Goal: Task Accomplishment & Management: Use online tool/utility

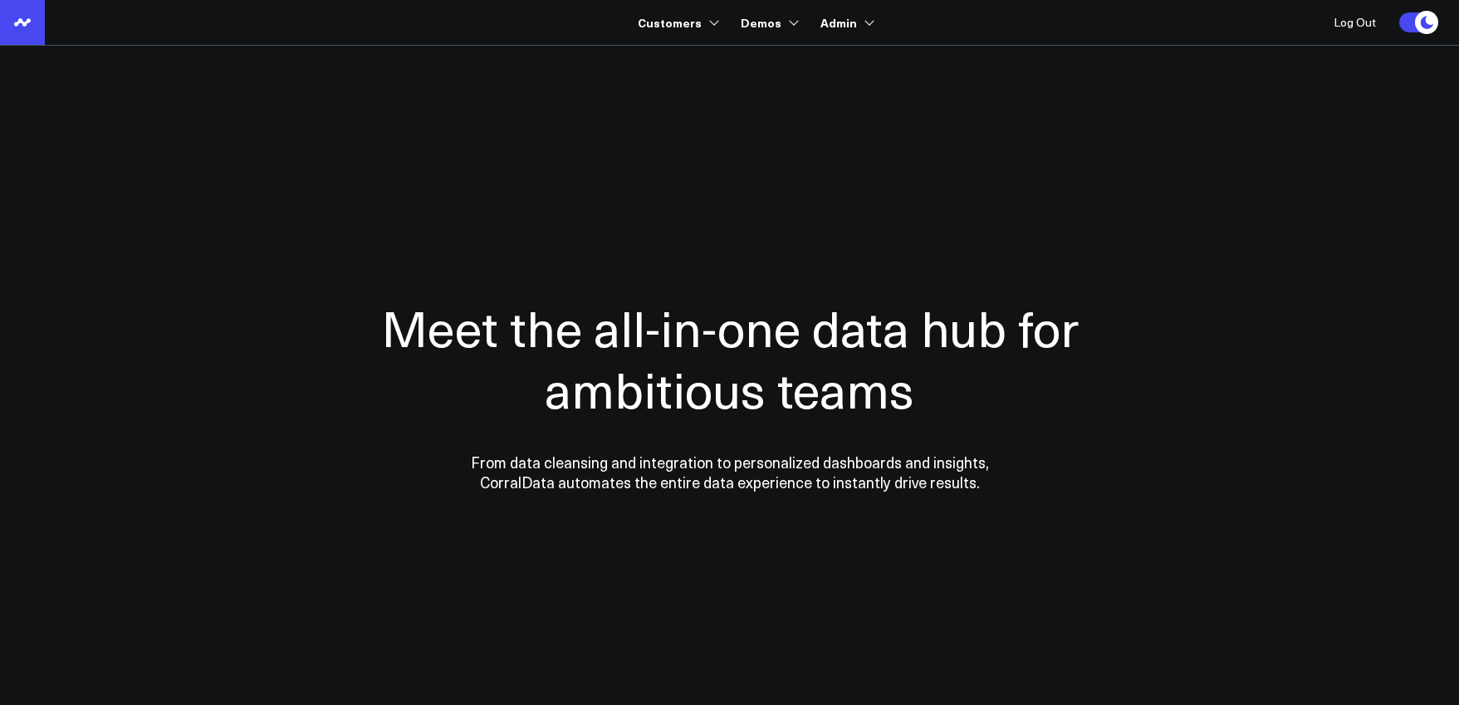
click at [27, 34] on link at bounding box center [22, 22] width 45 height 45
click at [17, 37] on link at bounding box center [22, 22] width 45 height 45
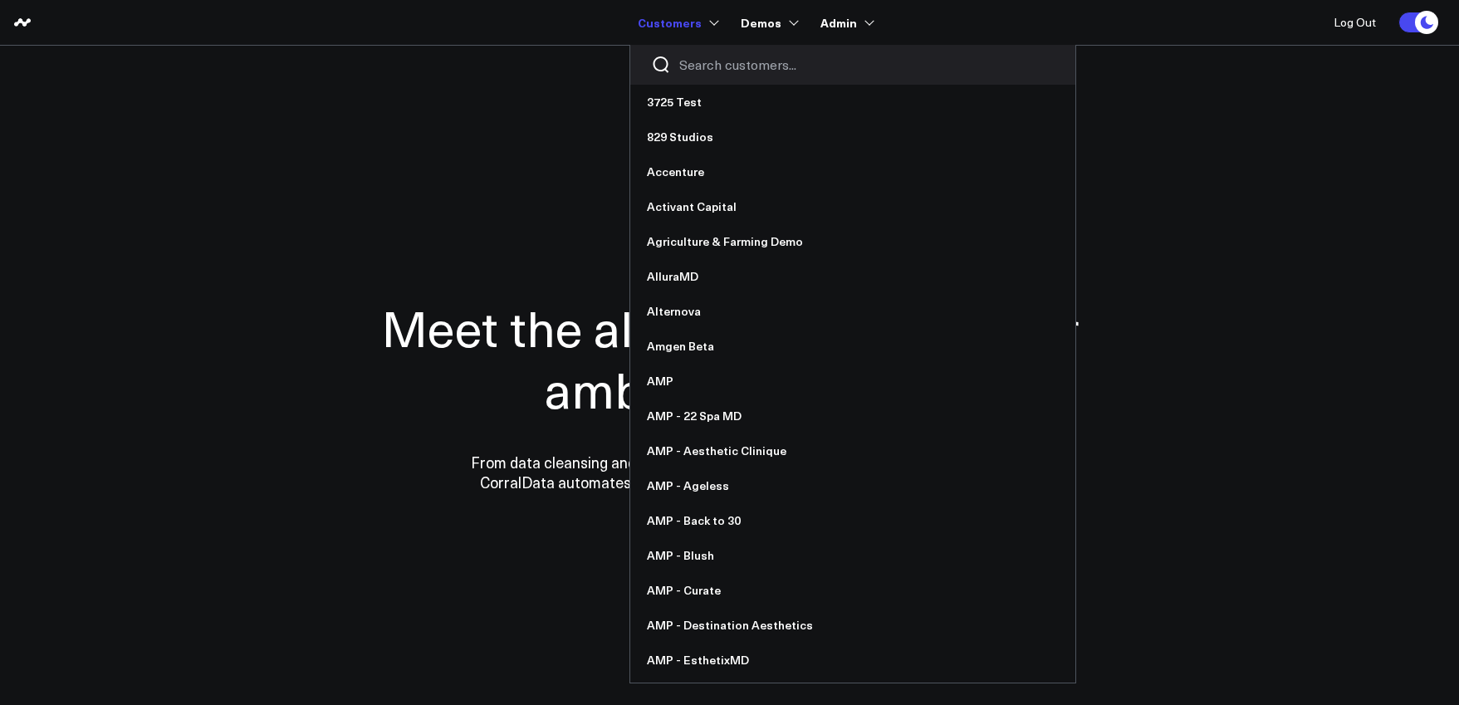
click at [707, 66] on input "Search customers input" at bounding box center [866, 65] width 375 height 18
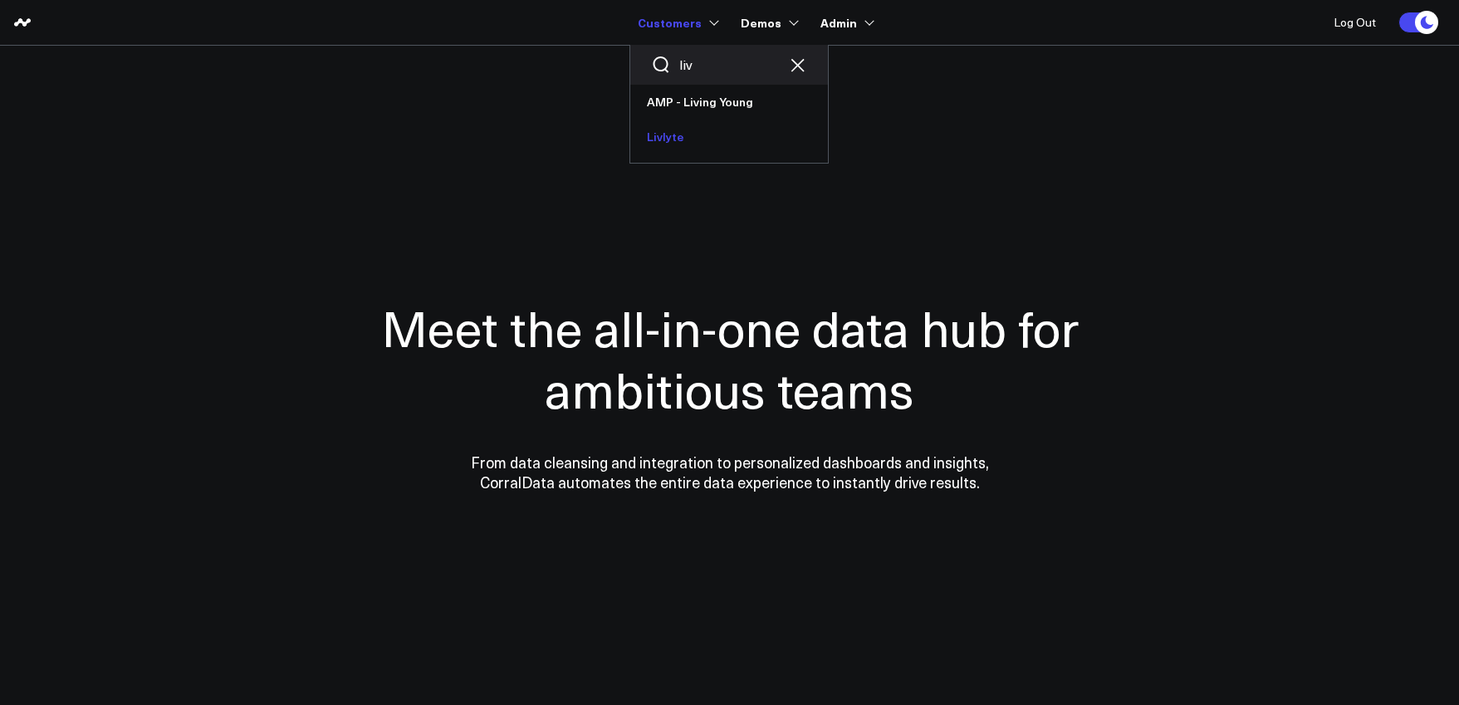
type input "liv"
click at [656, 122] on link "Livlyte" at bounding box center [729, 137] width 198 height 35
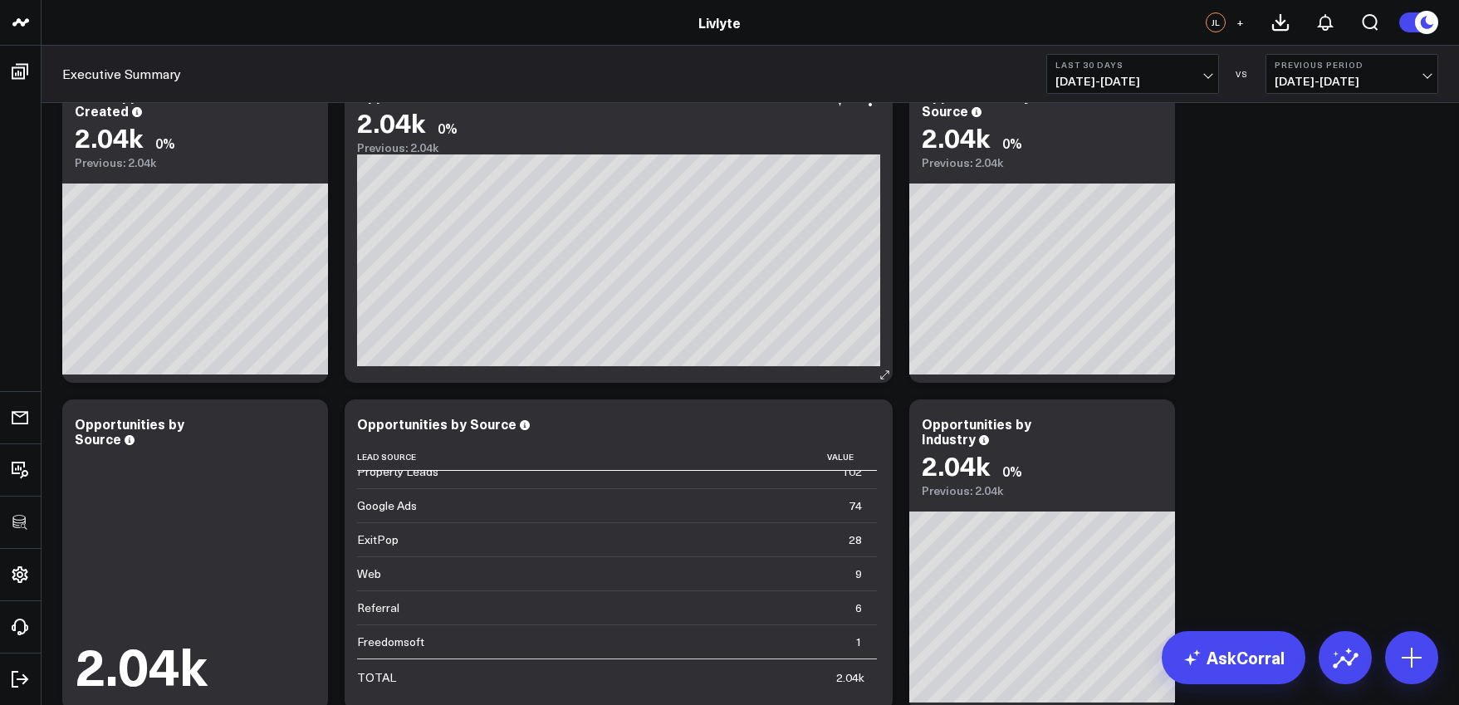
scroll to position [105, 0]
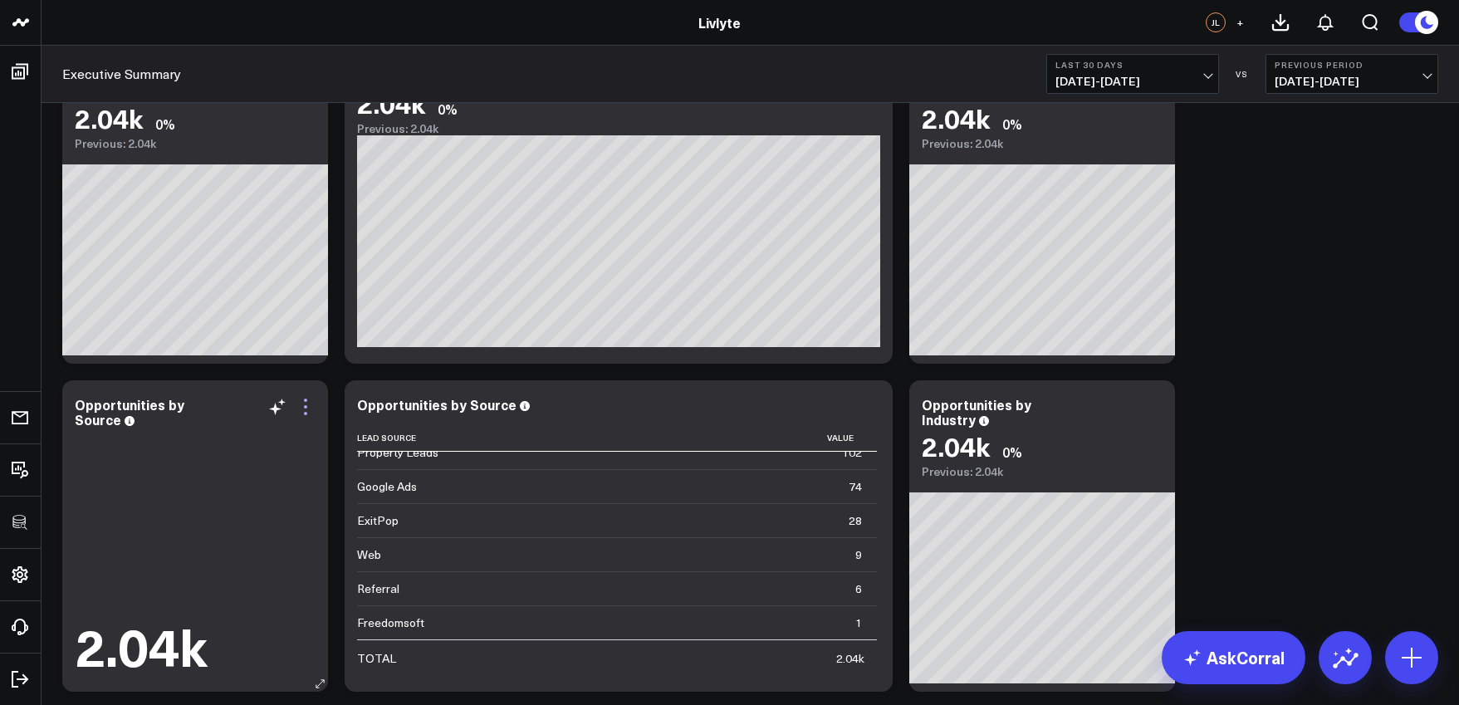
click at [304, 414] on icon at bounding box center [305, 413] width 3 height 3
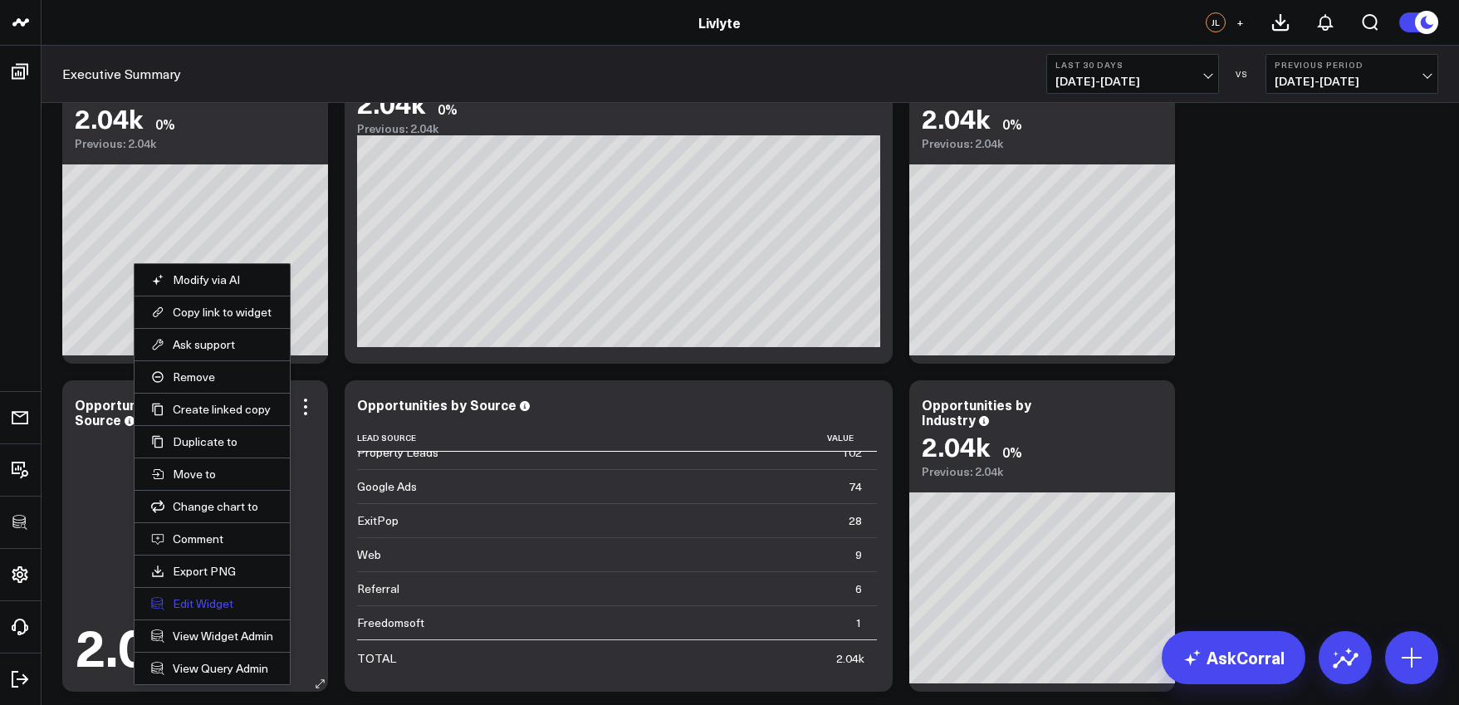
click at [195, 607] on button "Edit Widget" at bounding box center [212, 603] width 122 height 15
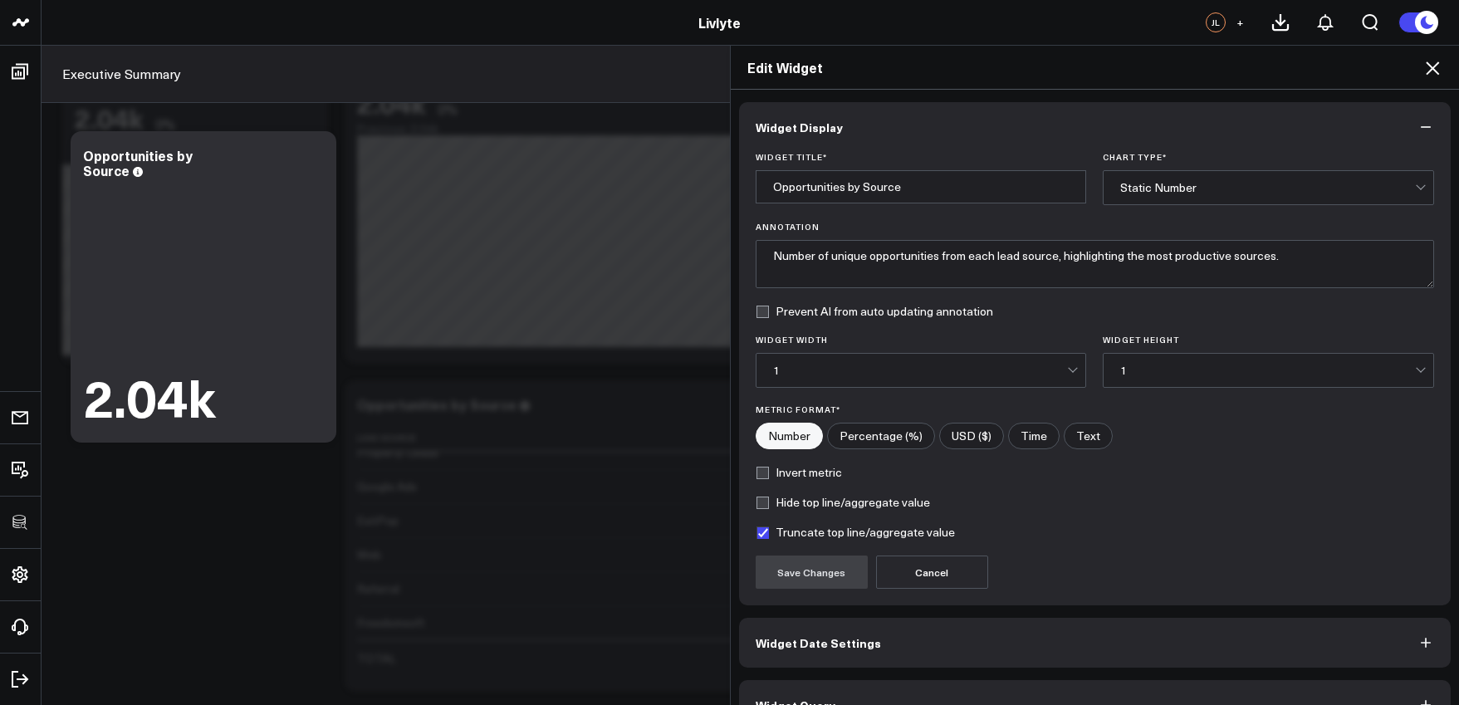
scroll to position [37, 0]
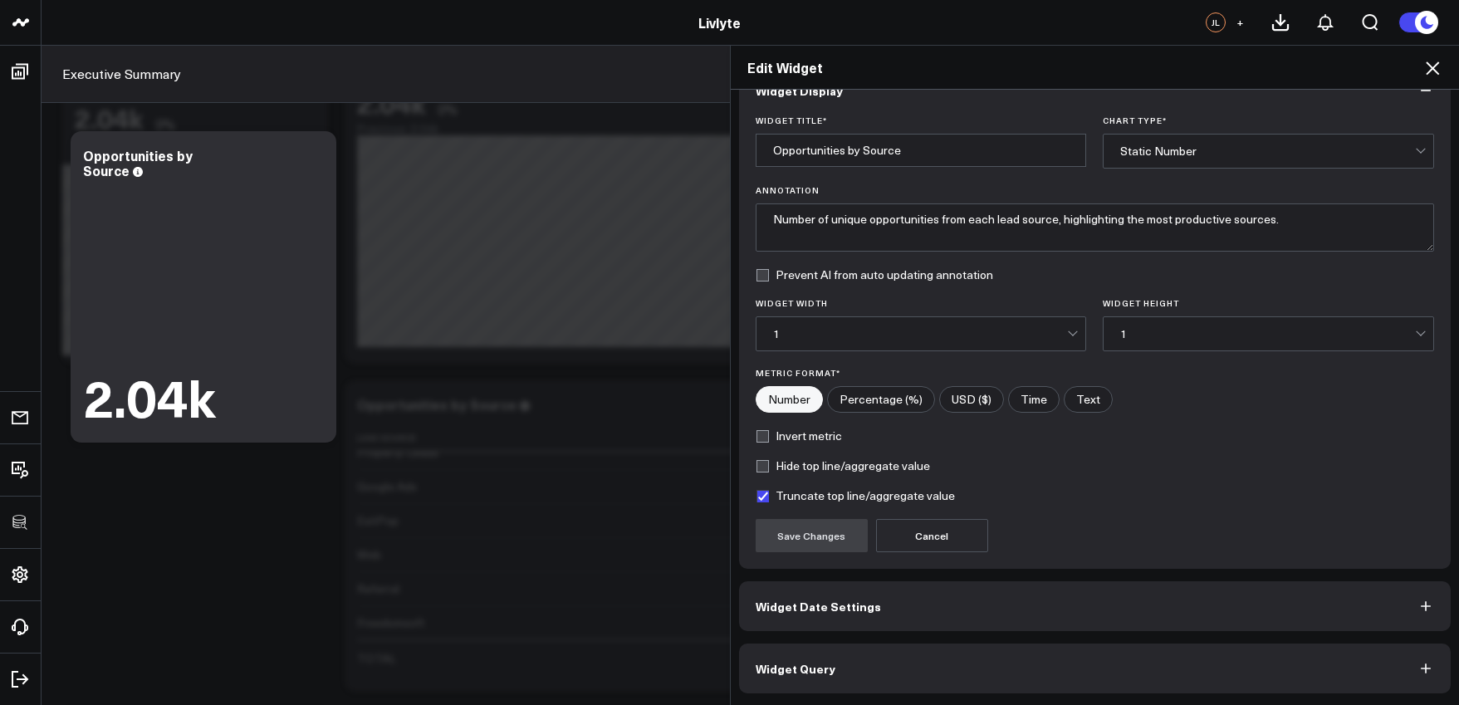
click at [971, 652] on button "Widget Query" at bounding box center [1095, 669] width 712 height 50
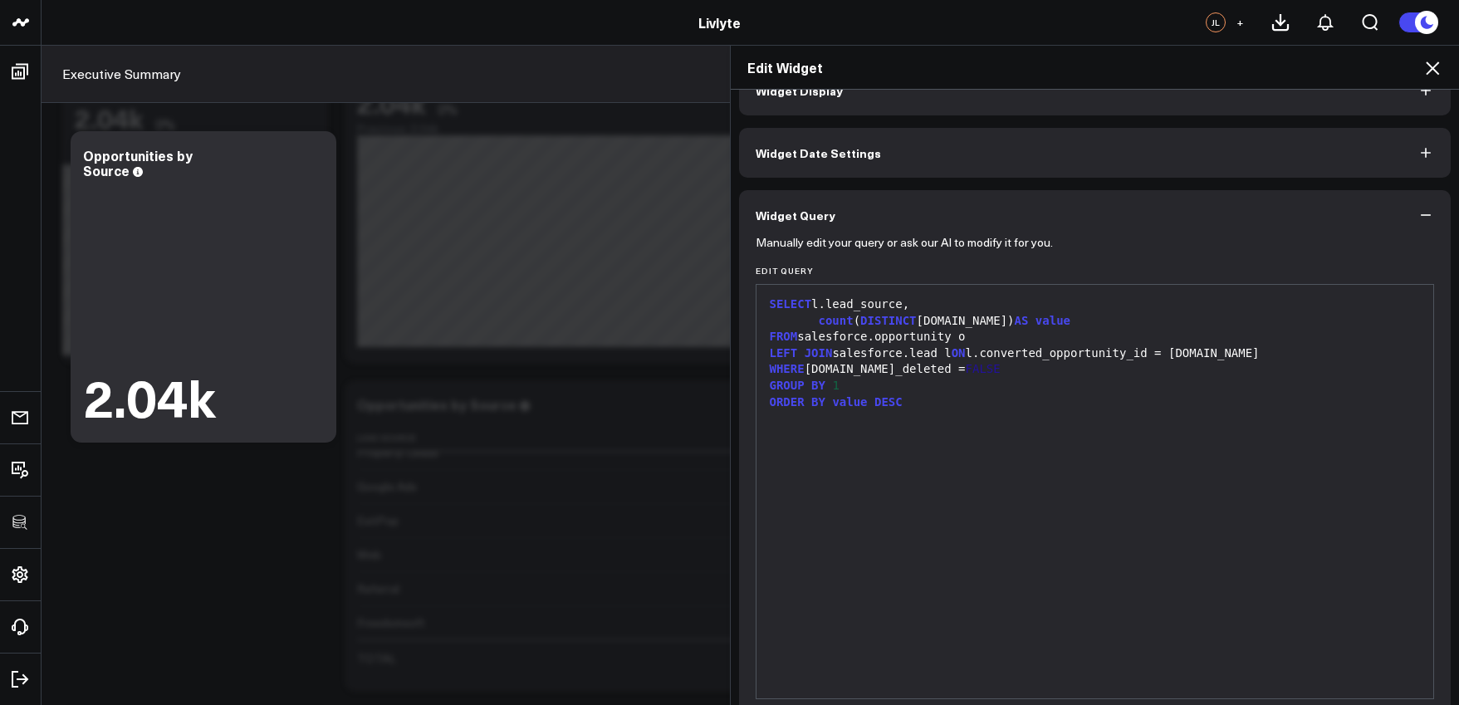
scroll to position [0, 0]
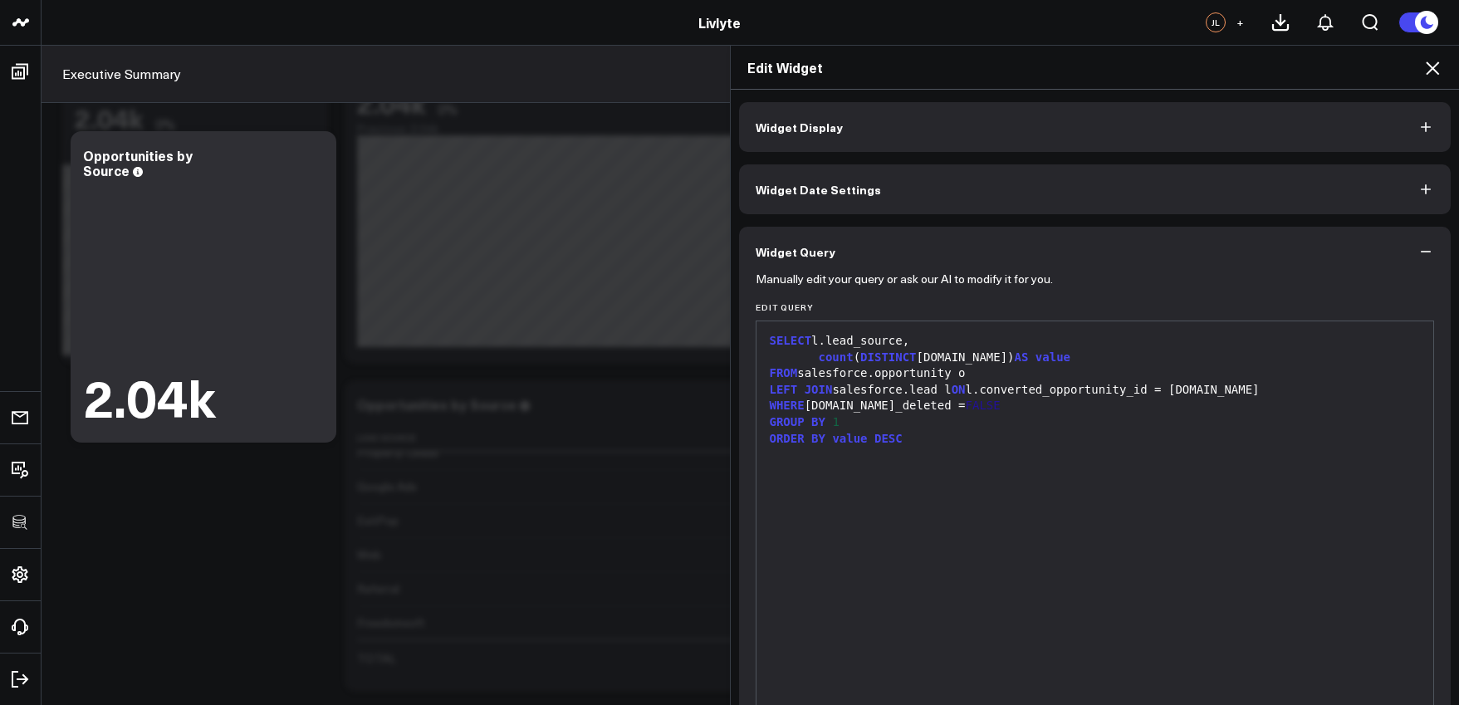
click at [1429, 65] on icon at bounding box center [1432, 67] width 13 height 13
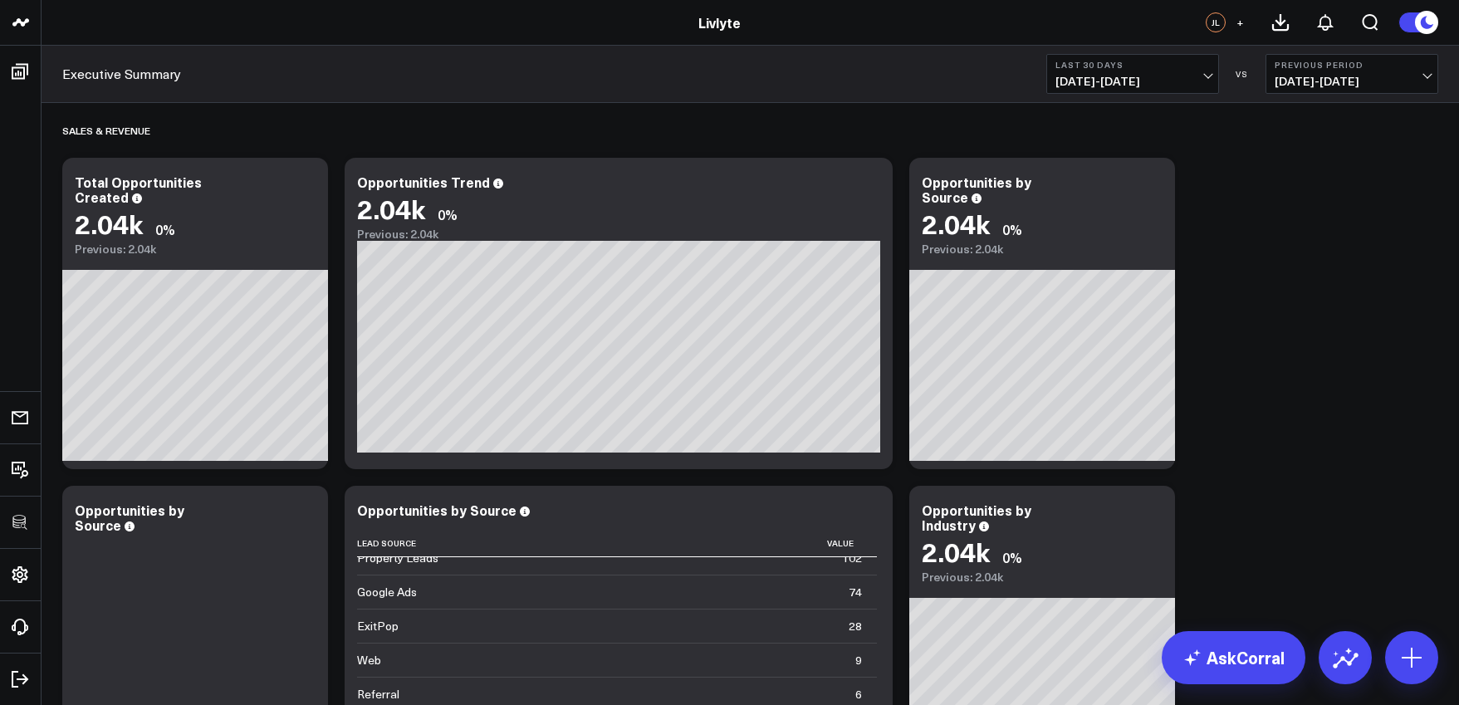
scroll to position [126, 0]
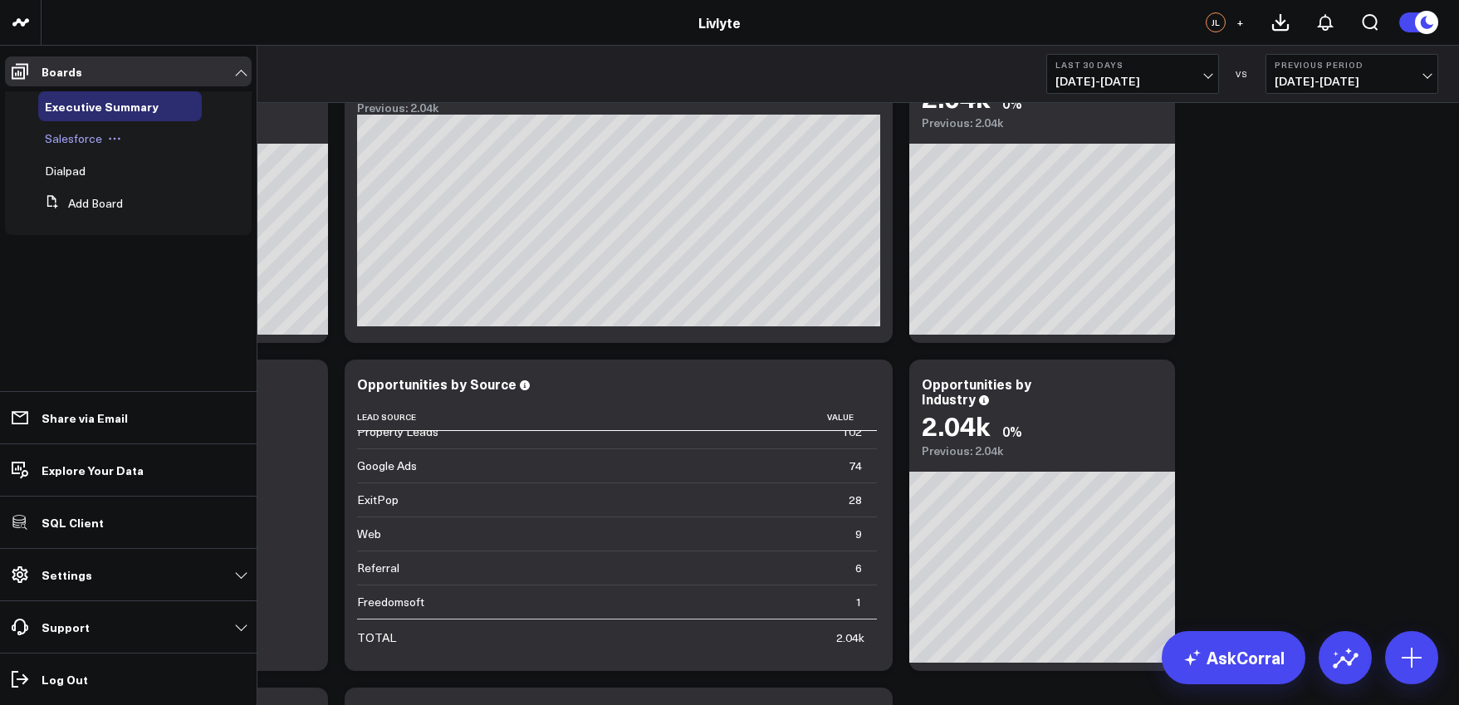
click at [61, 136] on span "Salesforce" at bounding box center [73, 138] width 57 height 16
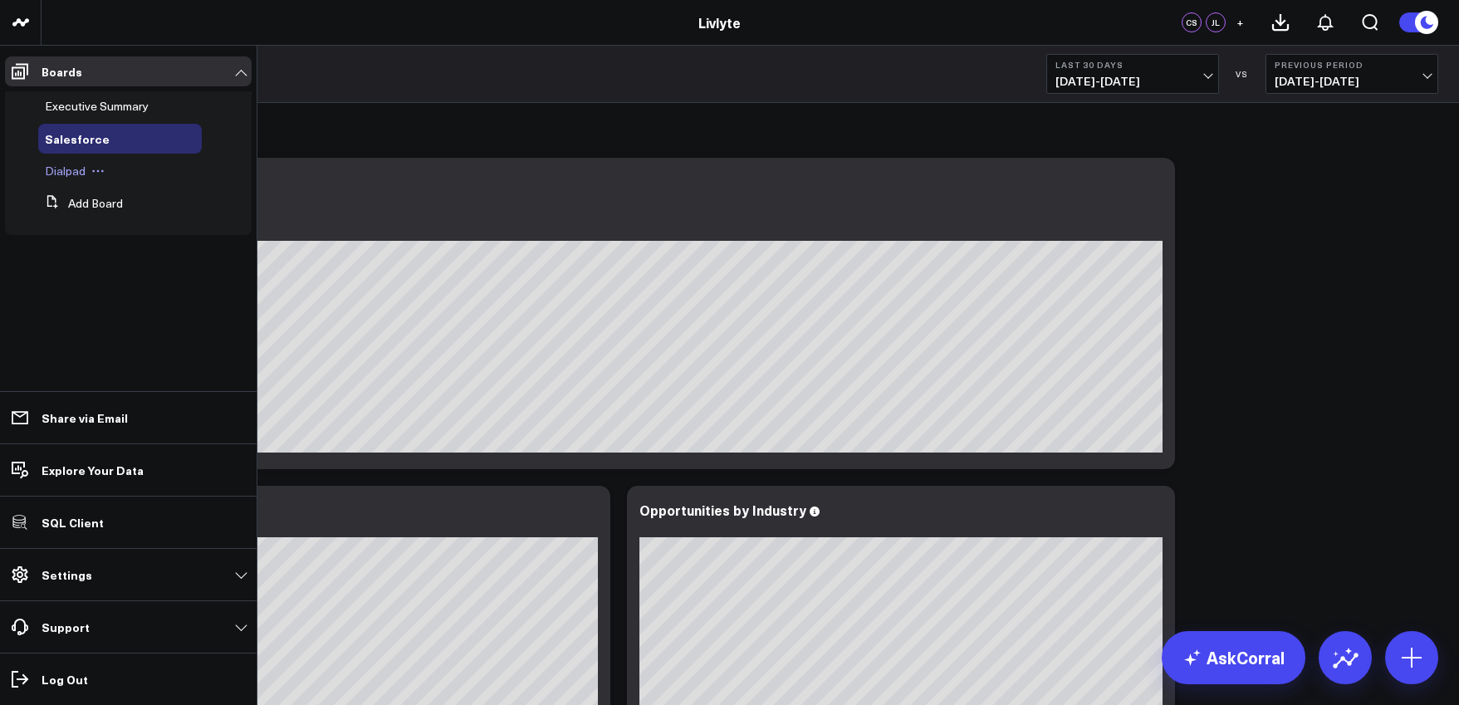
click at [62, 167] on span "Dialpad" at bounding box center [65, 171] width 41 height 16
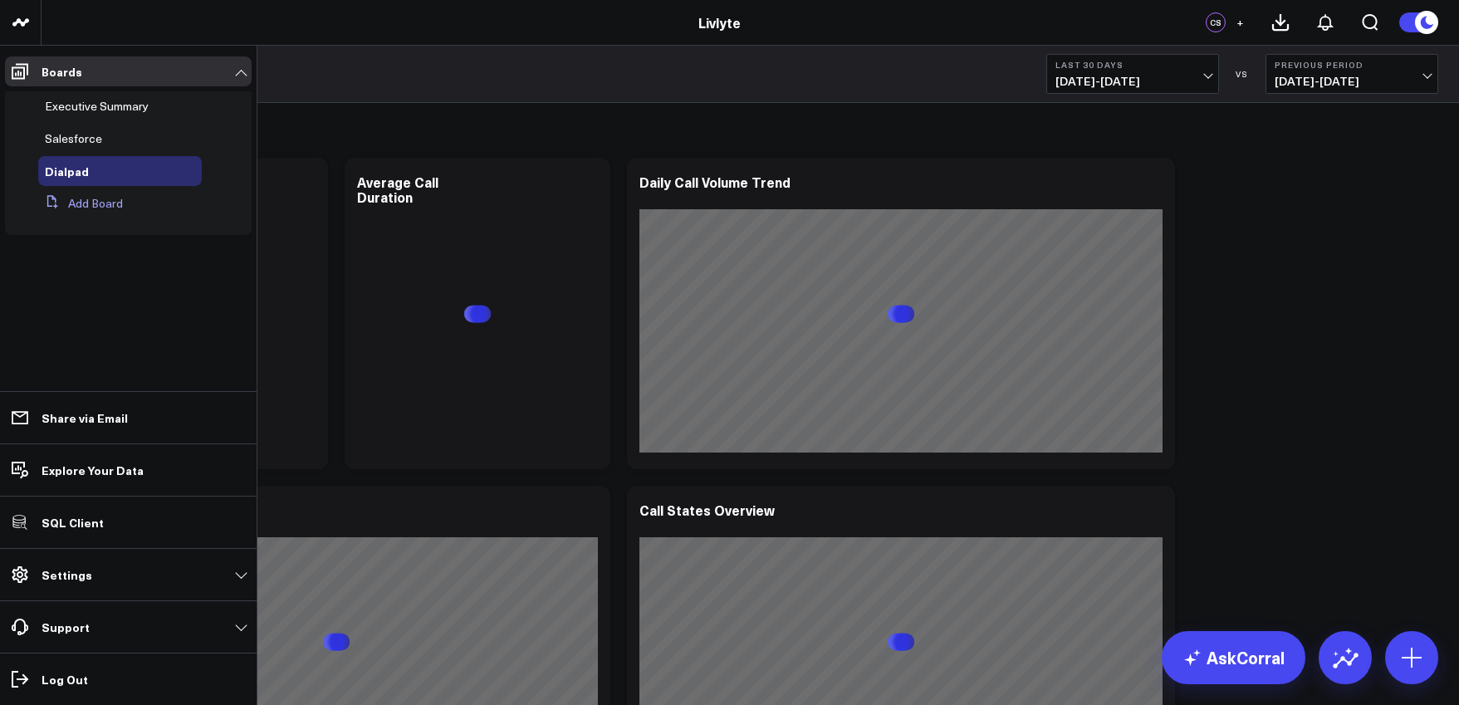
click at [77, 203] on button "Add Board" at bounding box center [80, 203] width 85 height 30
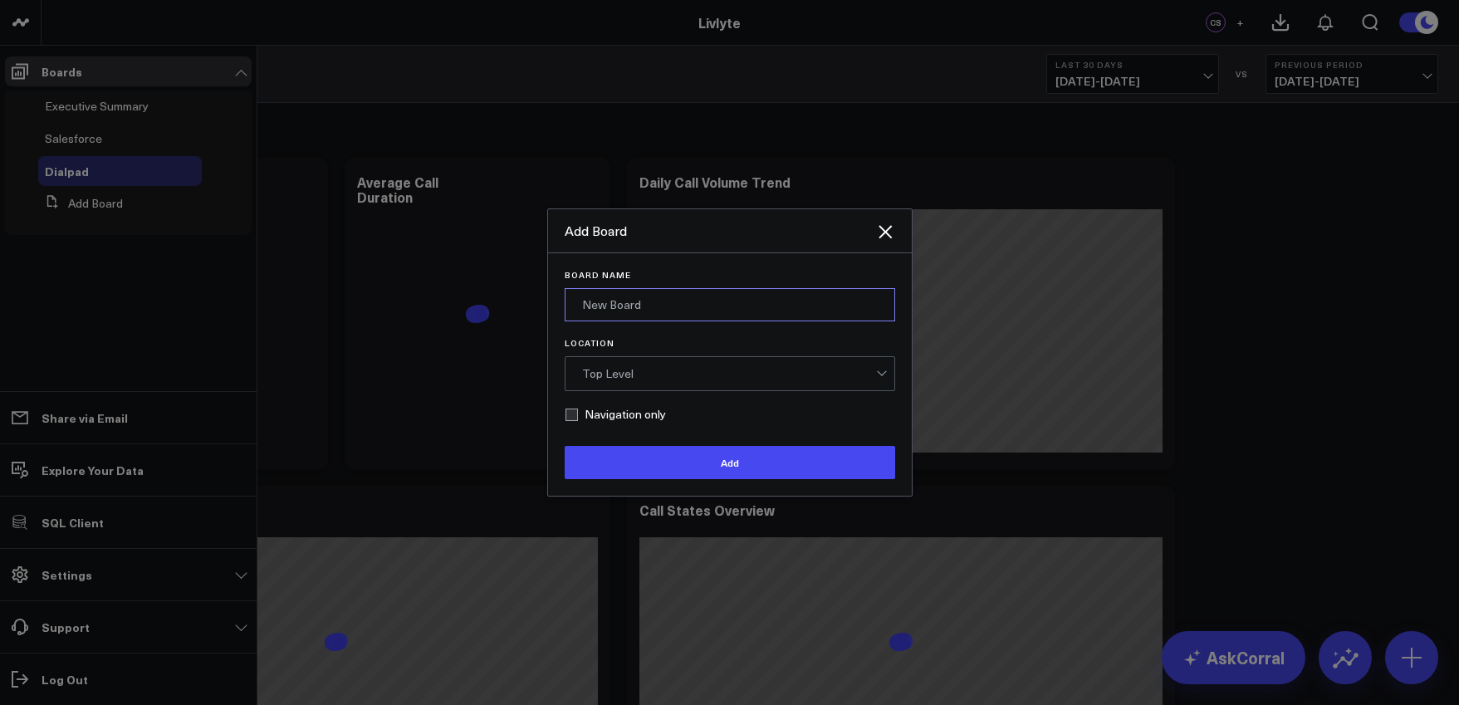
click at [682, 315] on input "Board Name" at bounding box center [730, 304] width 330 height 33
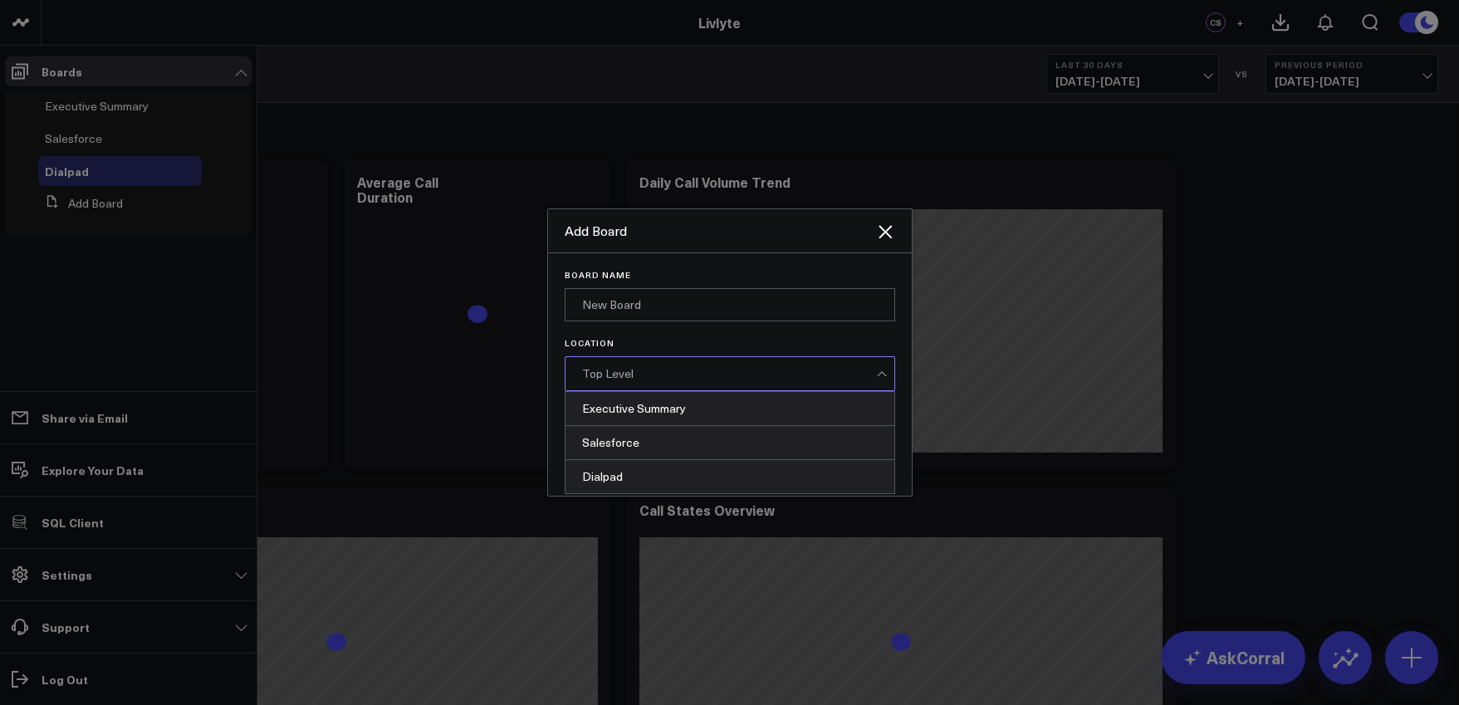
click at [679, 367] on div "Top Level" at bounding box center [729, 373] width 294 height 33
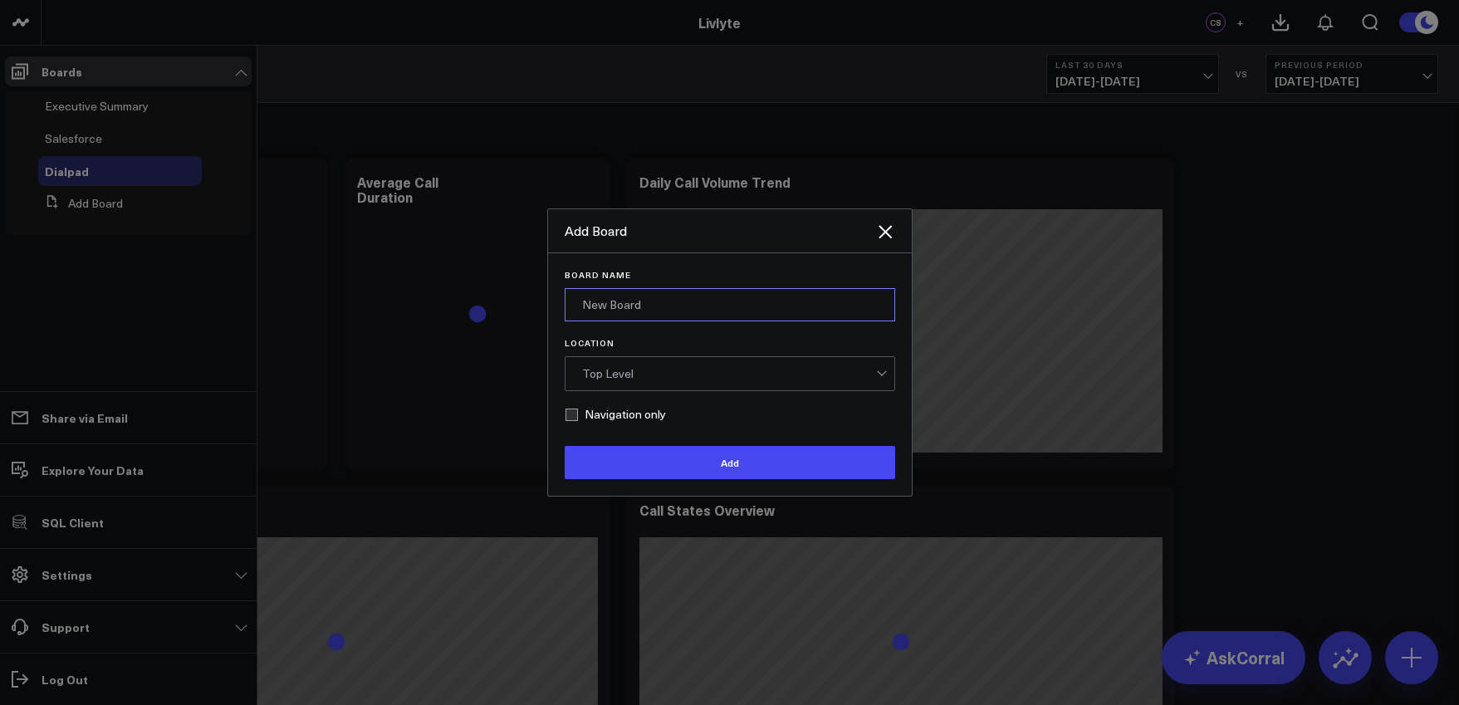
click at [712, 310] on input "Board Name" at bounding box center [730, 304] width 330 height 33
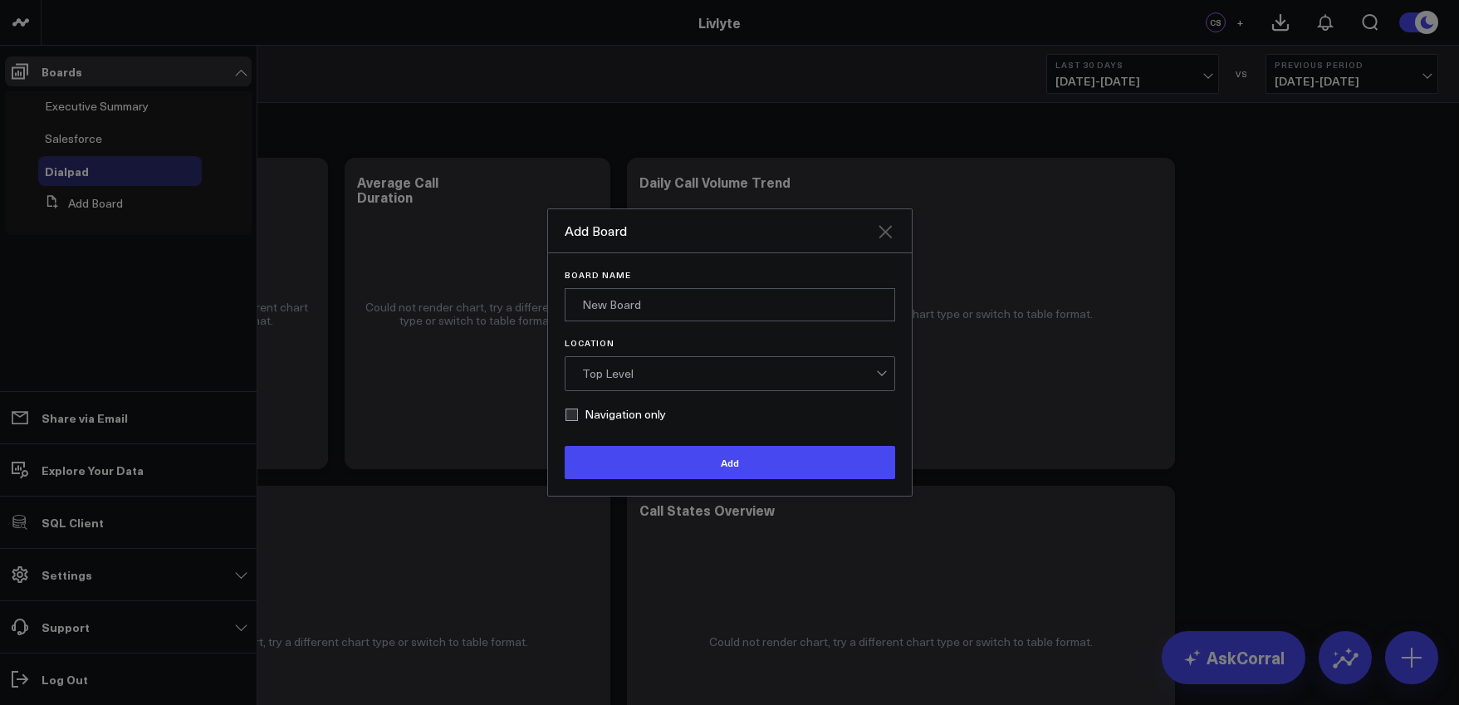
click at [887, 229] on icon "Close" at bounding box center [885, 231] width 13 height 13
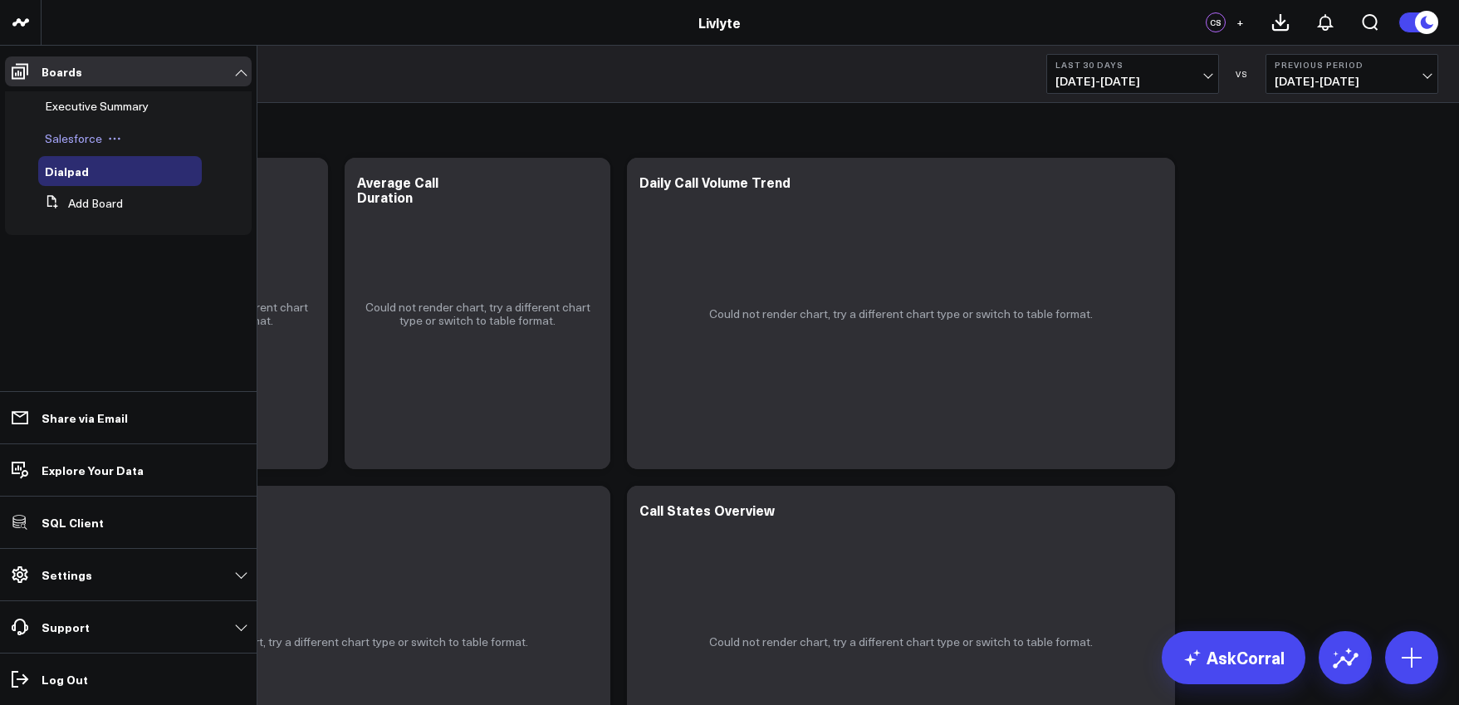
click at [108, 141] on icon at bounding box center [114, 138] width 13 height 13
click at [71, 139] on span "Salesforce" at bounding box center [73, 138] width 57 height 16
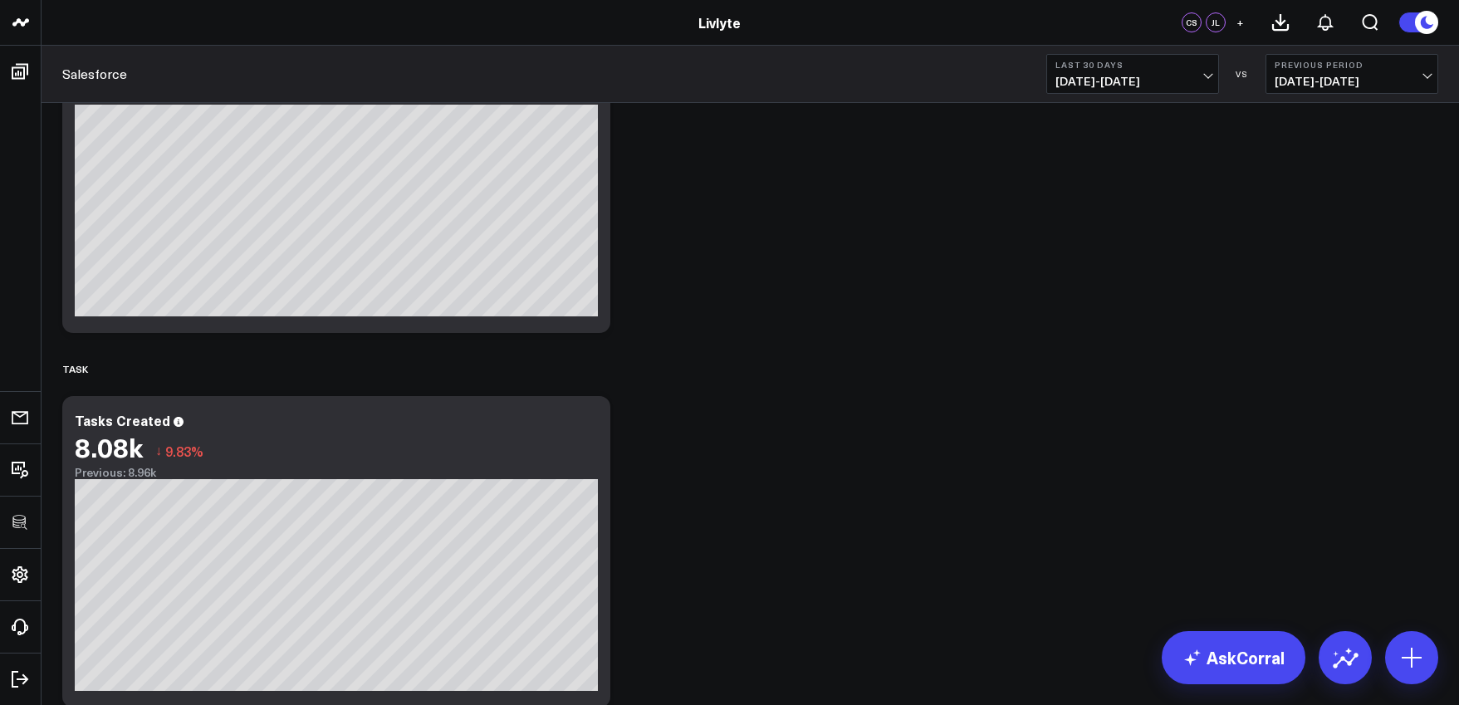
scroll to position [2682, 0]
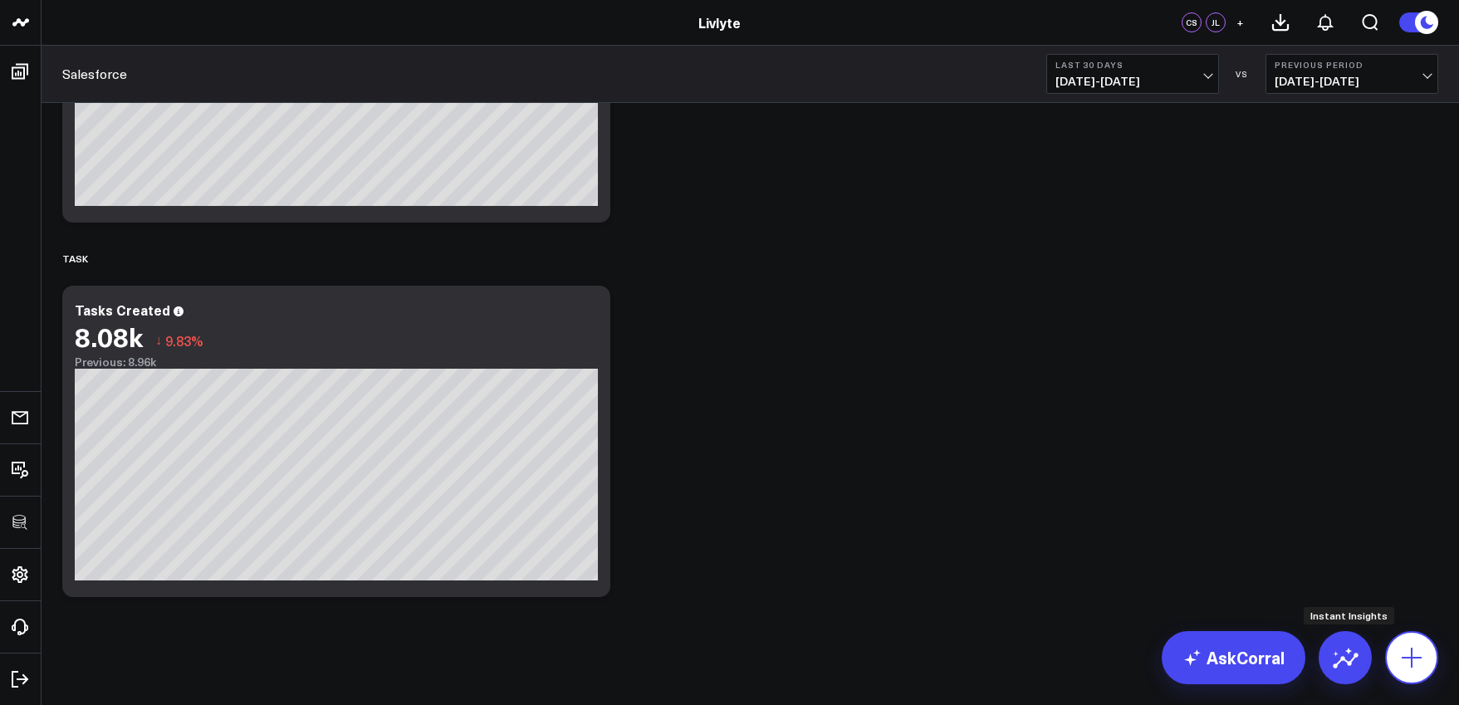
click at [1404, 644] on icon at bounding box center [1411, 657] width 27 height 27
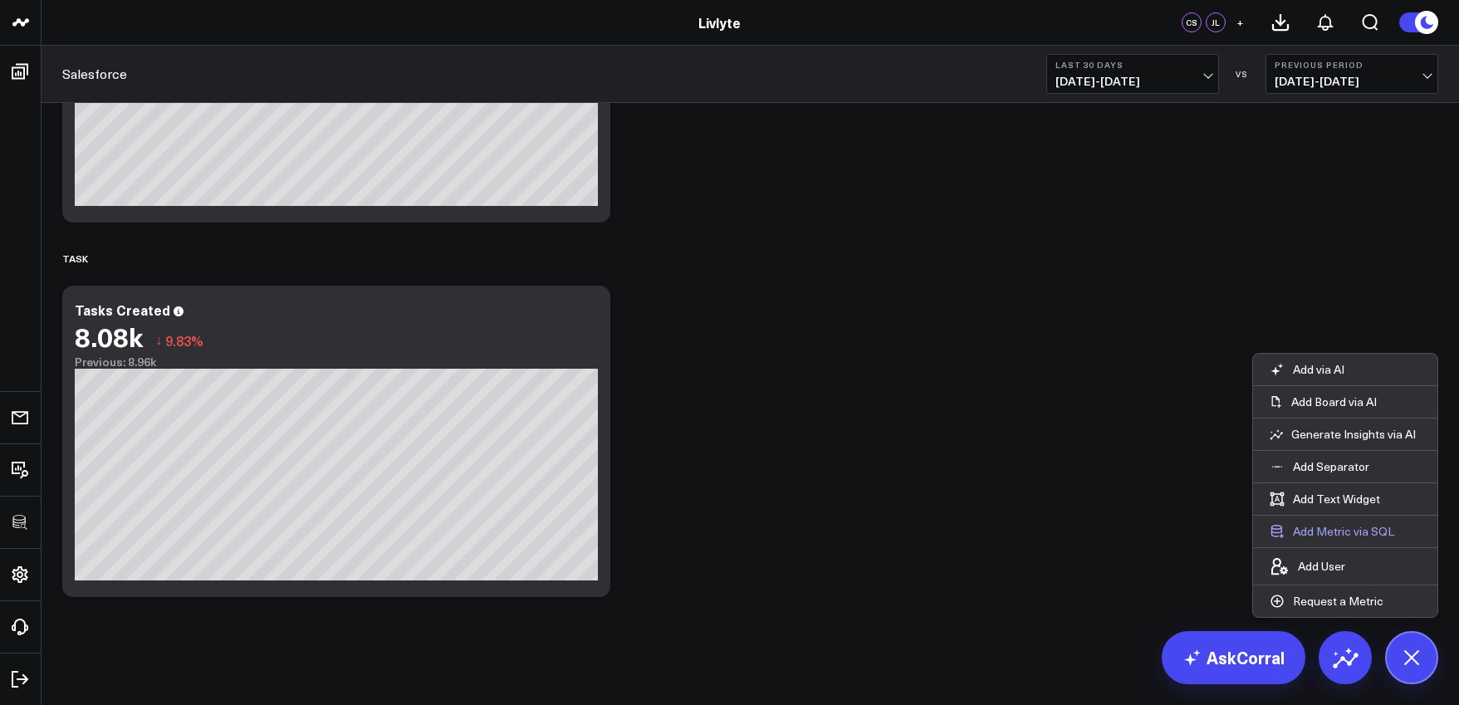
click at [1353, 540] on button "Add Metric via SQL" at bounding box center [1332, 532] width 158 height 32
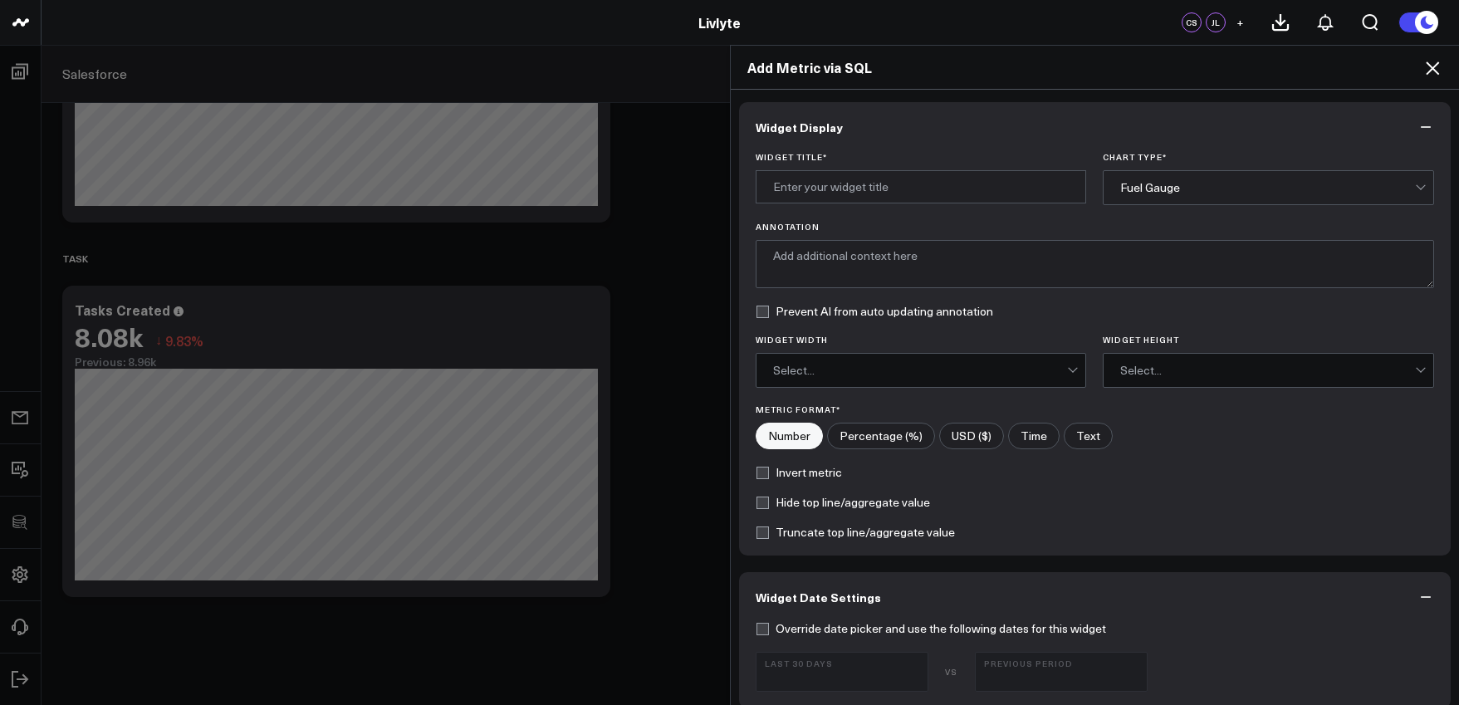
scroll to position [580, 0]
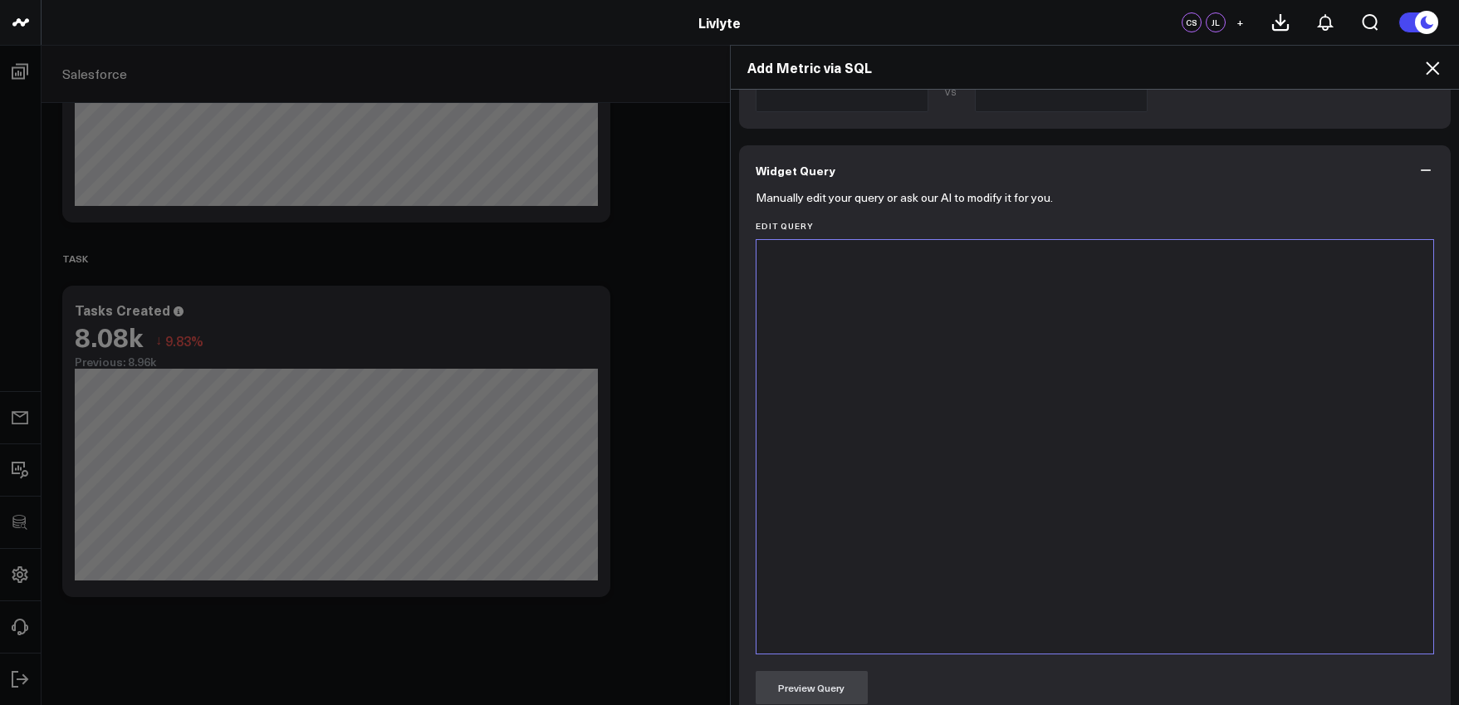
click at [864, 322] on div at bounding box center [1095, 446] width 661 height 397
click at [719, 294] on div "Add Metric via SQL Widget Display Widget Title * Chart Type * Fuel Gauge Annota…" at bounding box center [729, 375] width 1459 height 660
click at [1424, 63] on icon at bounding box center [1432, 68] width 20 height 20
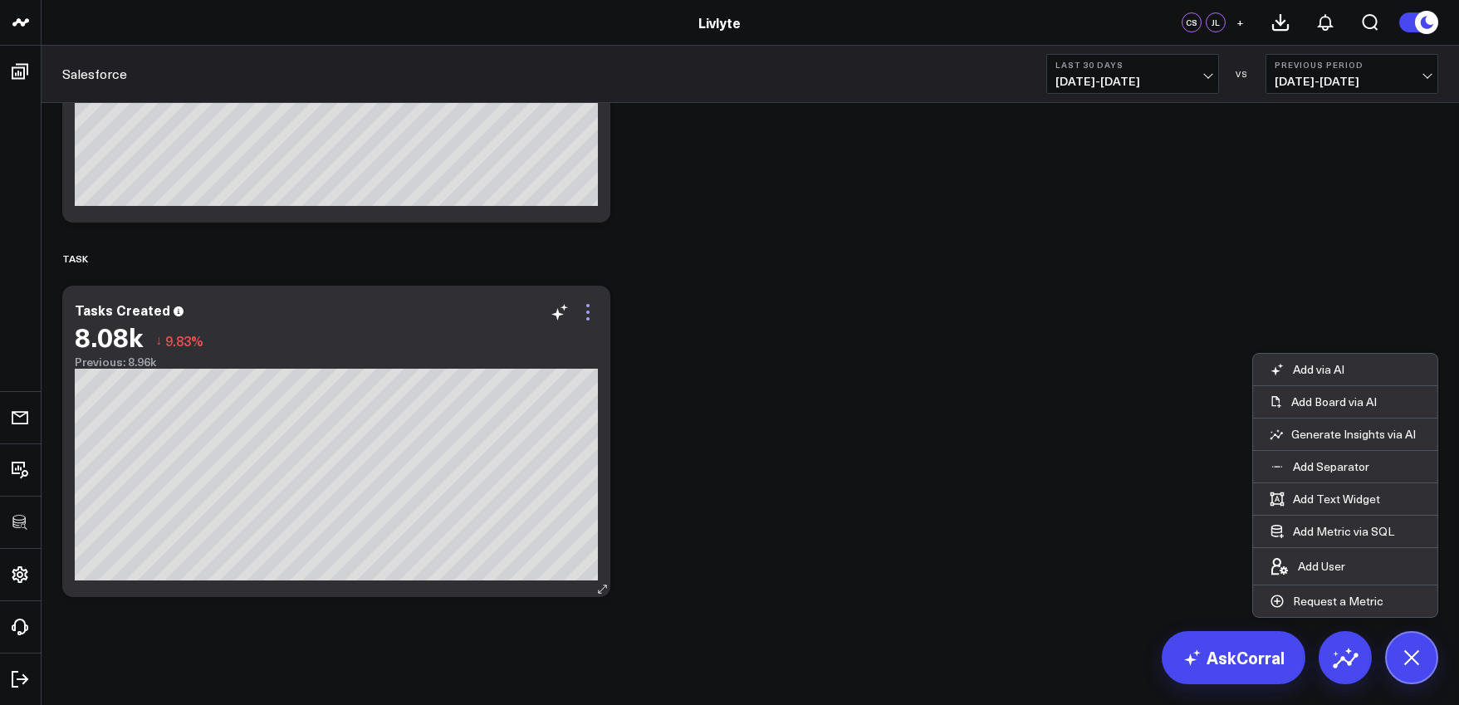
click at [590, 309] on icon at bounding box center [588, 312] width 20 height 20
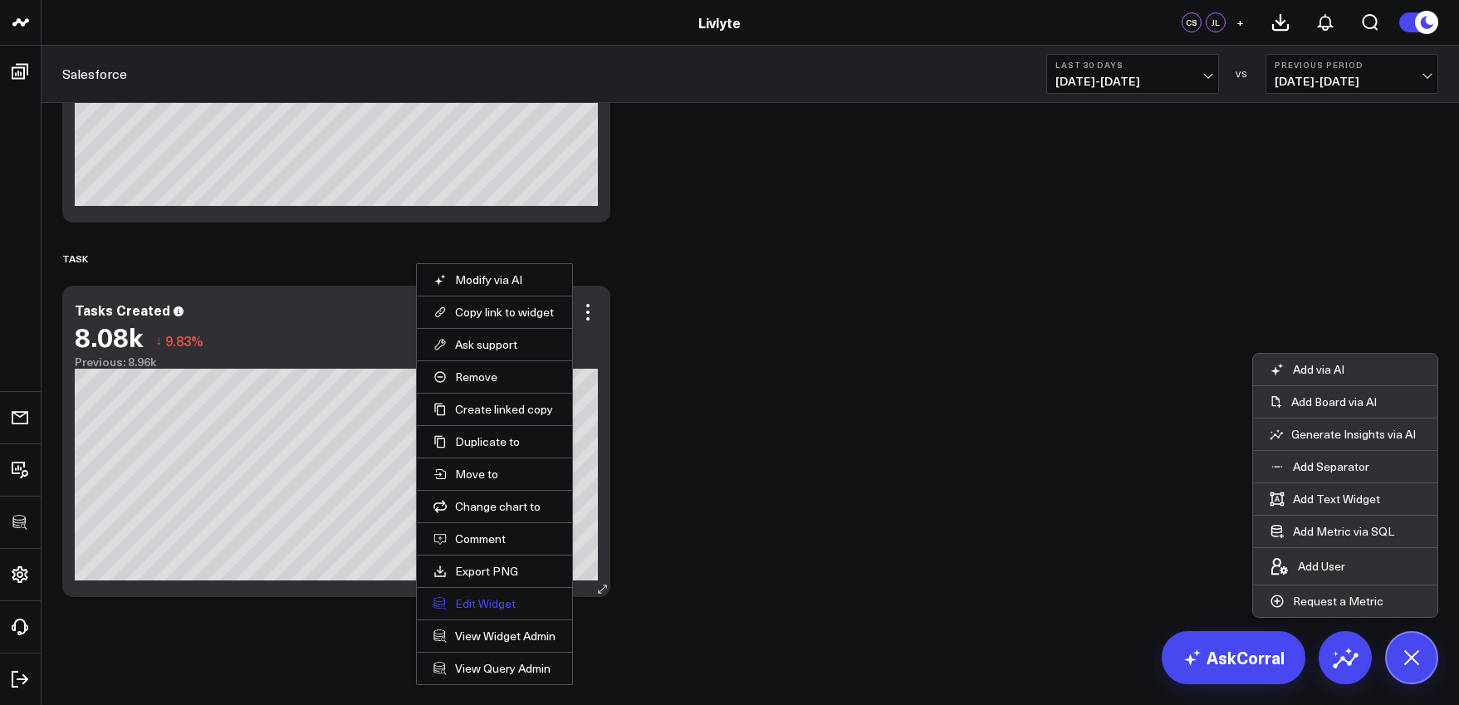
click at [476, 604] on button "Edit Widget" at bounding box center [494, 603] width 122 height 15
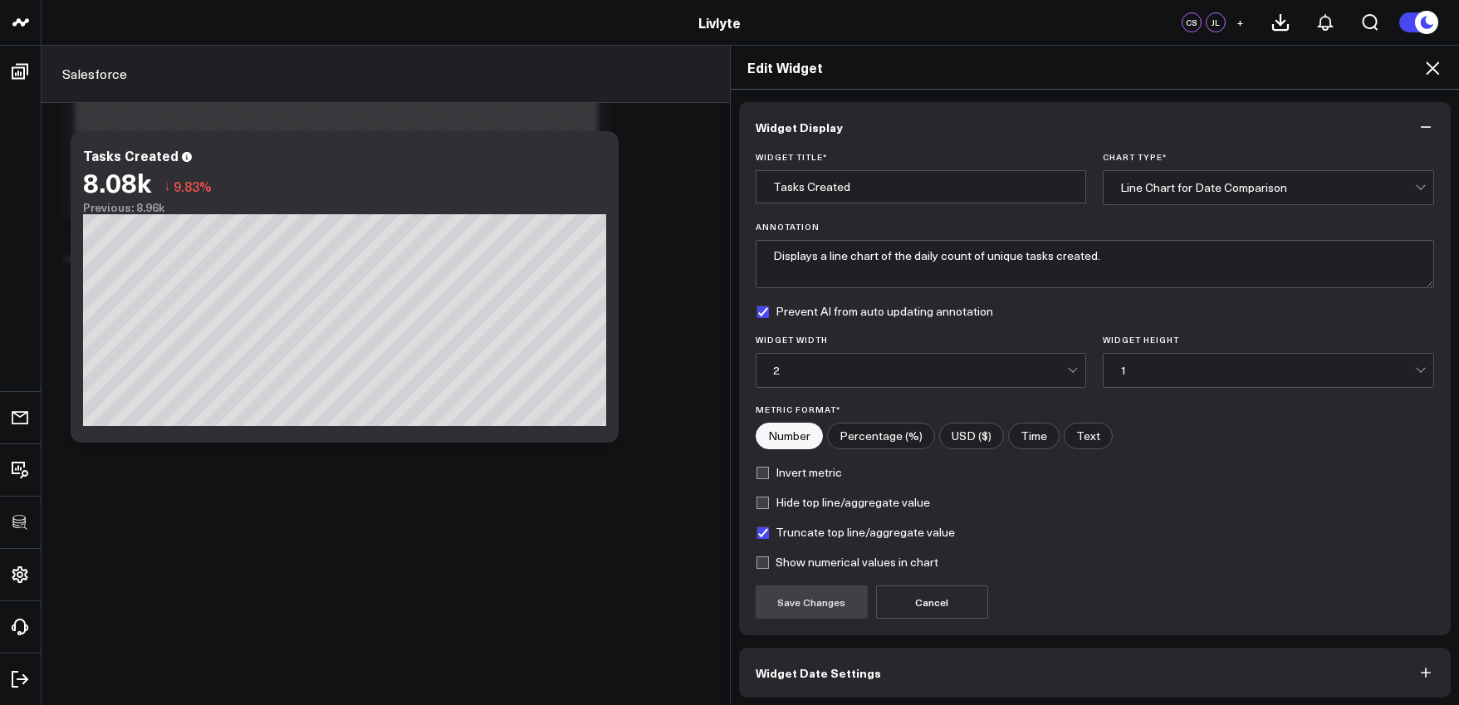
scroll to position [66, 0]
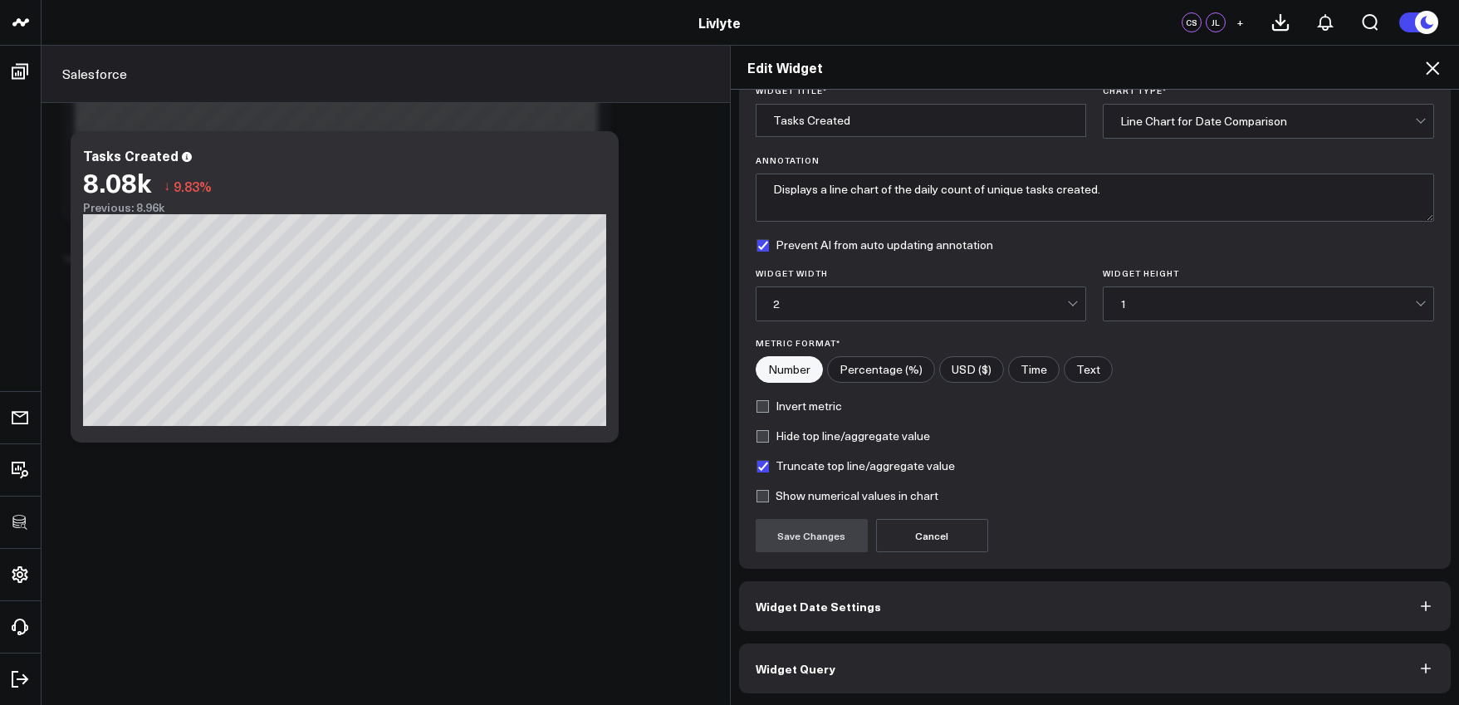
click at [922, 655] on button "Widget Query" at bounding box center [1095, 669] width 712 height 50
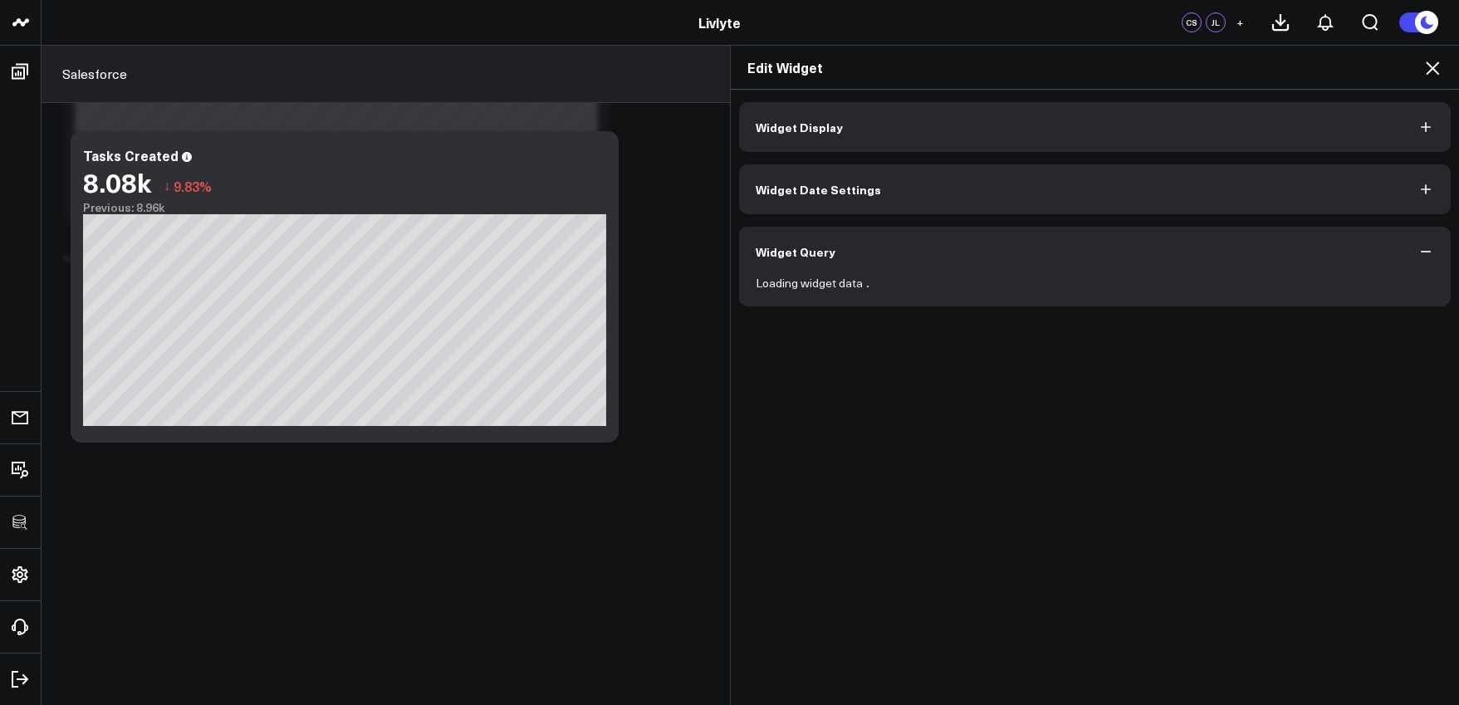
scroll to position [0, 0]
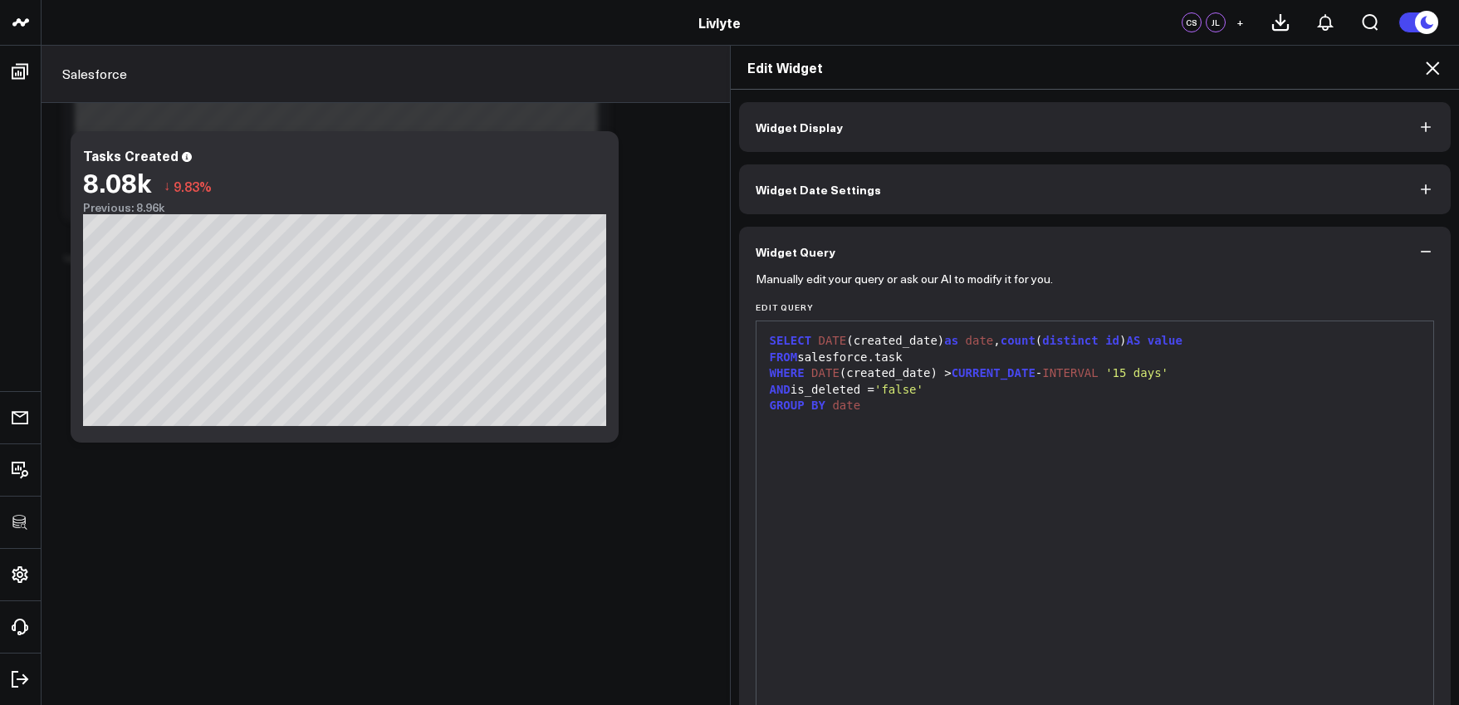
click at [1442, 66] on div "Edit Widget" at bounding box center [1095, 68] width 729 height 44
click at [1437, 70] on icon at bounding box center [1432, 68] width 20 height 20
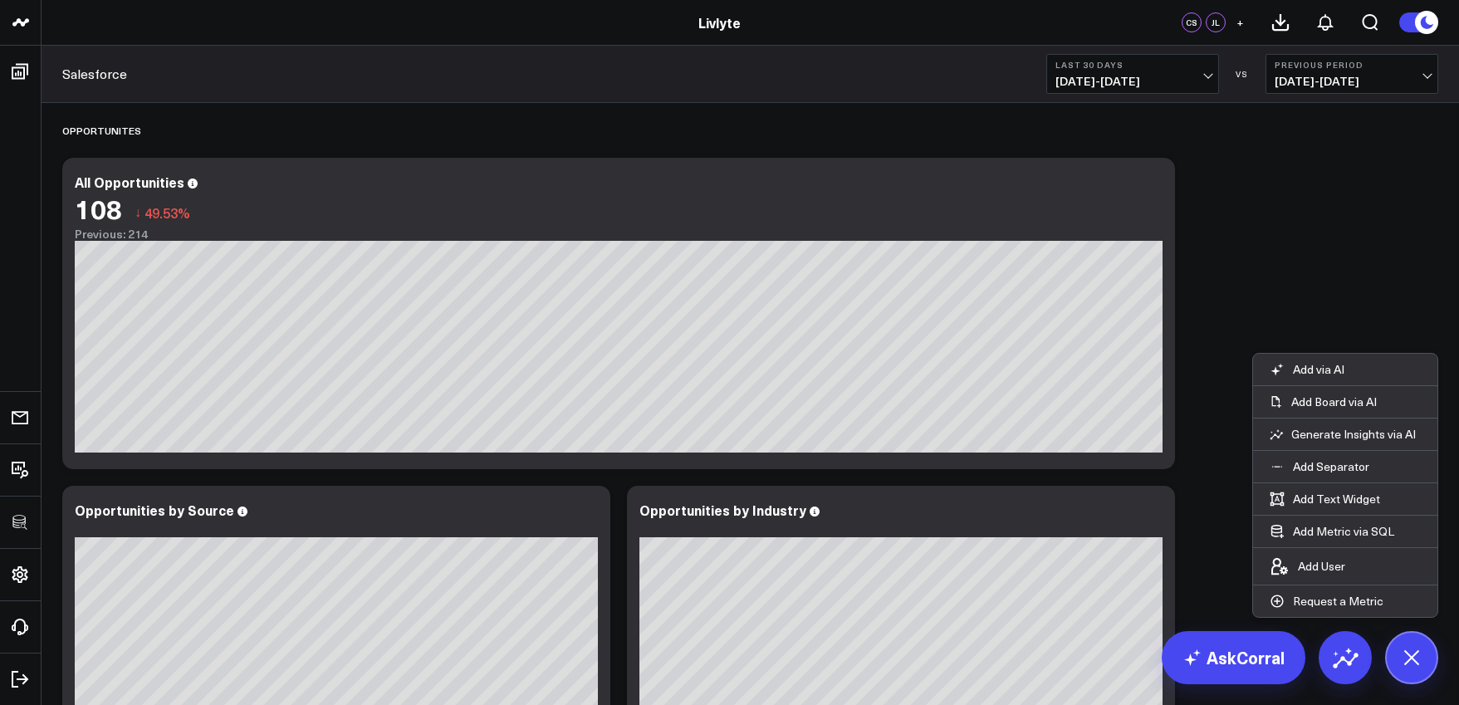
scroll to position [337, 0]
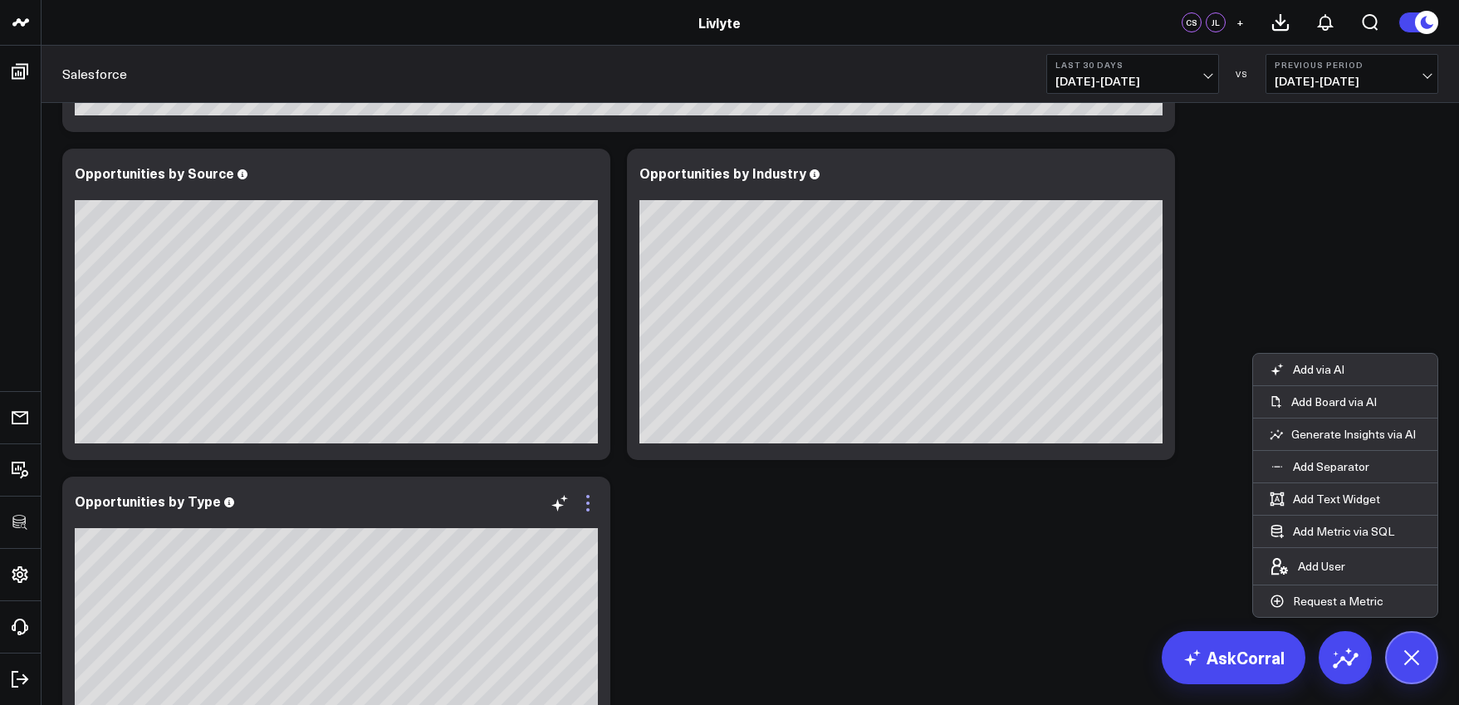
click at [589, 502] on icon at bounding box center [588, 503] width 20 height 20
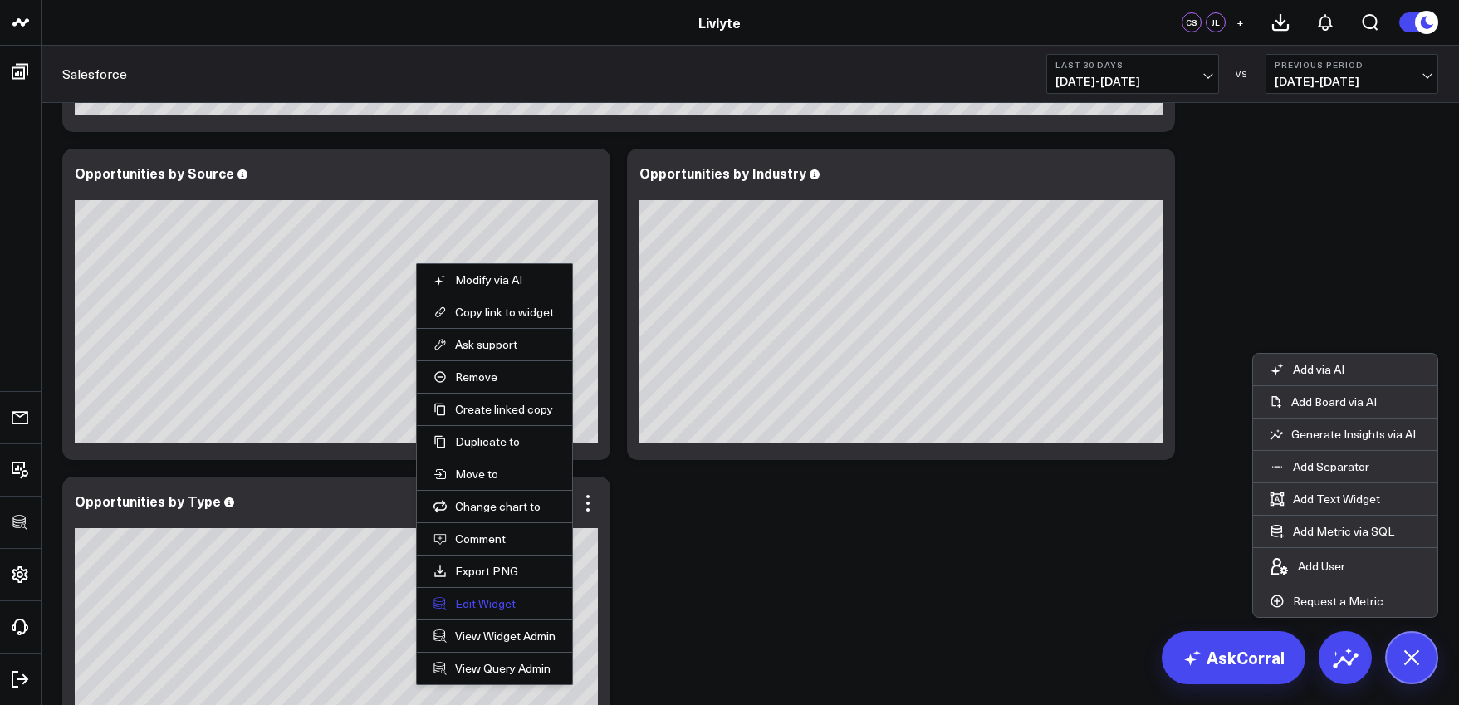
click at [518, 605] on button "Edit Widget" at bounding box center [494, 603] width 122 height 15
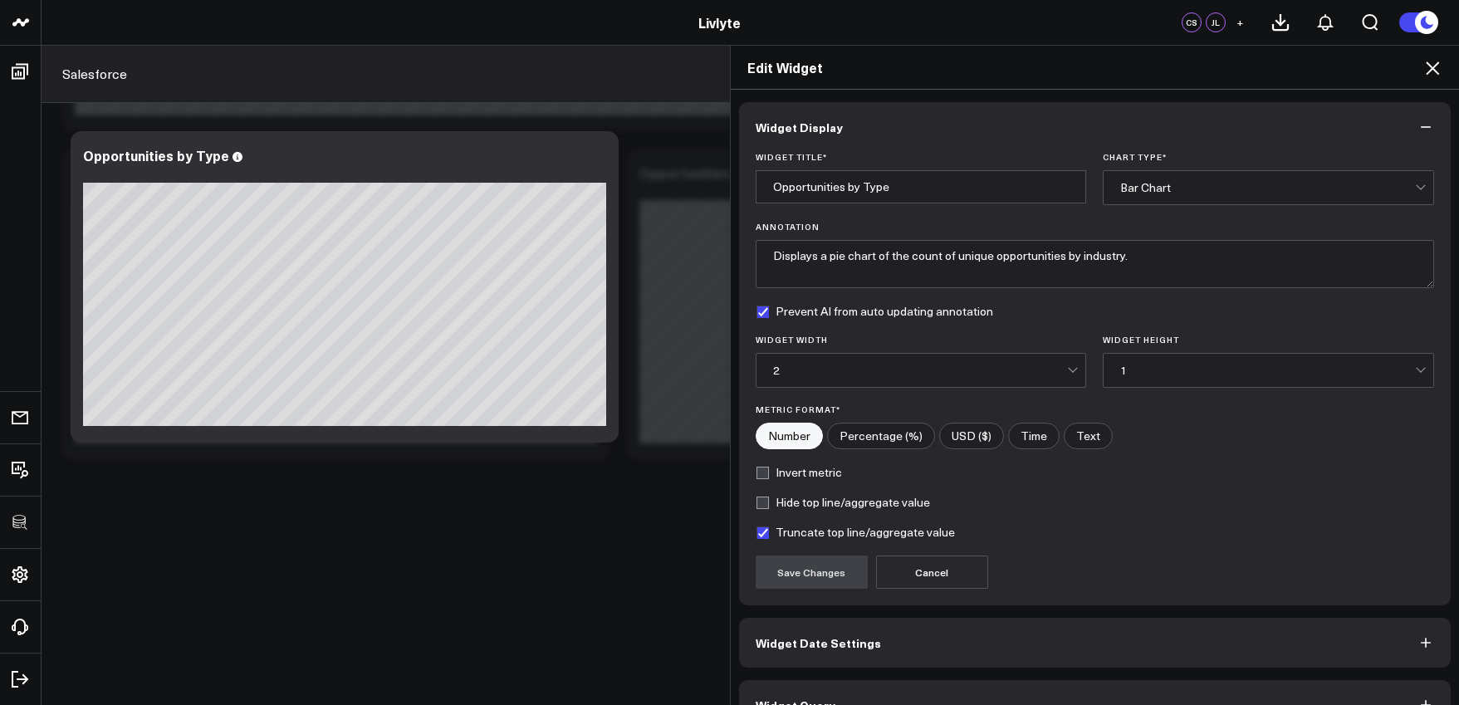
scroll to position [37, 0]
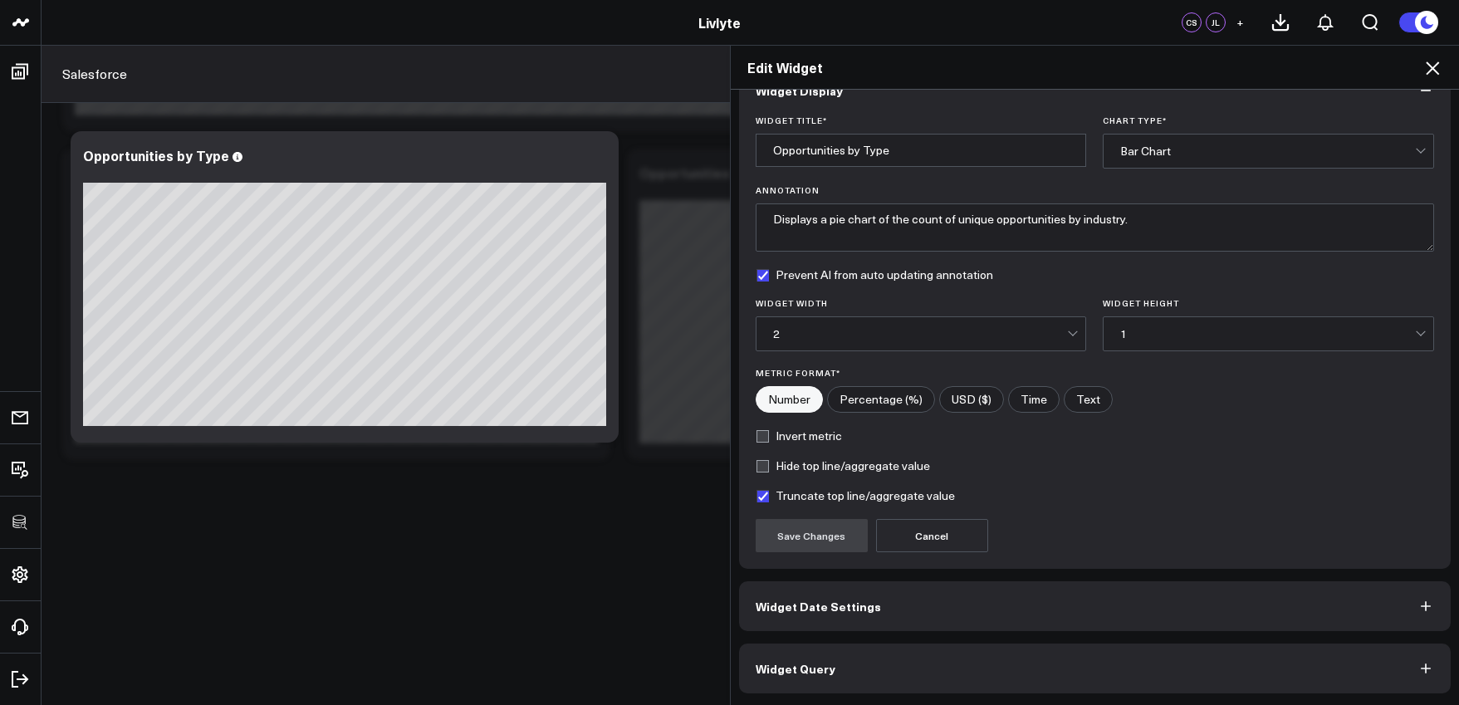
click at [844, 647] on button "Widget Query" at bounding box center [1095, 669] width 712 height 50
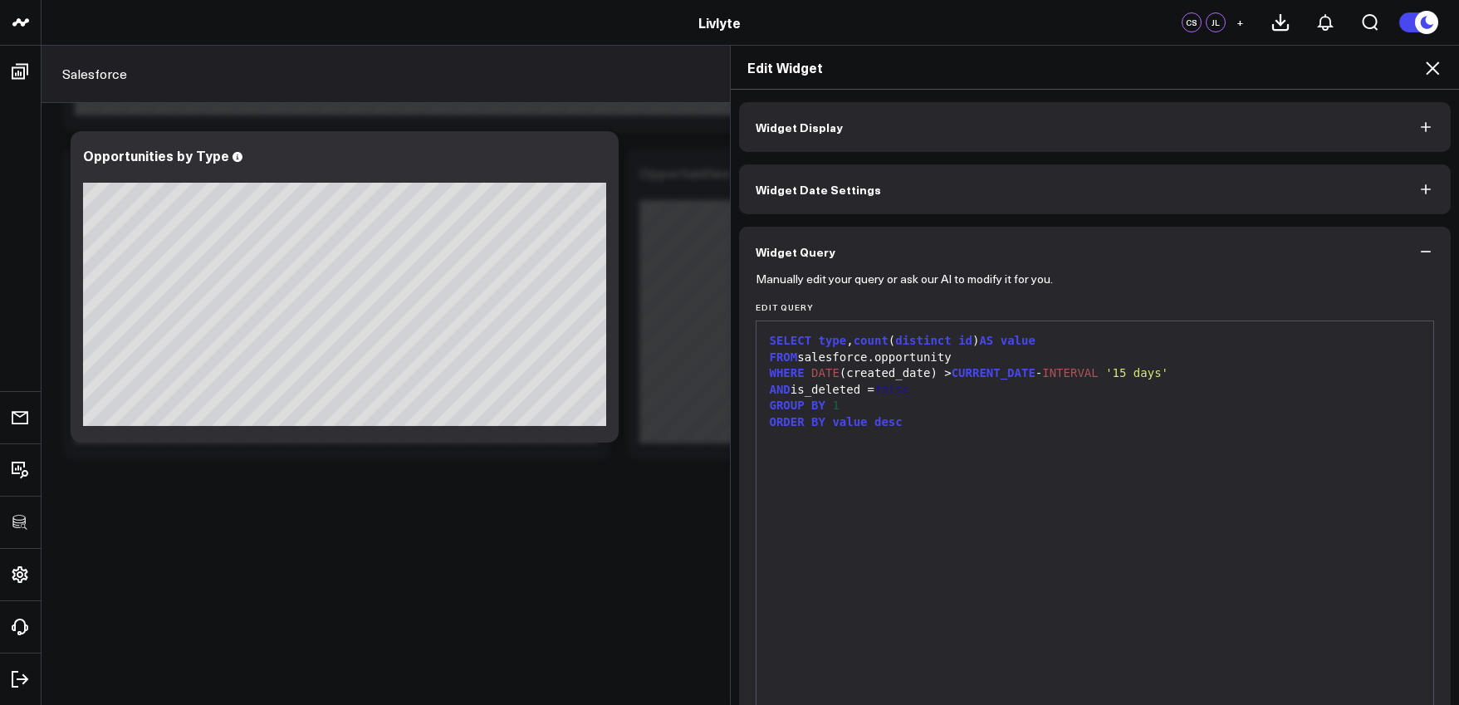
click at [1429, 73] on icon at bounding box center [1432, 67] width 13 height 13
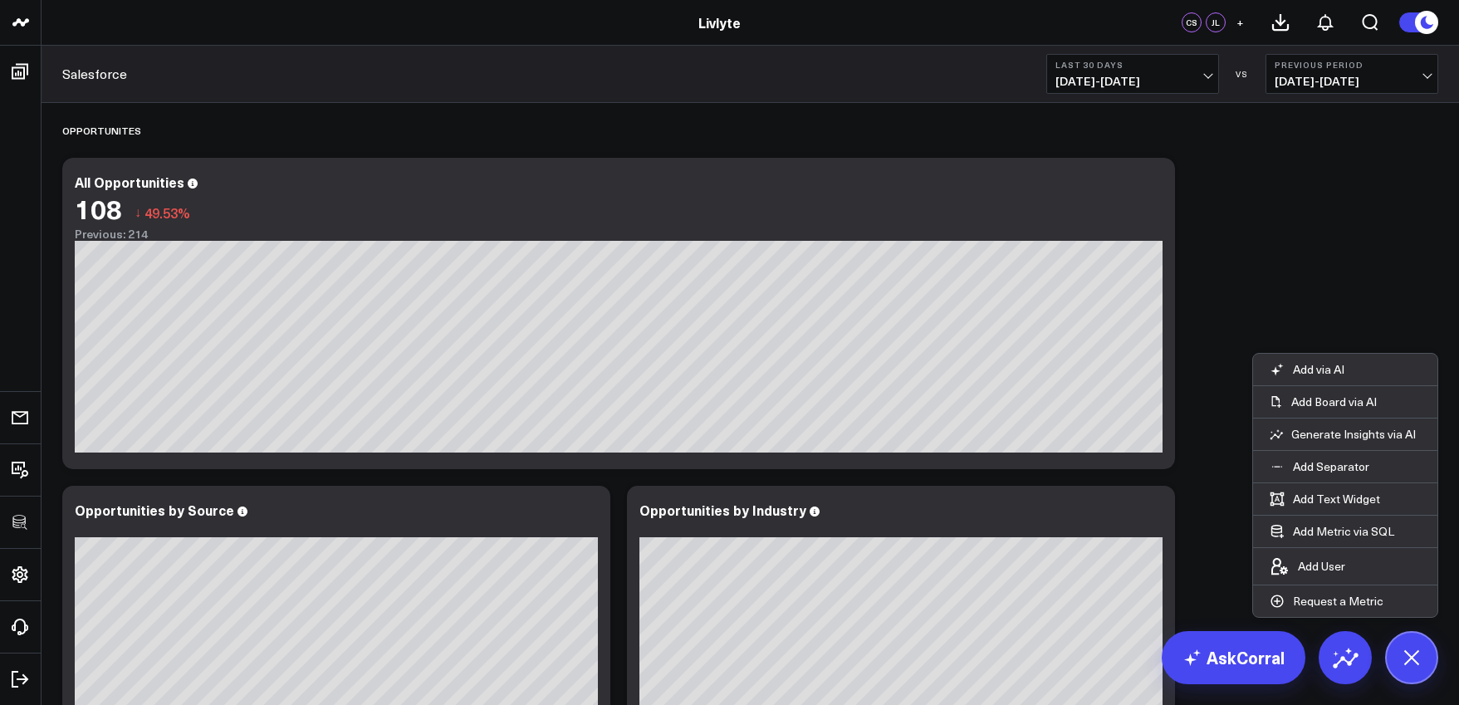
click at [867, 2] on header "3725 Test 829 Studios Accenture Activant Capital Agriculture & Farming Demo All…" at bounding box center [729, 23] width 1459 height 46
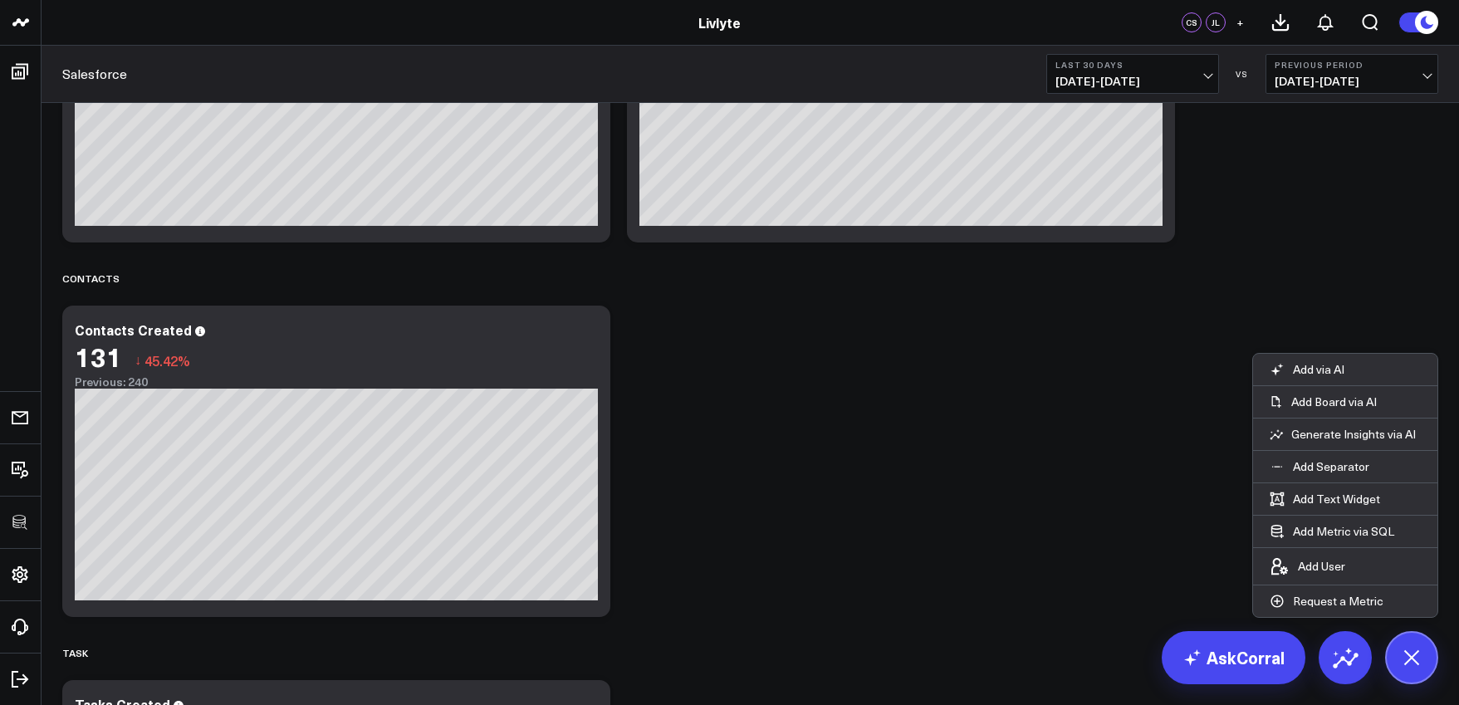
scroll to position [2646, 0]
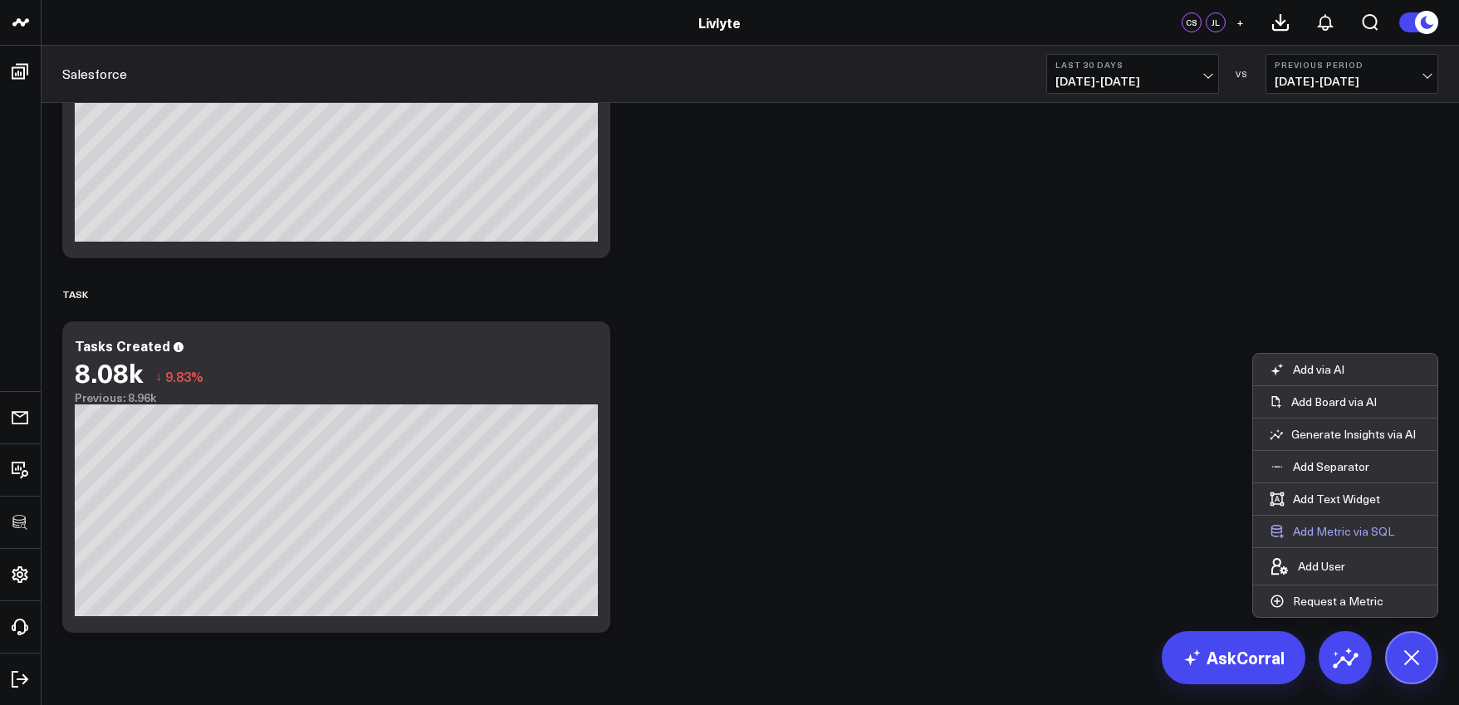
click at [1343, 523] on button "Add Metric via SQL" at bounding box center [1332, 532] width 158 height 32
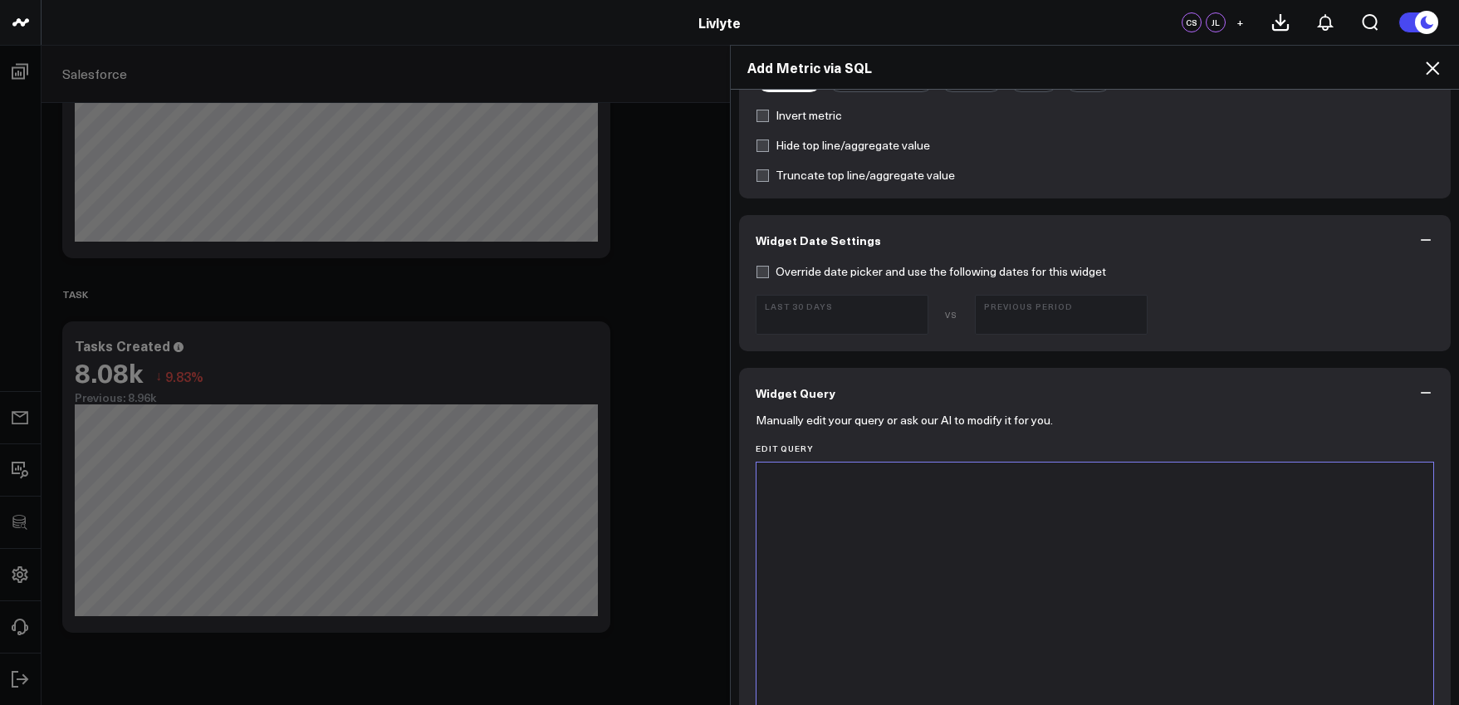
scroll to position [565, 0]
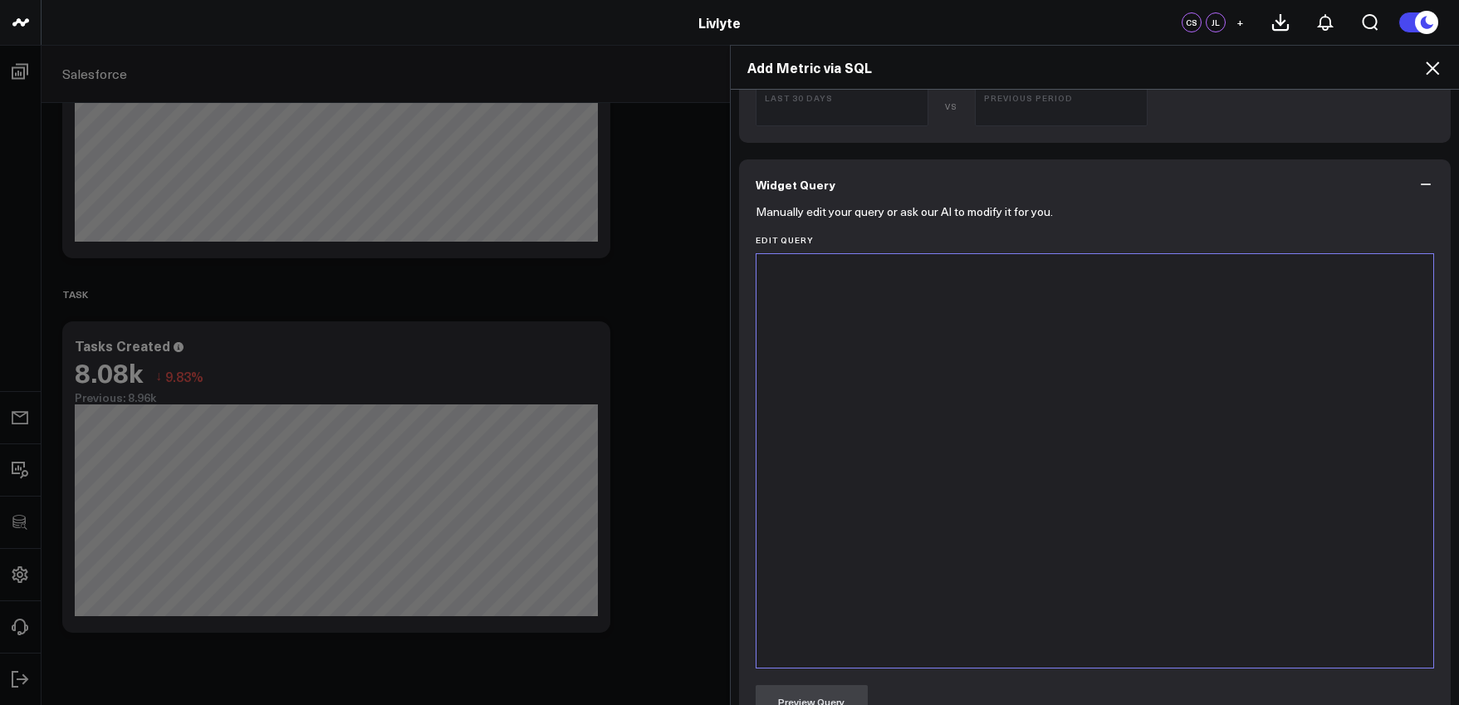
click at [942, 497] on div at bounding box center [1095, 460] width 661 height 397
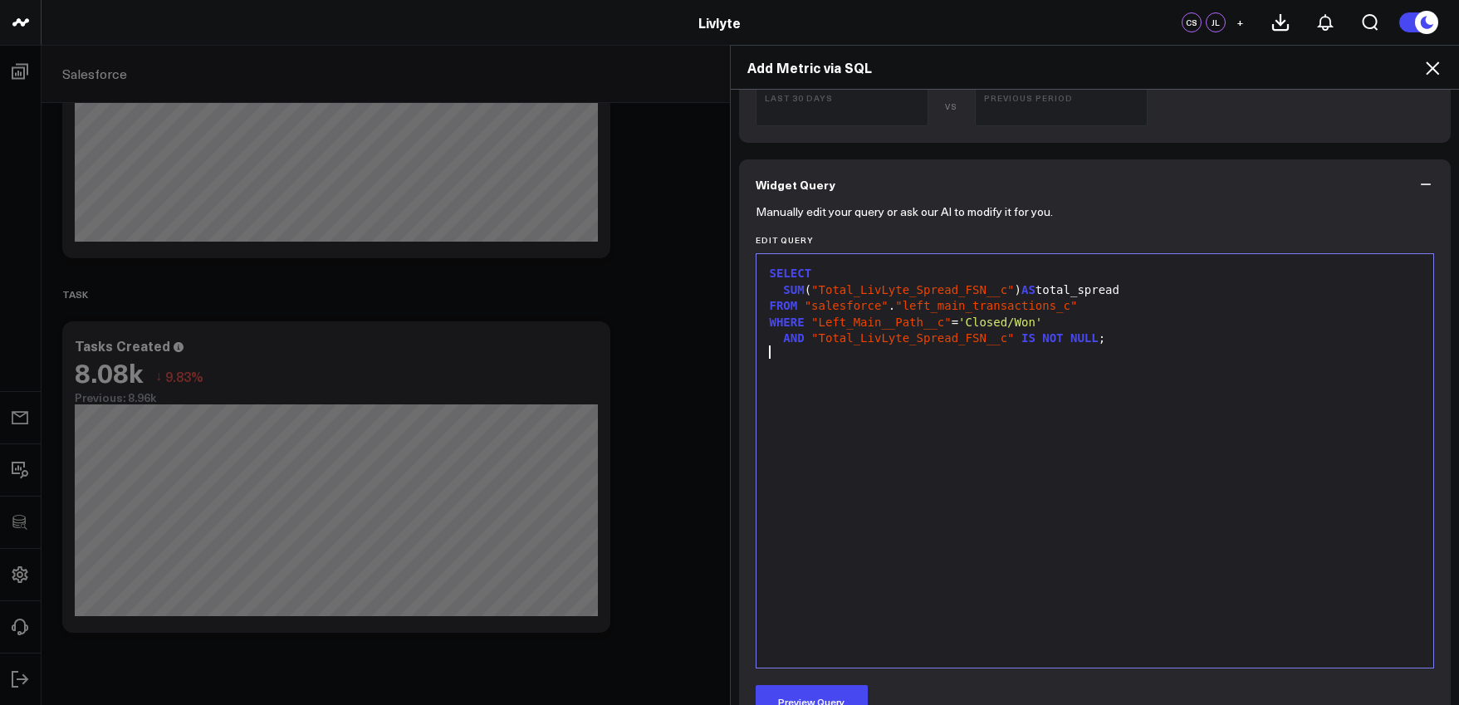
scroll to position [587, 0]
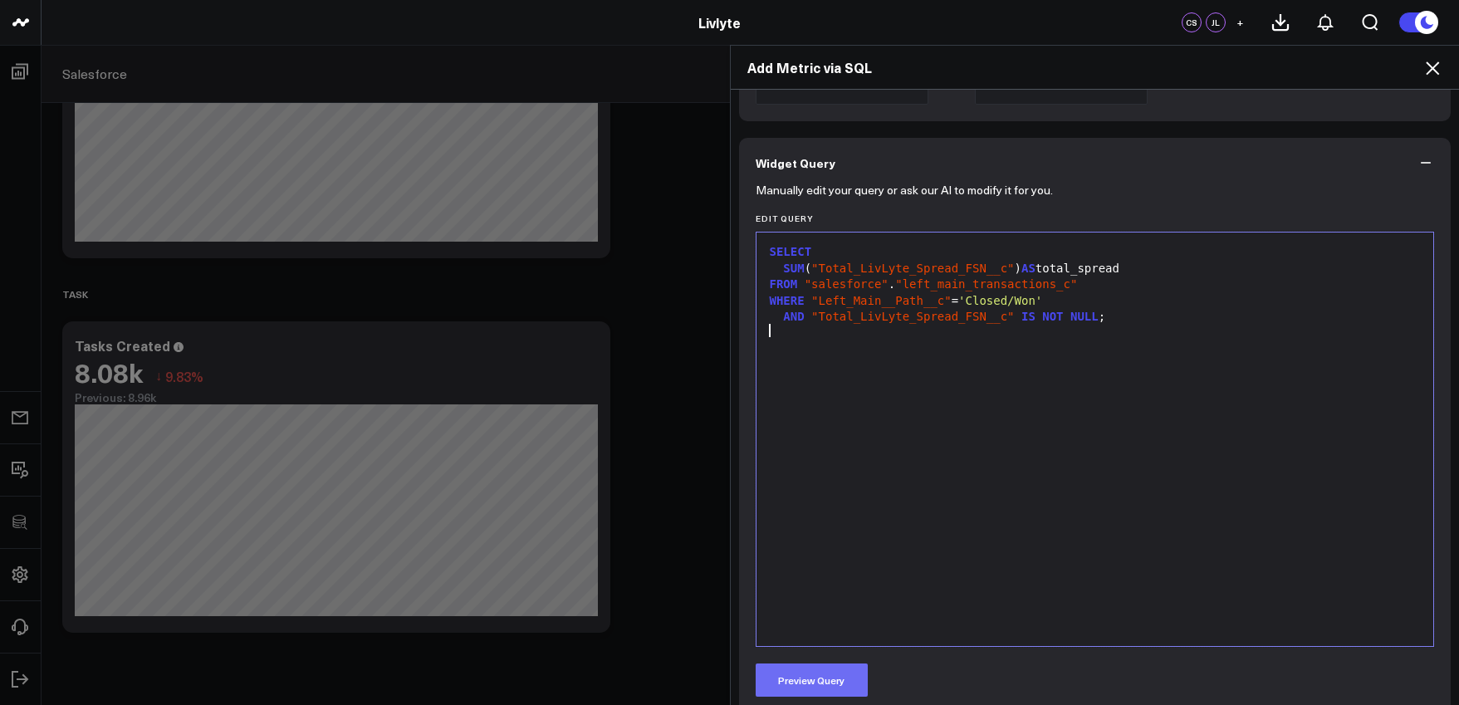
click at [843, 668] on button "Preview Query" at bounding box center [812, 679] width 112 height 33
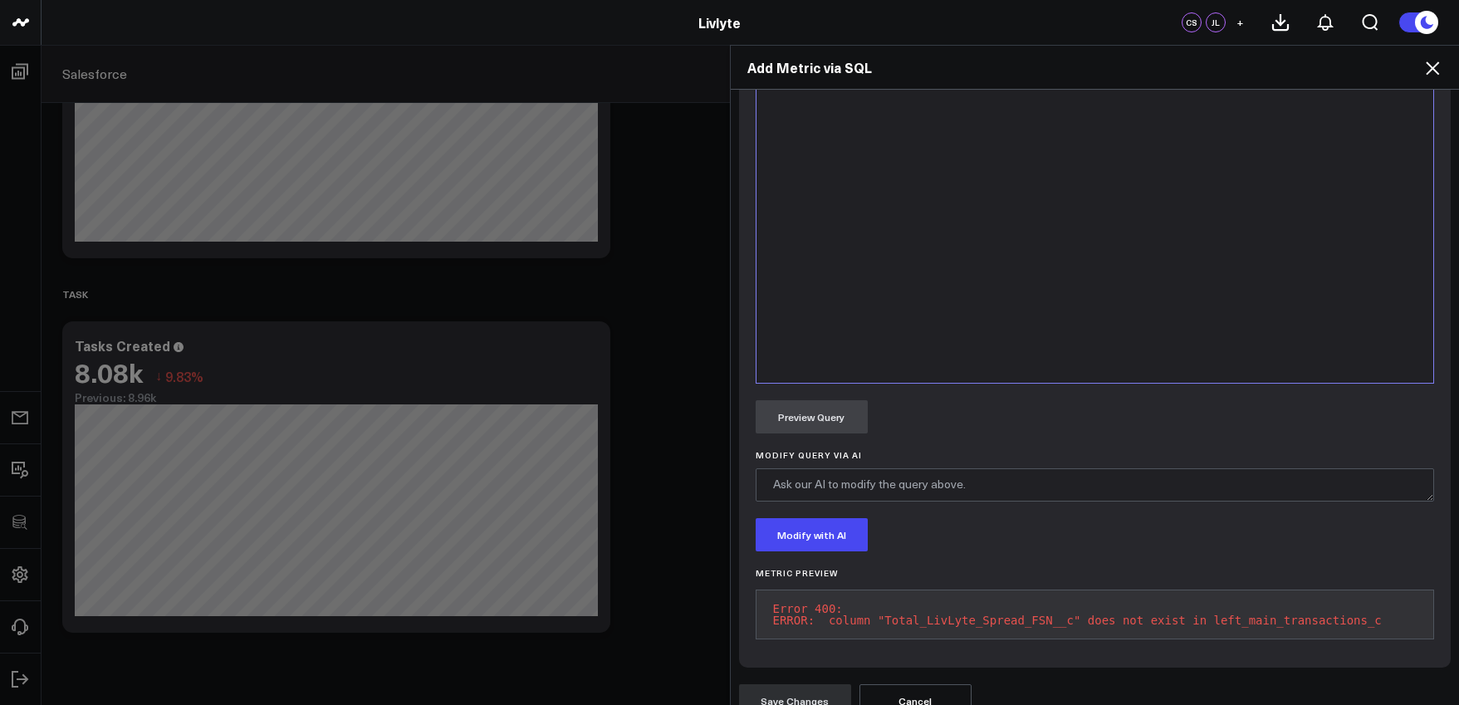
scroll to position [611, 0]
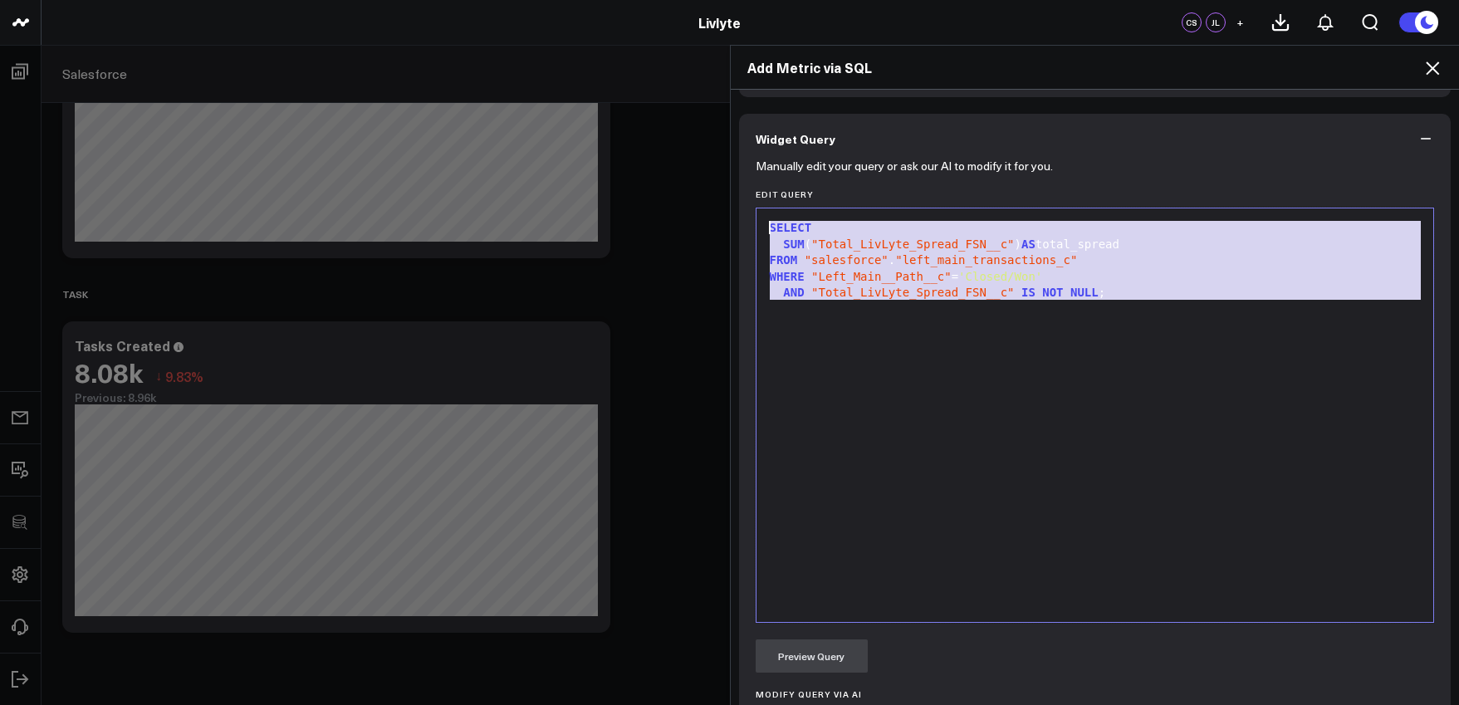
drag, startPoint x: 1143, startPoint y: 324, endPoint x: 702, endPoint y: 205, distance: 457.4
click at [702, 205] on div "Add Metric via SQL Widget Display Widget Title * Chart Type * Fuel Gauge Annota…" at bounding box center [729, 375] width 1459 height 660
copy div "SELECT SUM ( "Total_LivLyte_Spread_FSN__c" ) AS total_spread FROM "salesforce" …"
click at [967, 237] on span ""Total_LivLyte_Spread_FSN__c"" at bounding box center [912, 243] width 203 height 13
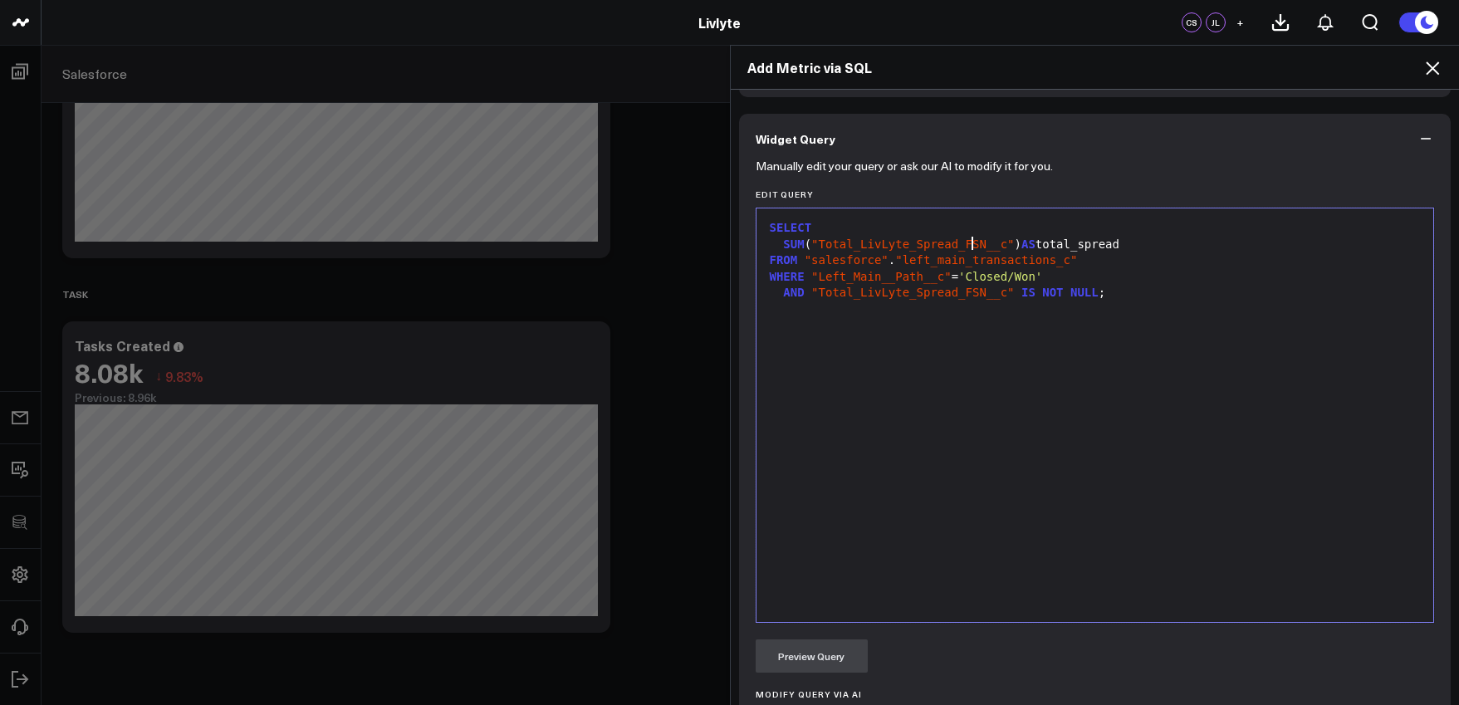
click at [891, 281] on span ""Left_Main__Path__c"" at bounding box center [881, 276] width 140 height 13
click at [921, 281] on span ""Left_Main_Path__c"" at bounding box center [877, 276] width 133 height 13
click at [796, 660] on button "Preview Query" at bounding box center [812, 655] width 112 height 33
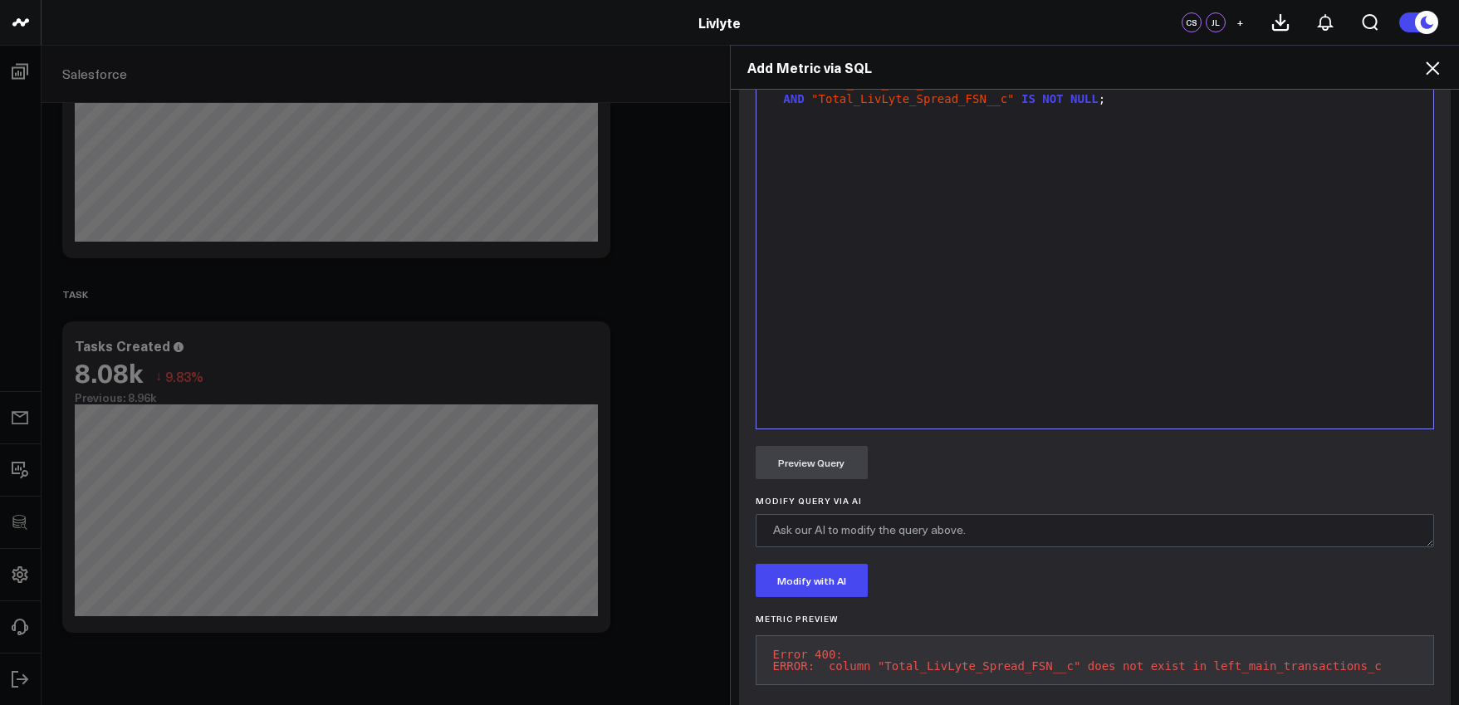
scroll to position [786, 0]
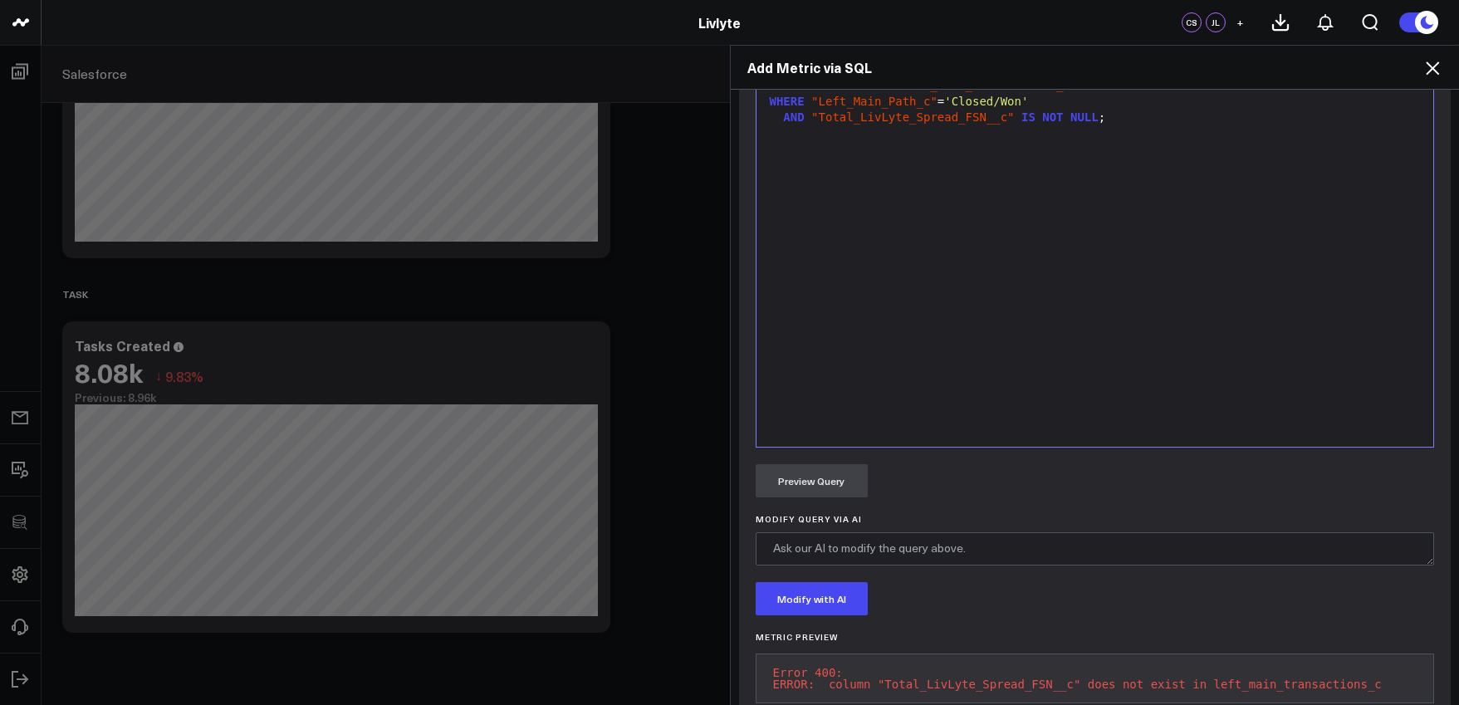
click at [1138, 168] on div "SELECT SUM ( "Total_LivLyte_Spread_FSN__c" ) AS total_spread FROM "salesforce" …" at bounding box center [1095, 240] width 661 height 397
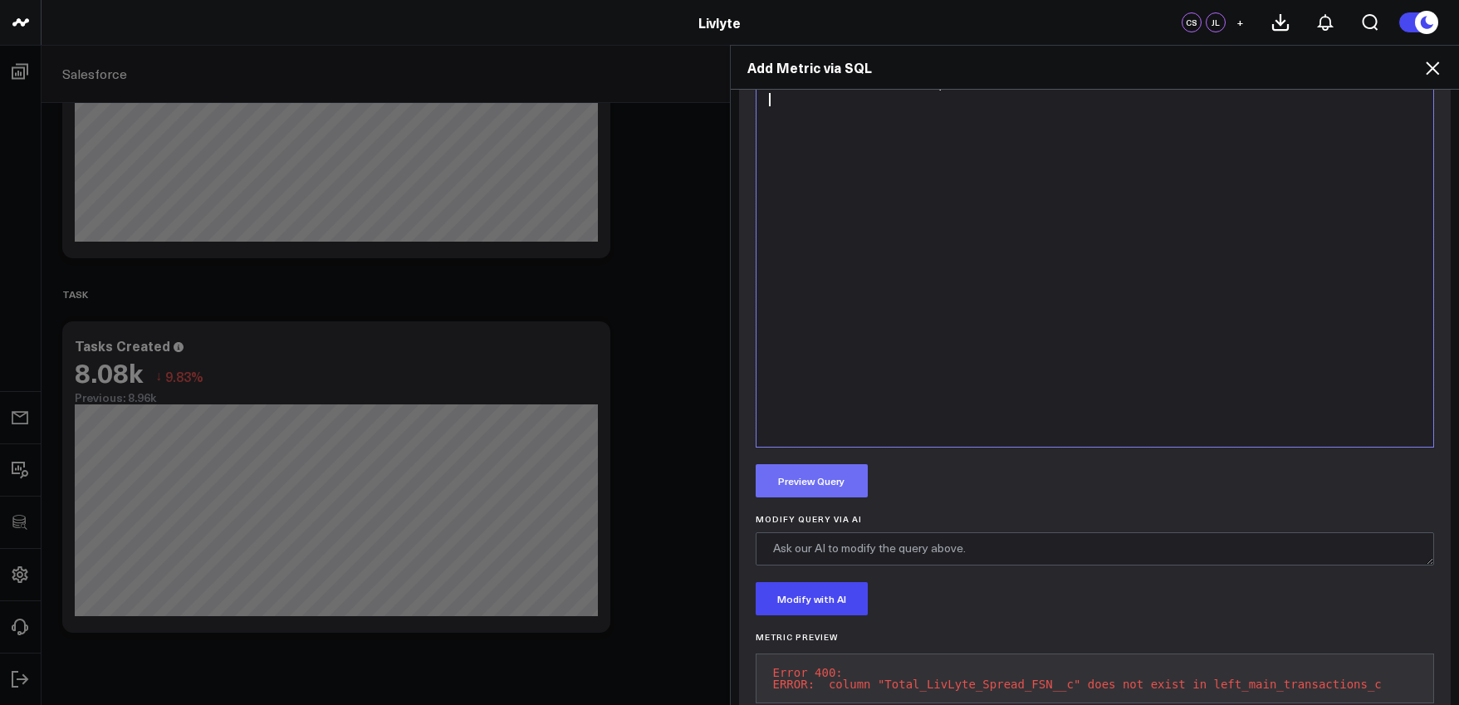
click at [847, 478] on button "Preview Query" at bounding box center [812, 480] width 112 height 33
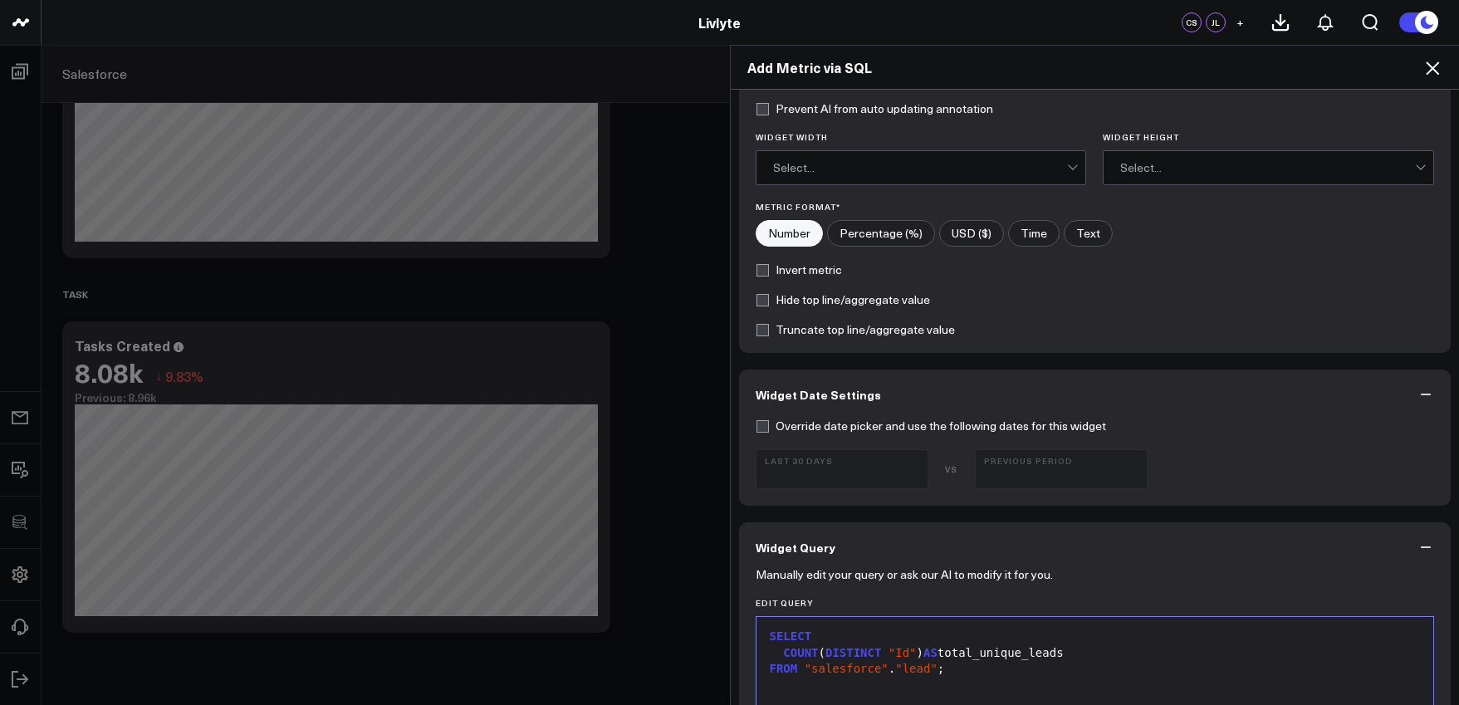
scroll to position [235, 0]
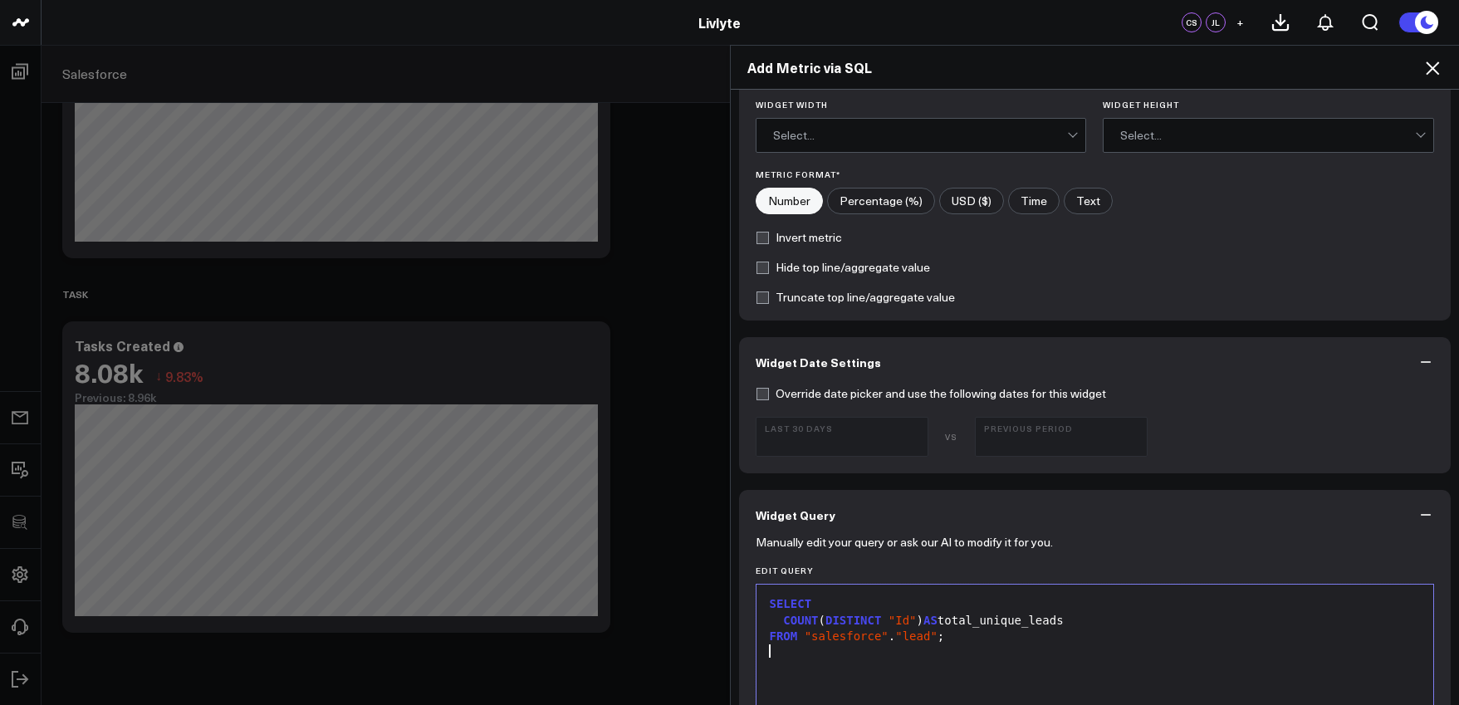
click at [962, 645] on div at bounding box center [1095, 653] width 661 height 17
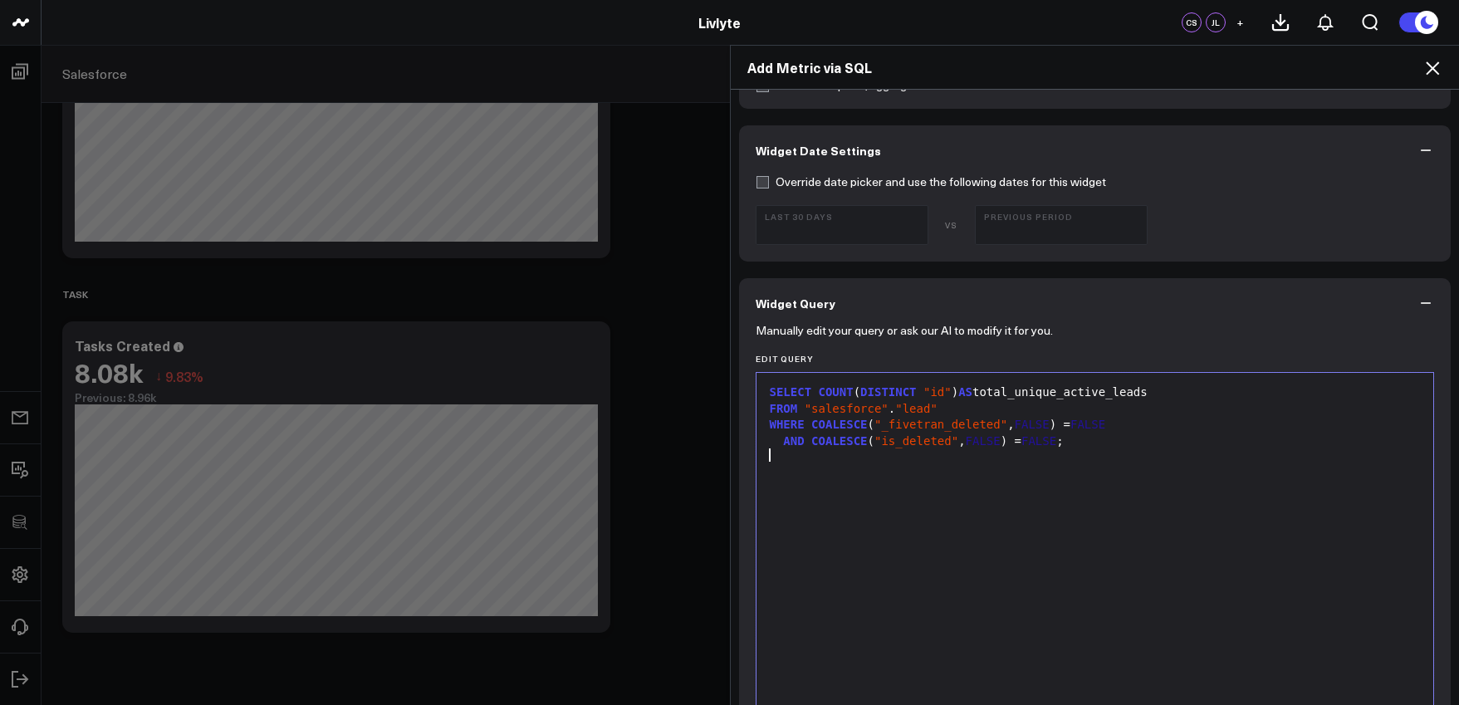
scroll to position [789, 0]
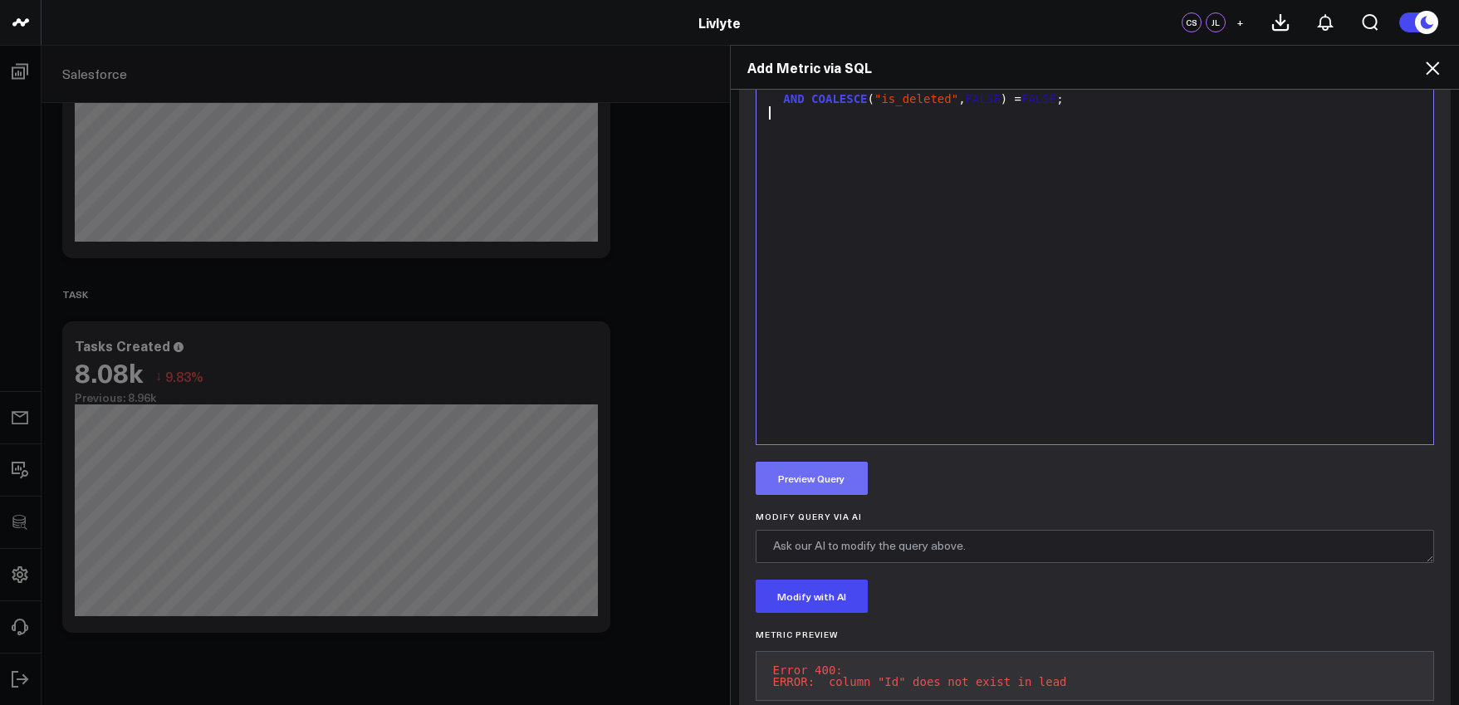
click at [820, 480] on button "Preview Query" at bounding box center [812, 478] width 112 height 33
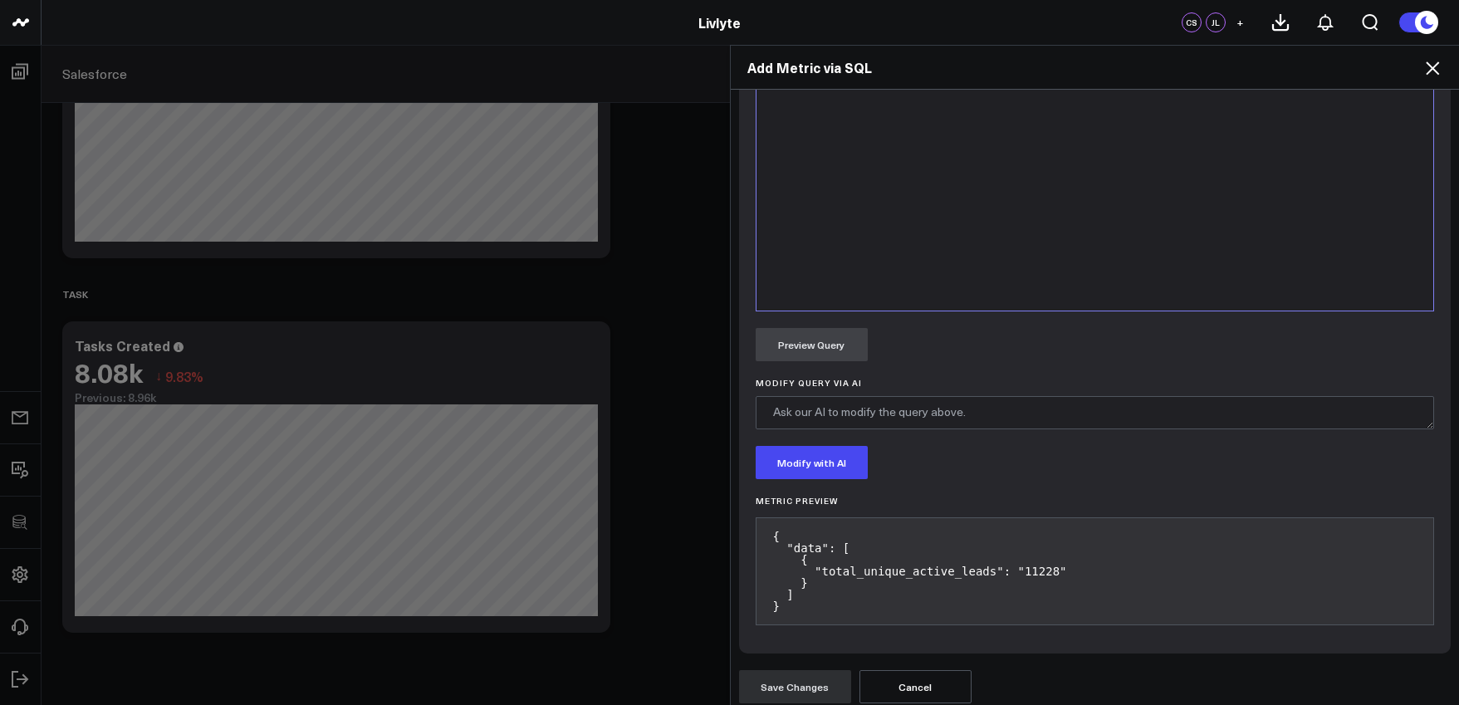
scroll to position [340, 0]
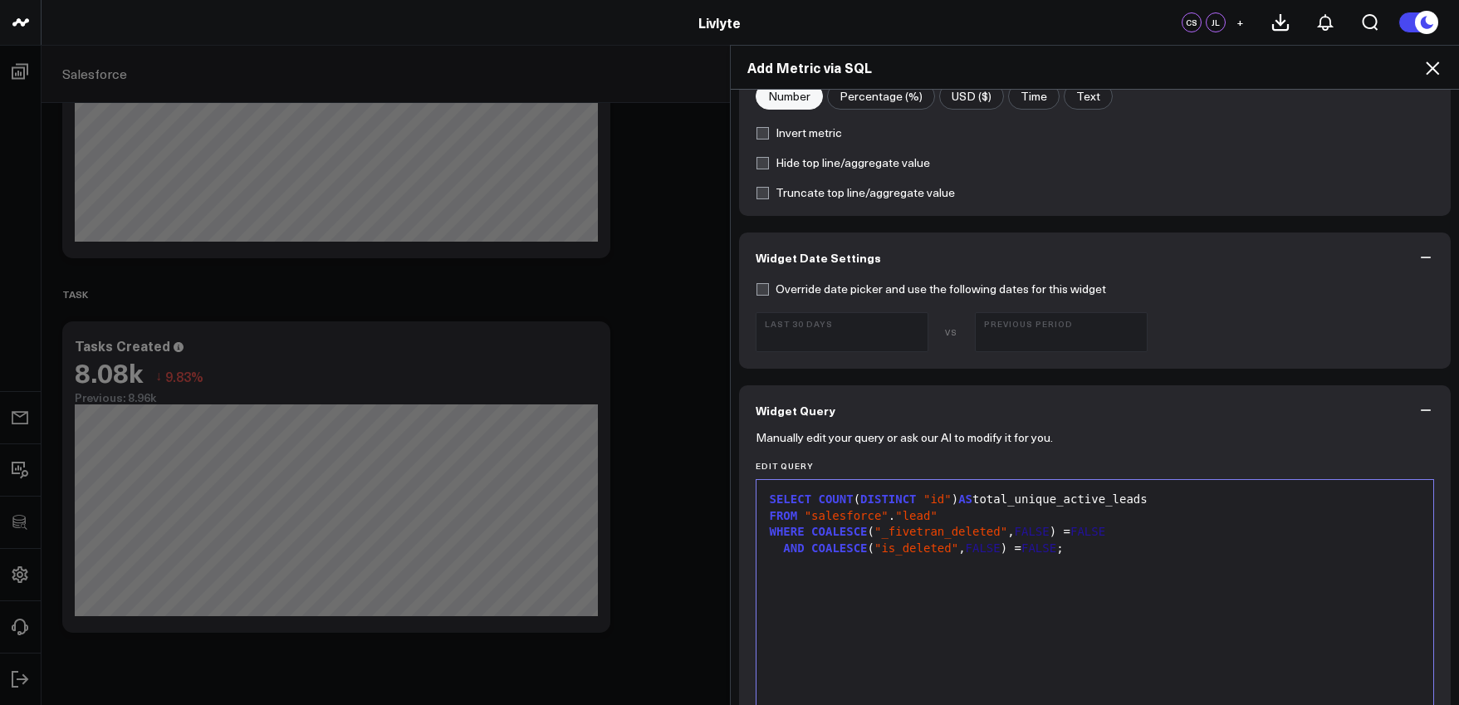
click at [1141, 556] on div at bounding box center [1095, 564] width 661 height 17
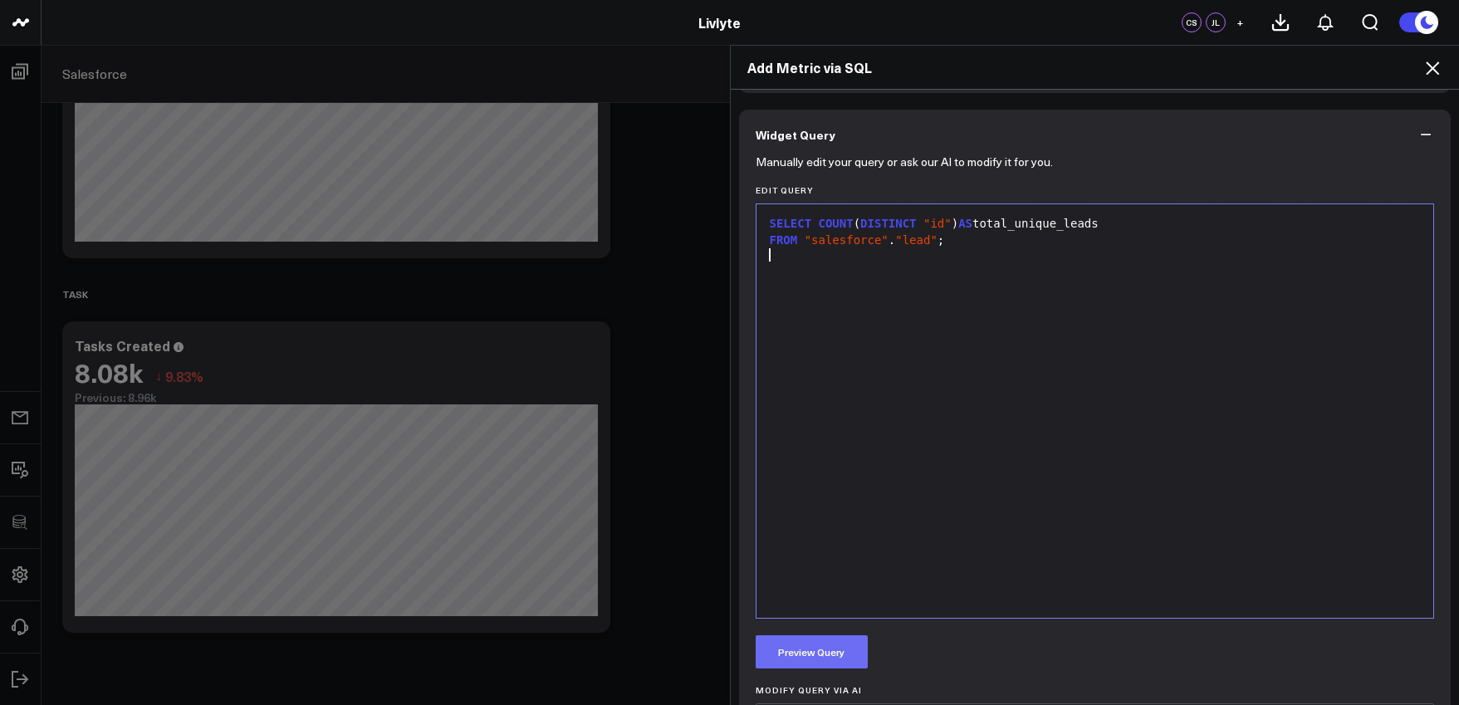
scroll to position [619, 0]
click at [823, 634] on button "Preview Query" at bounding box center [812, 648] width 112 height 33
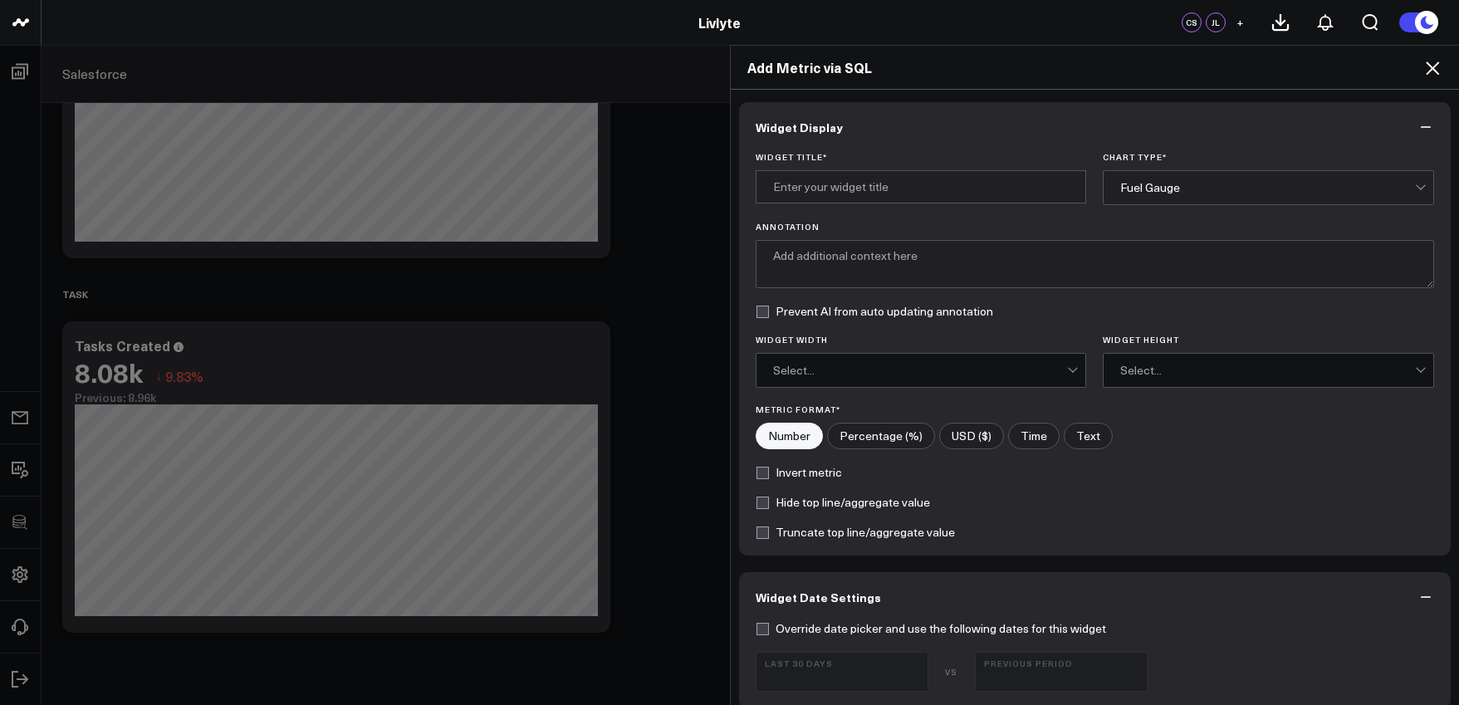
scroll to position [3, 0]
click at [937, 193] on input "Widget Title *" at bounding box center [921, 183] width 331 height 33
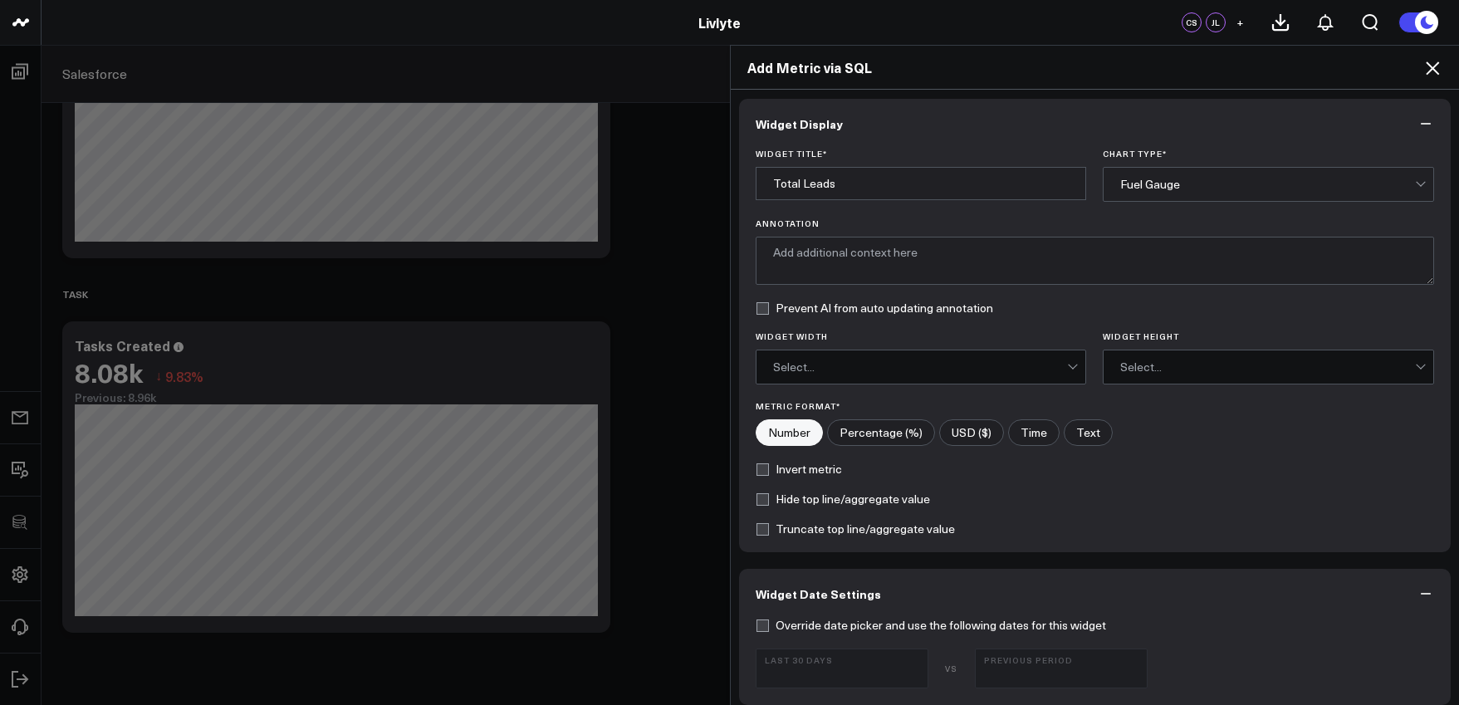
click at [1184, 181] on div "Fuel Gauge" at bounding box center [1267, 184] width 295 height 13
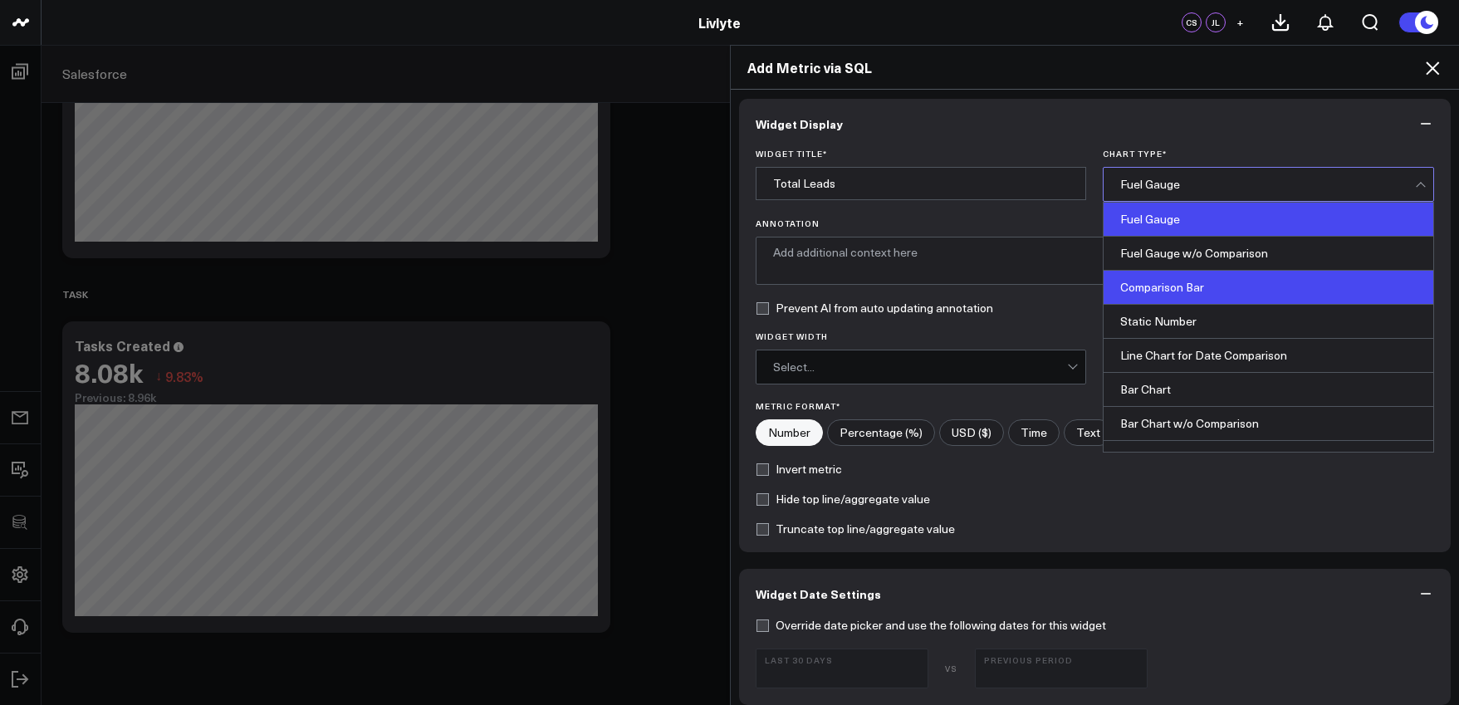
click at [1177, 280] on div "Comparison Bar" at bounding box center [1269, 288] width 330 height 34
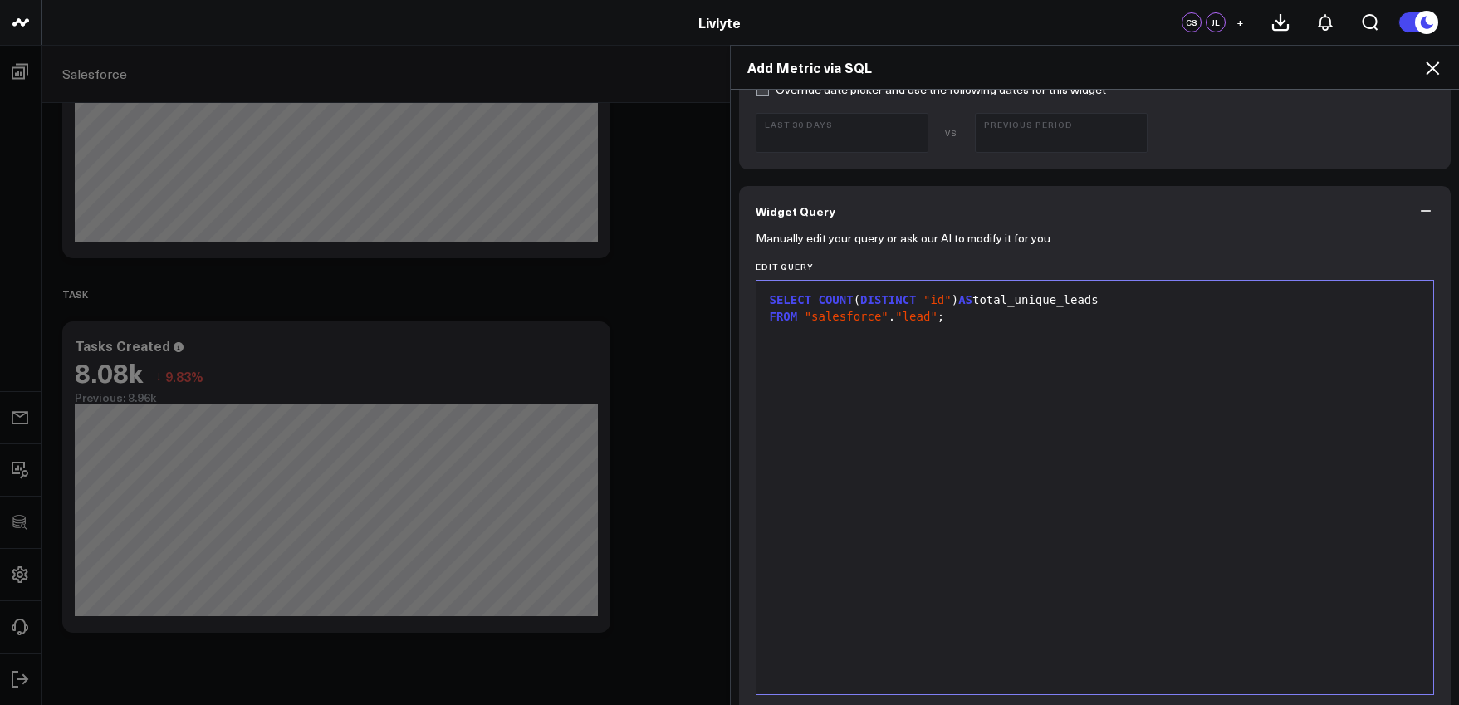
scroll to position [883, 0]
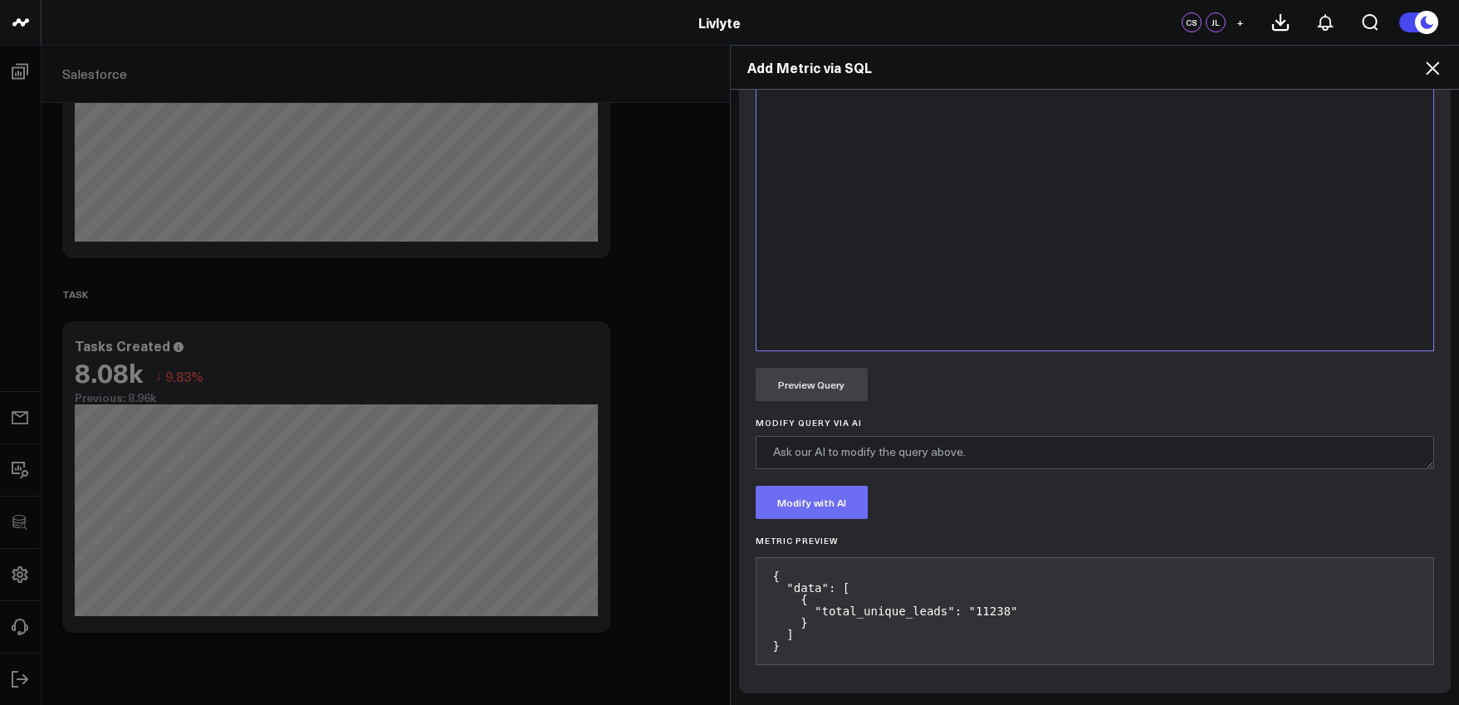
click at [825, 491] on button "Modify with AI" at bounding box center [812, 502] width 112 height 33
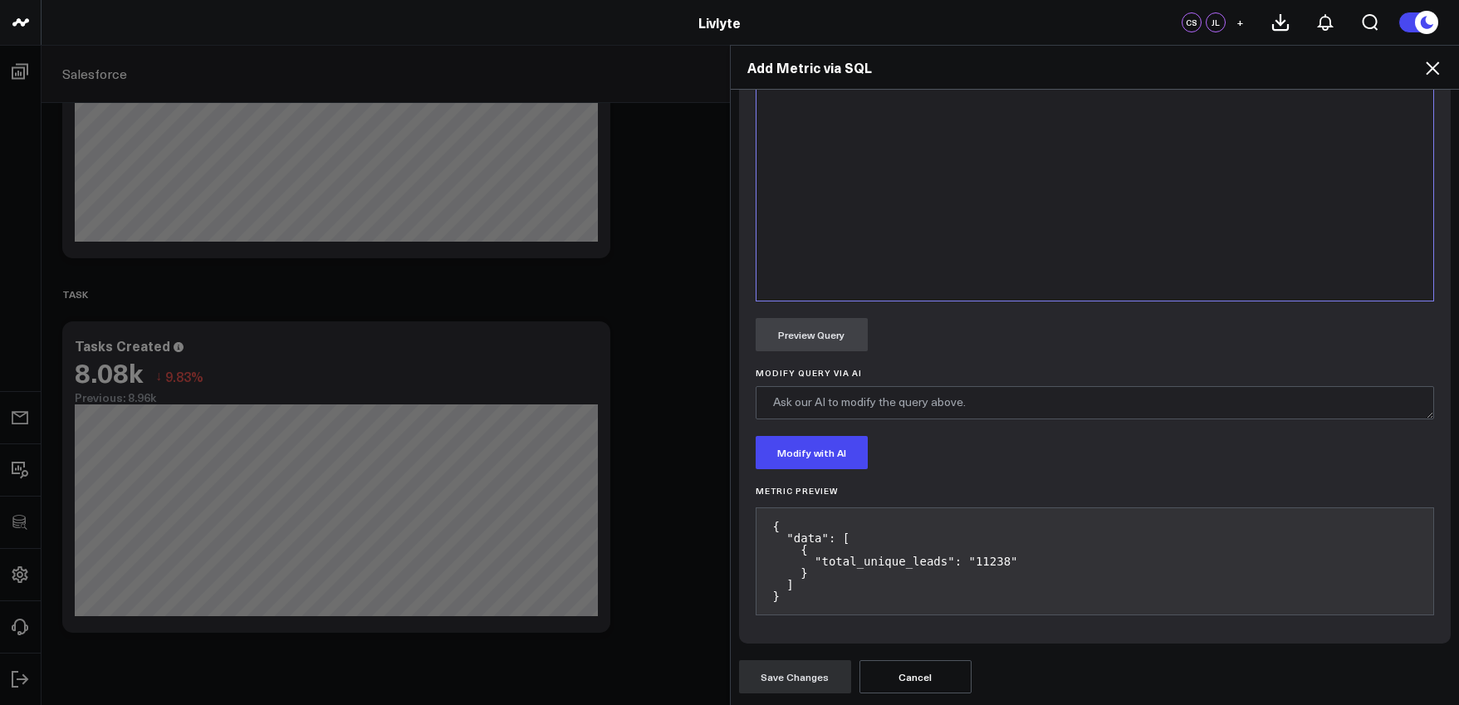
scroll to position [0, 0]
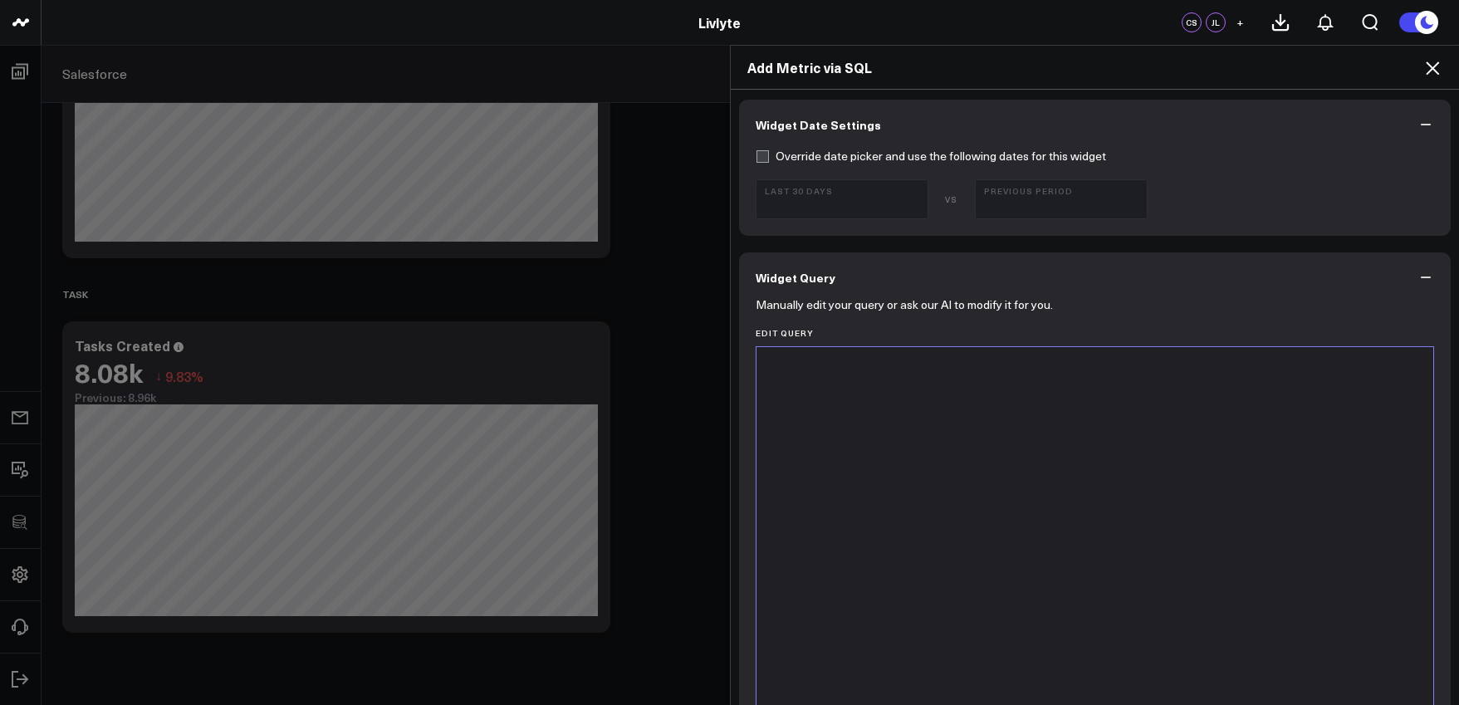
click at [839, 433] on div at bounding box center [1095, 553] width 661 height 397
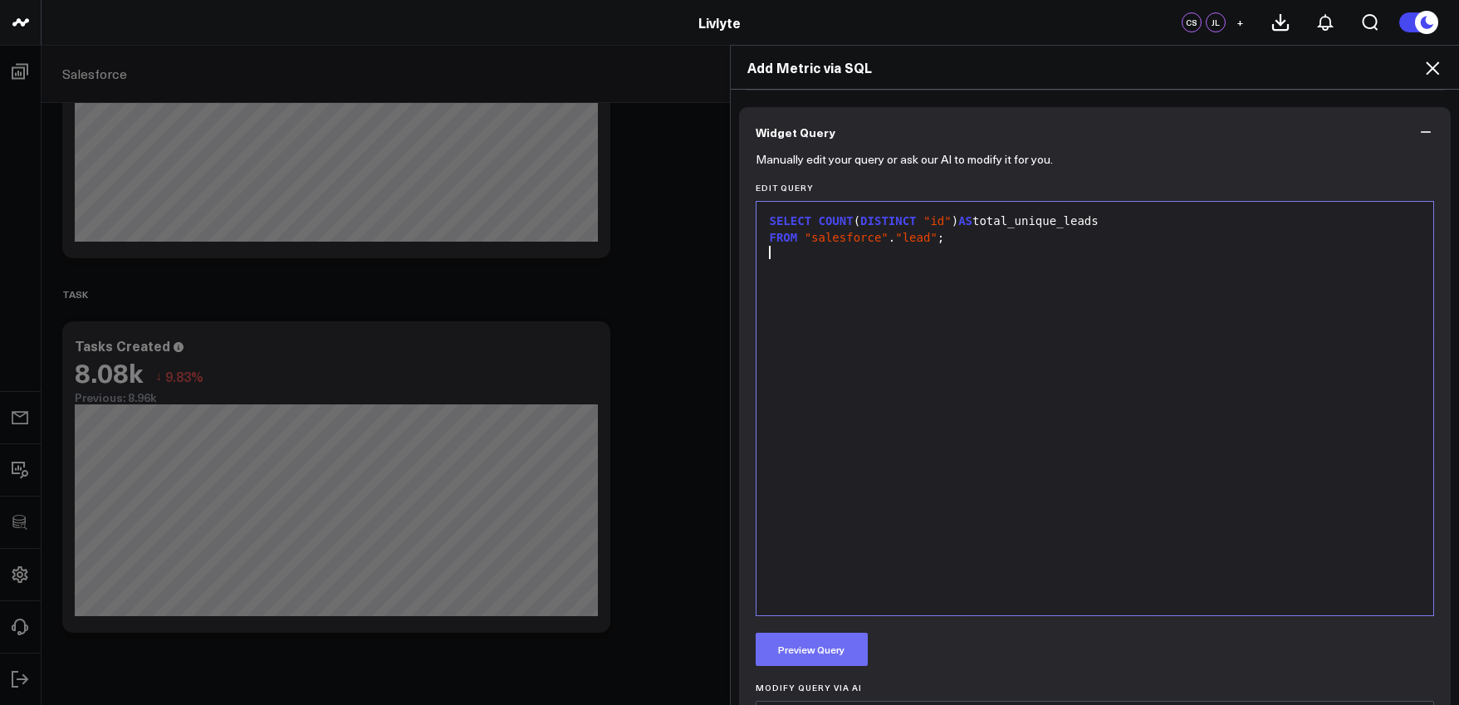
click at [835, 635] on button "Preview Query" at bounding box center [812, 649] width 112 height 33
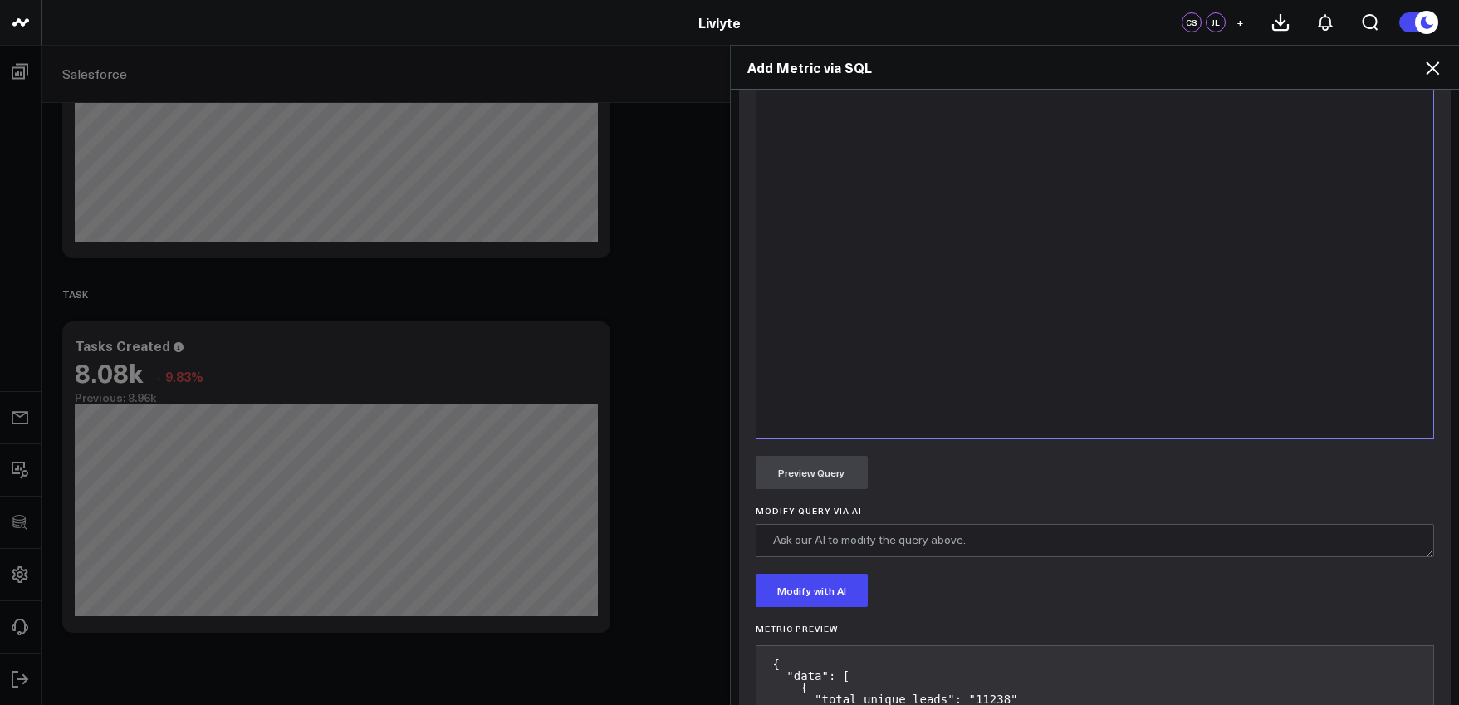
scroll to position [625, 0]
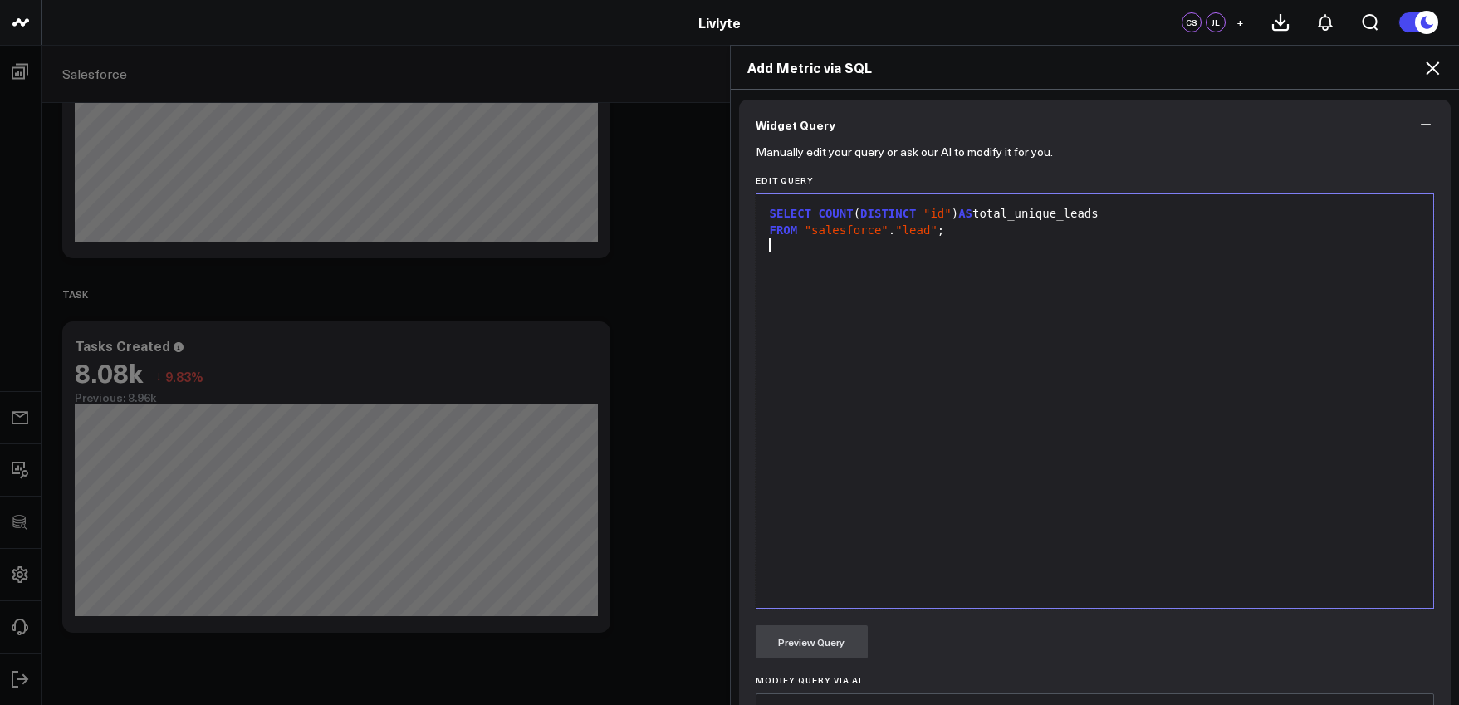
click at [947, 413] on div "SELECT COUNT ( DISTINCT "id" ) AS total_unique_leads FROM "salesforce" . "lead"…" at bounding box center [1095, 401] width 661 height 397
click at [979, 311] on div at bounding box center [1095, 401] width 661 height 397
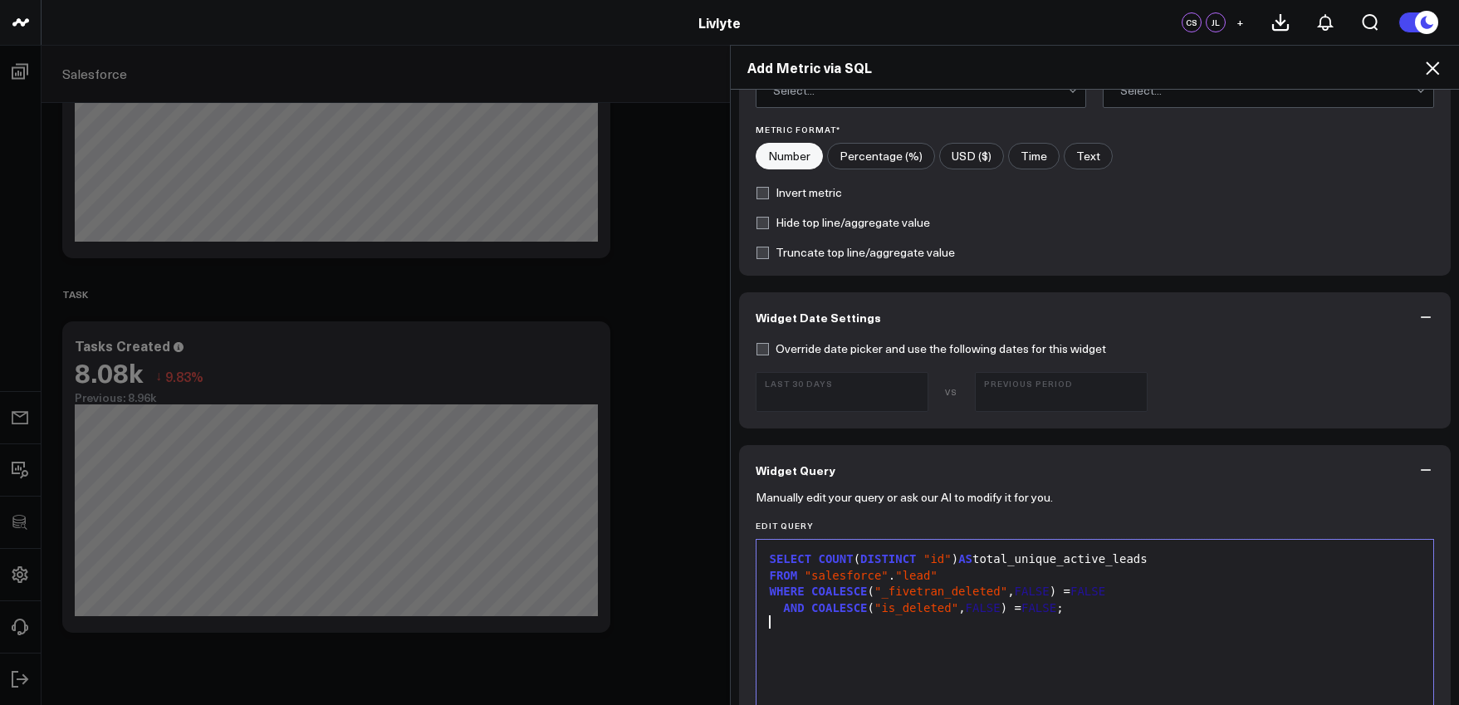
scroll to position [0, 0]
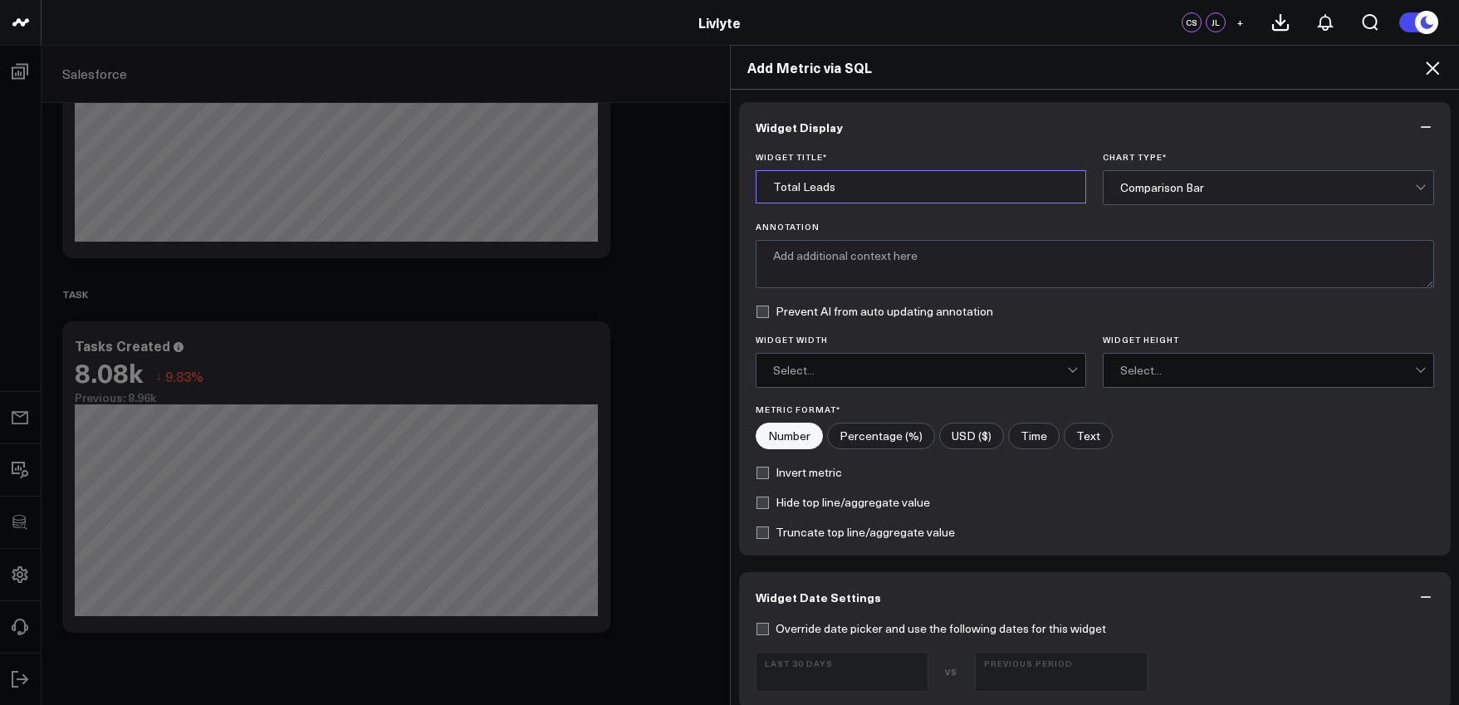
click at [797, 185] on input "Total Leads" at bounding box center [921, 186] width 331 height 33
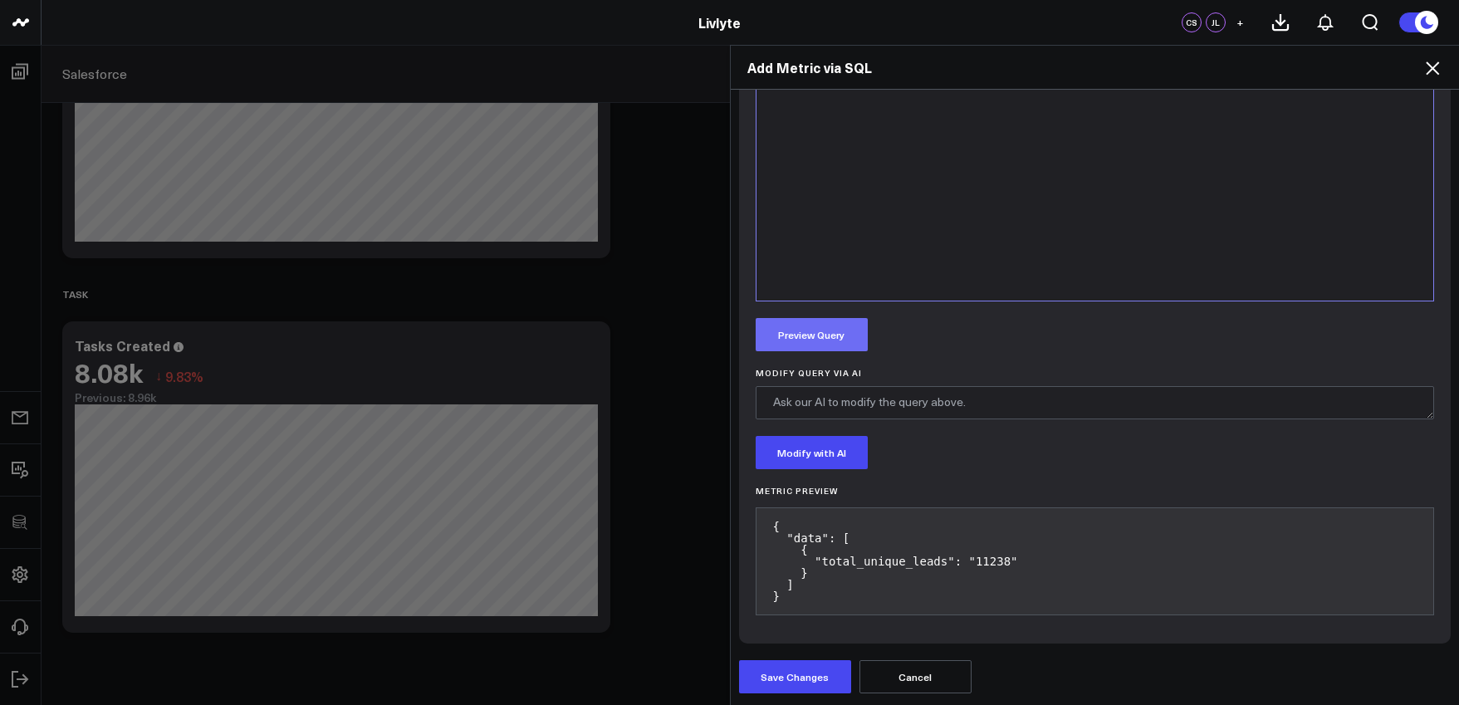
type input "Total Active Leads"
click at [819, 345] on button "Preview Query" at bounding box center [812, 334] width 112 height 33
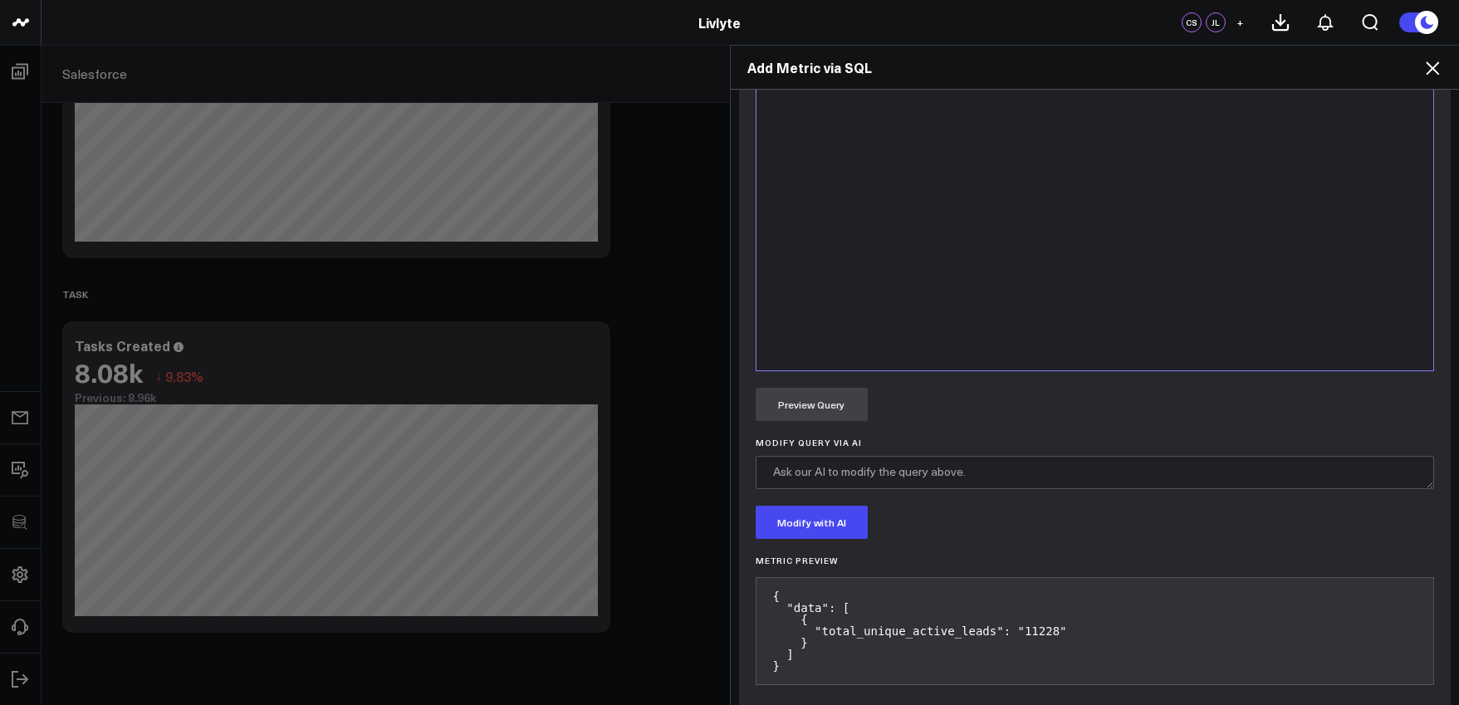
scroll to position [932, 0]
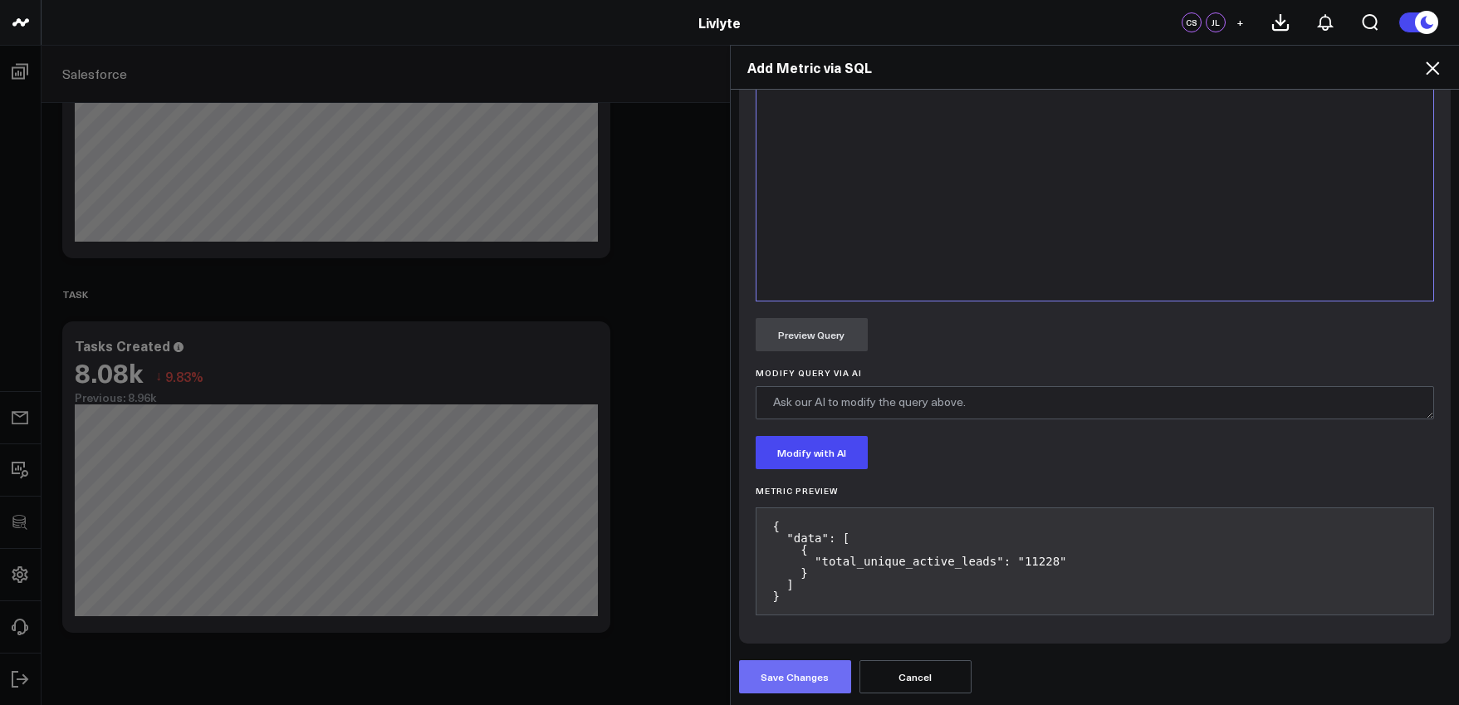
click at [779, 683] on button "Save Changes" at bounding box center [795, 676] width 112 height 33
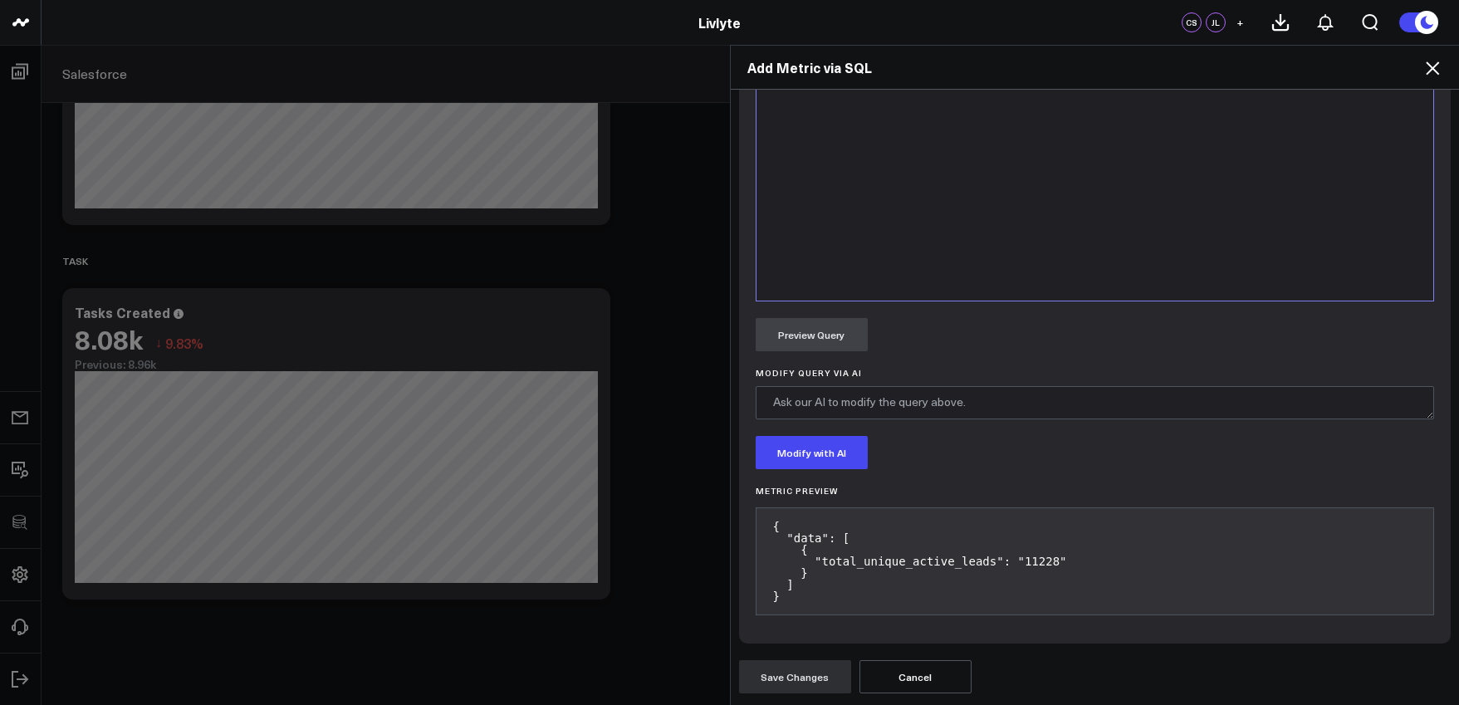
scroll to position [2682, 0]
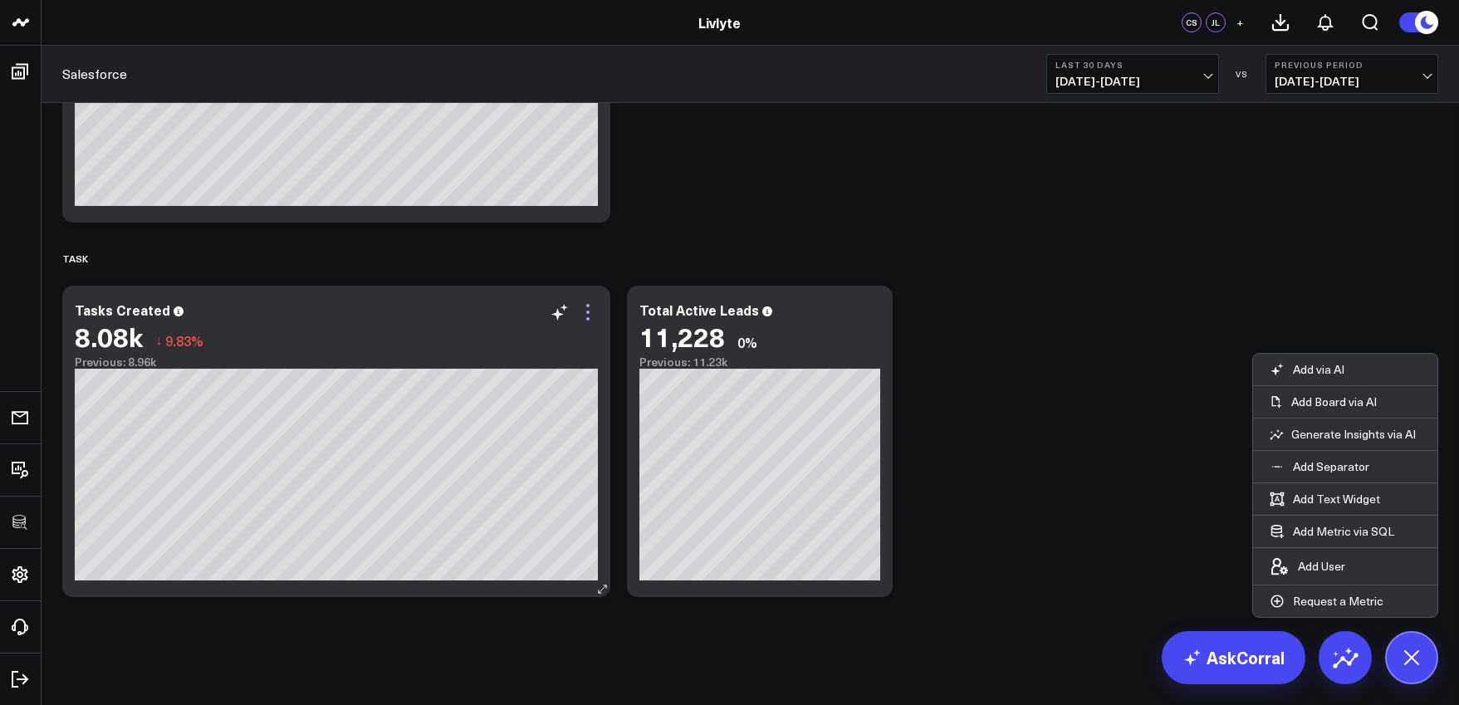
click at [592, 316] on icon at bounding box center [588, 312] width 20 height 20
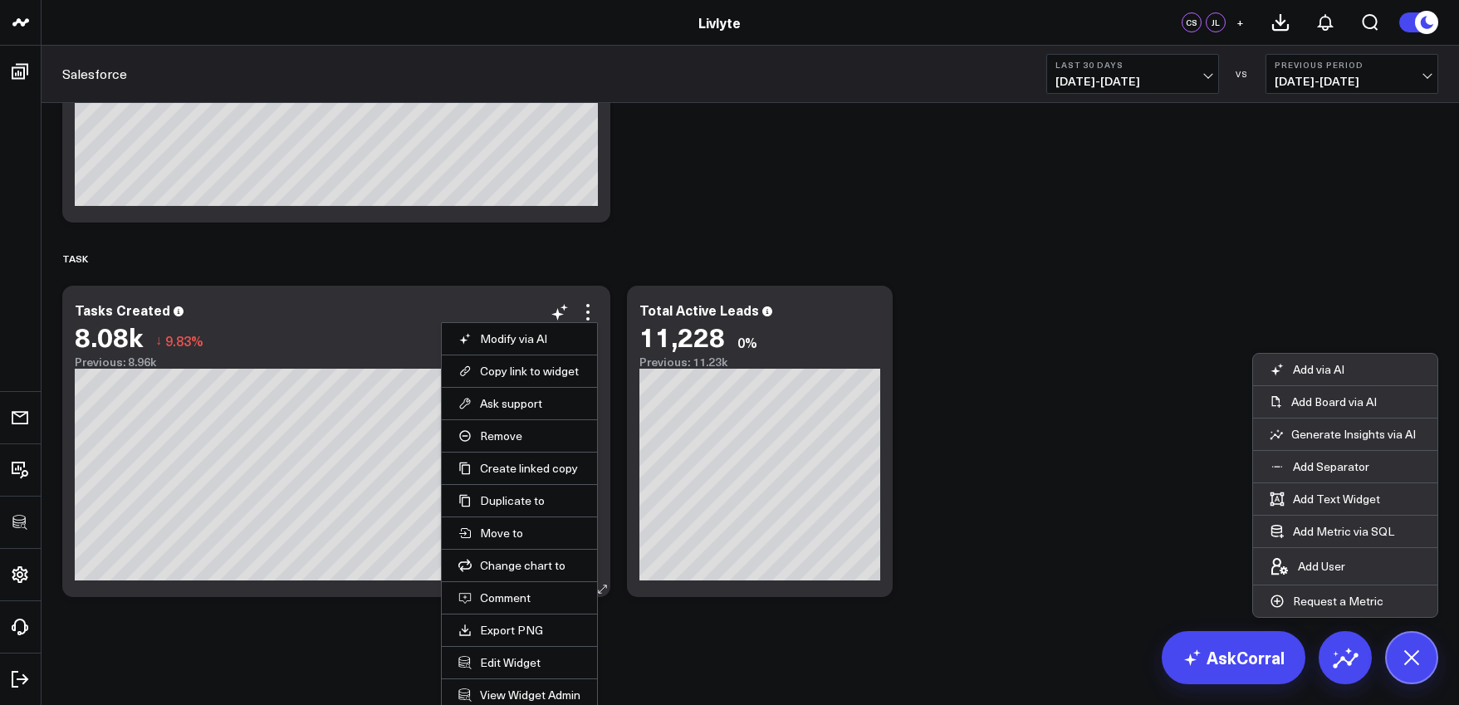
click at [498, 650] on li "Edit Widget" at bounding box center [519, 662] width 155 height 32
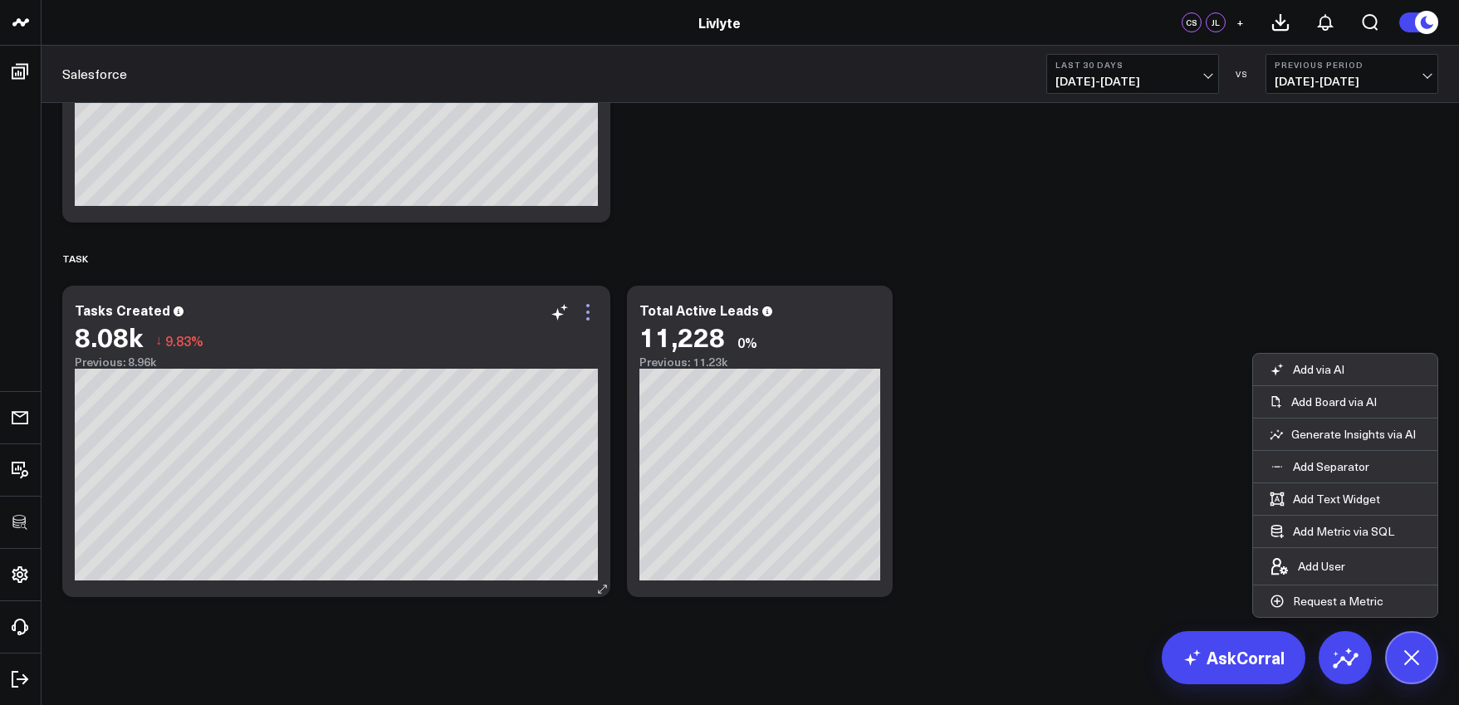
click at [587, 320] on icon at bounding box center [587, 318] width 3 height 3
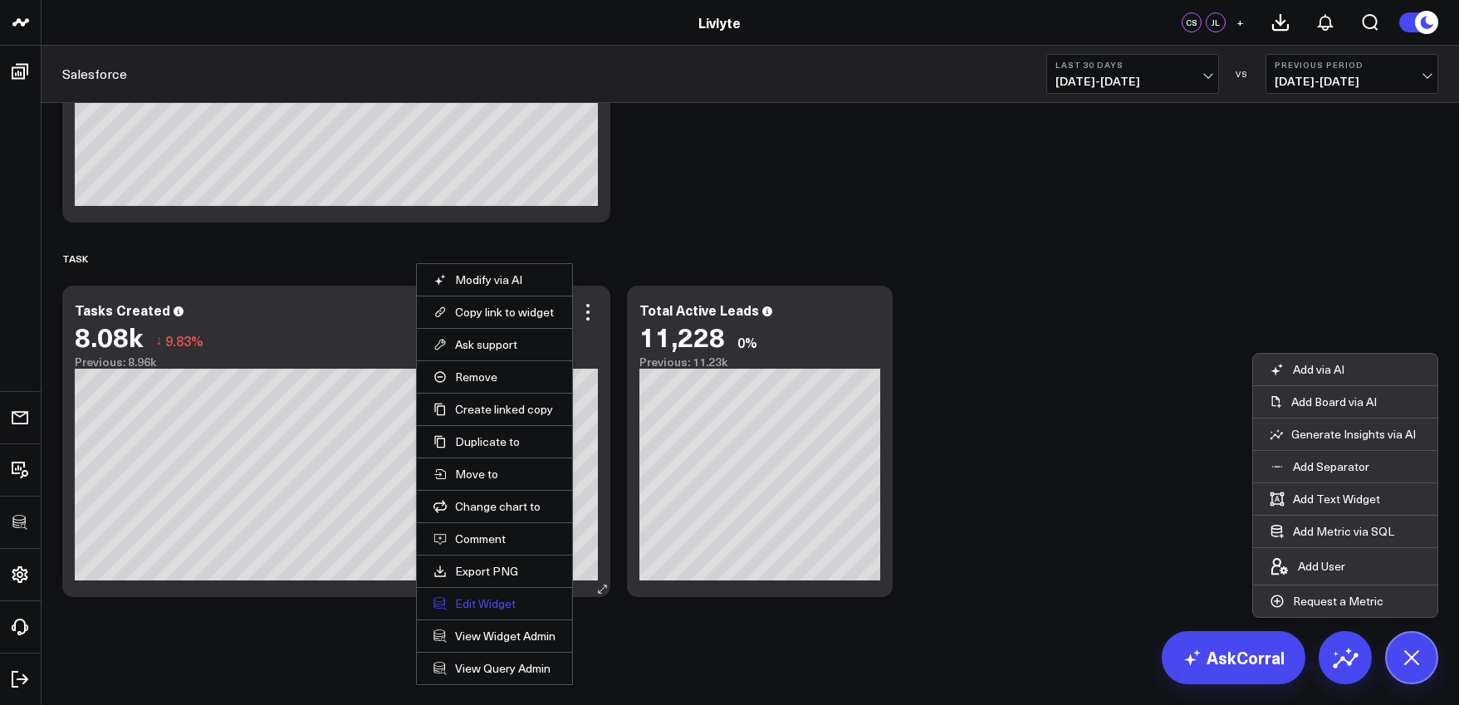
click at [512, 609] on button "Edit Widget" at bounding box center [494, 603] width 122 height 15
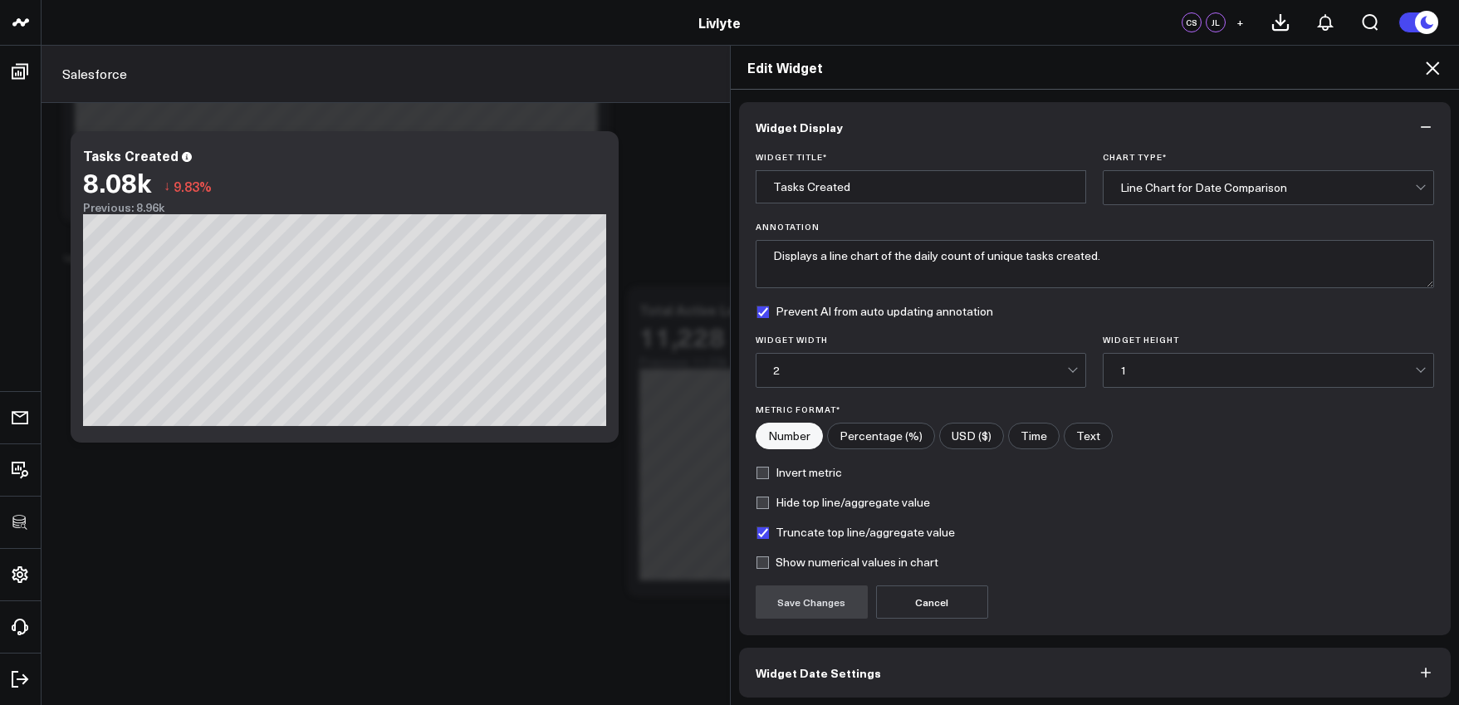
scroll to position [66, 0]
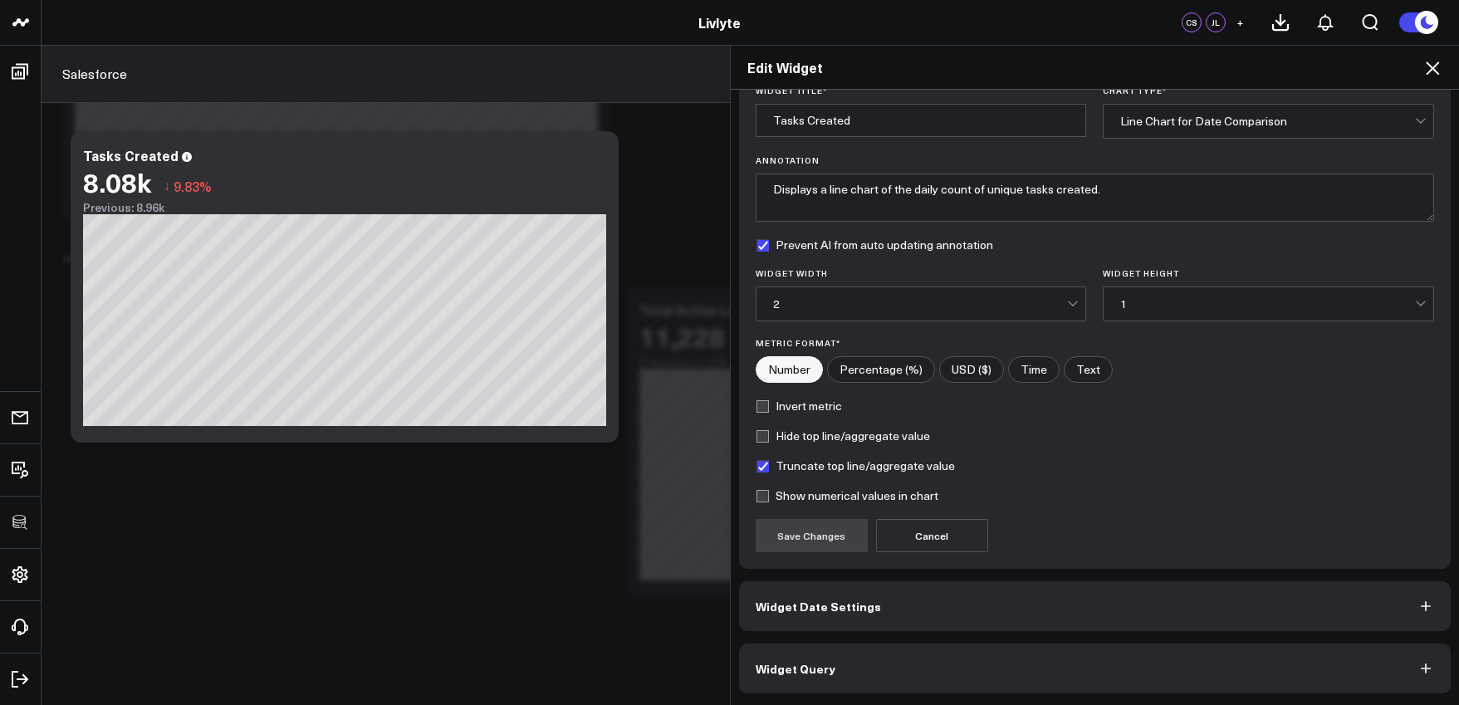
click at [829, 605] on span "Widget Date Settings" at bounding box center [818, 606] width 125 height 13
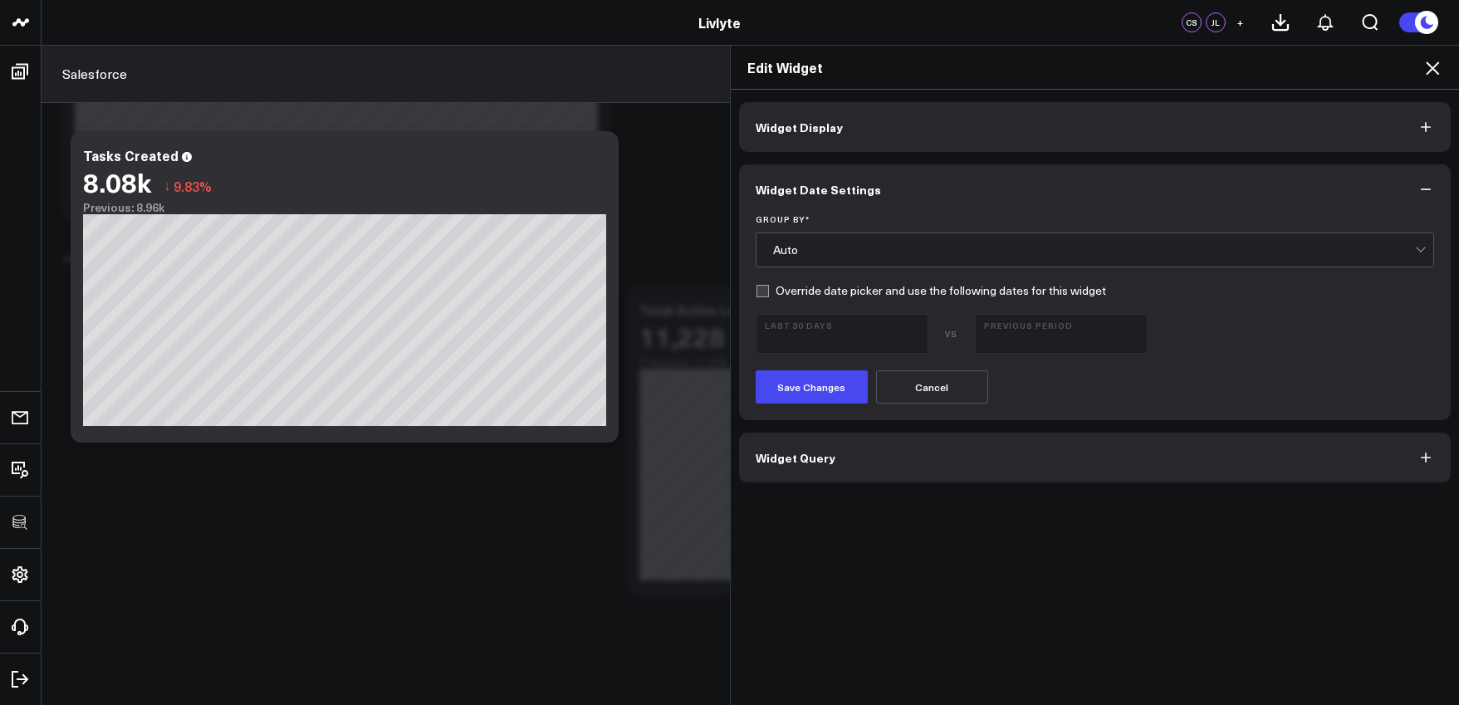
click at [873, 171] on button "Widget Date Settings" at bounding box center [1095, 189] width 712 height 50
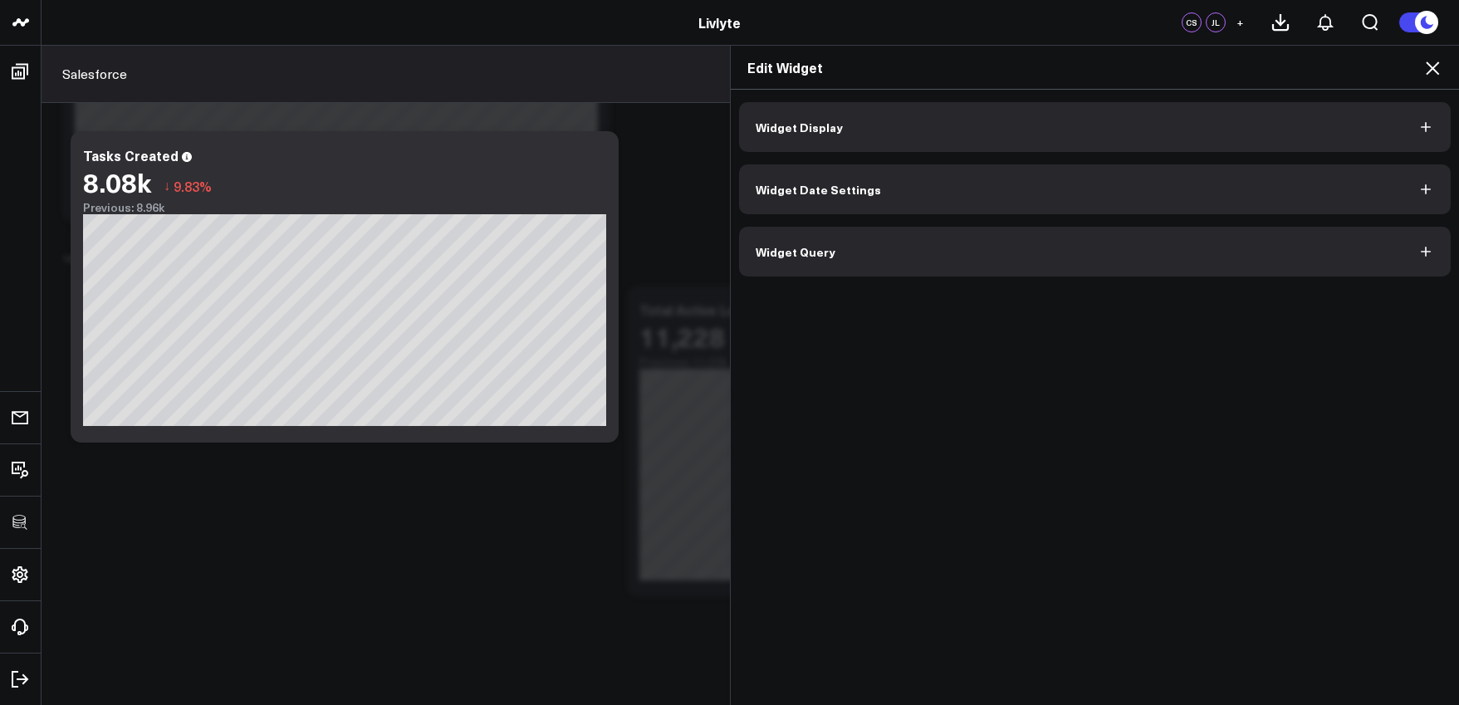
click at [957, 129] on button "Widget Display" at bounding box center [1095, 127] width 712 height 50
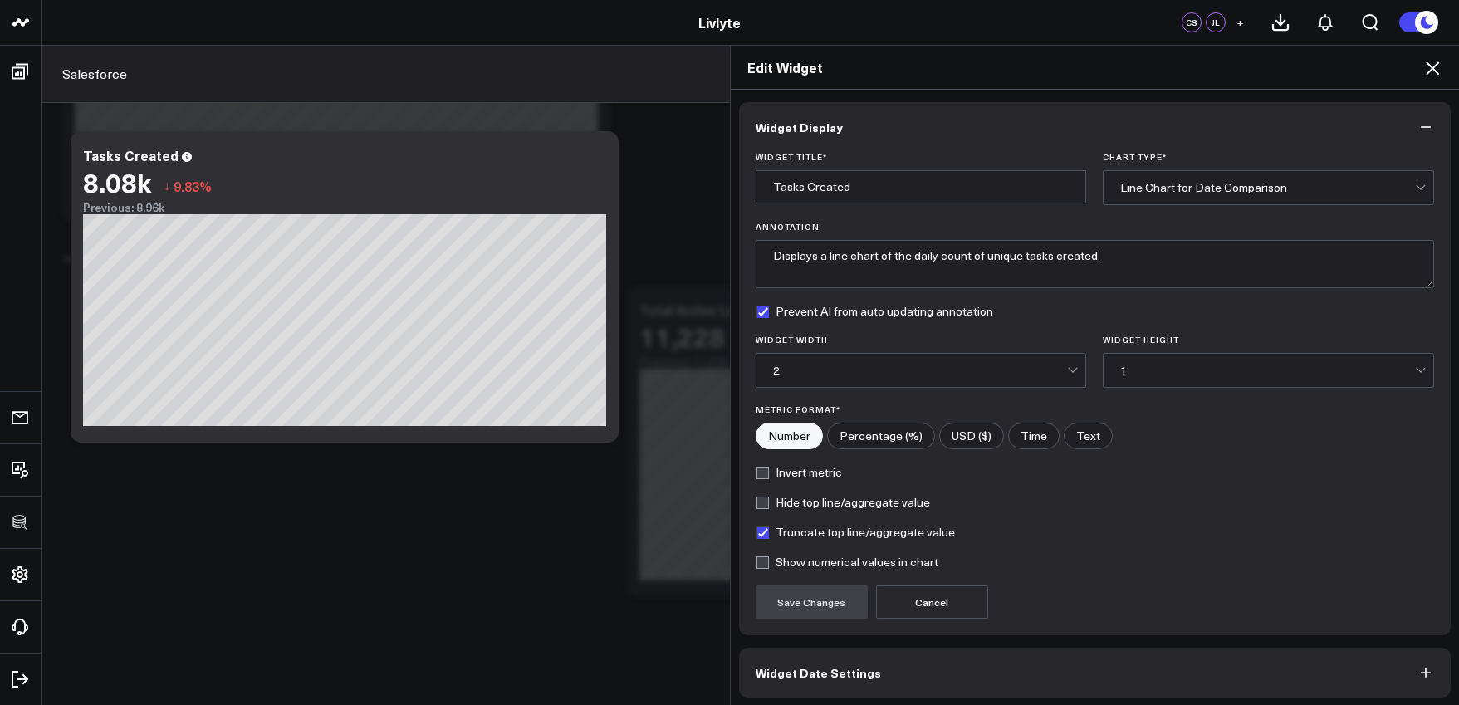
scroll to position [66, 0]
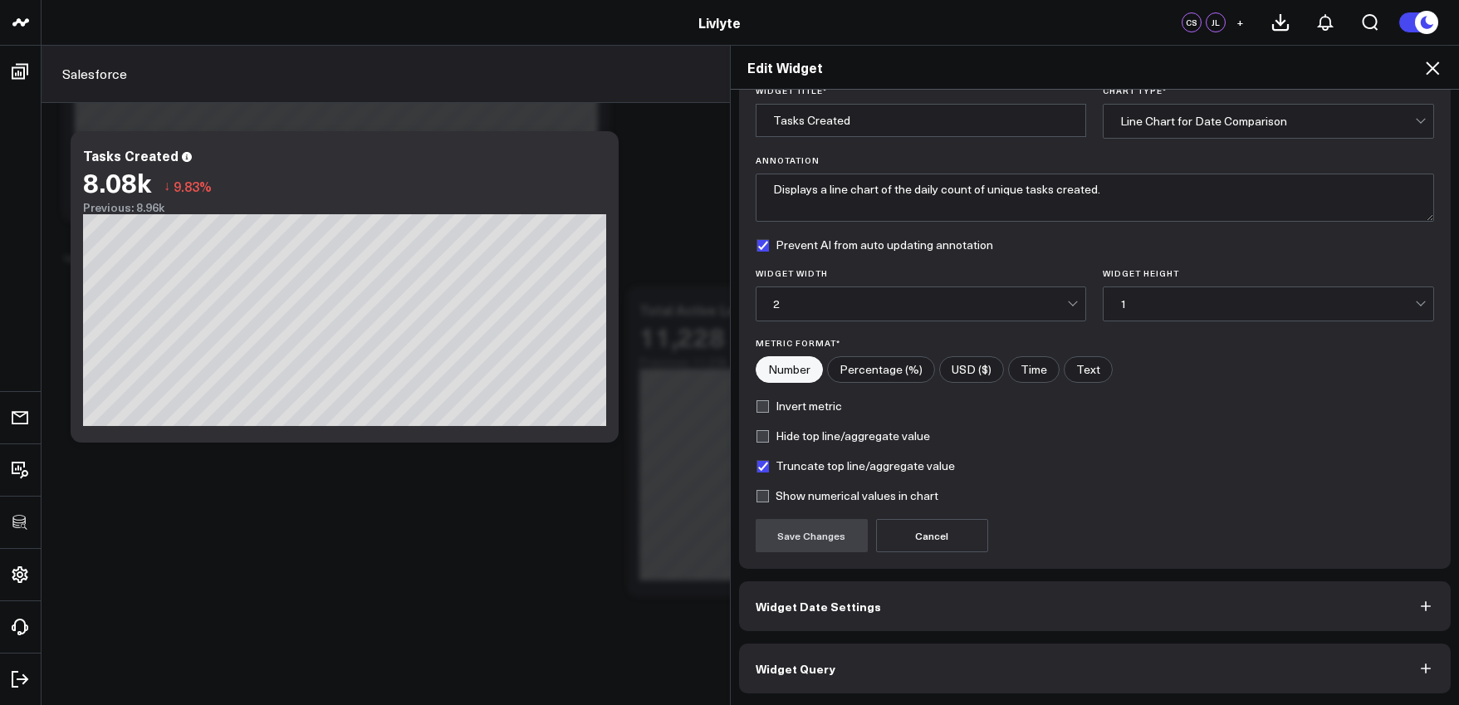
click at [920, 656] on button "Widget Query" at bounding box center [1095, 669] width 712 height 50
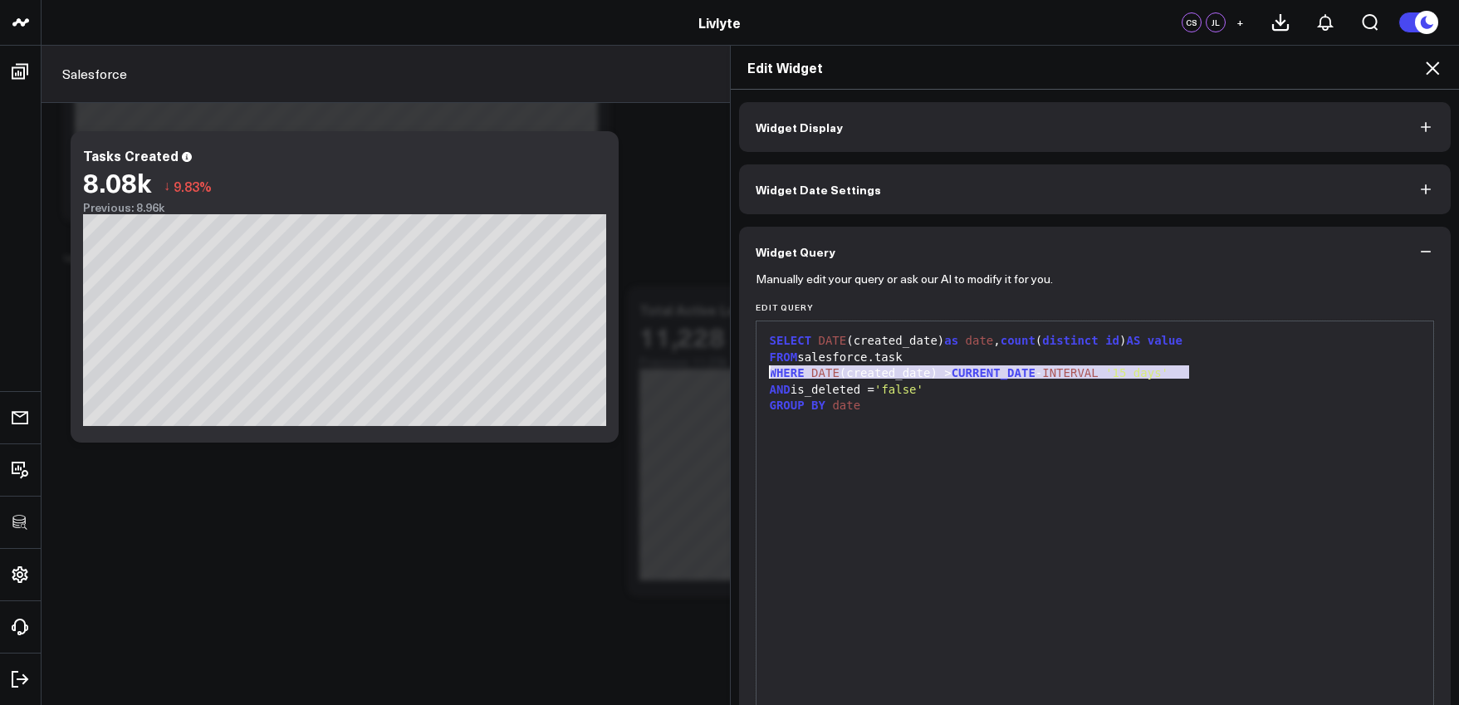
drag, startPoint x: 1193, startPoint y: 374, endPoint x: 759, endPoint y: 378, distance: 434.3
click at [765, 378] on div "WHERE DATE (created_date) > CURRENT_DATE - INTERVAL '15 days'" at bounding box center [1095, 373] width 661 height 17
copy div "WHERE DATE (created_date) > CURRENT_DATE - INTERVAL '15 days'"
click at [1432, 69] on icon at bounding box center [1432, 67] width 13 height 13
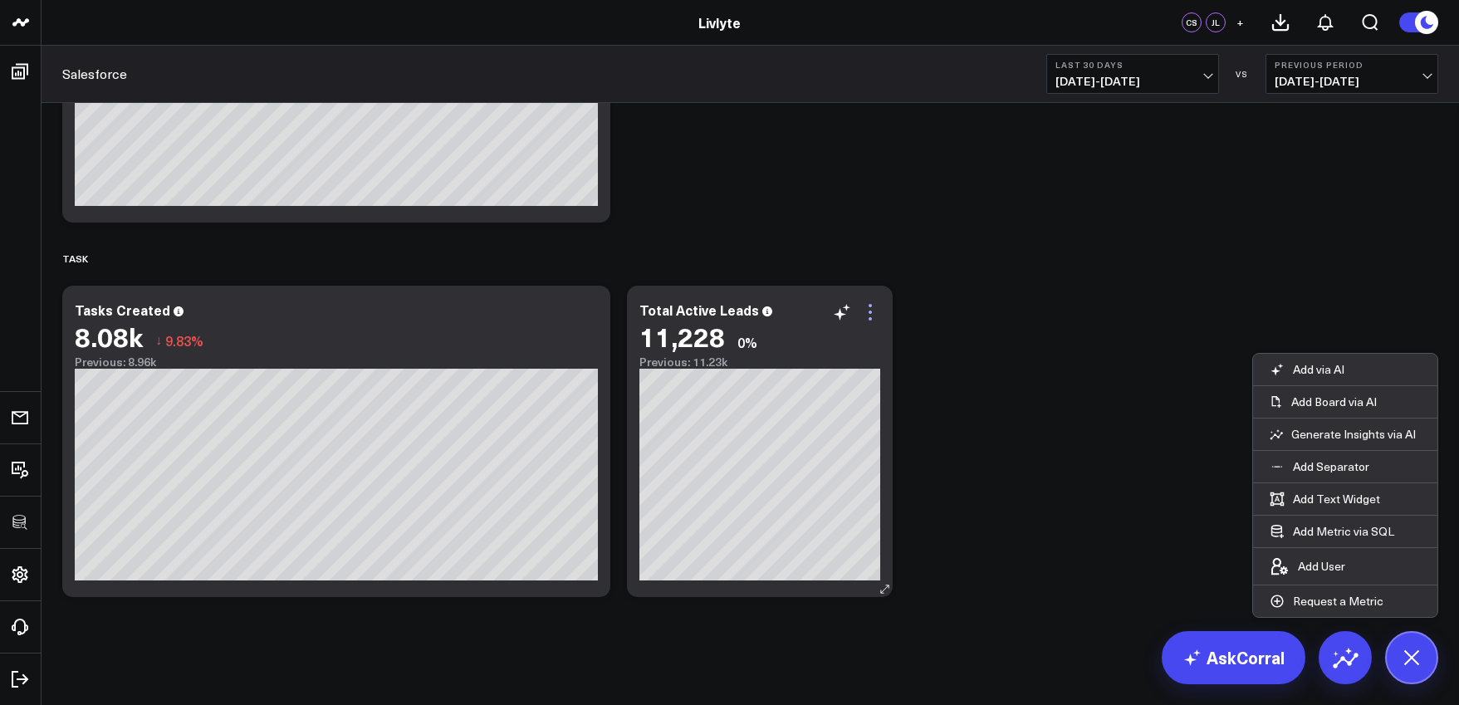
click at [866, 310] on icon at bounding box center [870, 312] width 20 height 20
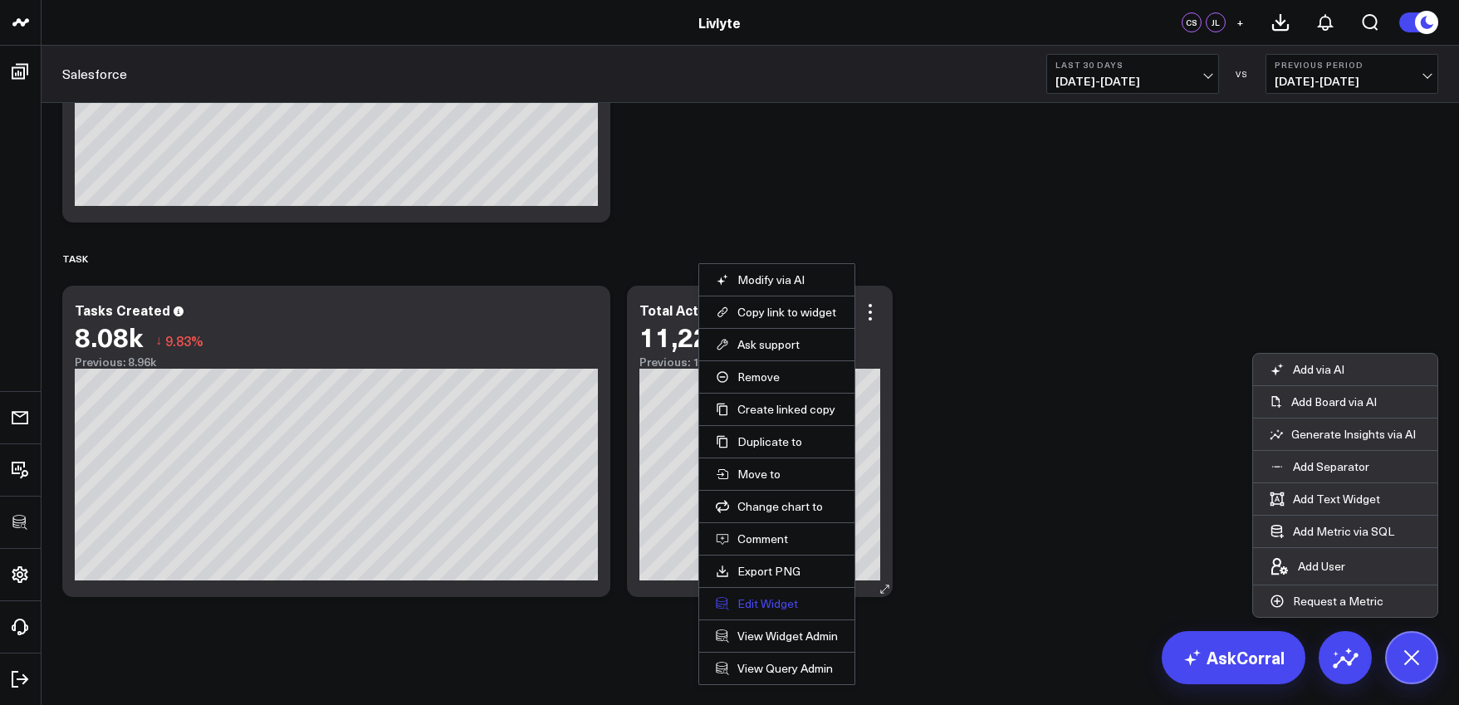
click at [761, 604] on button "Edit Widget" at bounding box center [777, 603] width 122 height 15
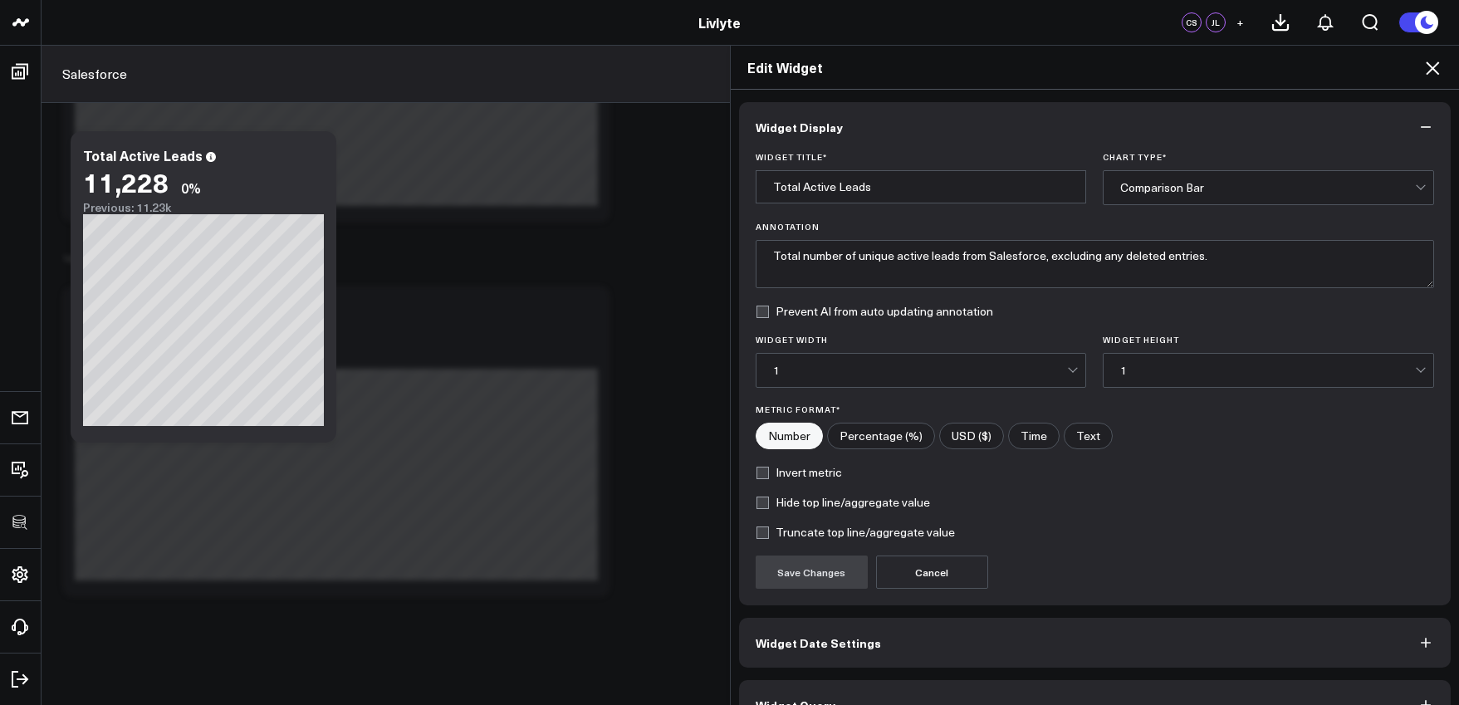
scroll to position [37, 0]
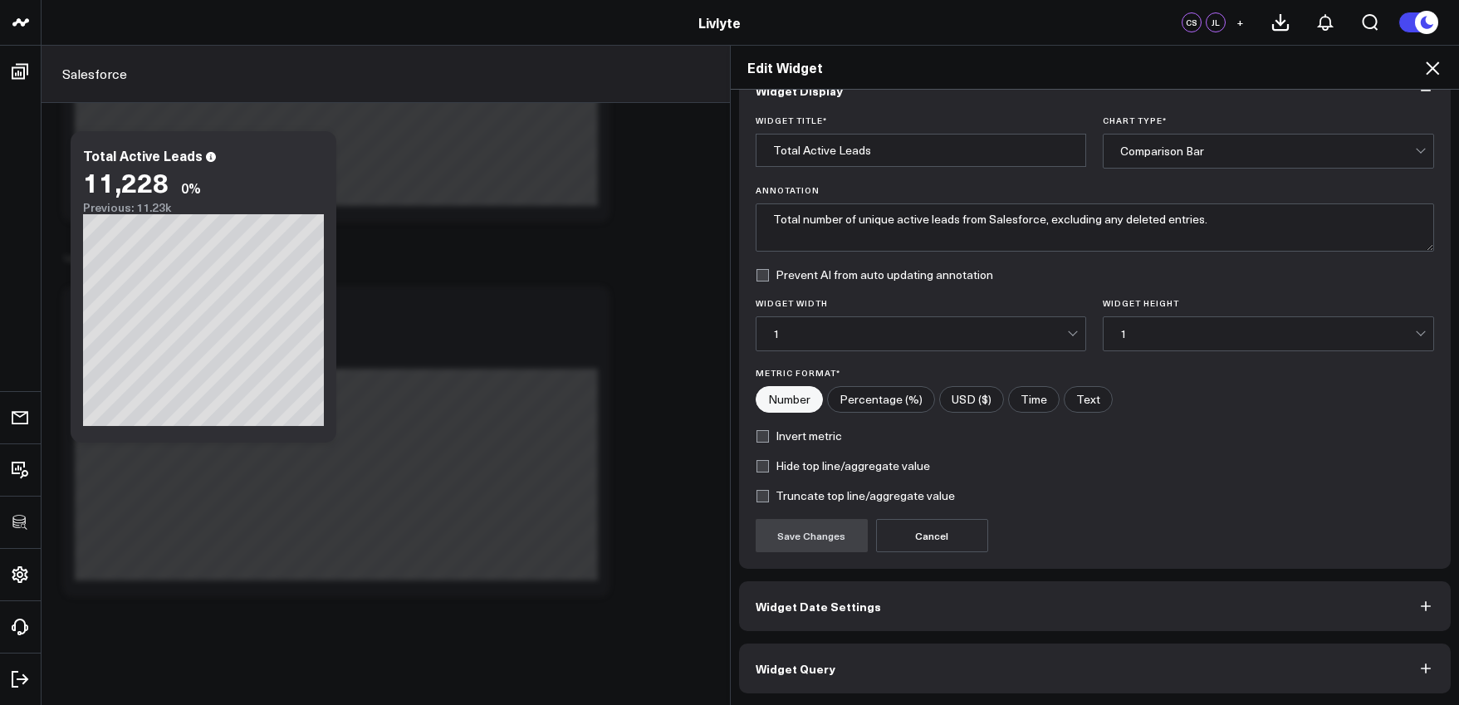
click at [829, 665] on button "Widget Query" at bounding box center [1095, 669] width 712 height 50
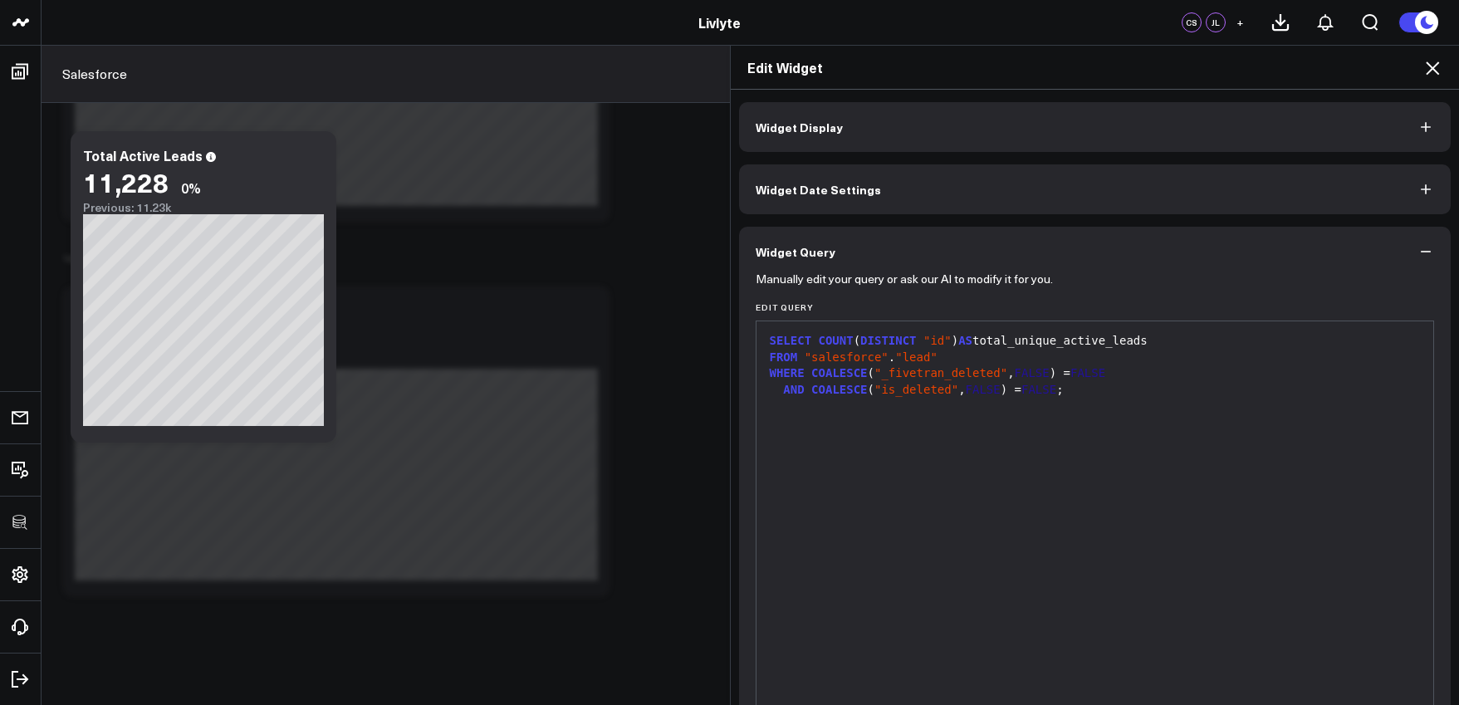
click at [1035, 362] on div "FROM "salesforce" . "lead"" at bounding box center [1095, 358] width 661 height 17
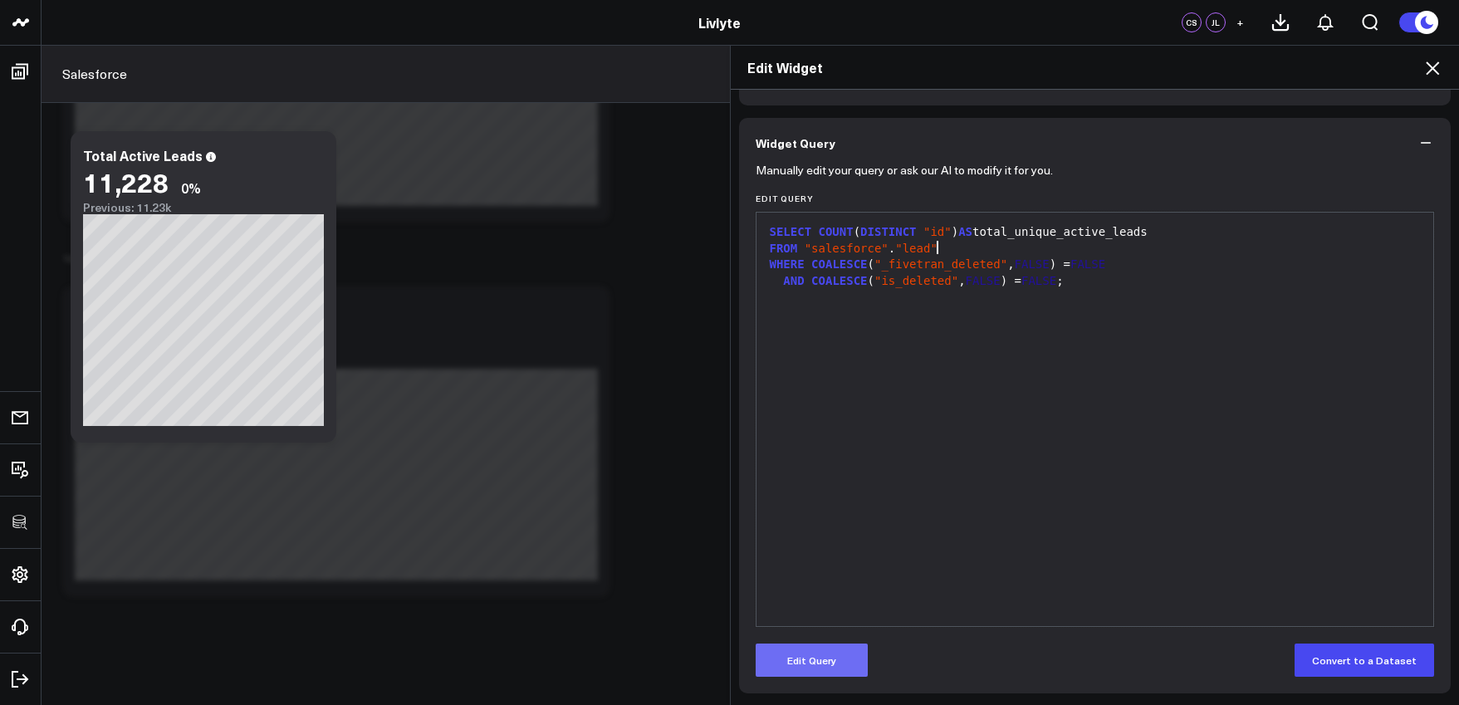
click at [842, 651] on button "Edit Query" at bounding box center [812, 660] width 112 height 33
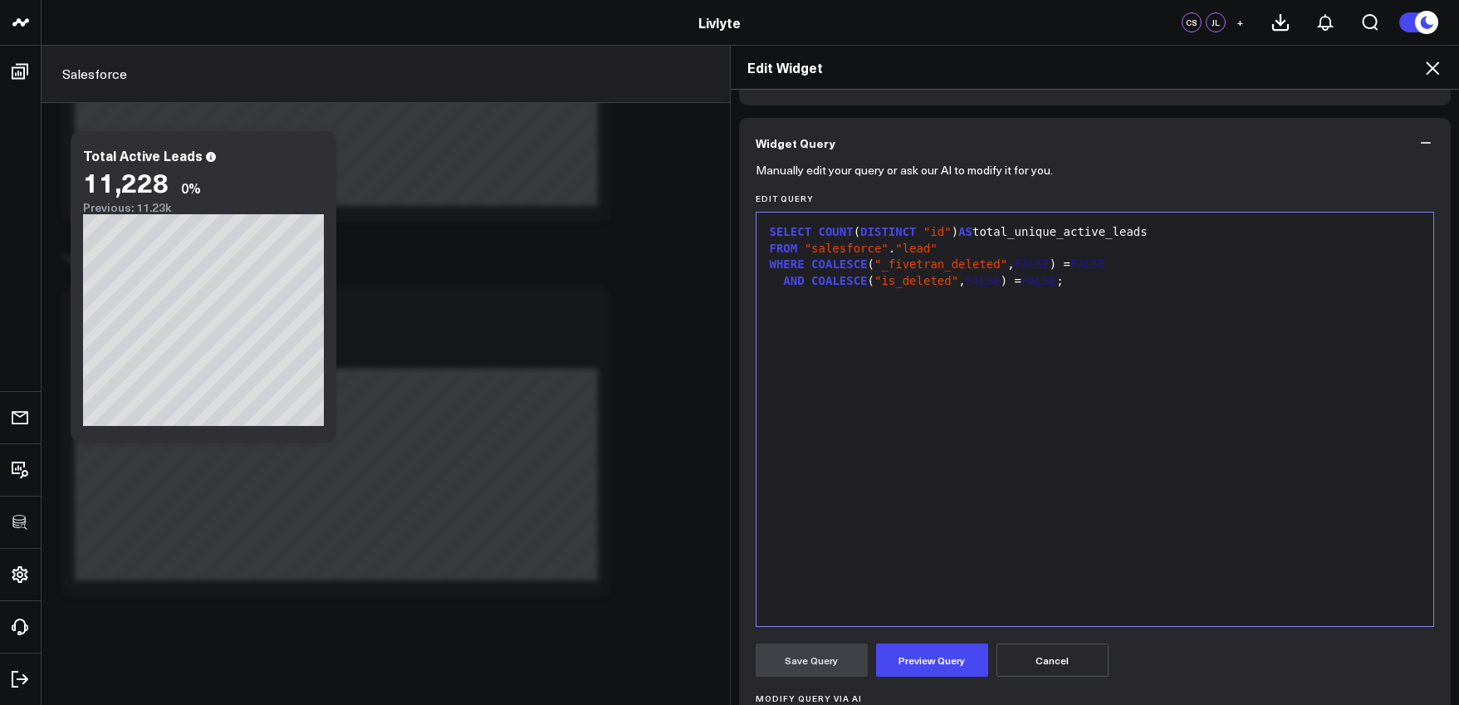
click at [941, 243] on div "FROM "salesforce" . "lead"" at bounding box center [1095, 249] width 661 height 17
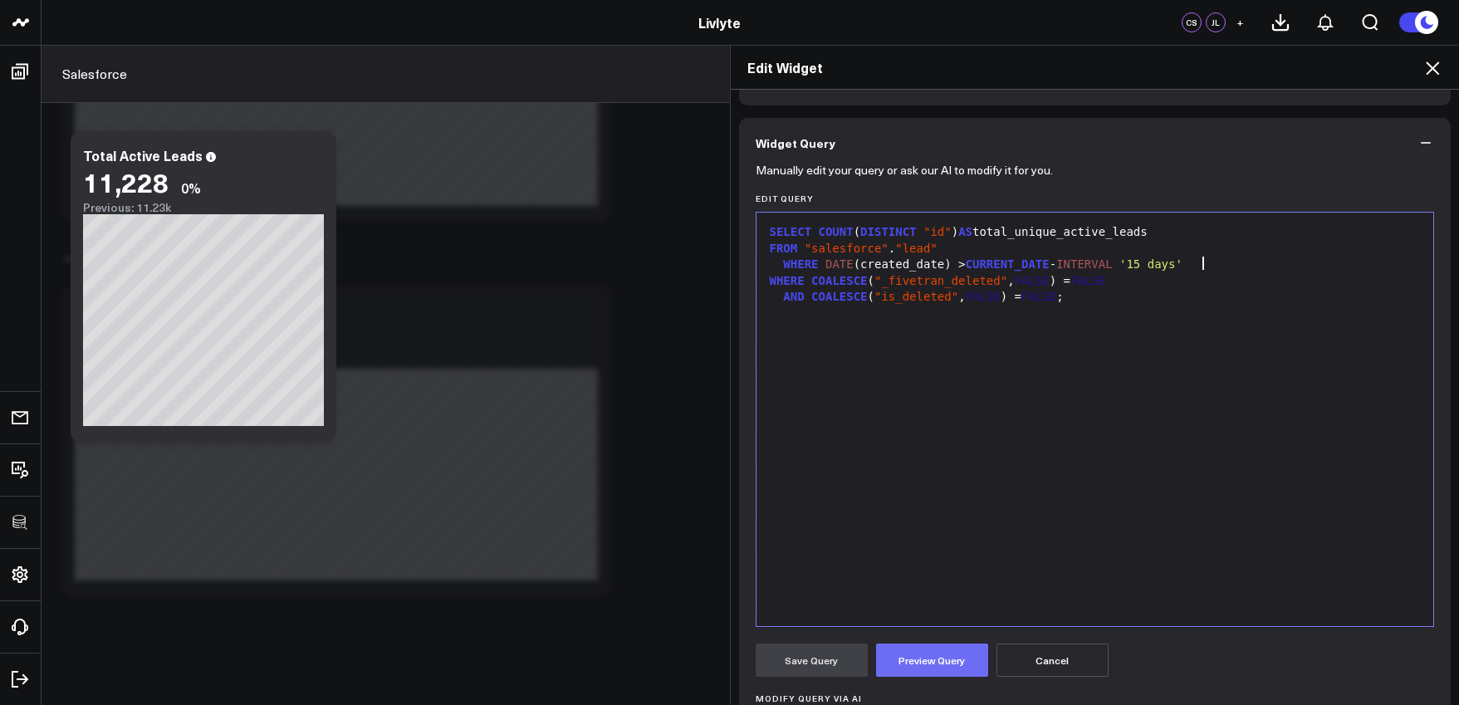
click at [908, 664] on button "Preview Query" at bounding box center [932, 660] width 112 height 33
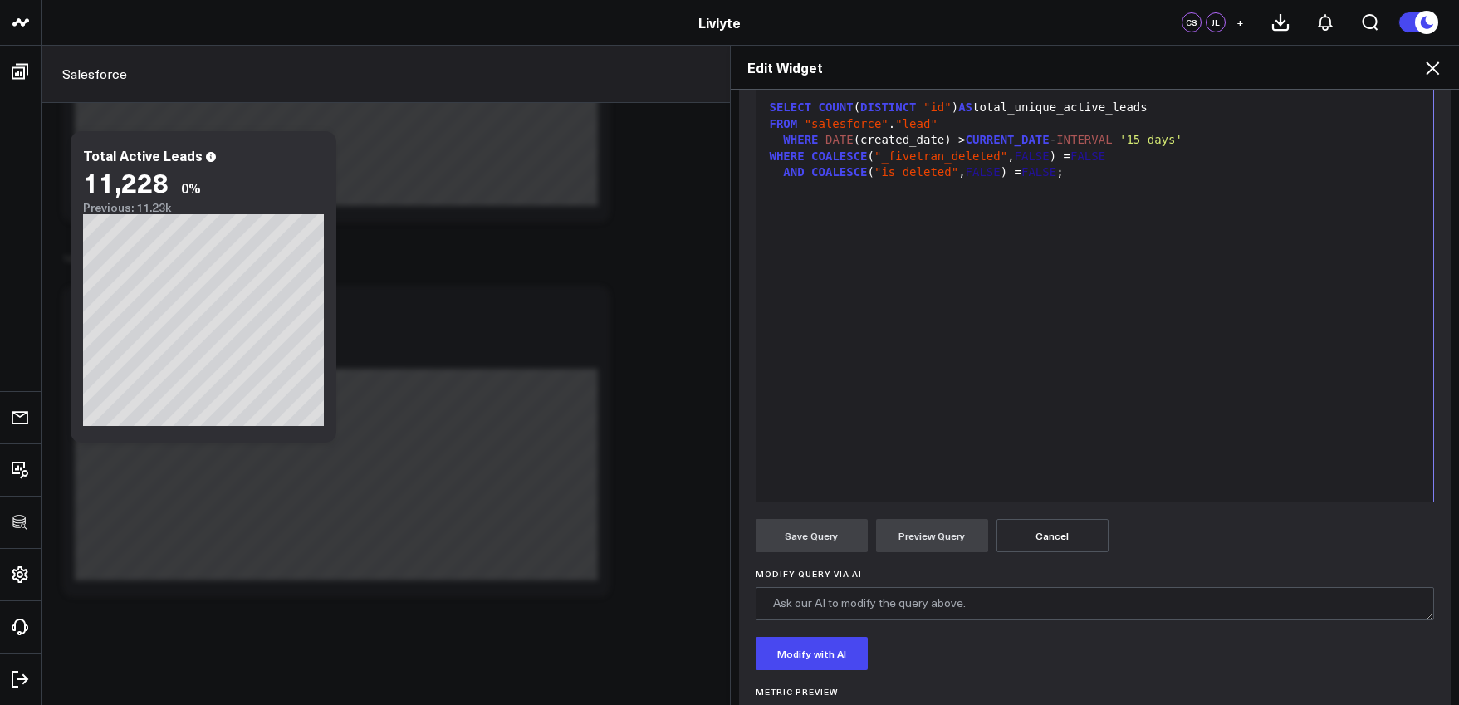
scroll to position [112, 0]
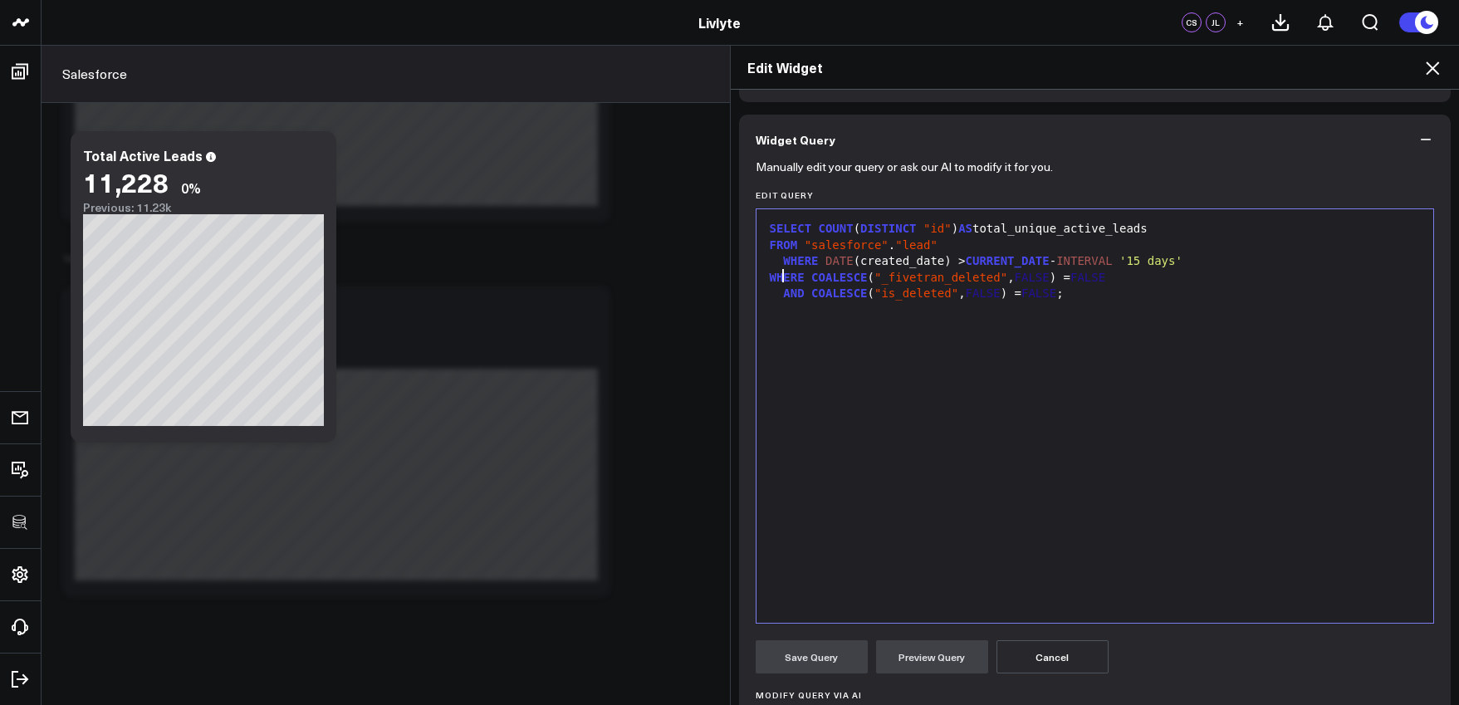
click at [780, 276] on span "WHERE" at bounding box center [787, 277] width 35 height 13
click at [773, 283] on div "WHERE COALESCE ( "_fivetran_deleted" , FALSE ) = FALSE" at bounding box center [1095, 278] width 661 height 17
click at [770, 279] on span "WHERE" at bounding box center [787, 277] width 35 height 13
click at [770, 281] on span "WHERE" at bounding box center [787, 277] width 35 height 13
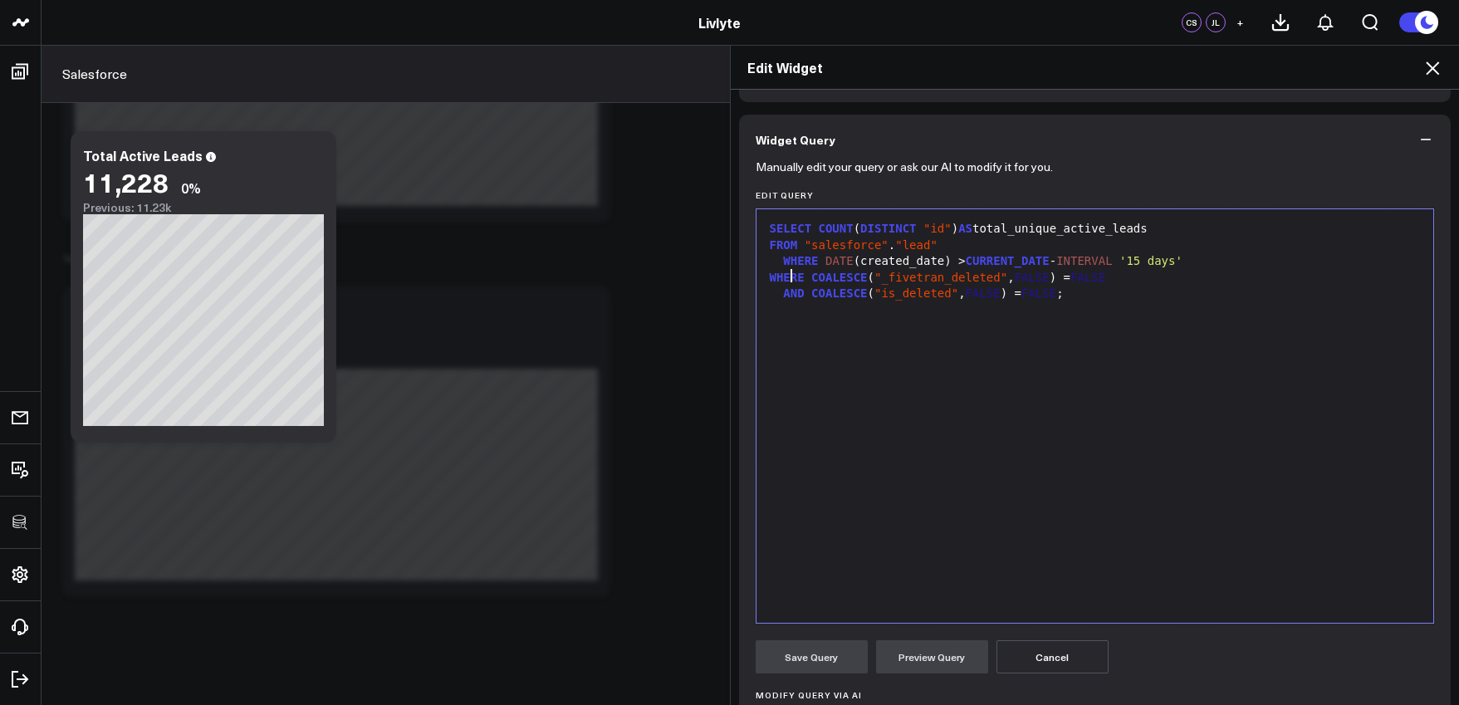
click at [783, 281] on span "WHERE" at bounding box center [787, 277] width 35 height 13
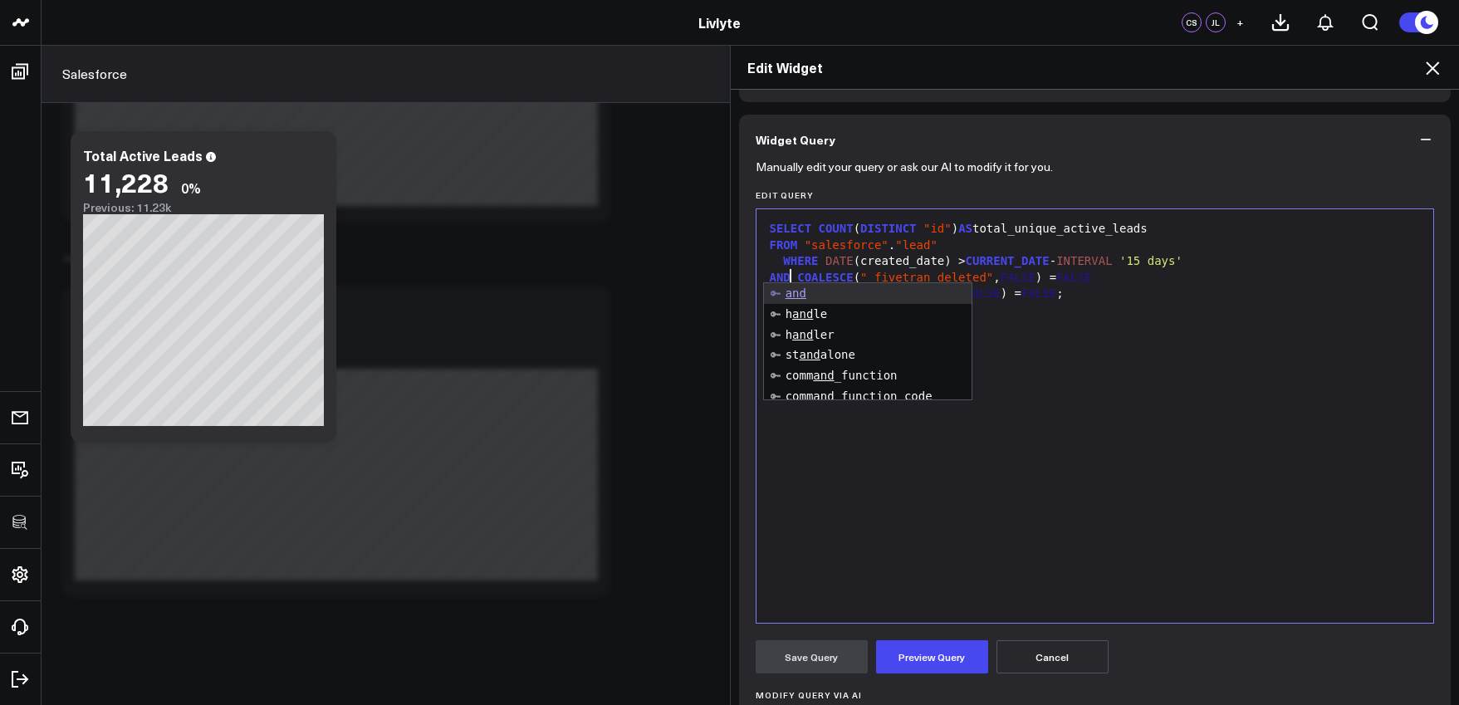
click at [1057, 360] on div "SELECT COUNT ( DISTINCT "id" ) AS total_unique_active_leads FROM "salesforce" .…" at bounding box center [1095, 416] width 661 height 397
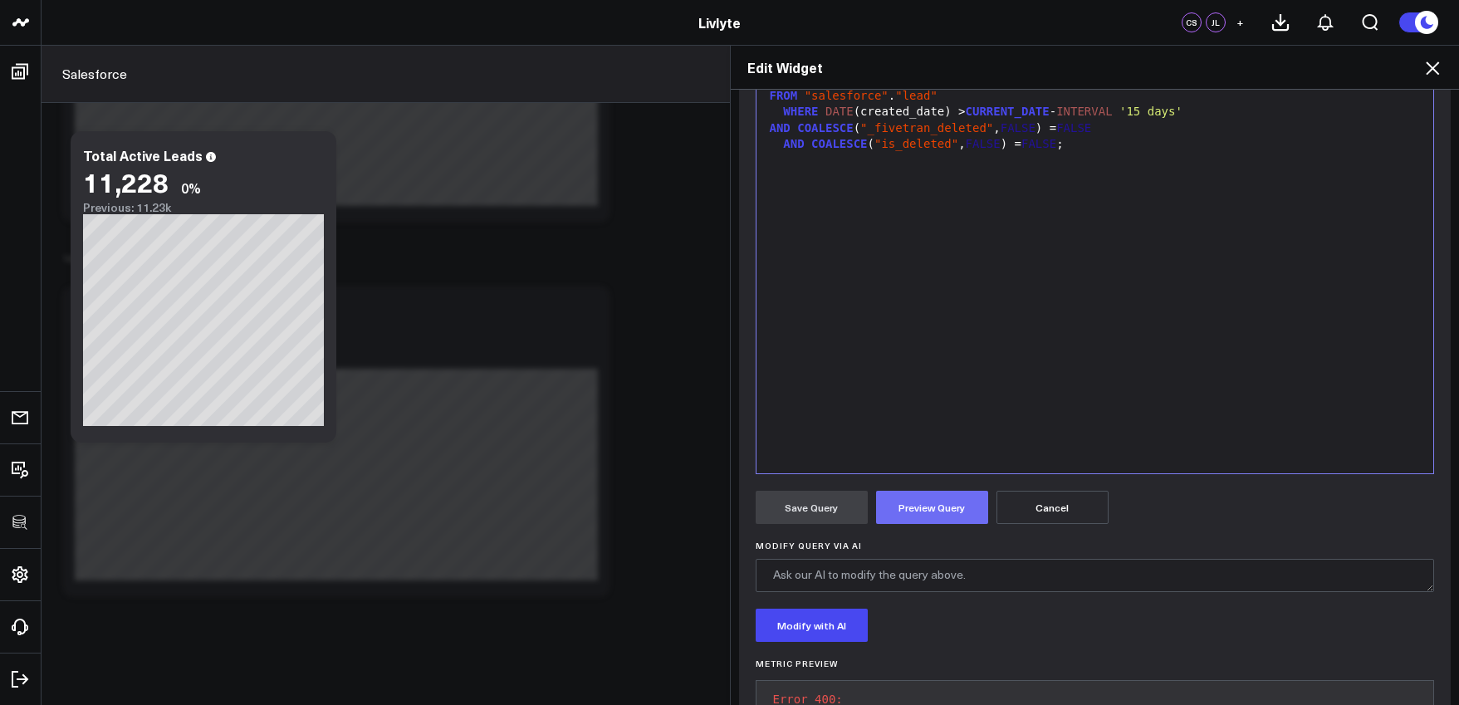
click at [959, 499] on button "Preview Query" at bounding box center [932, 507] width 112 height 33
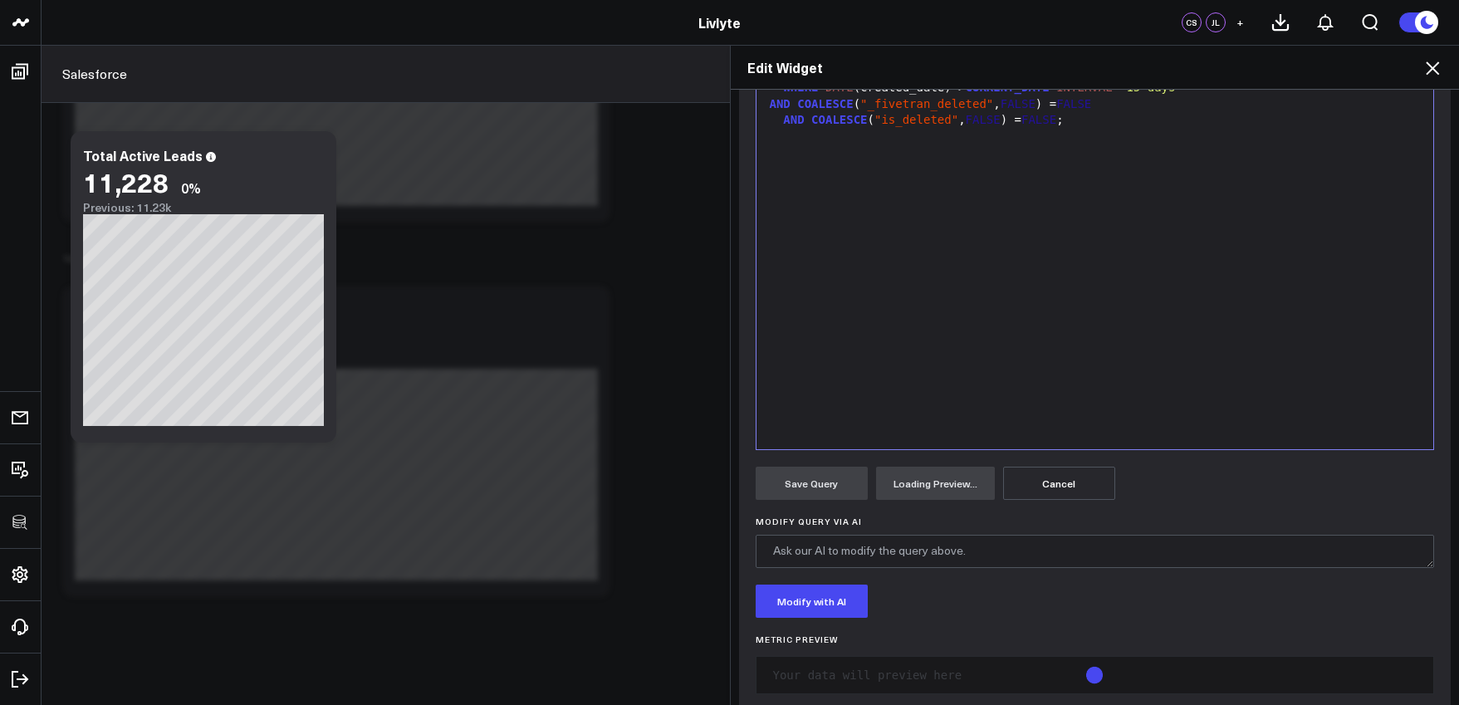
scroll to position [143, 0]
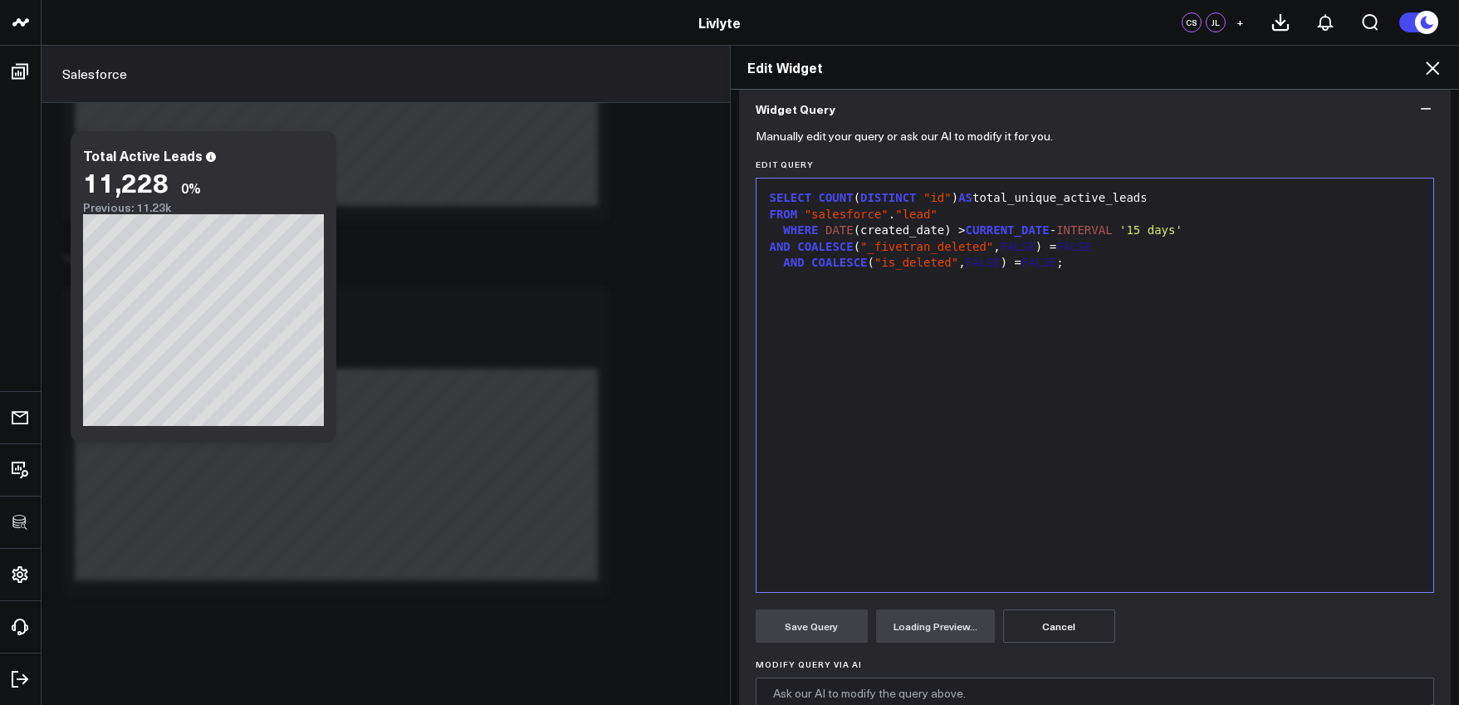
click at [783, 233] on span "WHERE" at bounding box center [800, 229] width 35 height 13
click at [770, 249] on span "AND" at bounding box center [780, 246] width 21 height 13
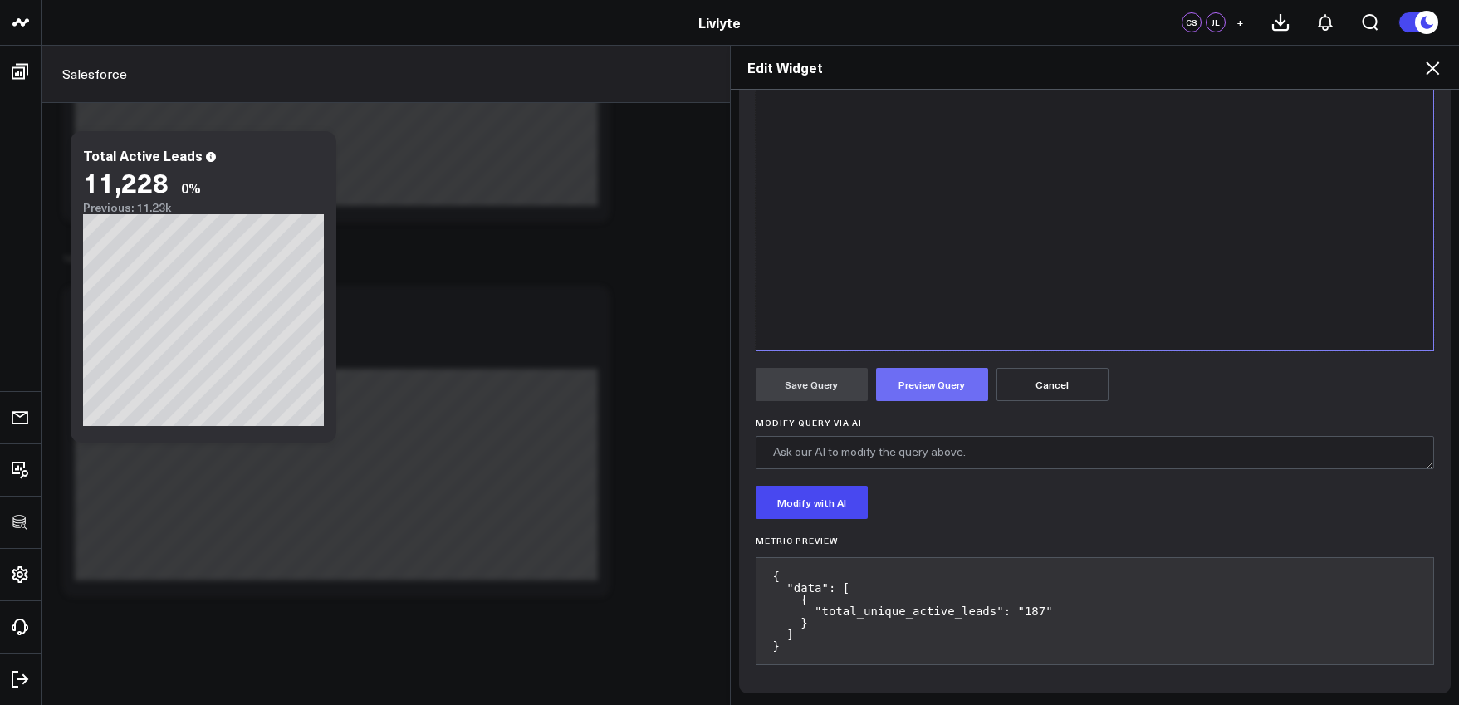
click at [936, 391] on button "Preview Query" at bounding box center [932, 384] width 112 height 33
click at [843, 394] on button "Save Query" at bounding box center [812, 384] width 112 height 33
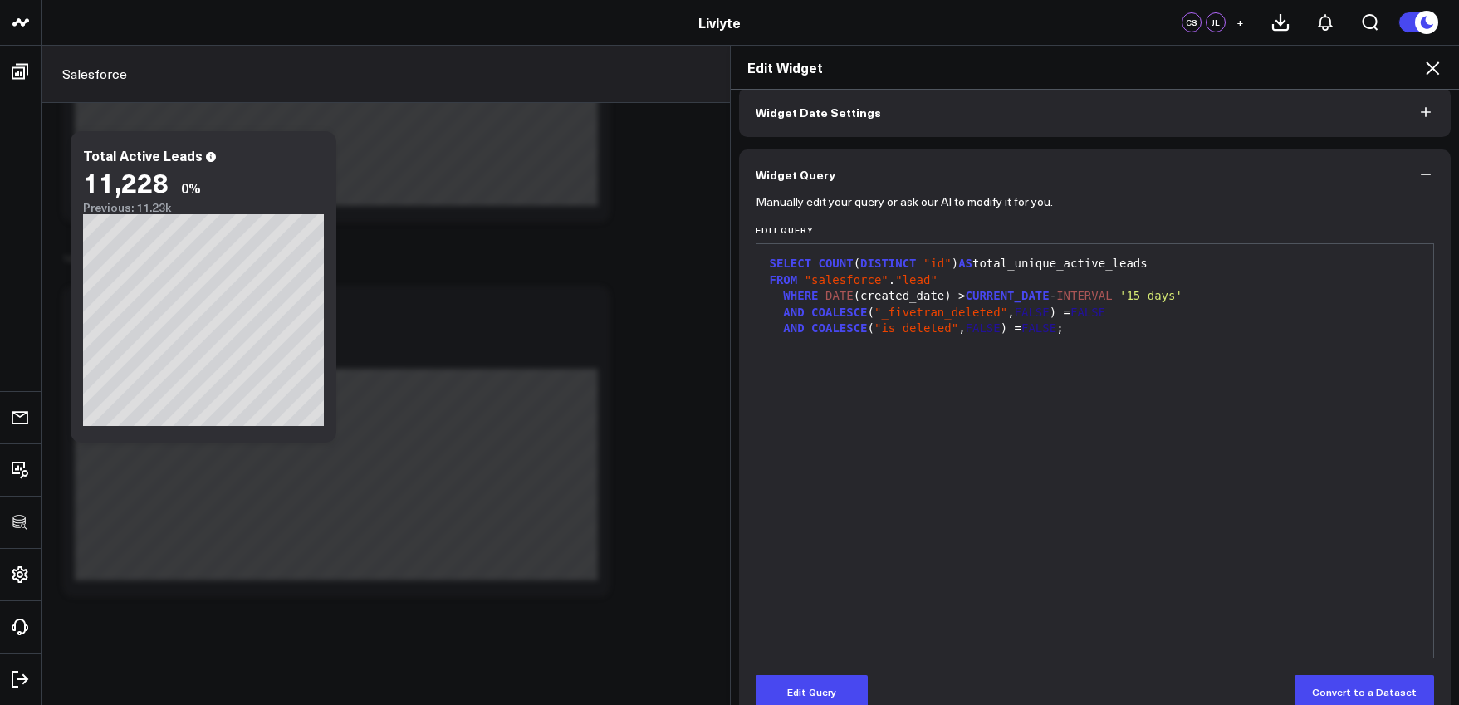
scroll to position [0, 0]
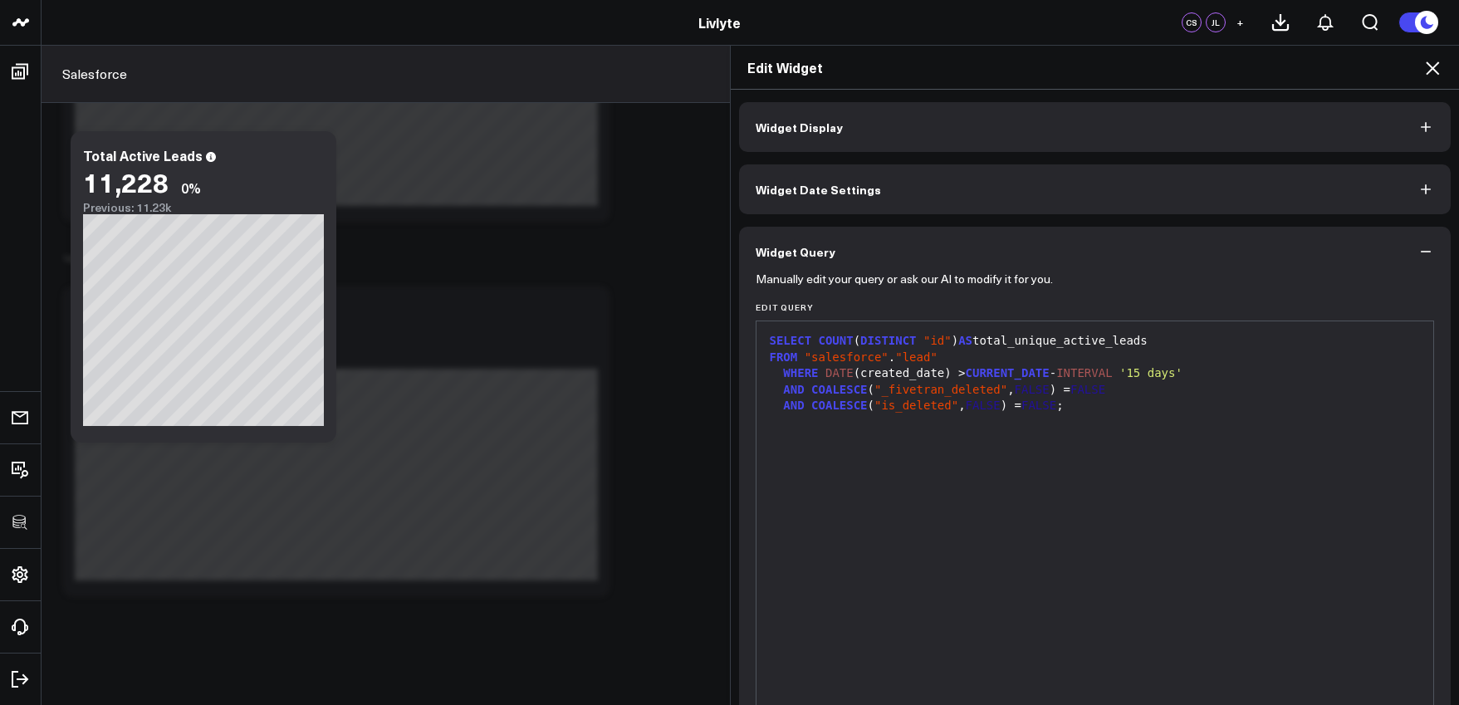
click at [1435, 76] on icon at bounding box center [1432, 68] width 20 height 20
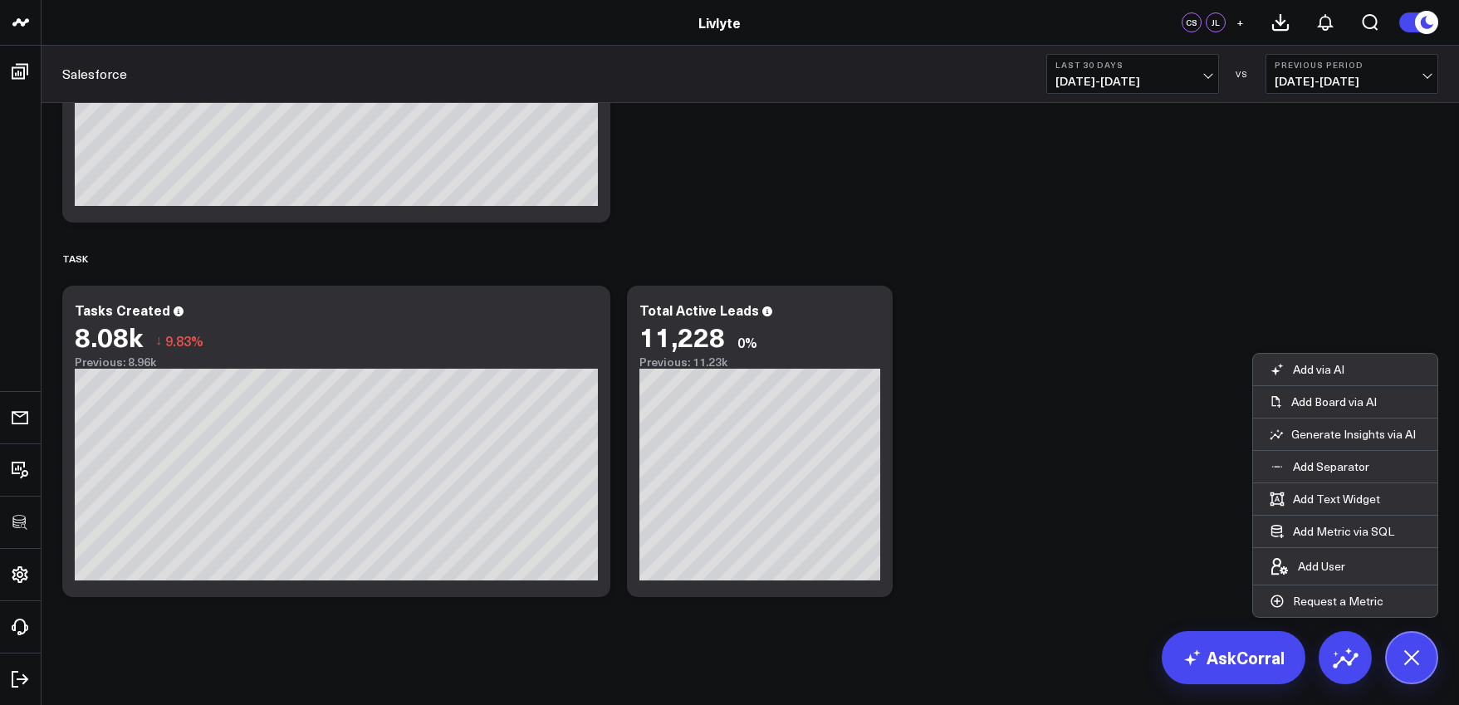
click at [1145, 80] on span "08/04/25 - 09/02/25" at bounding box center [1132, 81] width 154 height 13
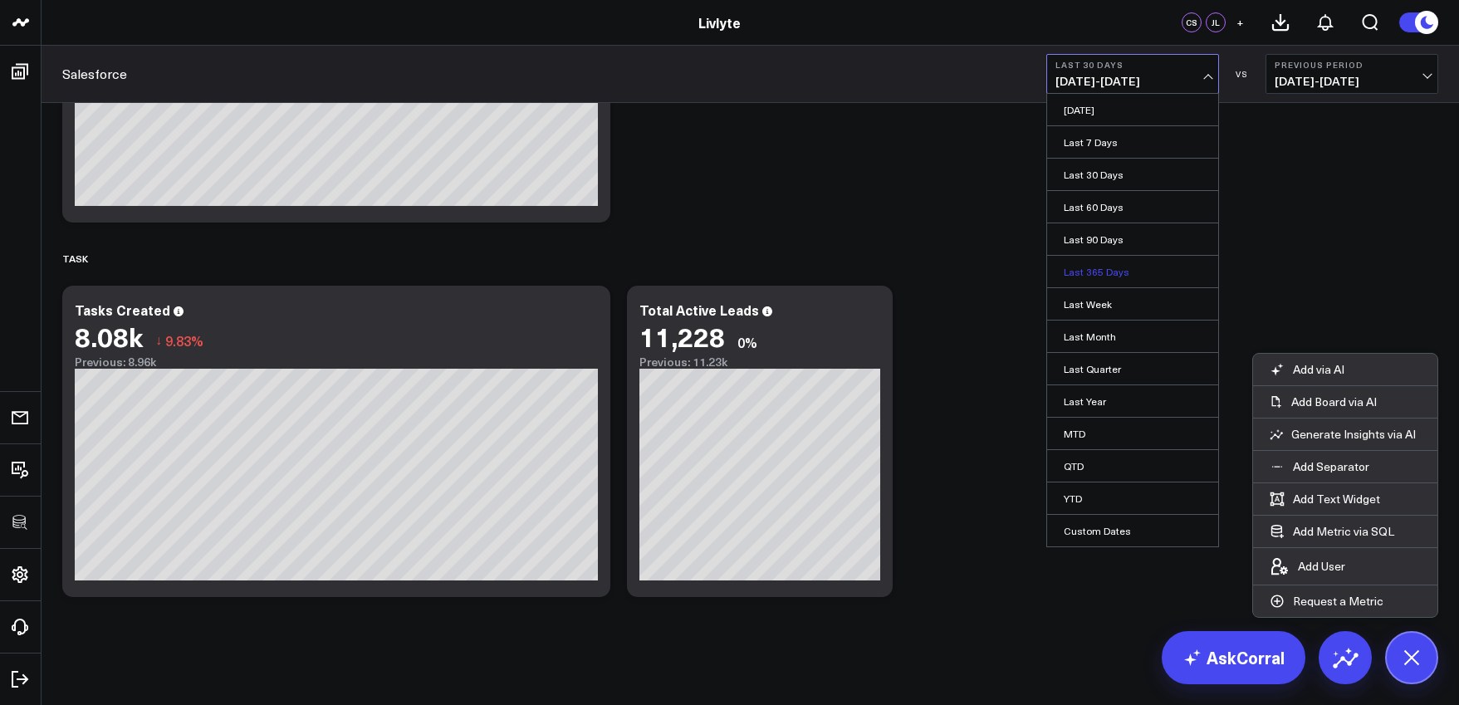
click at [1114, 266] on link "Last 365 Days" at bounding box center [1132, 272] width 171 height 32
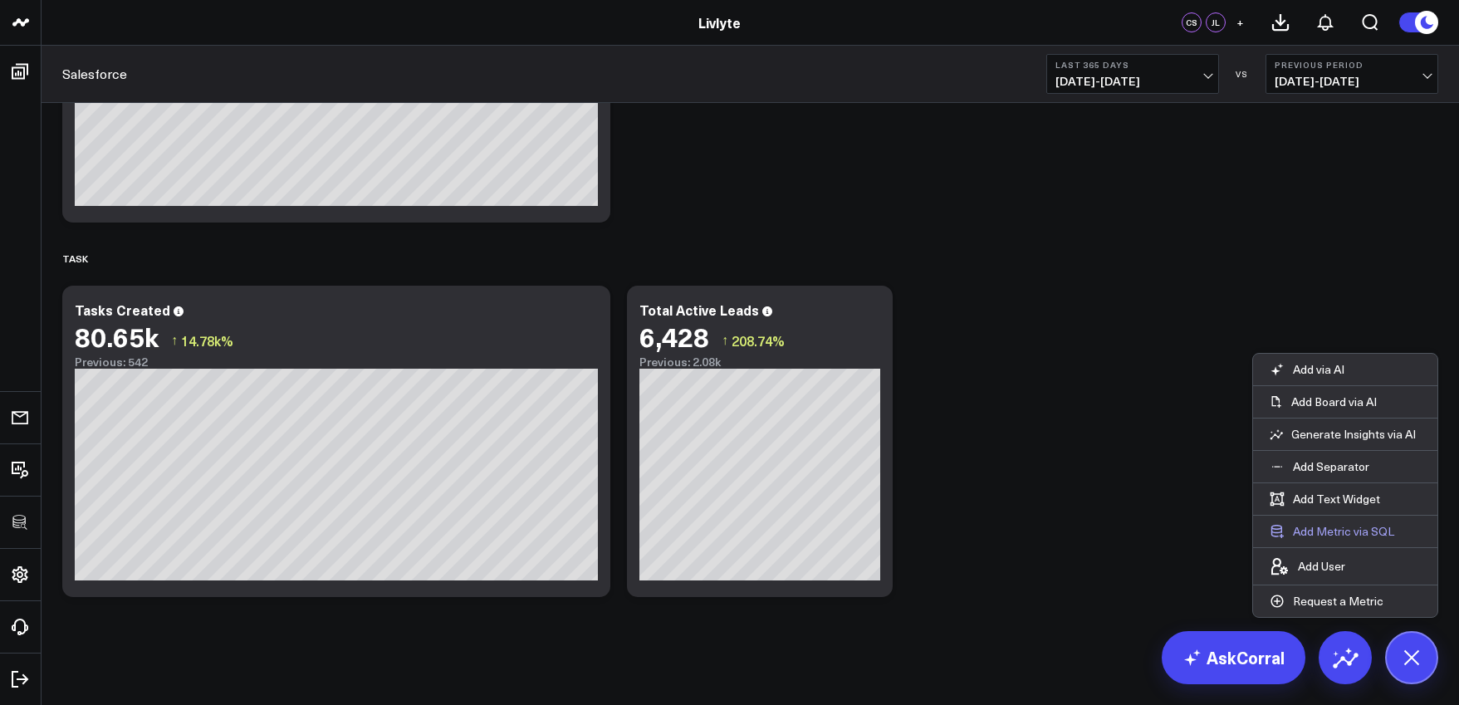
click at [1357, 525] on button "Add Metric via SQL" at bounding box center [1332, 532] width 158 height 32
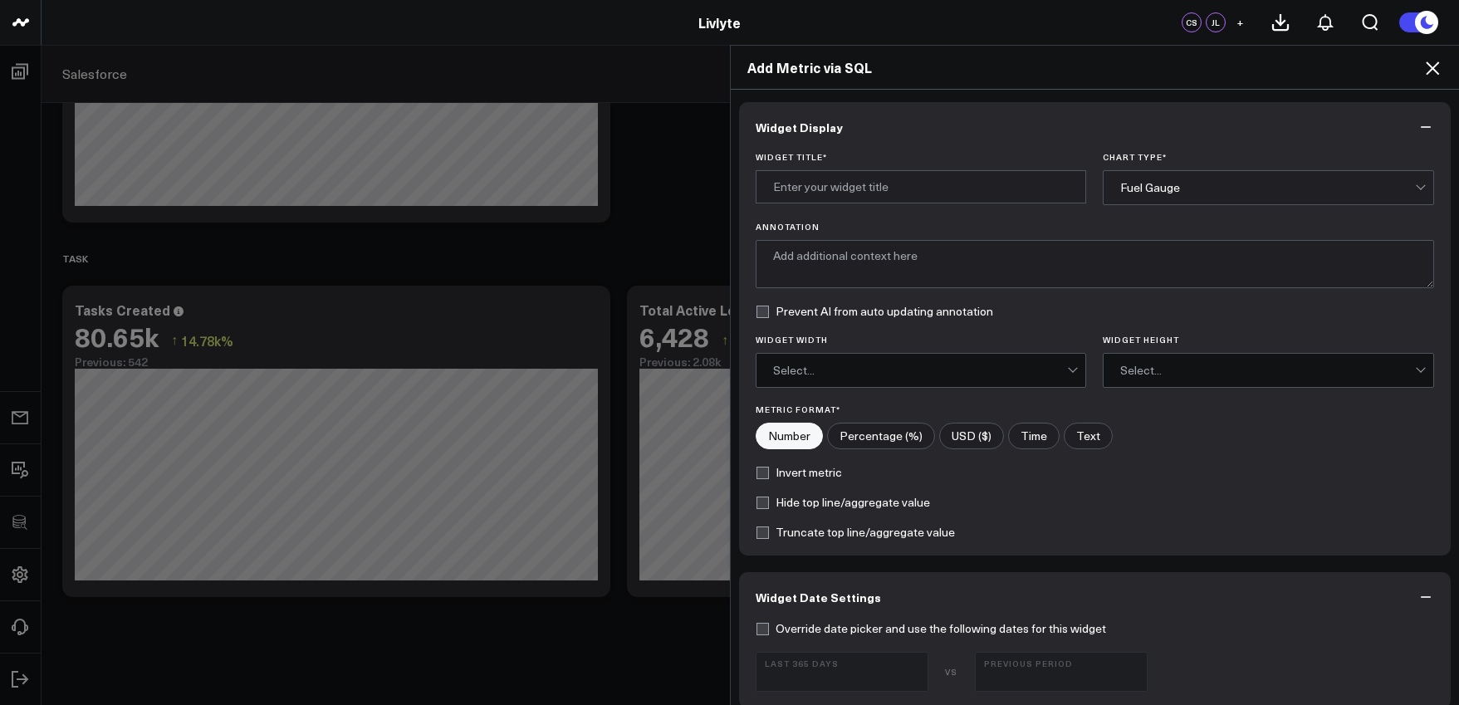
scroll to position [579, 0]
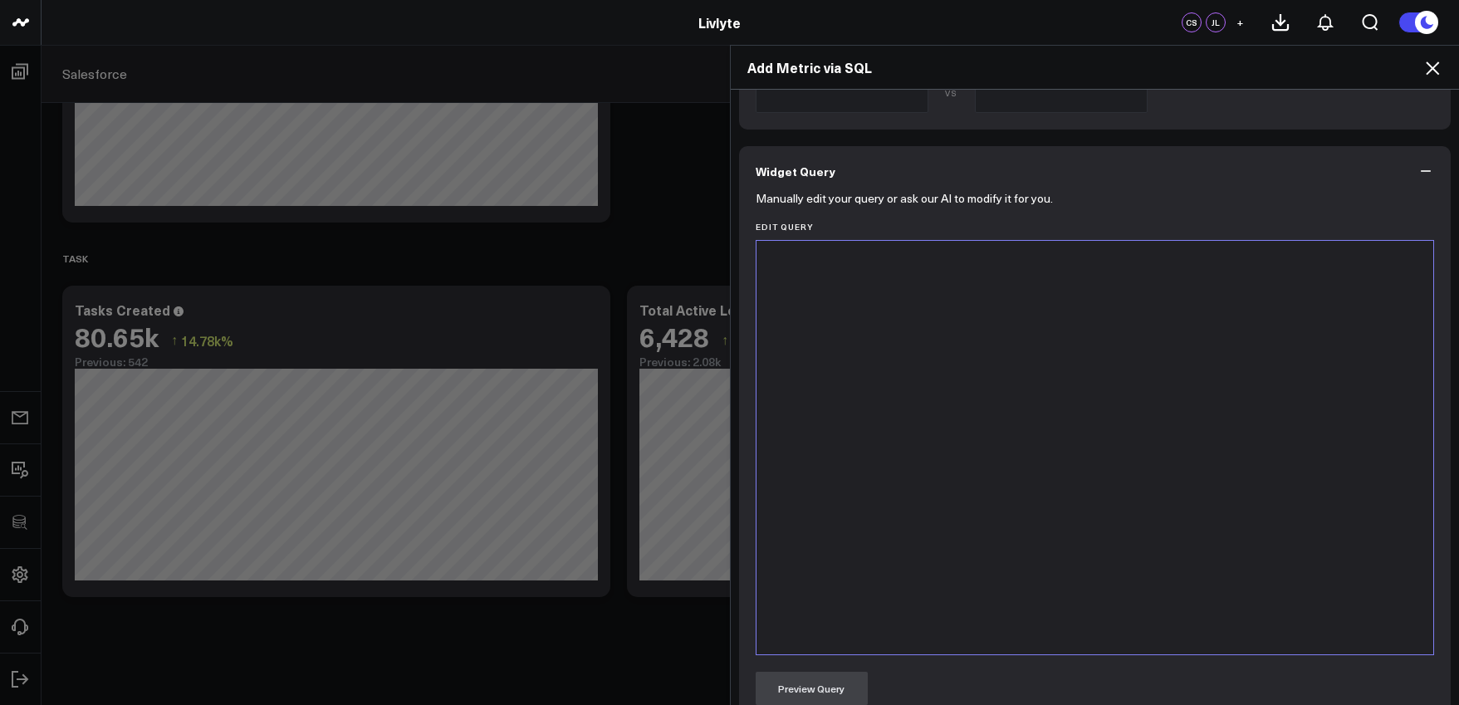
click at [1013, 511] on div at bounding box center [1095, 447] width 661 height 397
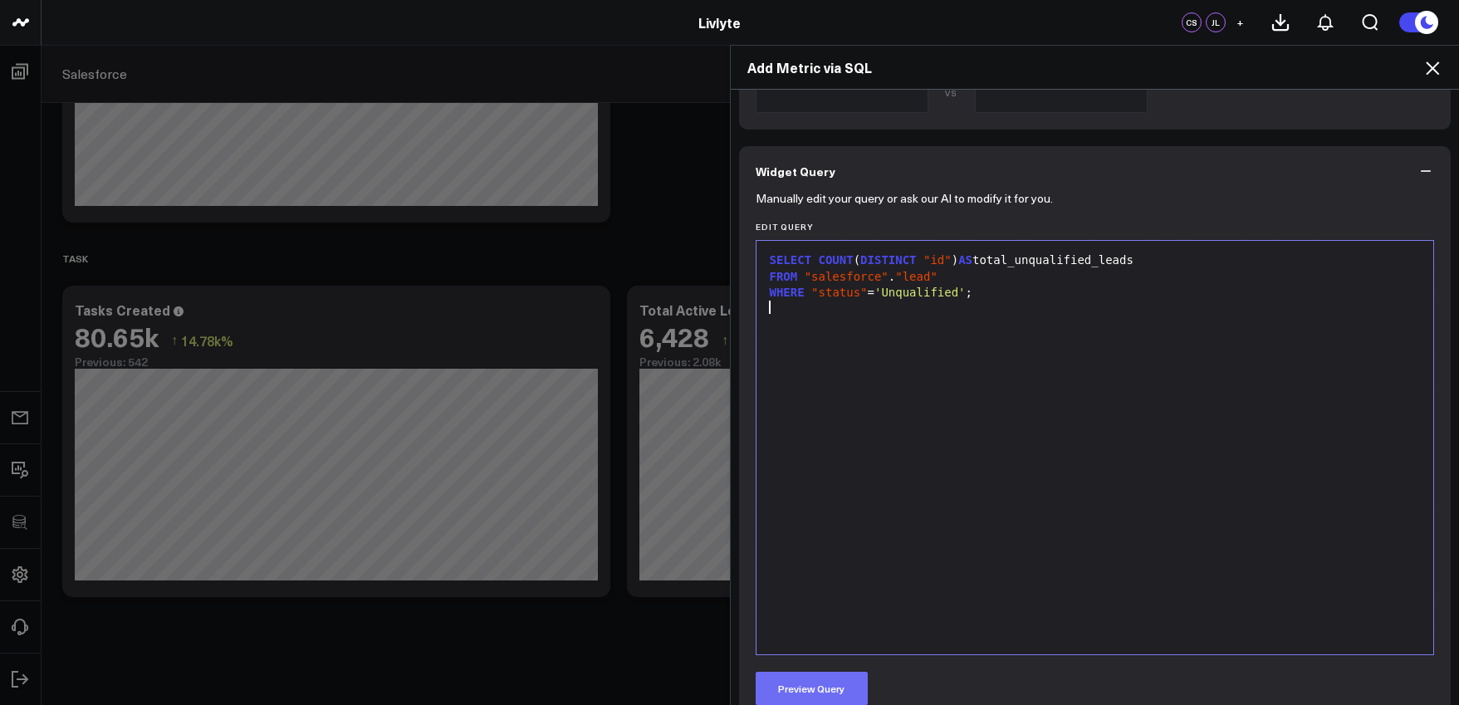
click at [838, 680] on button "Preview Query" at bounding box center [812, 688] width 112 height 33
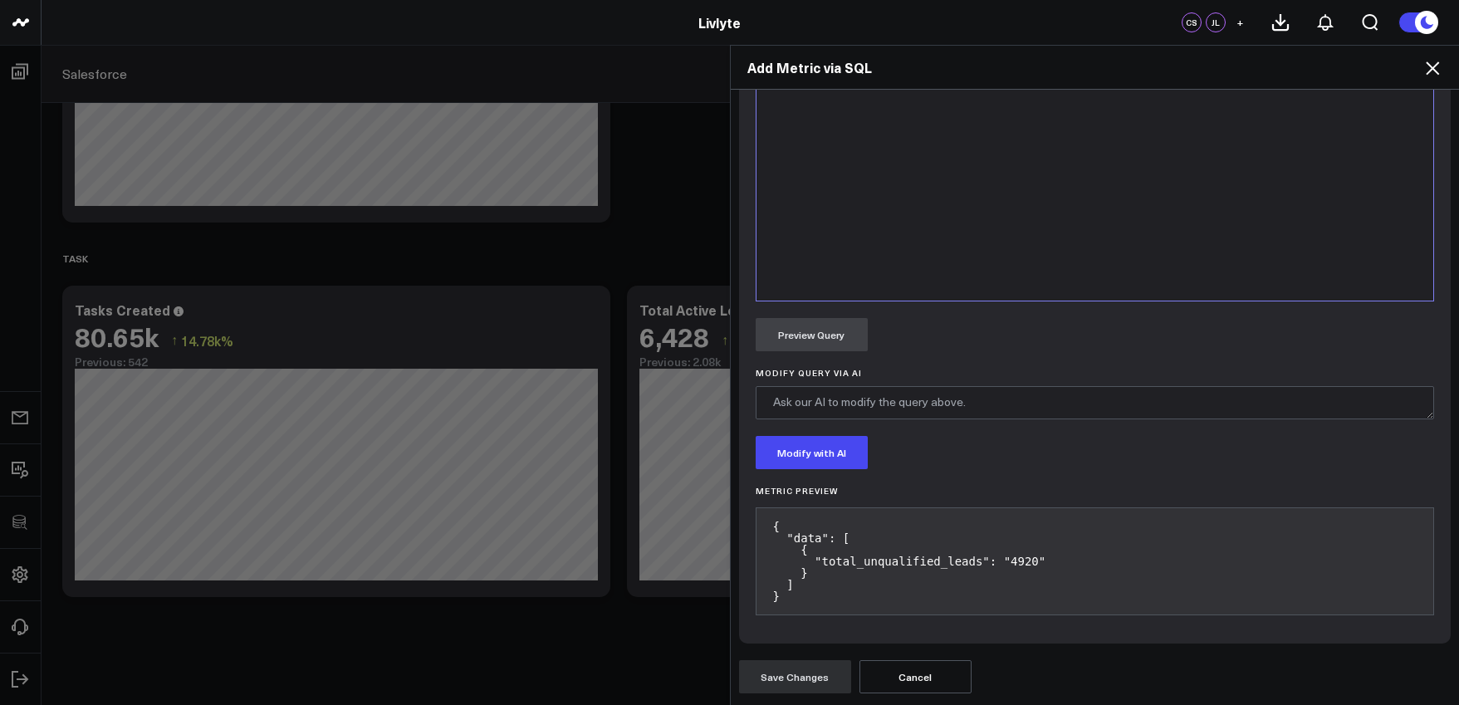
scroll to position [0, 0]
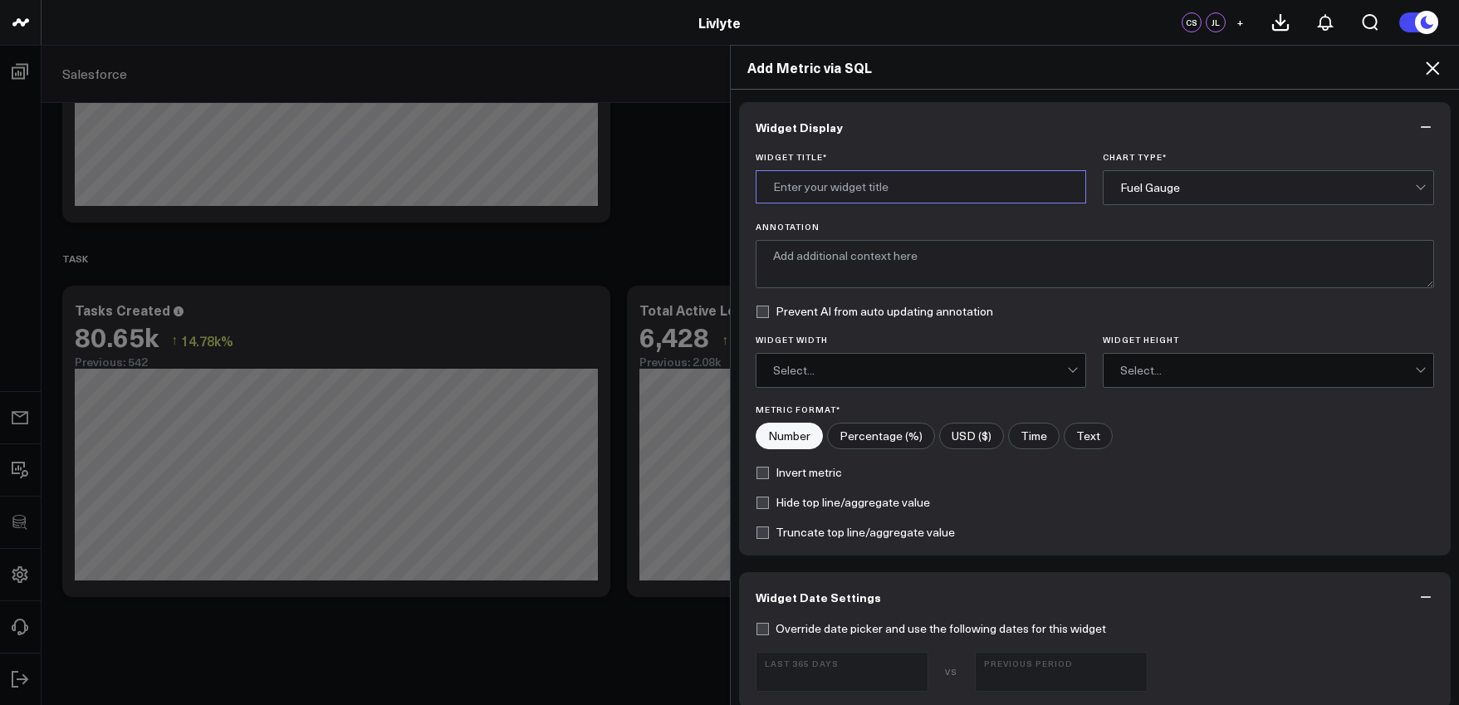
click at [831, 189] on input "Widget Title *" at bounding box center [921, 186] width 331 height 33
type input "Total Nv Leads"
click at [1242, 184] on div "Fuel Gauge" at bounding box center [1267, 187] width 295 height 33
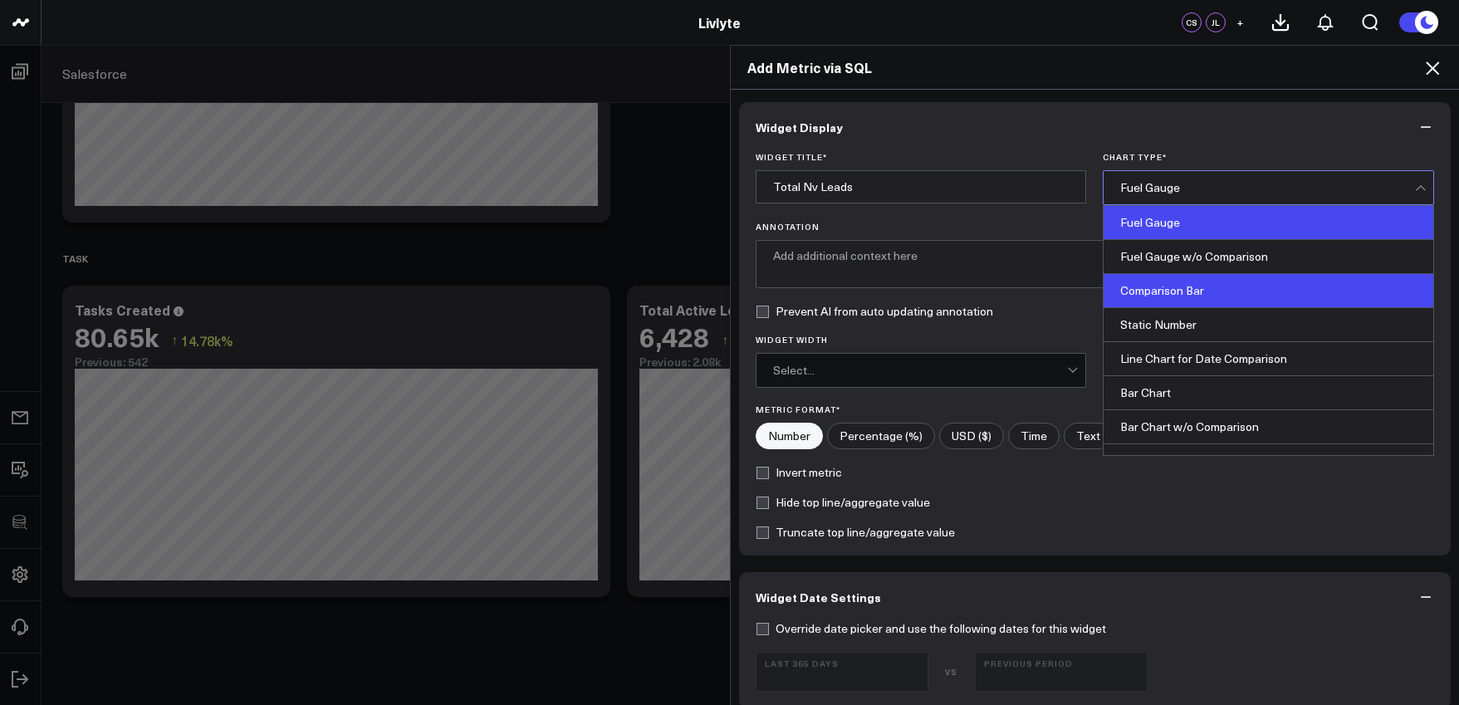
click at [1228, 291] on div "Comparison Bar" at bounding box center [1269, 291] width 330 height 34
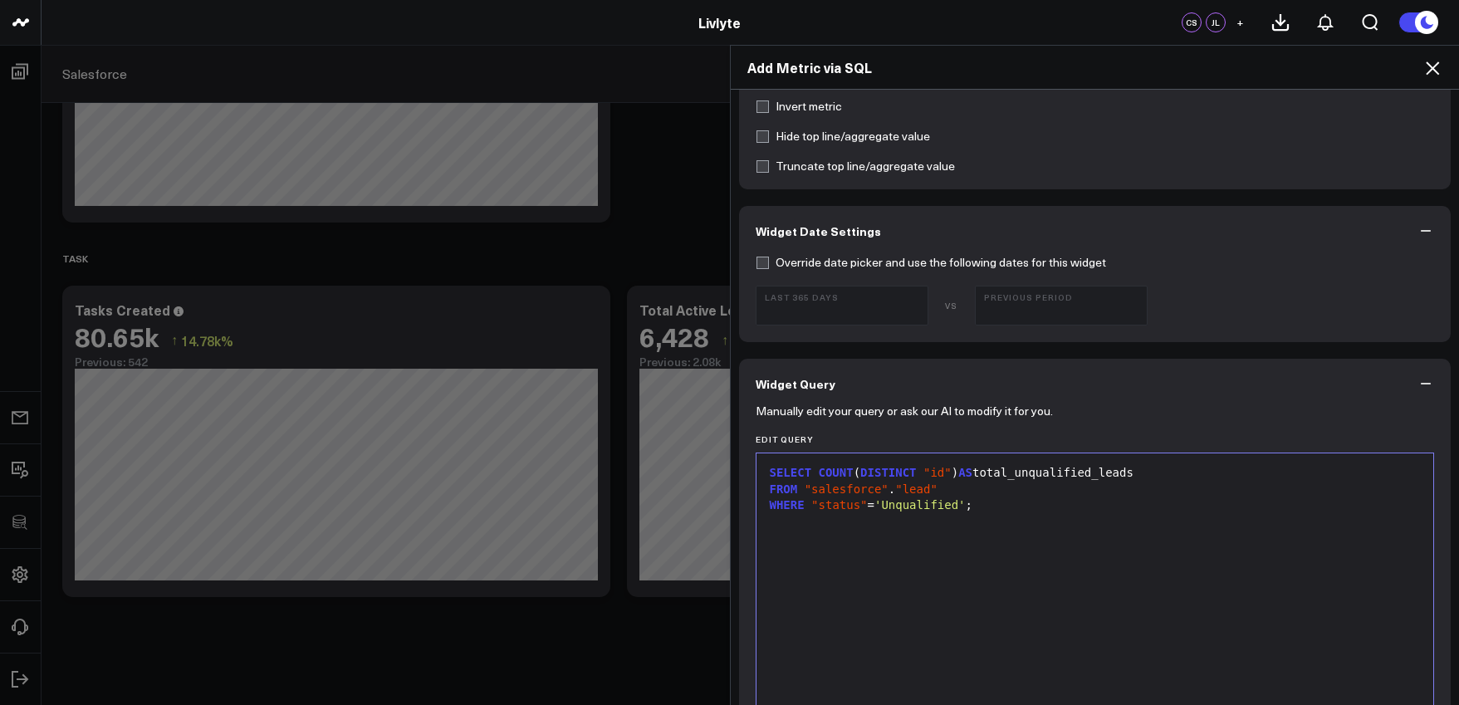
scroll to position [932, 0]
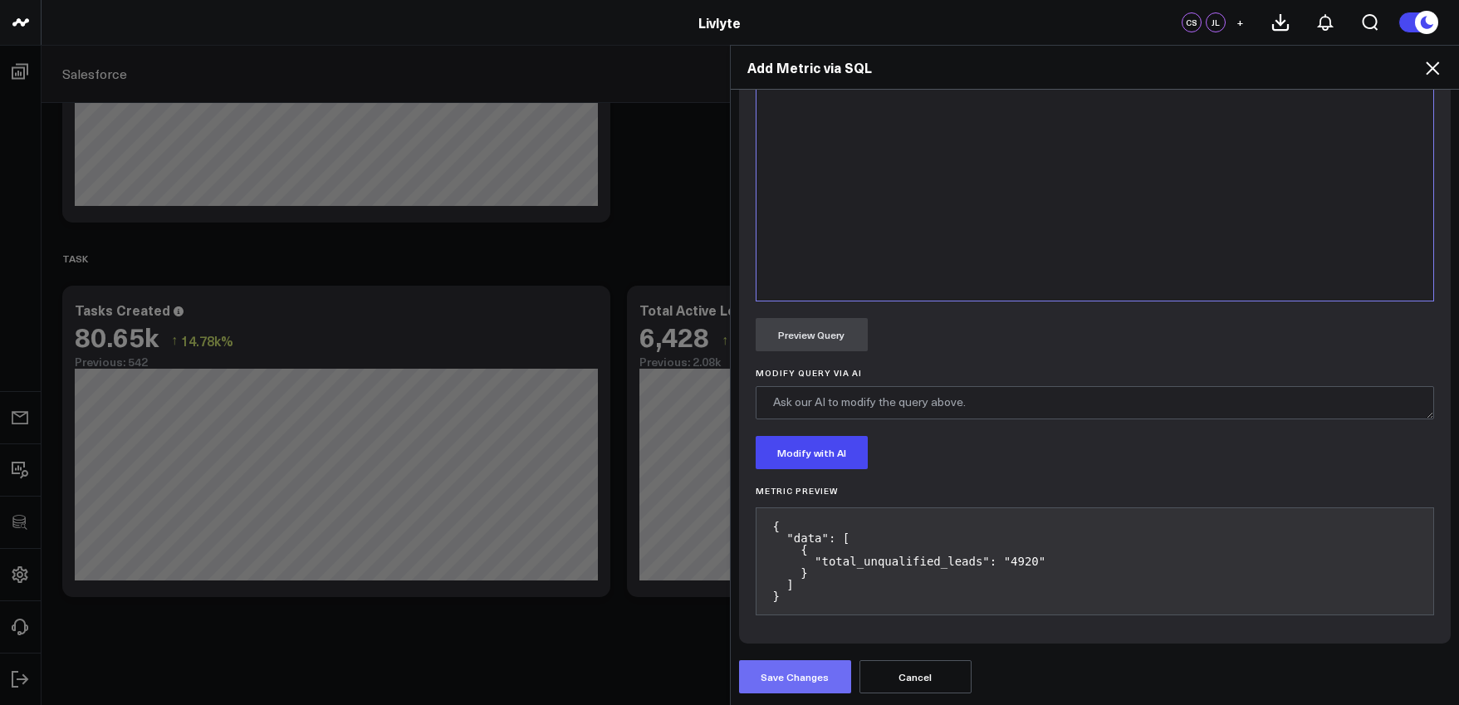
click at [815, 680] on button "Save Changes" at bounding box center [795, 676] width 112 height 33
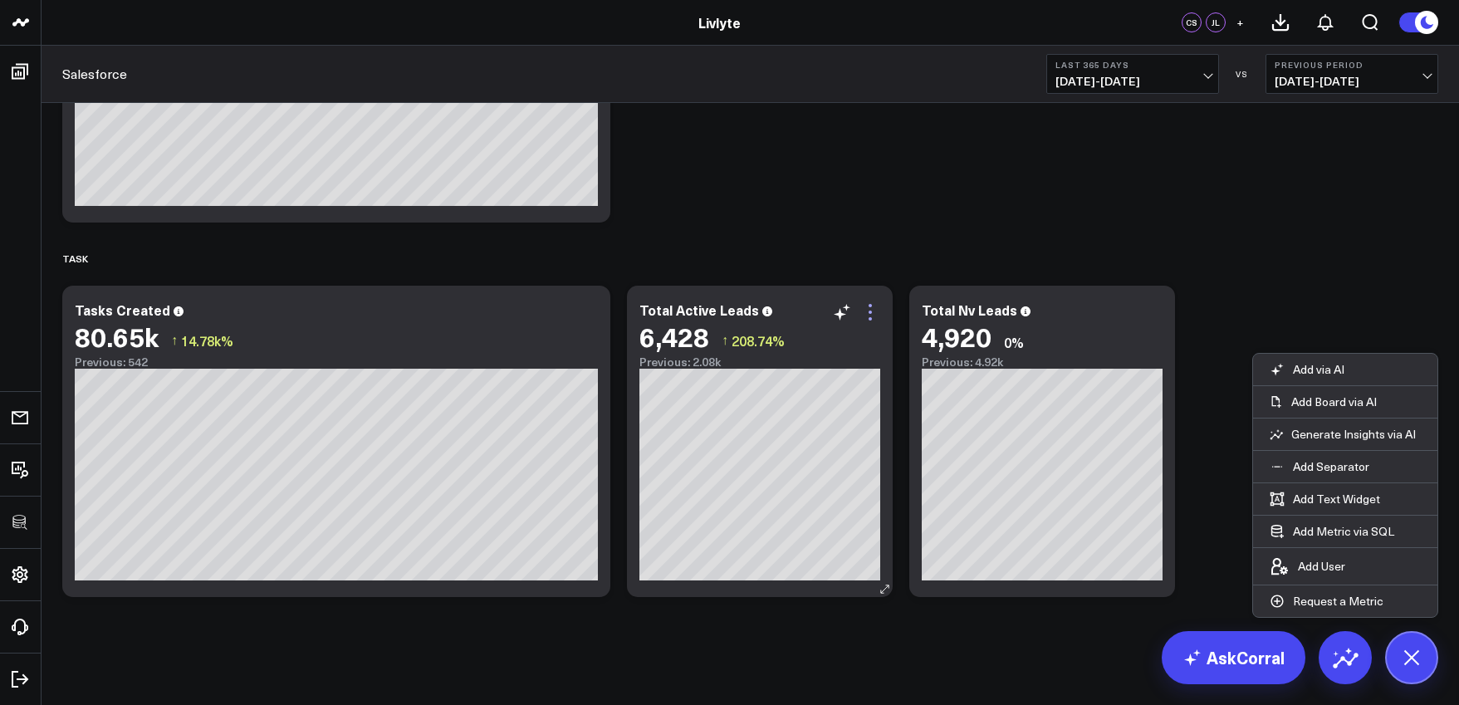
click at [876, 320] on icon at bounding box center [870, 312] width 20 height 20
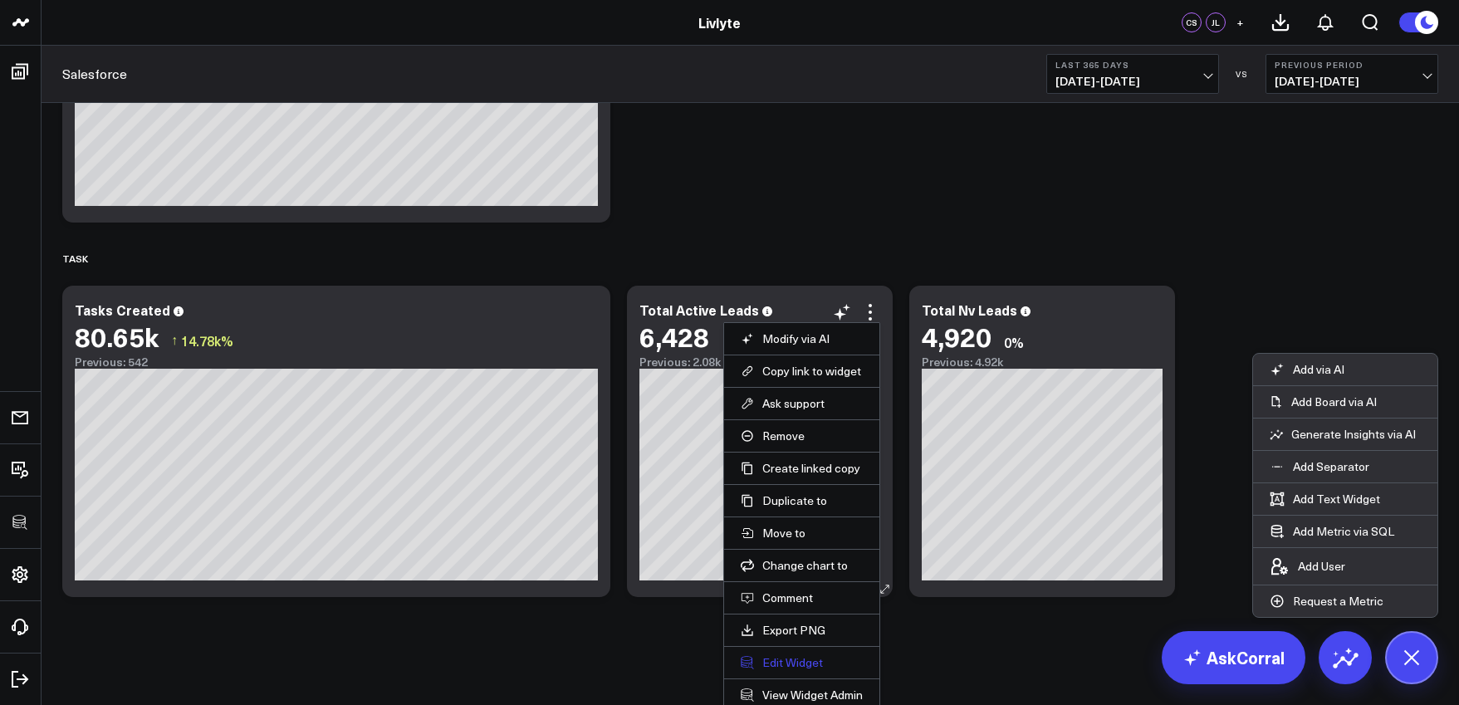
click at [789, 657] on button "Edit Widget" at bounding box center [802, 662] width 122 height 15
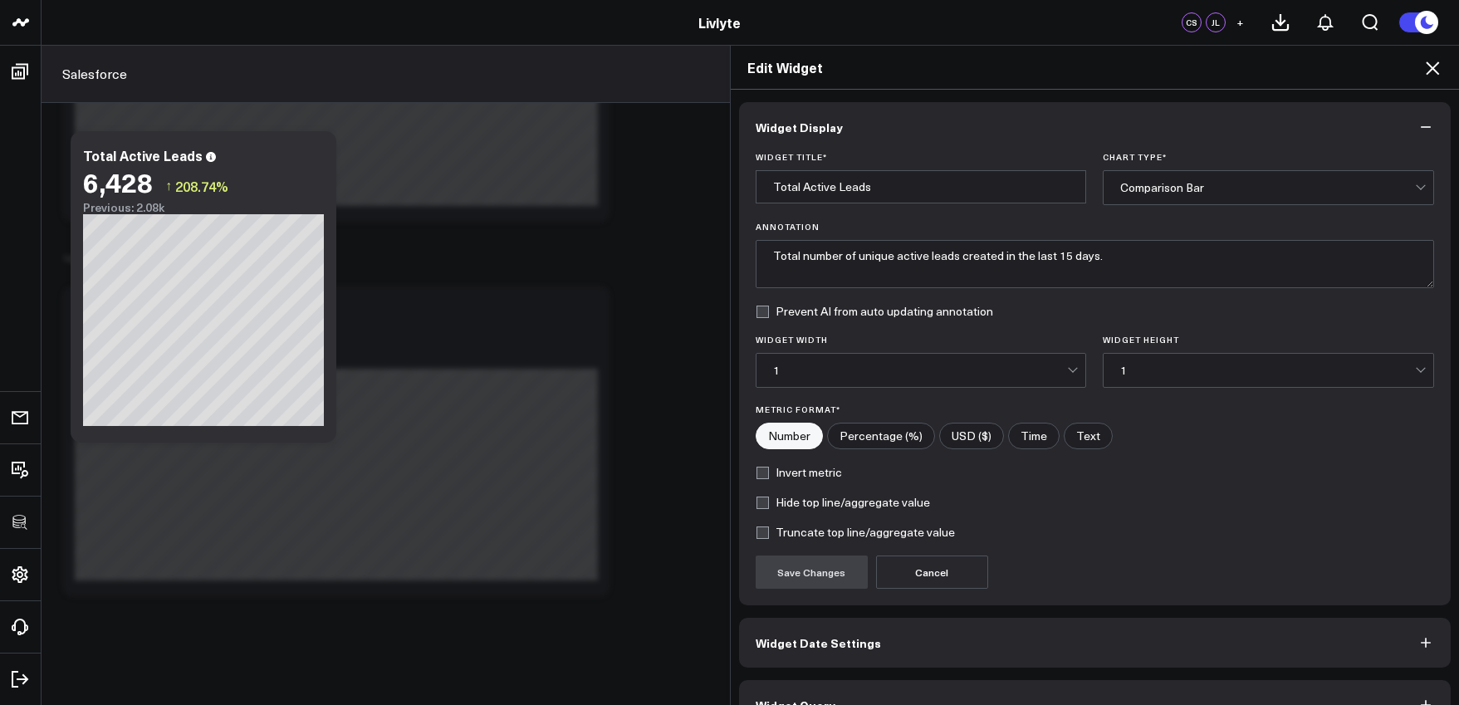
scroll to position [37, 0]
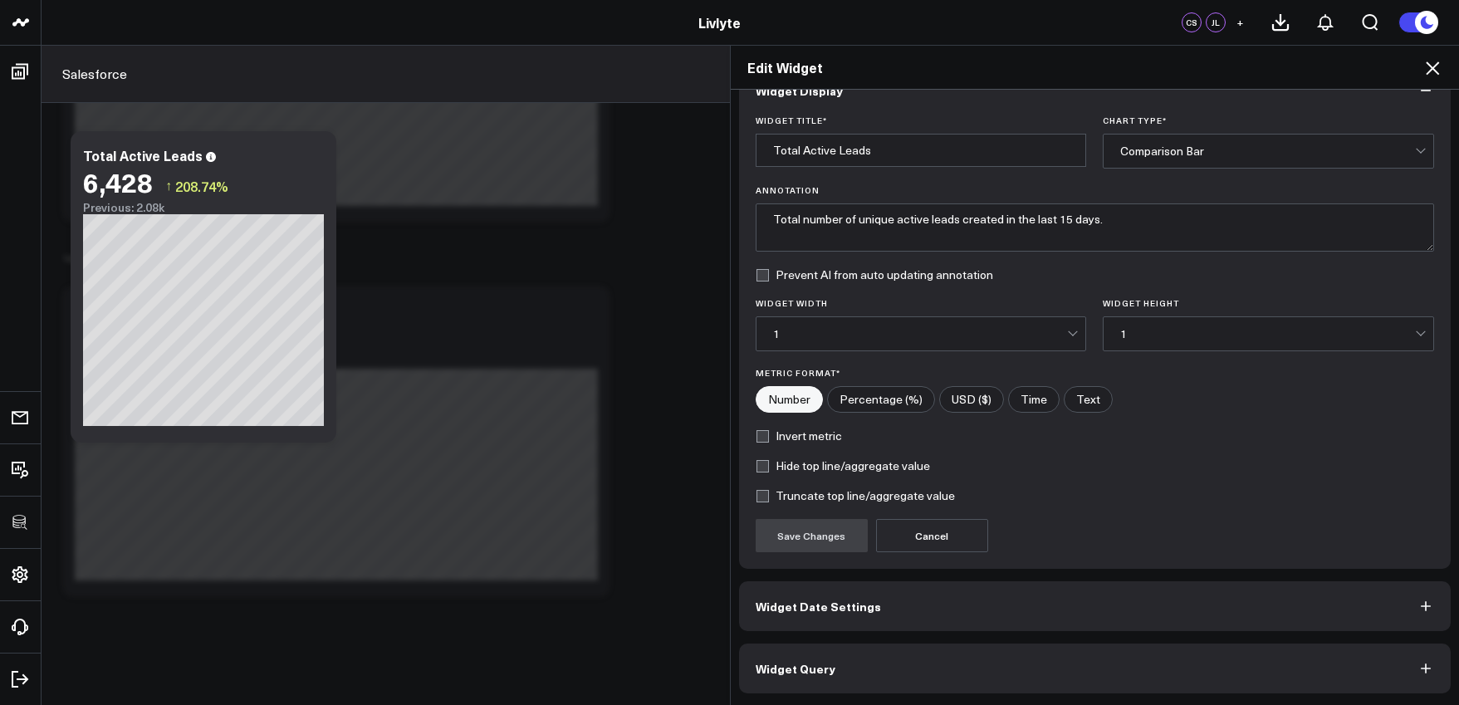
click at [868, 654] on button "Widget Query" at bounding box center [1095, 669] width 712 height 50
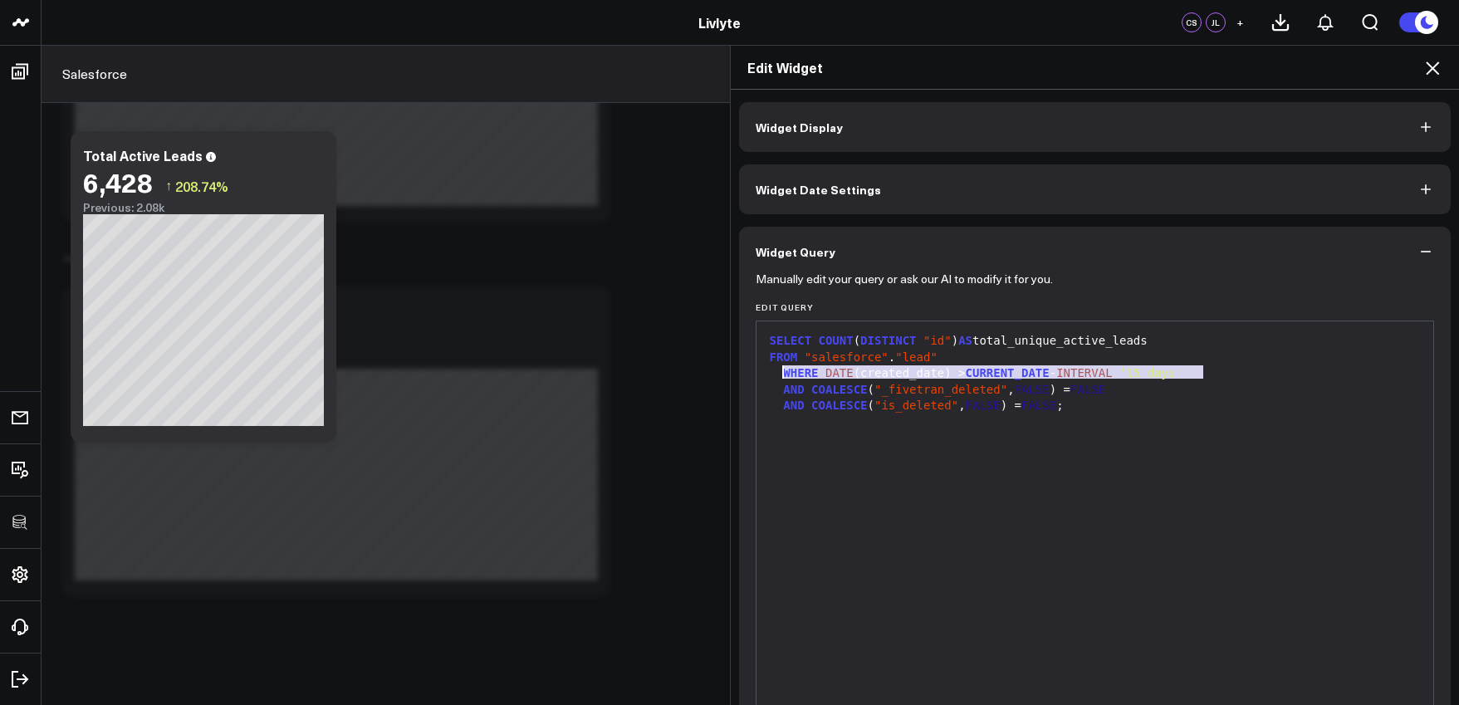
drag, startPoint x: 1204, startPoint y: 370, endPoint x: 780, endPoint y: 375, distance: 424.3
click at [780, 375] on div "WHERE DATE (created_date) > CURRENT_DATE - INTERVAL '15 days'" at bounding box center [1095, 373] width 661 height 17
copy div "WHERE DATE (created_date) > CURRENT_DATE - INTERVAL '15 days'"
click at [1432, 78] on div "Edit Widget" at bounding box center [1095, 68] width 729 height 44
click at [1432, 74] on icon at bounding box center [1432, 68] width 20 height 20
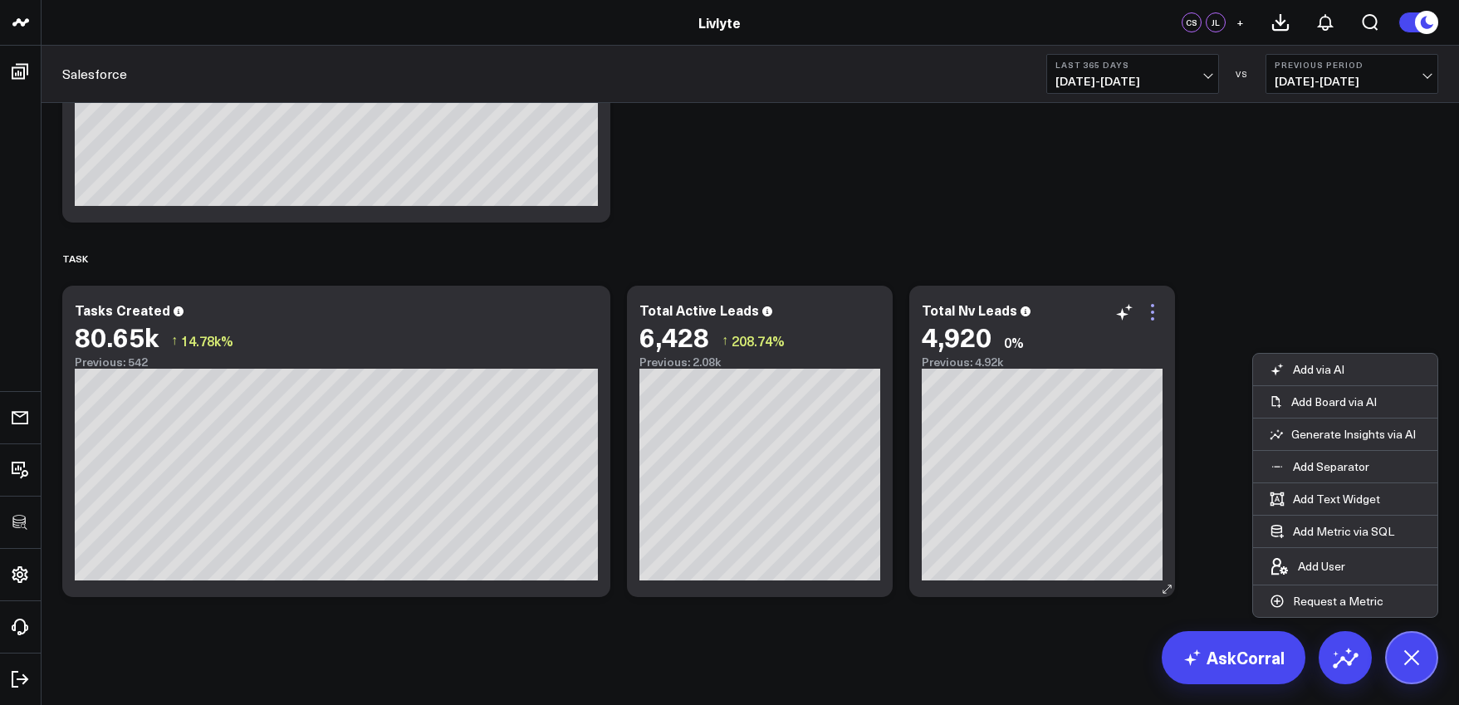
click at [1154, 311] on icon at bounding box center [1153, 312] width 20 height 20
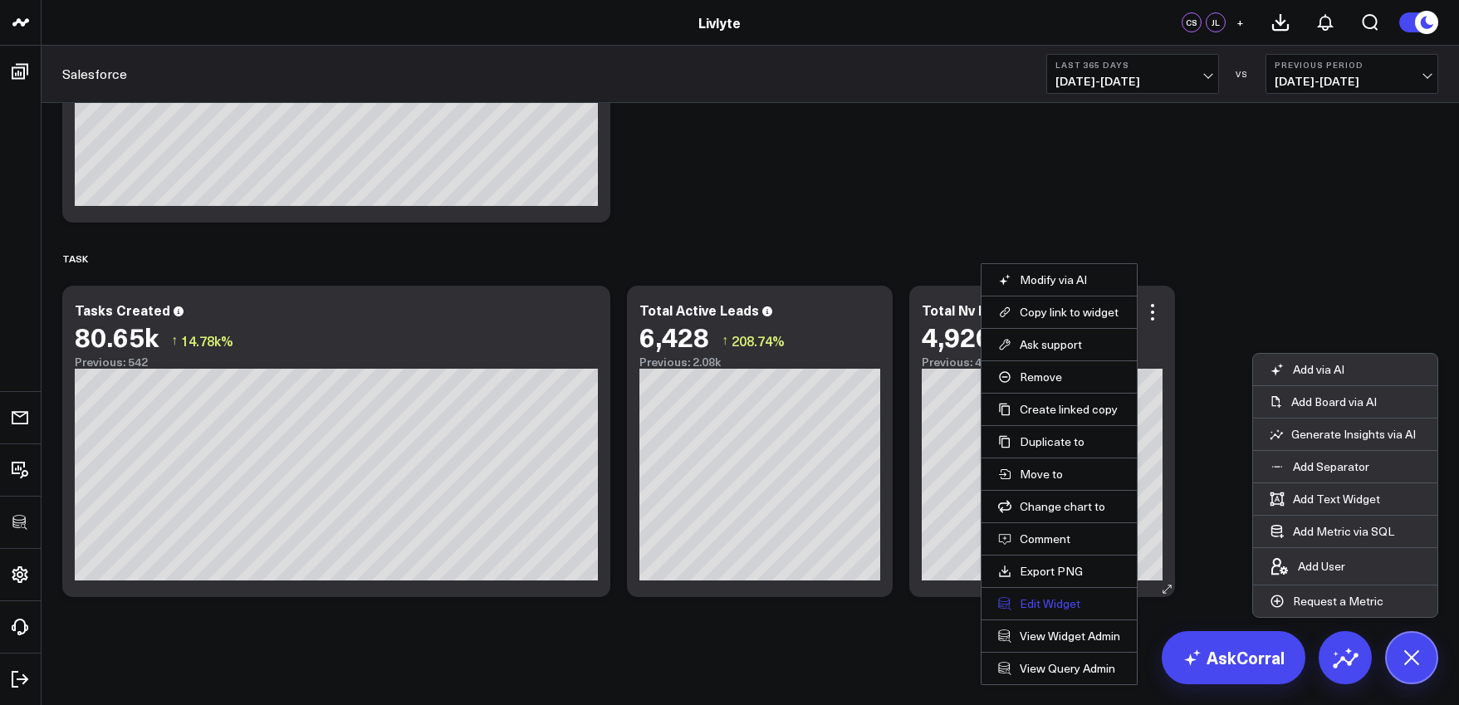
click at [1050, 609] on button "Edit Widget" at bounding box center [1059, 603] width 122 height 15
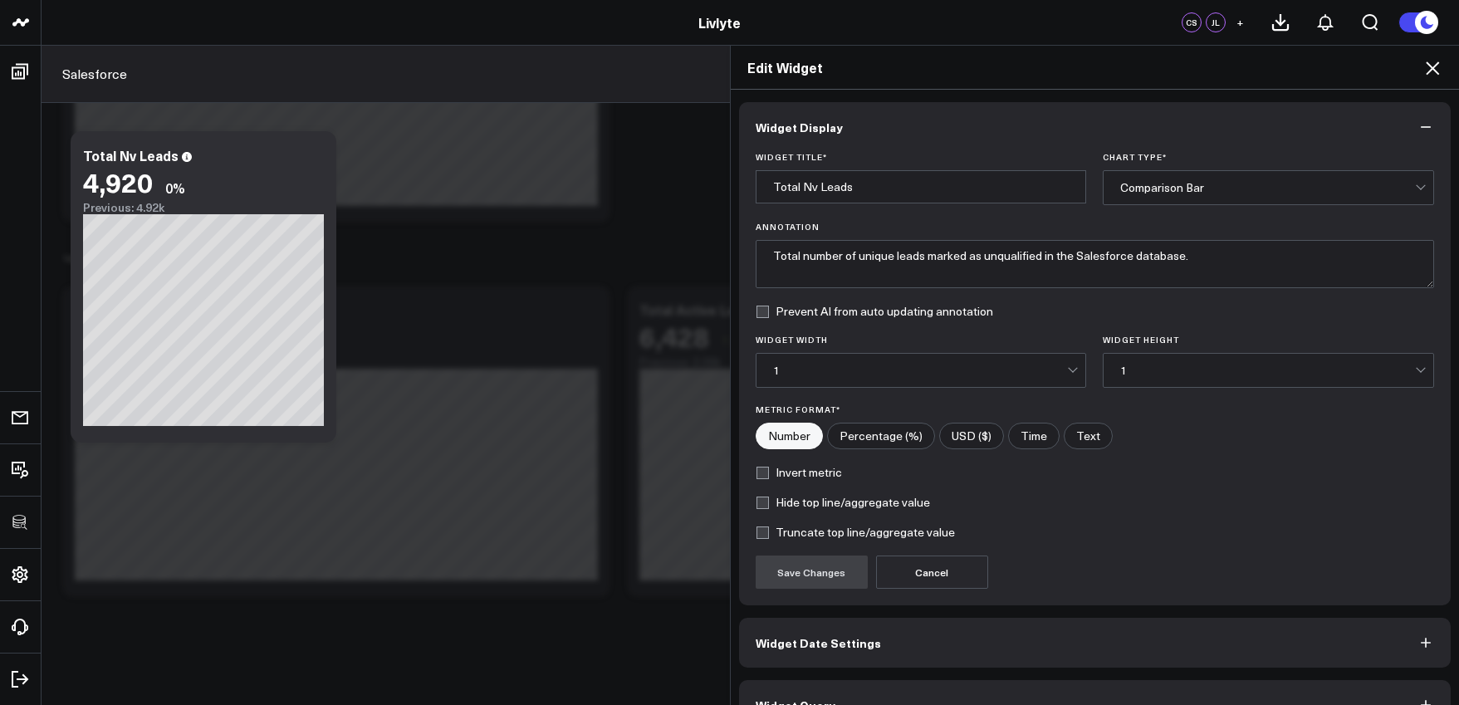
scroll to position [37, 0]
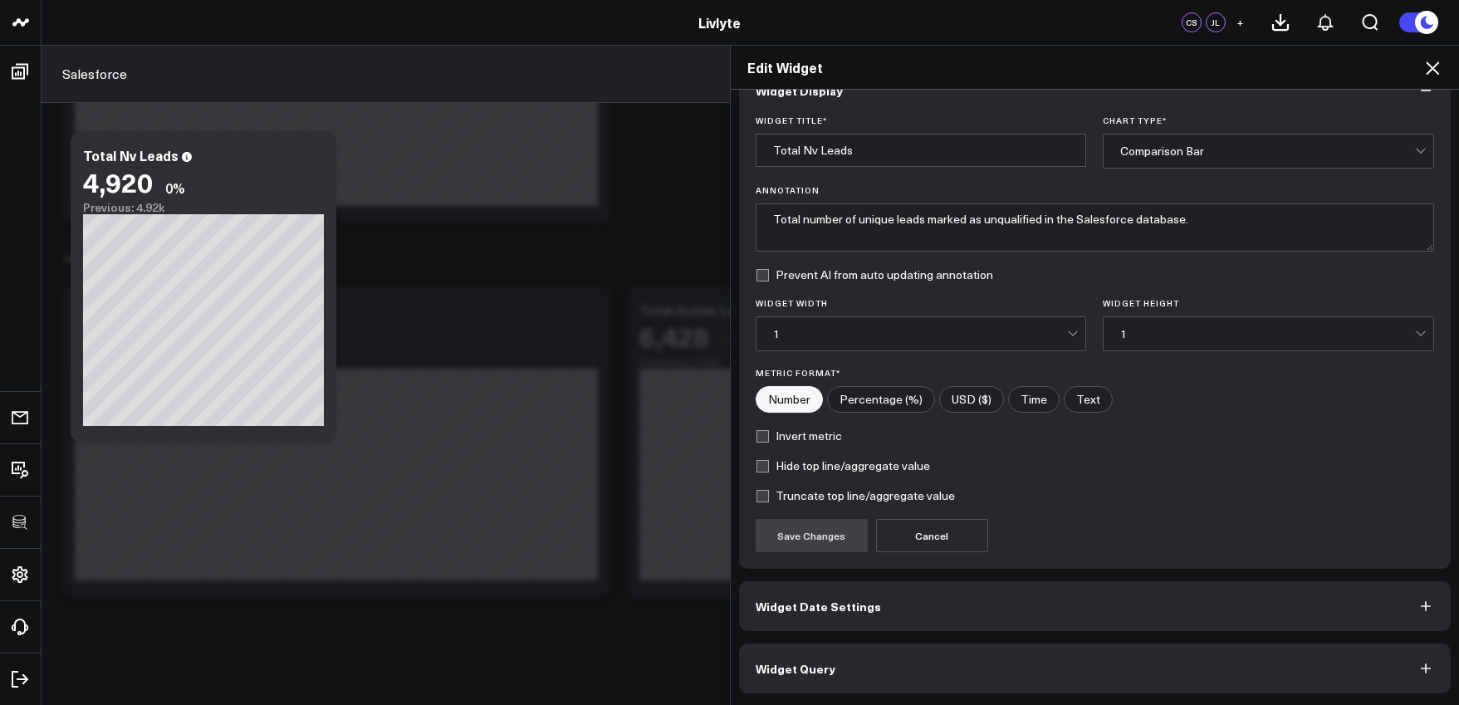
click at [1001, 655] on button "Widget Query" at bounding box center [1095, 669] width 712 height 50
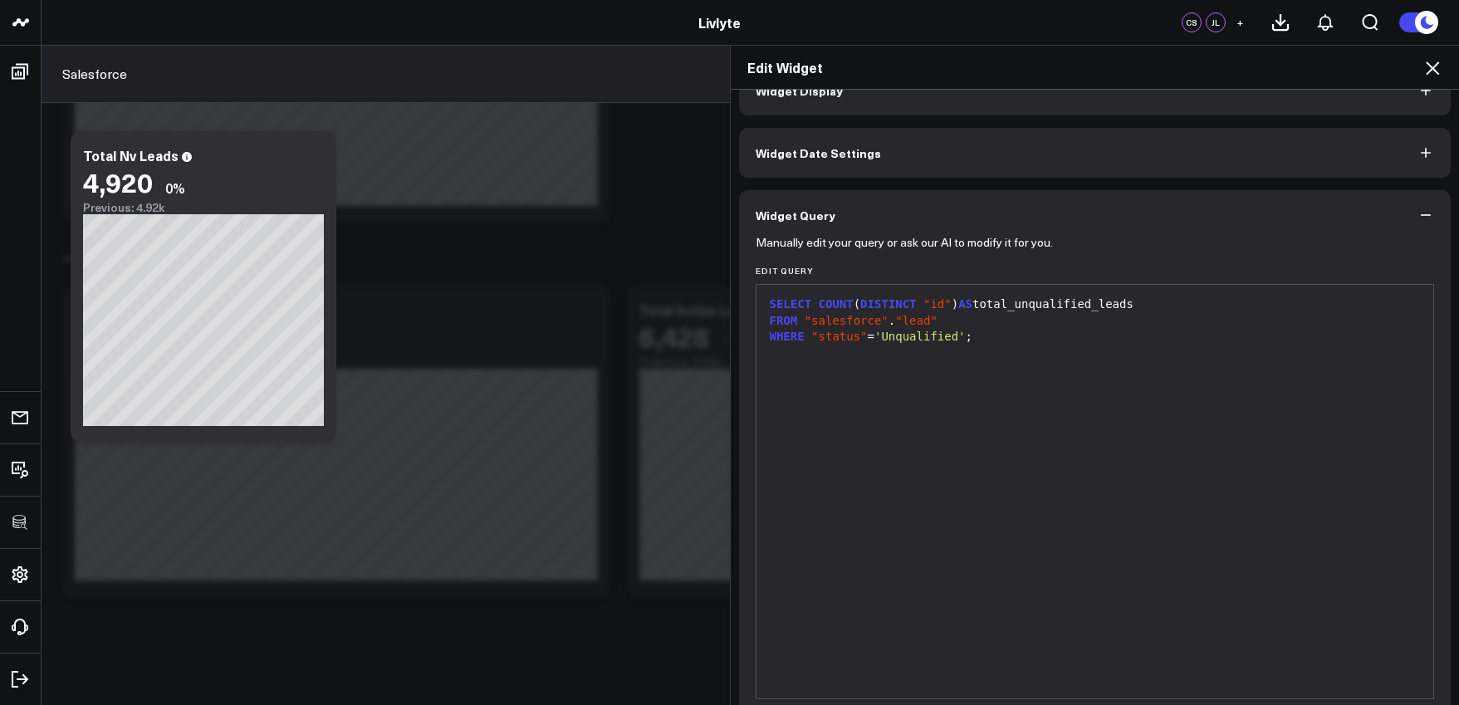
scroll to position [0, 0]
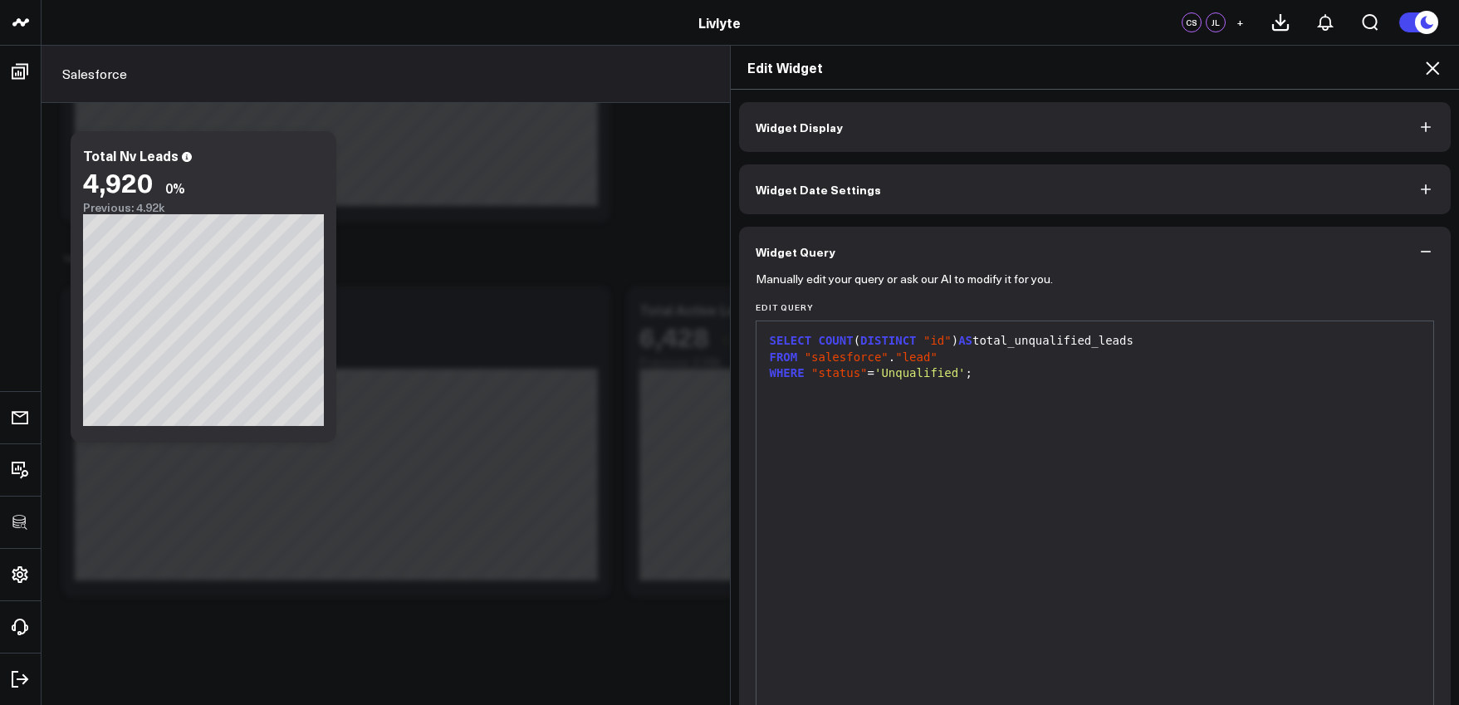
click at [978, 360] on div "FROM "salesforce" . "lead"" at bounding box center [1095, 358] width 661 height 17
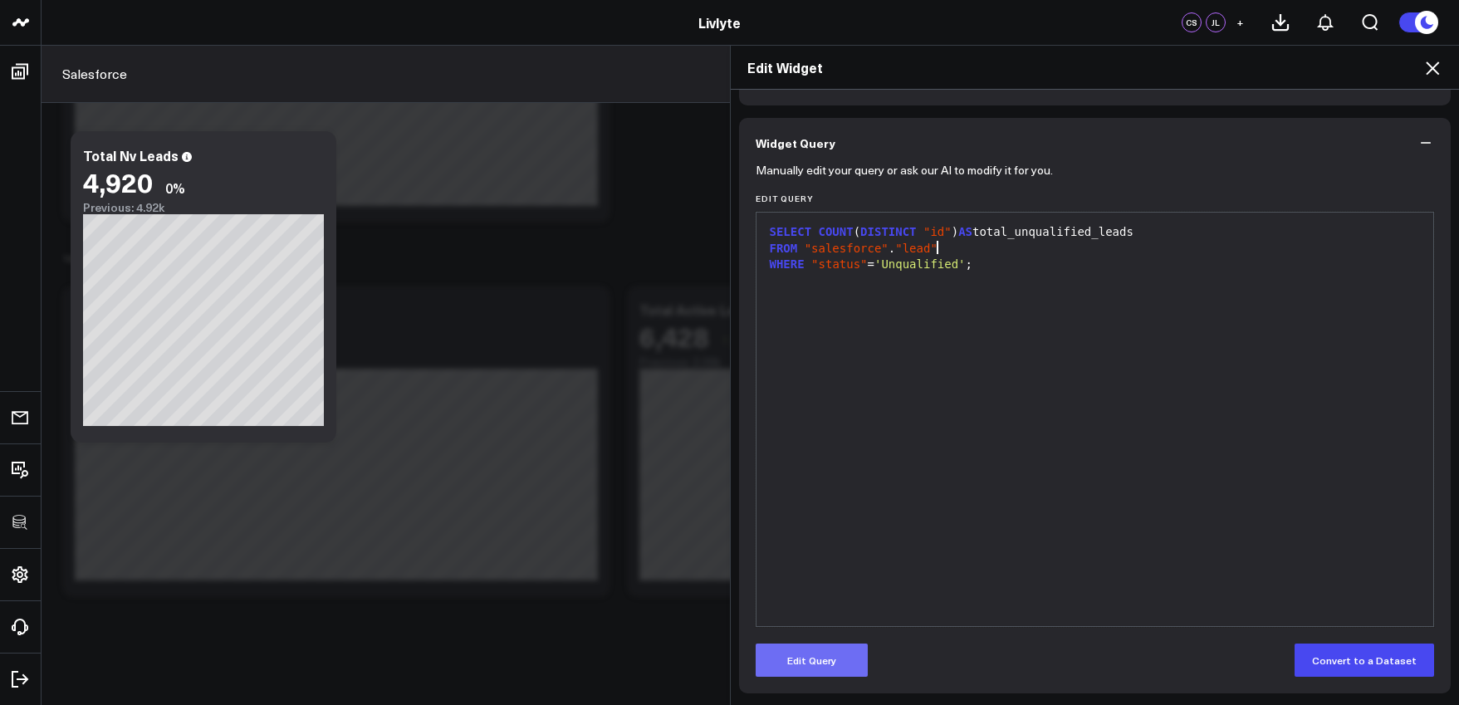
click at [830, 653] on button "Edit Query" at bounding box center [812, 660] width 112 height 33
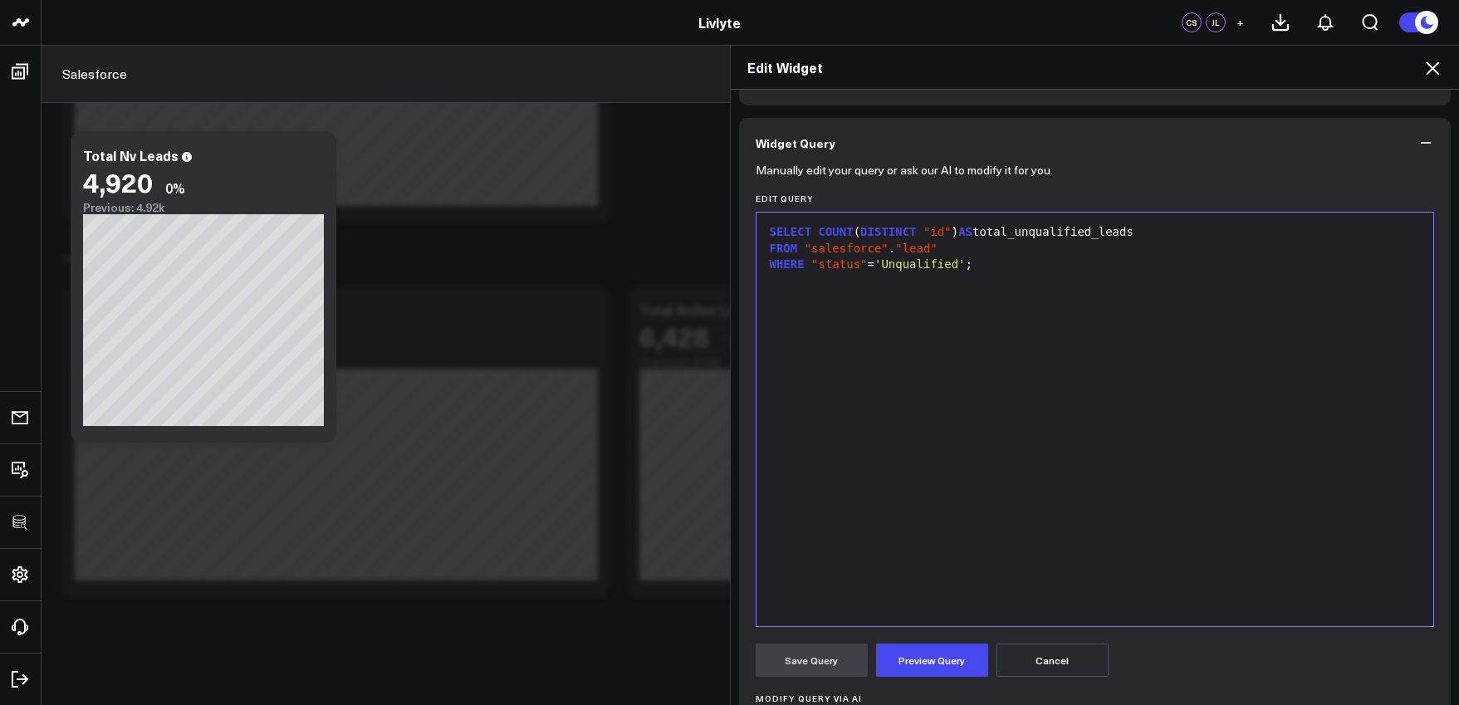
click at [1006, 279] on div at bounding box center [1095, 281] width 661 height 17
paste div
click at [770, 281] on span "WHERE" at bounding box center [787, 280] width 35 height 13
click at [910, 658] on button "Preview Query" at bounding box center [932, 660] width 112 height 33
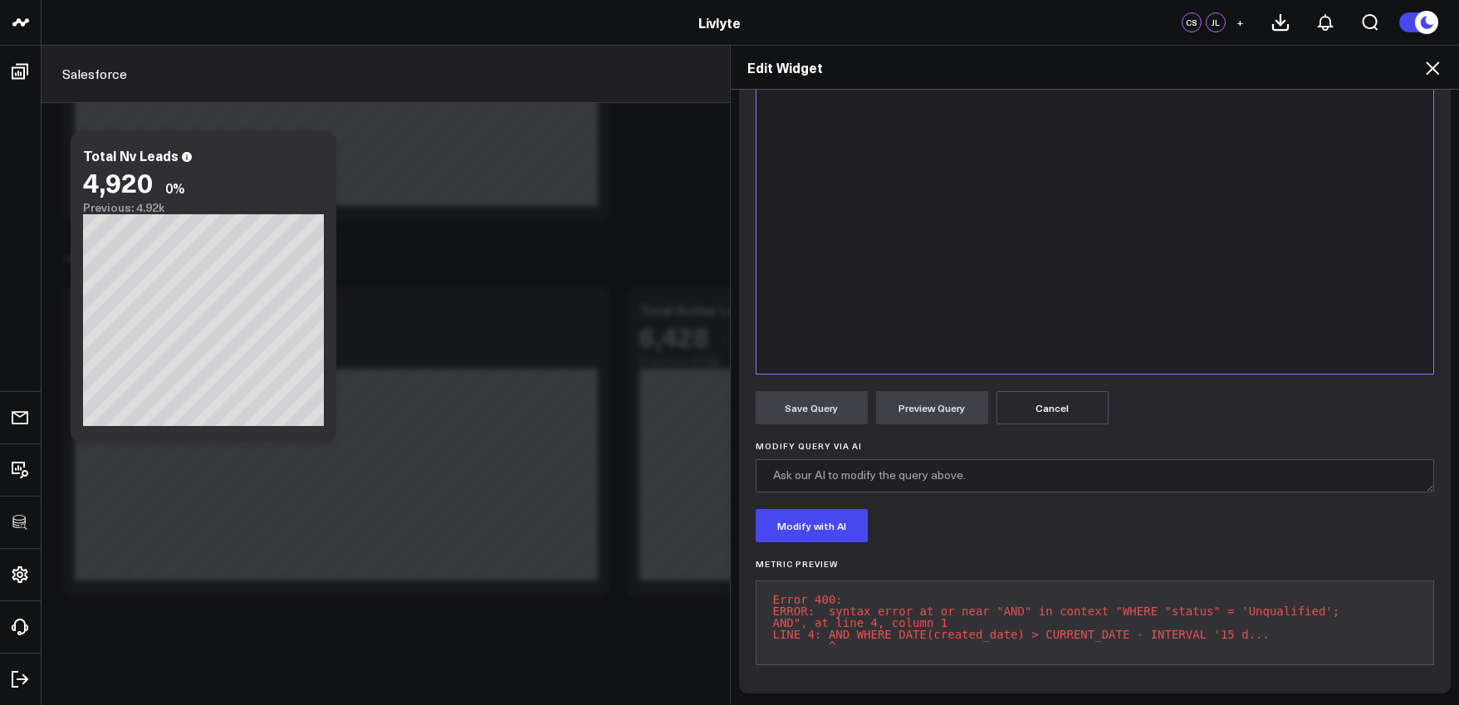
scroll to position [17, 0]
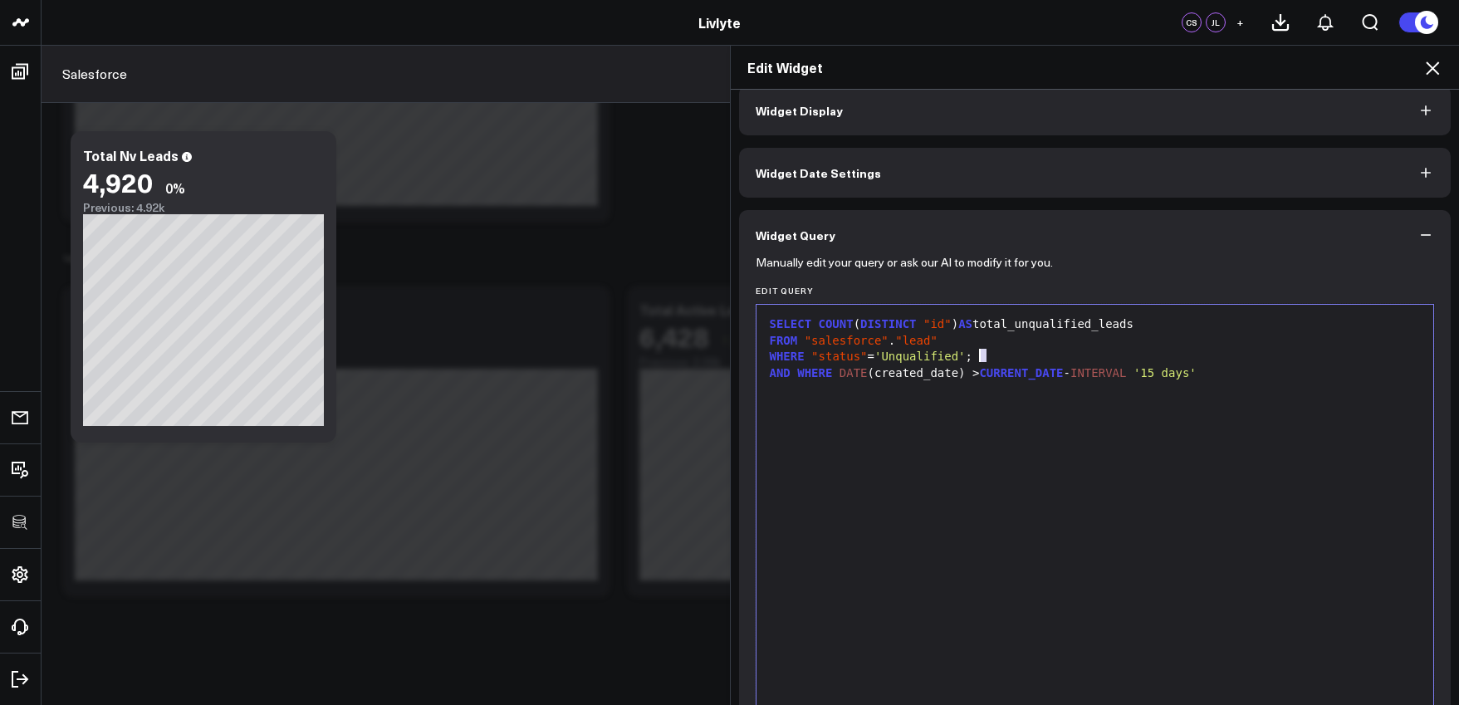
click at [975, 361] on div "WHERE "status" = 'Unqualified' ;" at bounding box center [1095, 357] width 661 height 17
drag, startPoint x: 1133, startPoint y: 374, endPoint x: 757, endPoint y: 376, distance: 376.2
click at [757, 376] on div "9 1 2 3 4 › ⌄ SELECT COUNT ( DISTINCT "id" ) AS total_unqualified_leads FROM "s…" at bounding box center [1095, 511] width 679 height 415
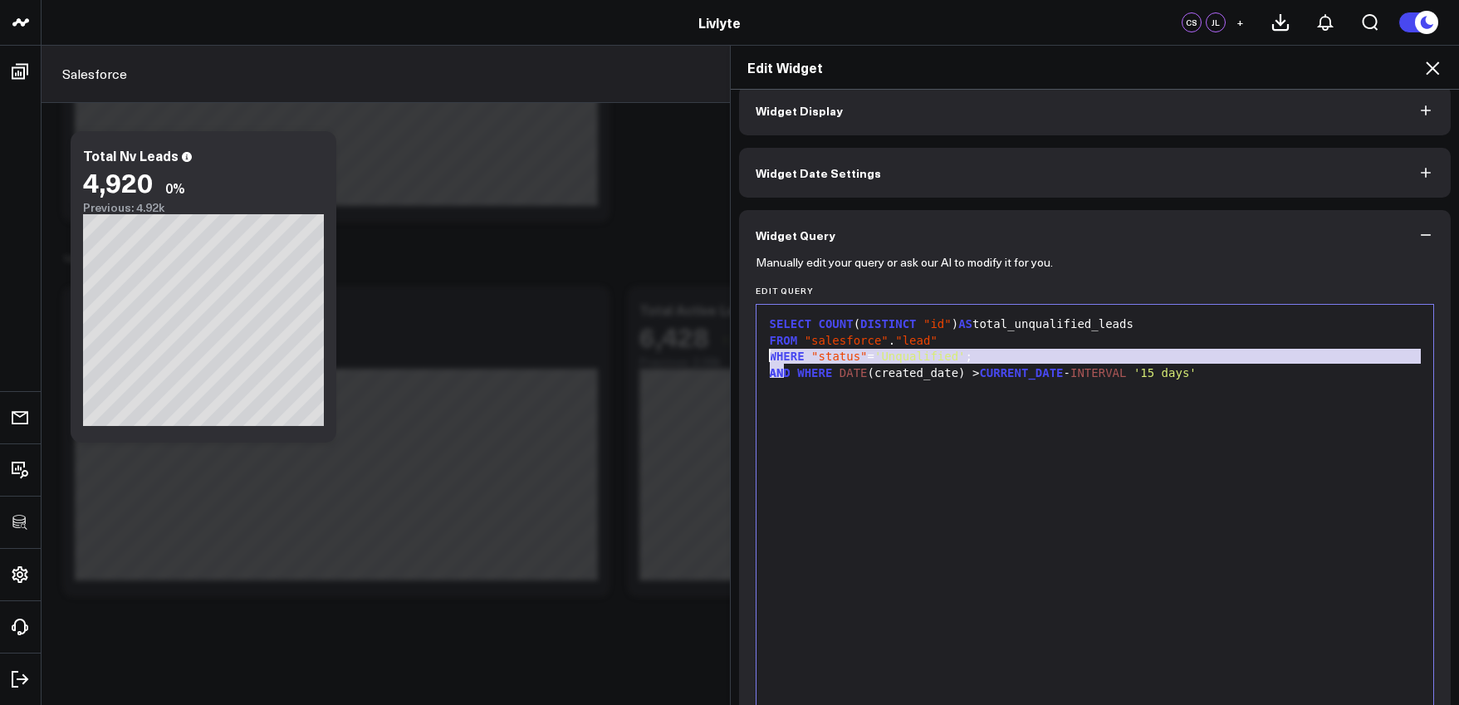
drag, startPoint x: 777, startPoint y: 376, endPoint x: 761, endPoint y: 360, distance: 22.9
click at [765, 360] on div "SELECT COUNT ( DISTINCT "id" ) AS total_unqualified_leads FROM "salesforce" . "…" at bounding box center [1095, 511] width 661 height 397
click at [774, 379] on div "SELECT COUNT ( DISTINCT "id" ) AS total_unqualified_leads FROM "salesforce" . "…" at bounding box center [1095, 511] width 661 height 397
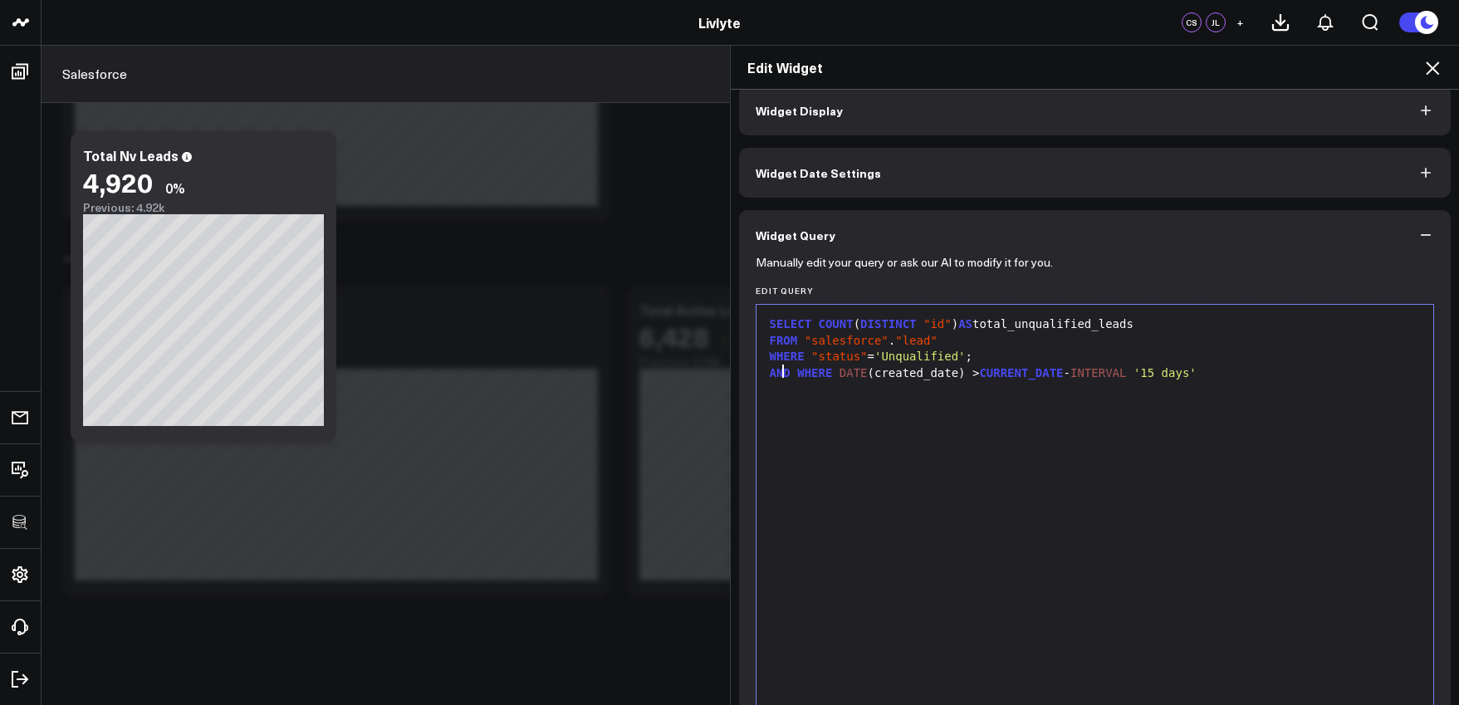
click at [775, 374] on span "AND" at bounding box center [780, 372] width 21 height 13
click at [770, 360] on span "WHERE" at bounding box center [787, 356] width 35 height 13
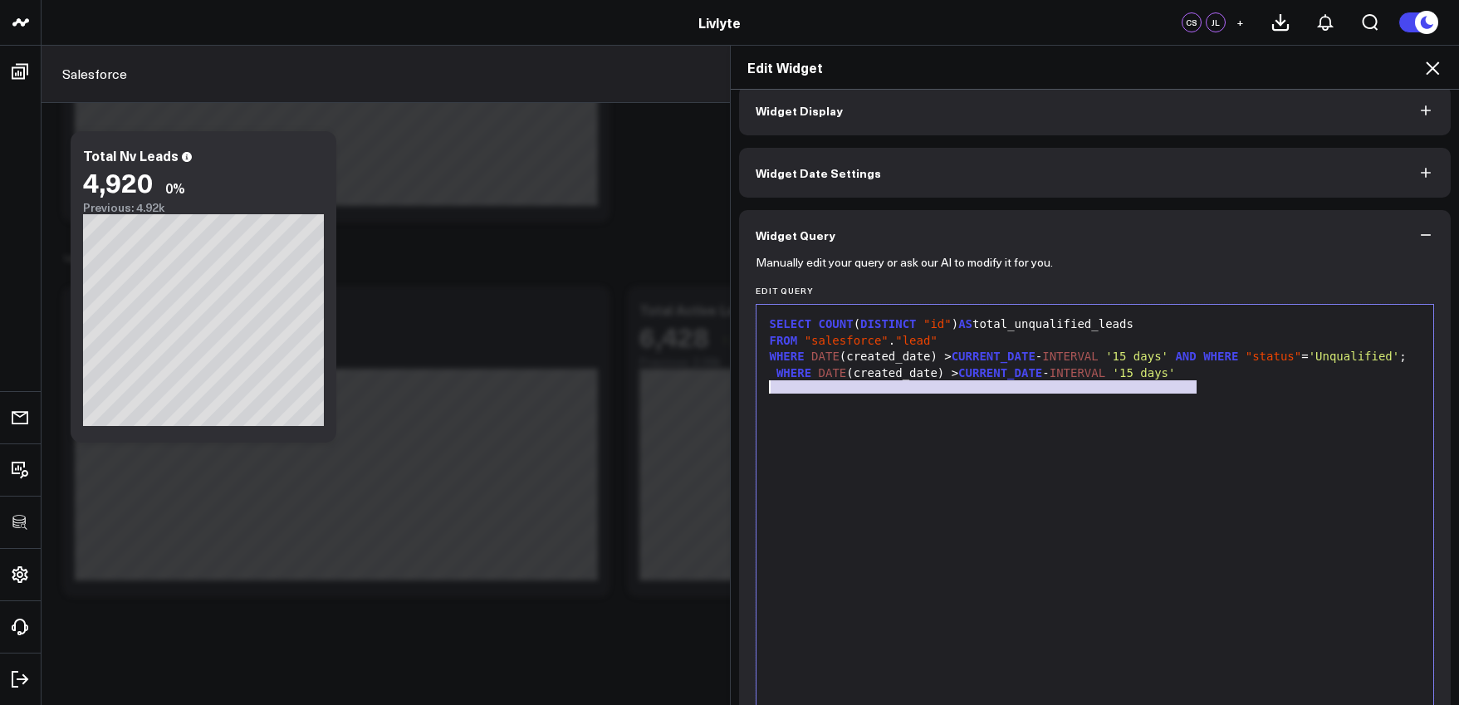
drag, startPoint x: 1204, startPoint y: 389, endPoint x: 725, endPoint y: 389, distance: 479.1
click at [731, 389] on div "Widget Display Widget Date Settings Widget Query Manually edit your query or as…" at bounding box center [1095, 398] width 729 height 616
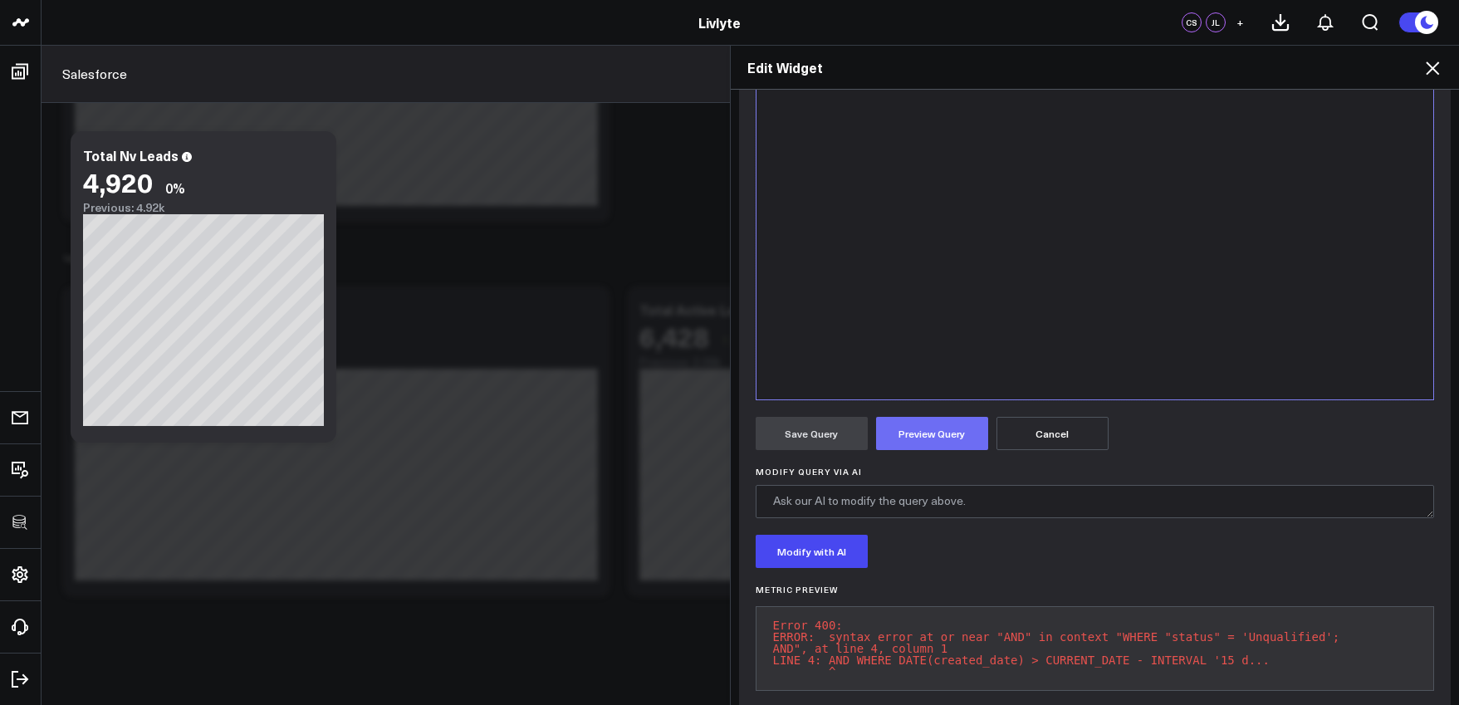
click at [937, 447] on button "Preview Query" at bounding box center [932, 433] width 112 height 33
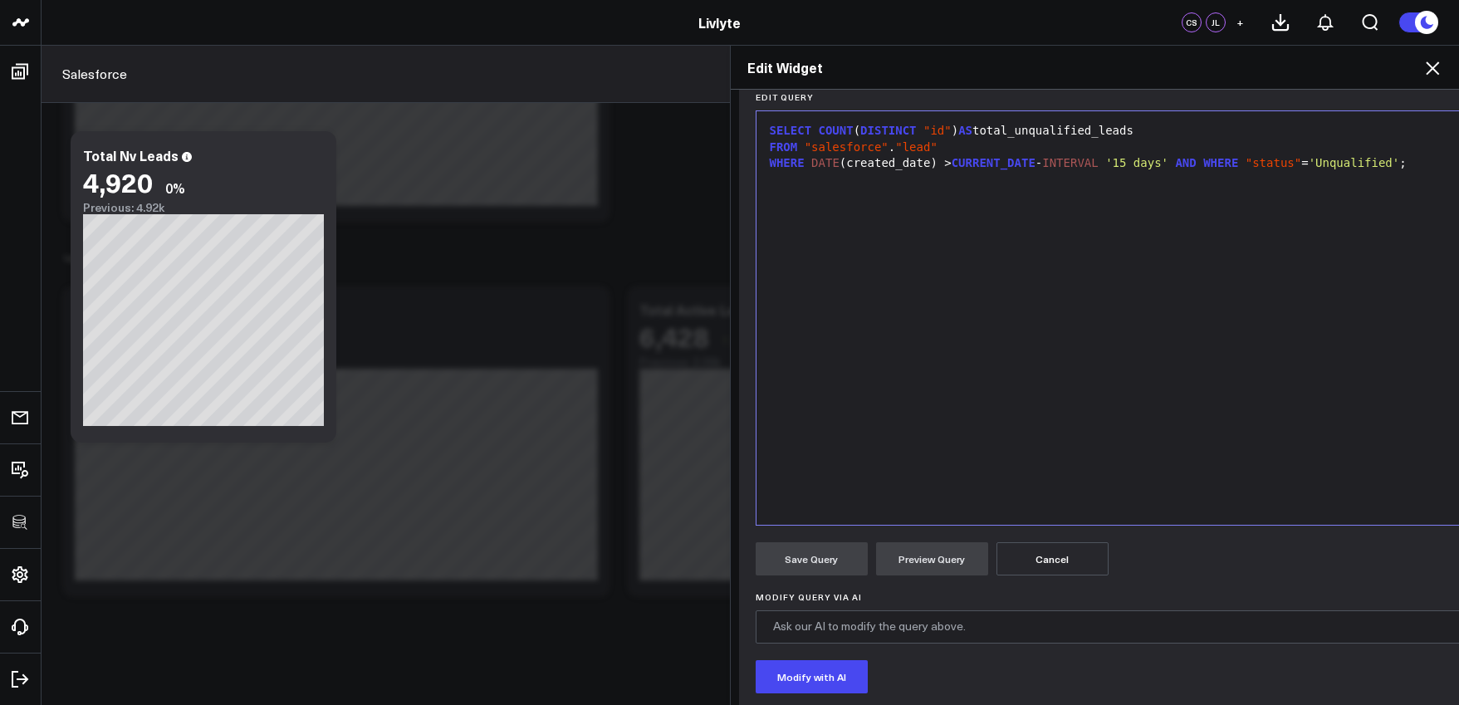
scroll to position [73, 0]
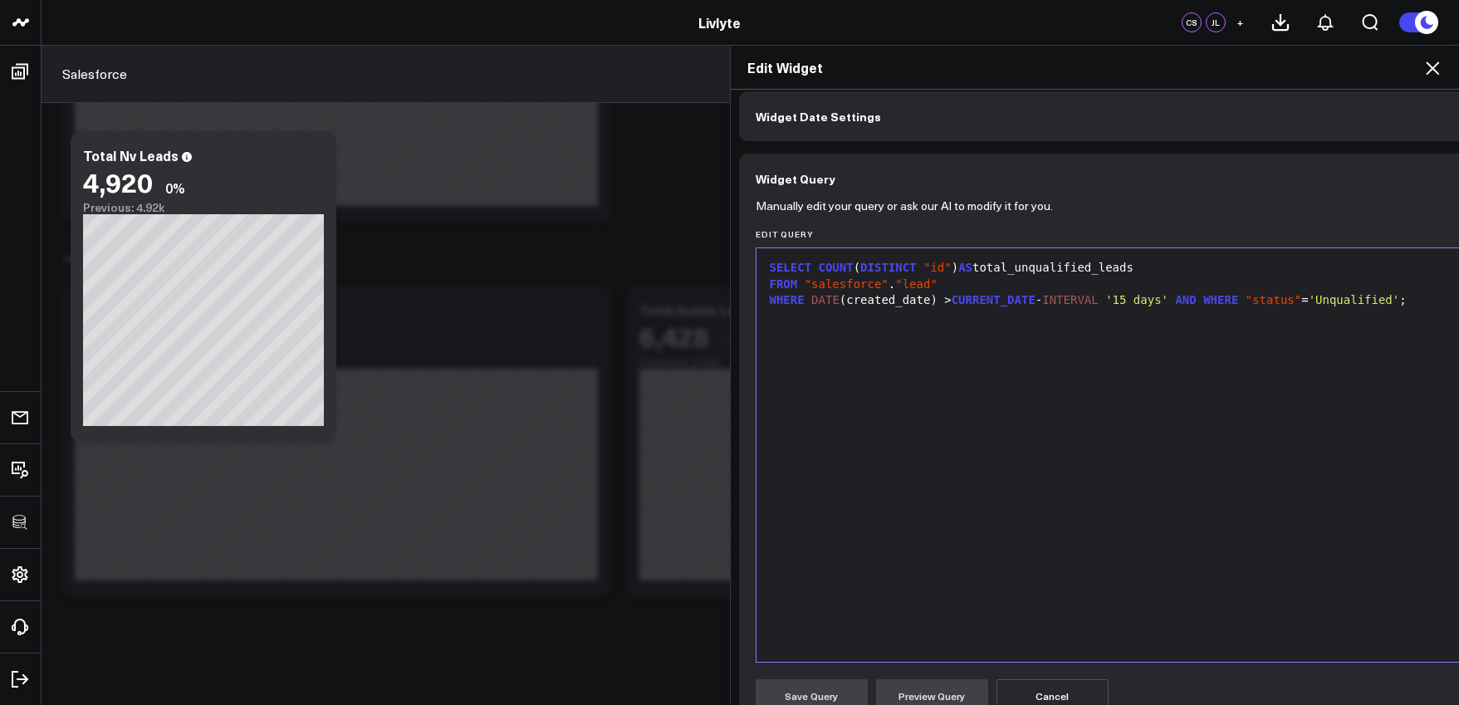
click at [935, 427] on div "SELECT COUNT ( DISTINCT "id" ) AS total_unqualified_leads FROM "salesforce" . "…" at bounding box center [1140, 455] width 751 height 397
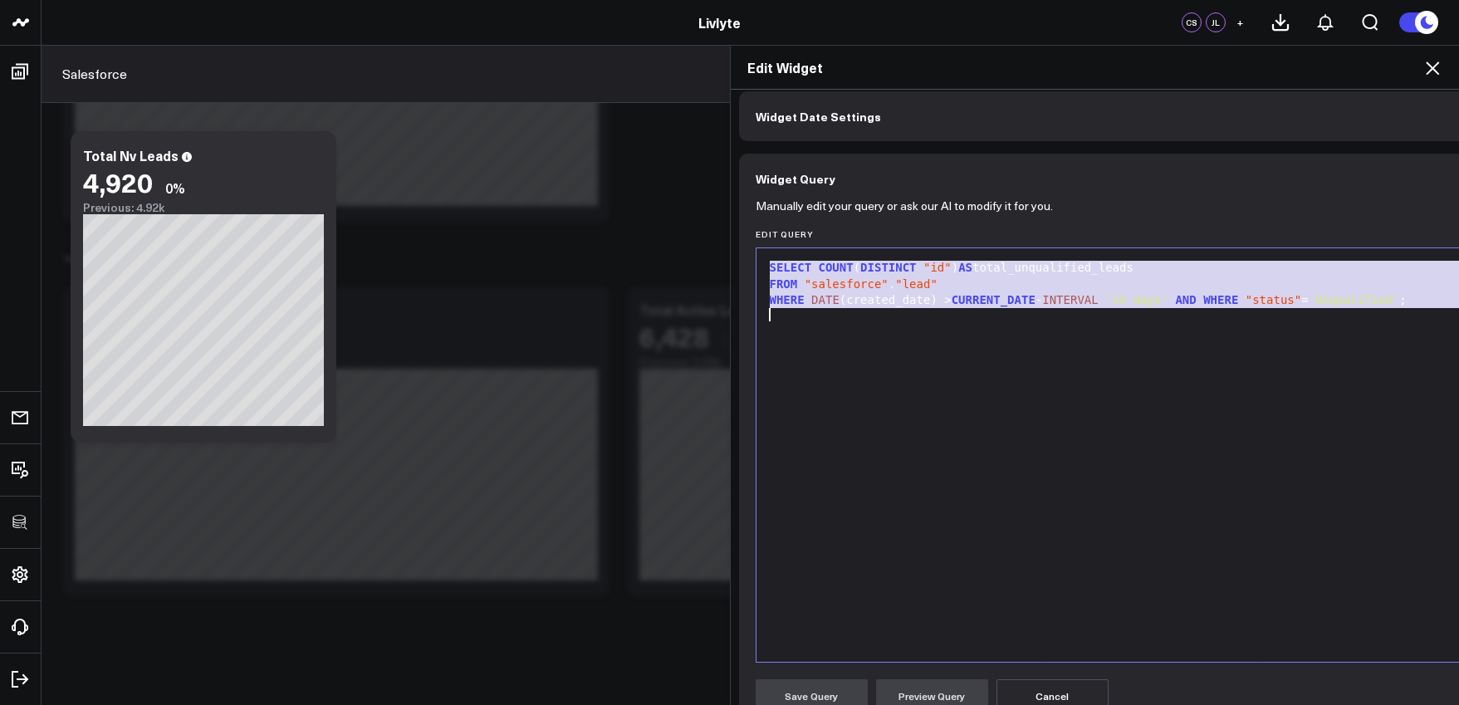
copy div "SELECT COUNT ( DISTINCT "id" ) AS total_unqualified_leads FROM "salesforce" . "…"
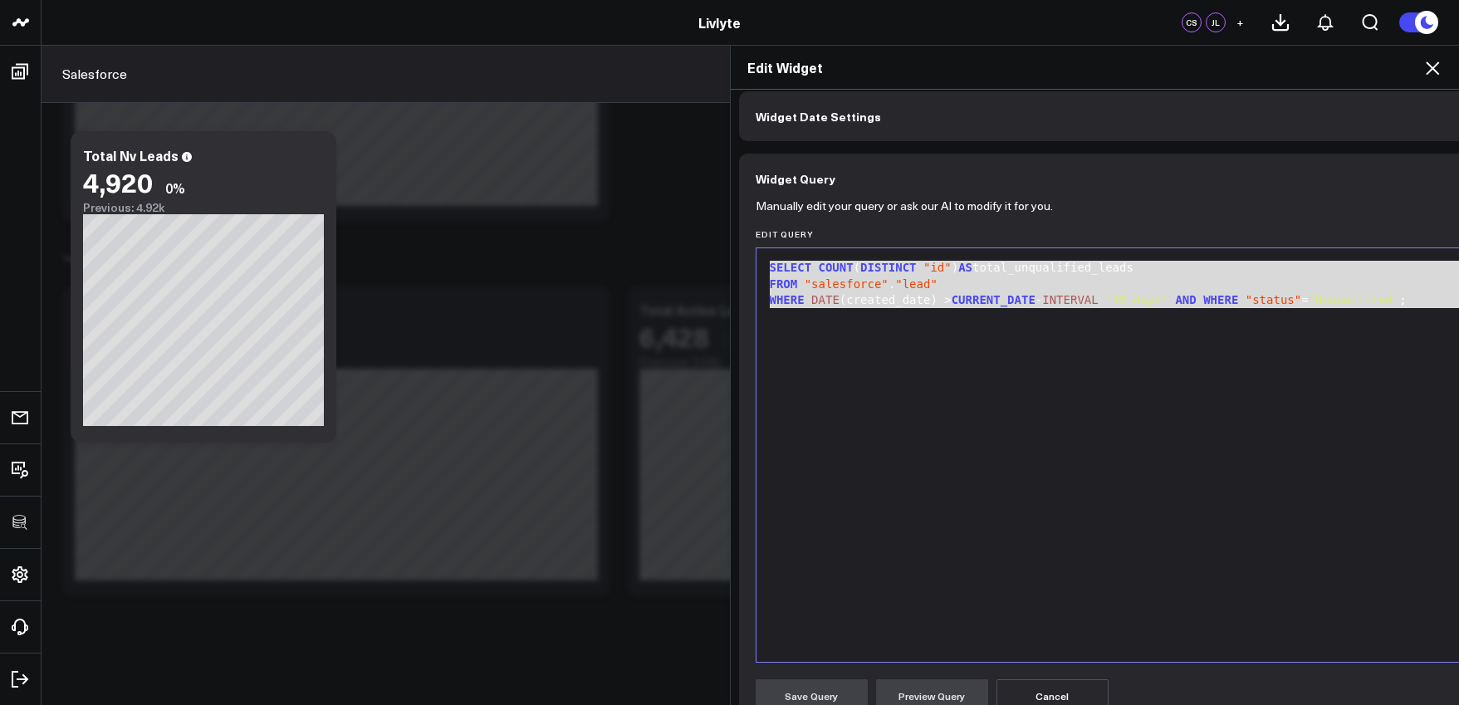
drag, startPoint x: 110, startPoint y: 151, endPoint x: 1098, endPoint y: 410, distance: 1020.7
click at [1130, 424] on div "SELECT COUNT ( DISTINCT "id" ) AS total_unqualified_leads FROM "salesforce" . "…" at bounding box center [1140, 455] width 751 height 397
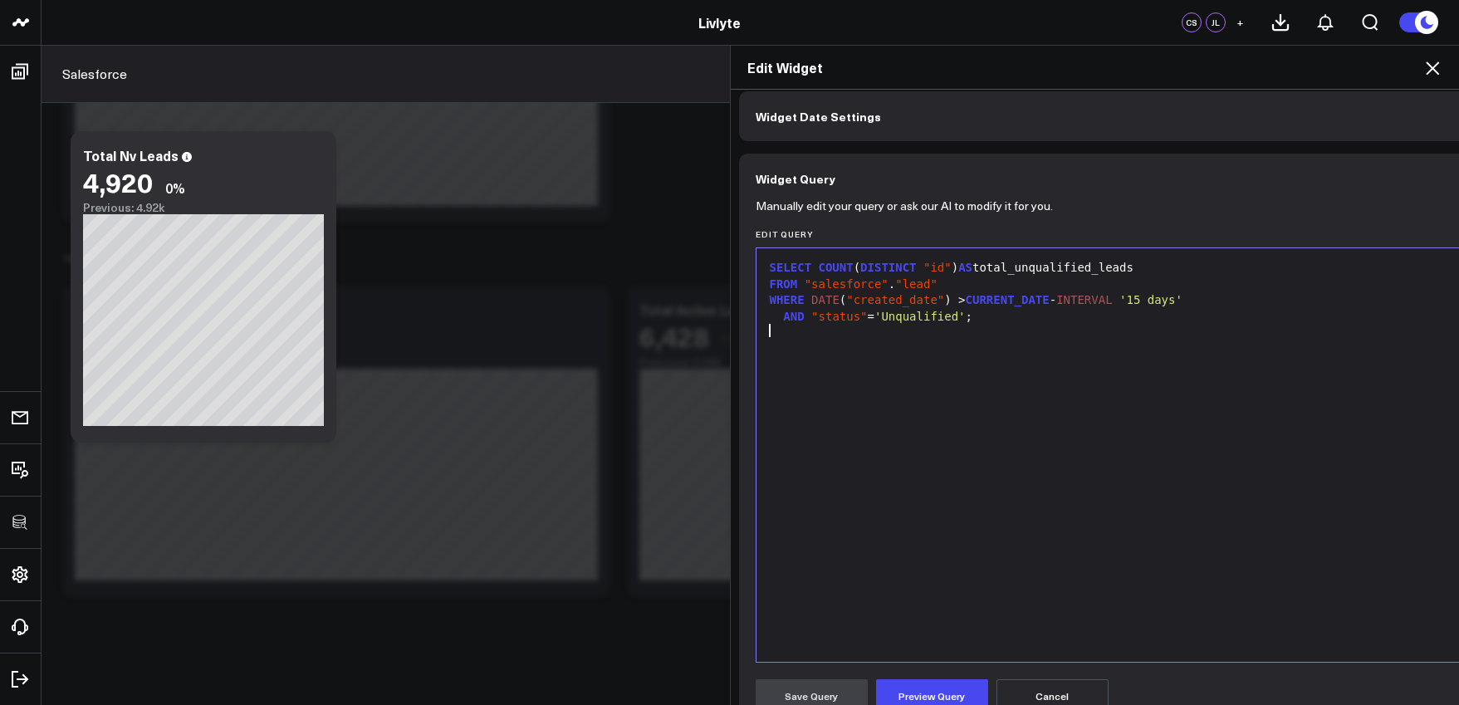
scroll to position [100, 0]
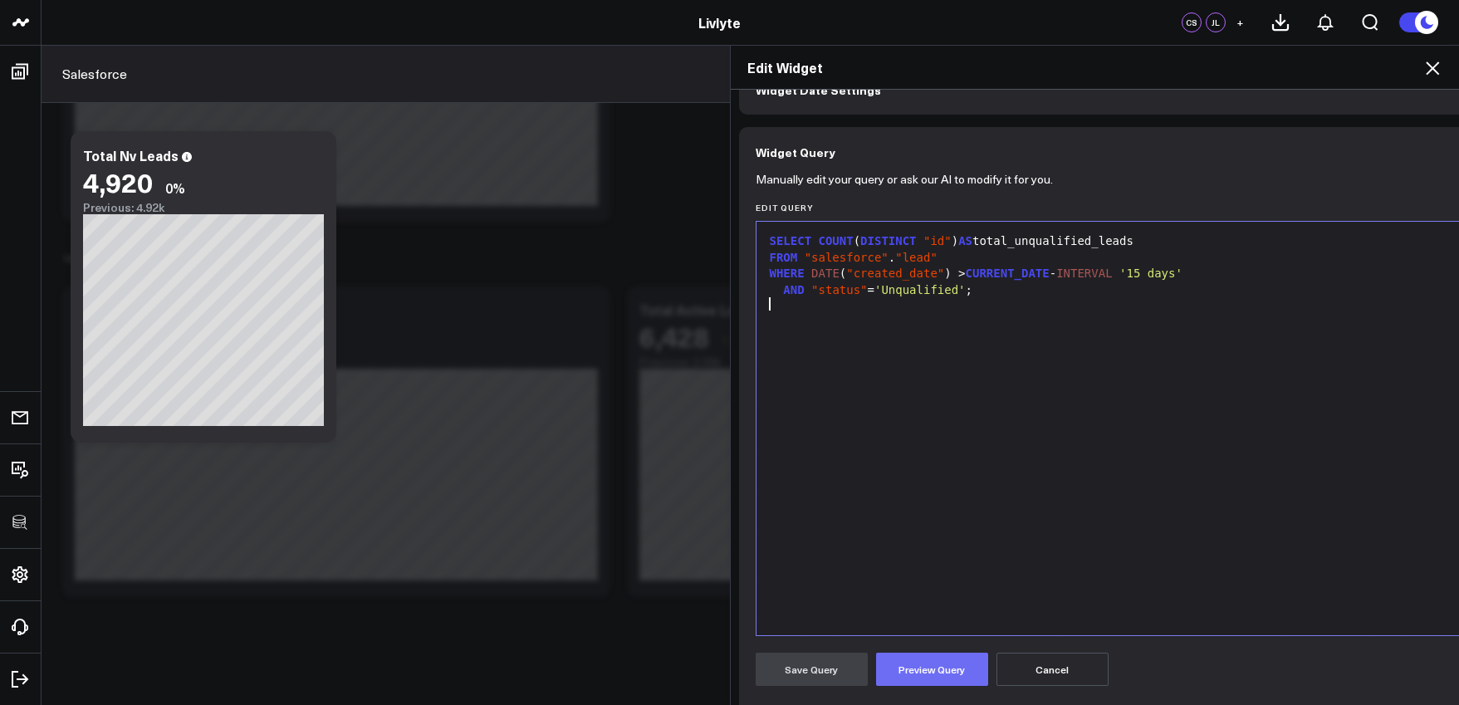
click at [937, 662] on button "Preview Query" at bounding box center [932, 669] width 112 height 33
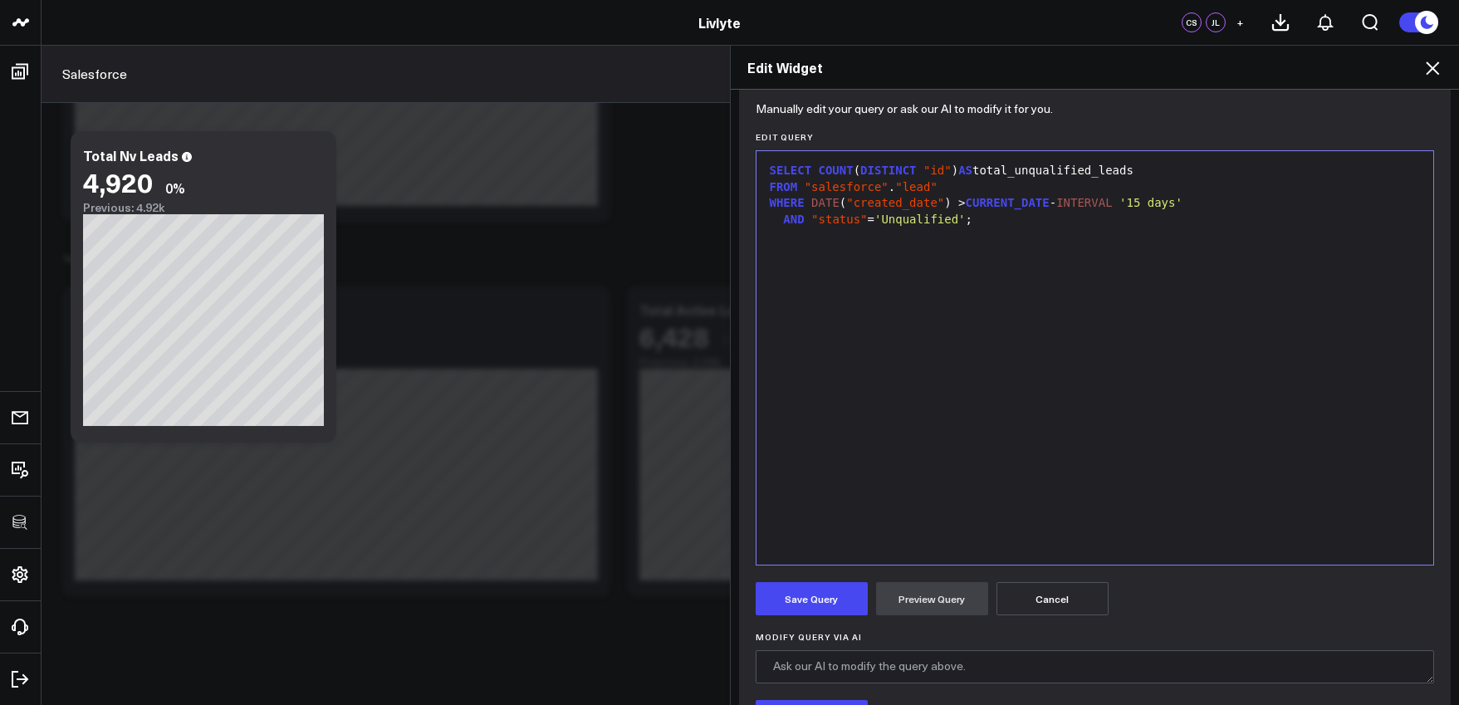
scroll to position [384, 0]
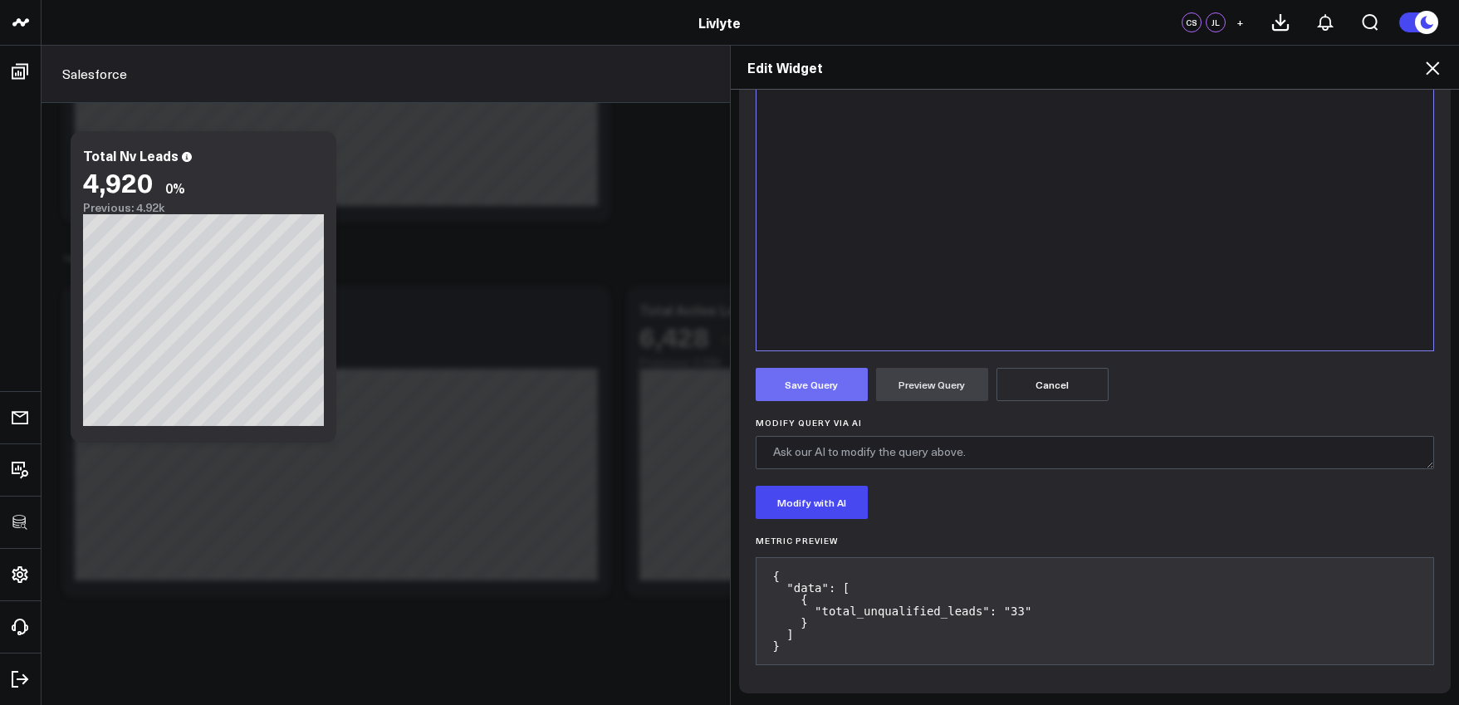
click at [824, 374] on button "Save Query" at bounding box center [812, 384] width 112 height 33
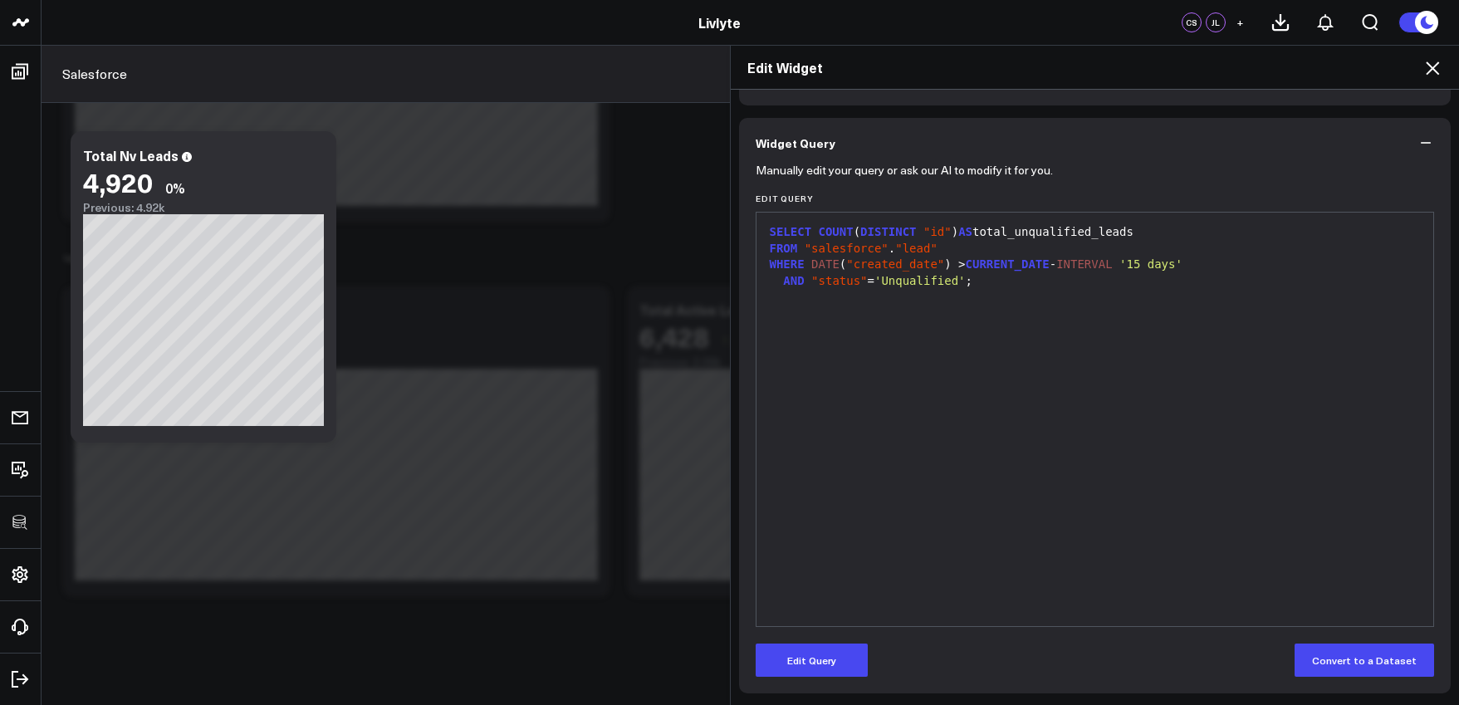
scroll to position [0, 0]
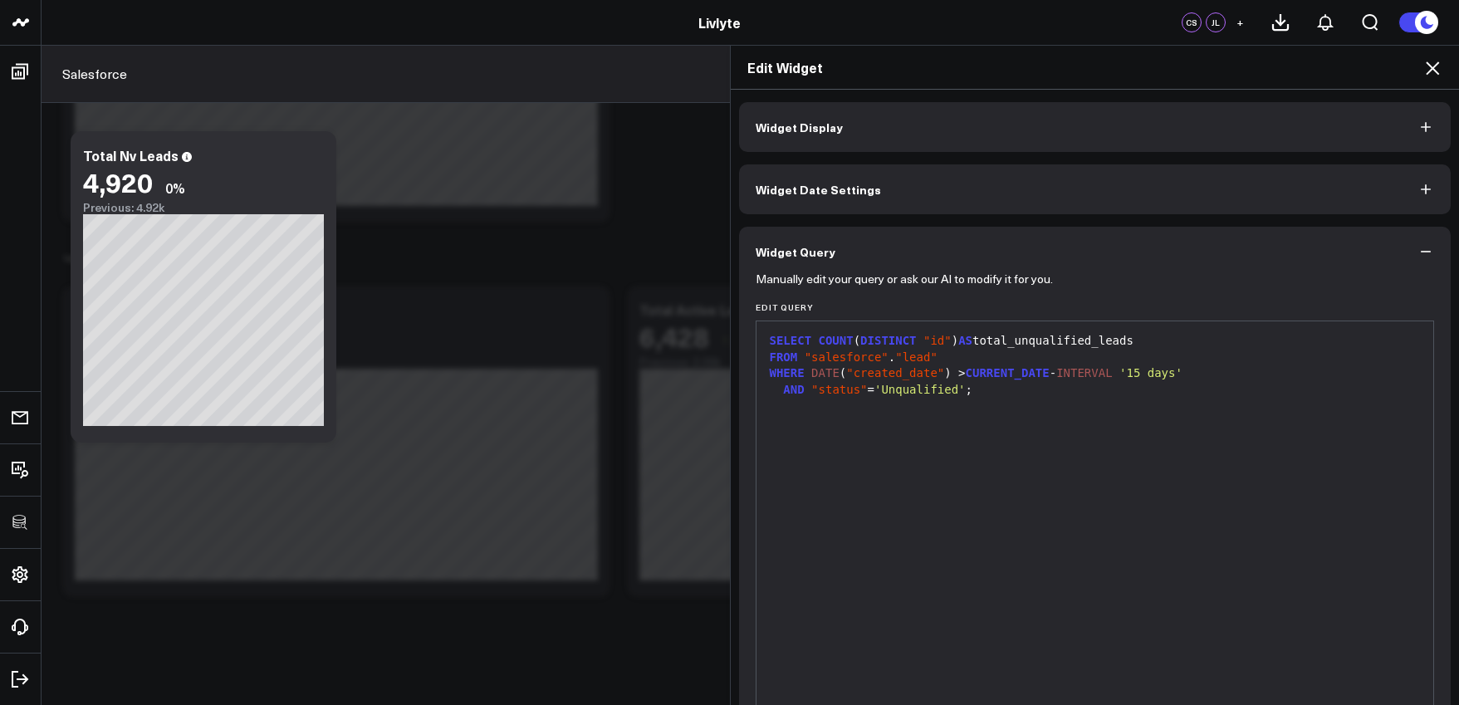
click at [854, 144] on button "Widget Display" at bounding box center [1095, 127] width 712 height 50
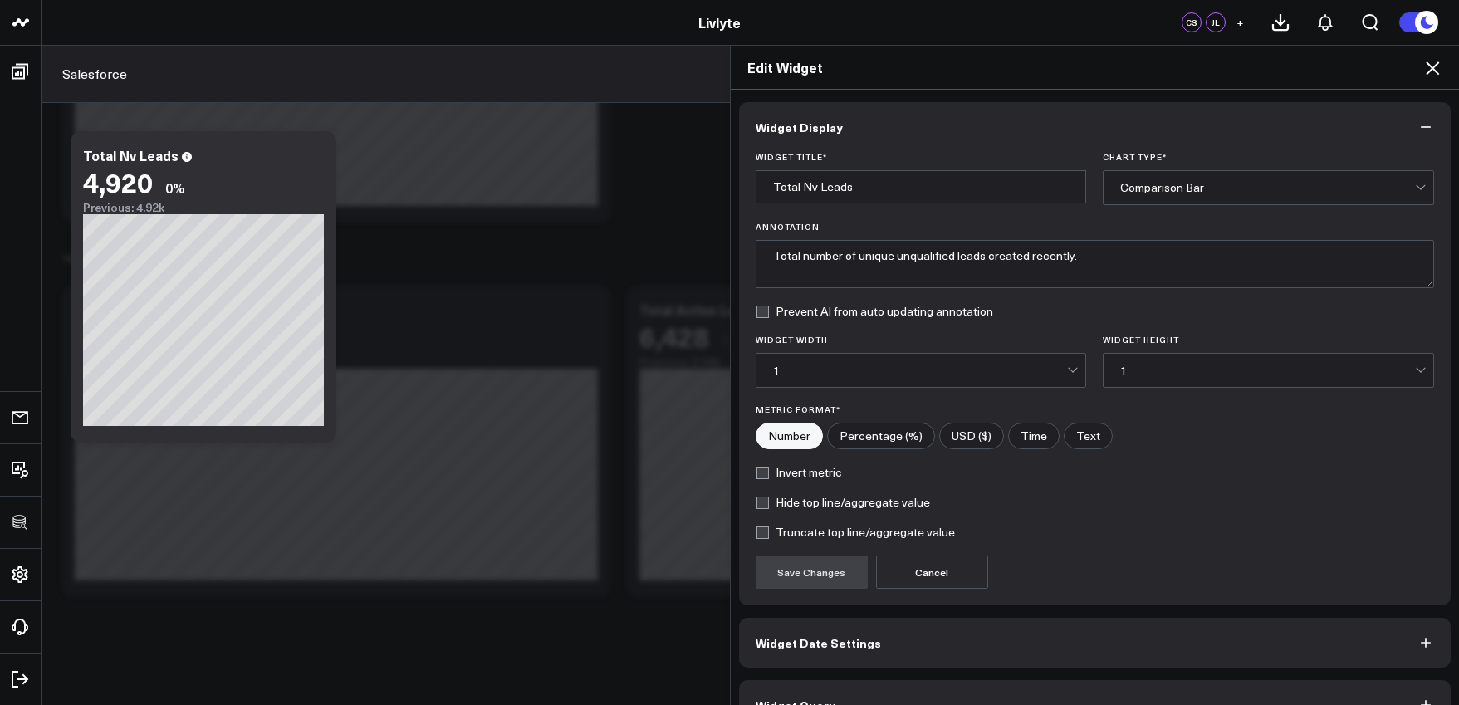
scroll to position [37, 0]
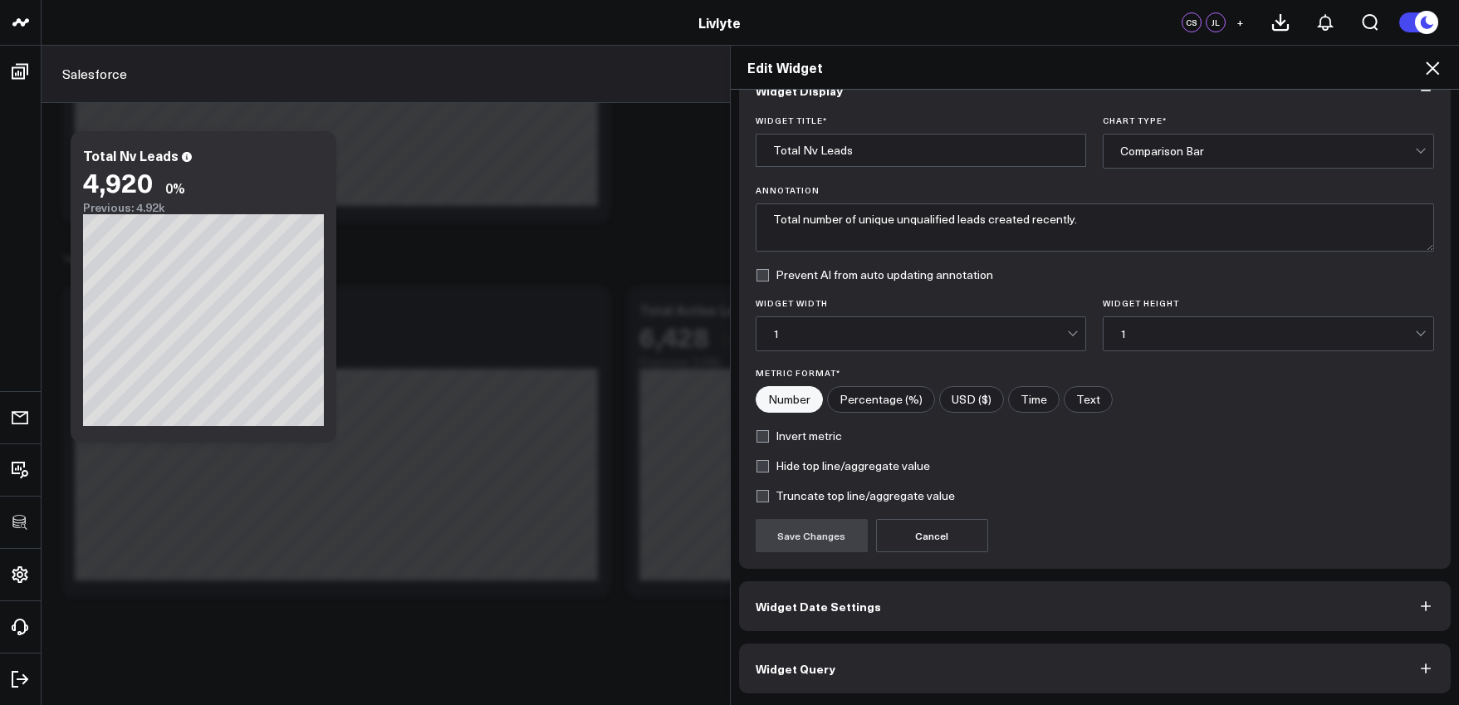
click at [1101, 654] on button "Widget Query" at bounding box center [1095, 669] width 712 height 50
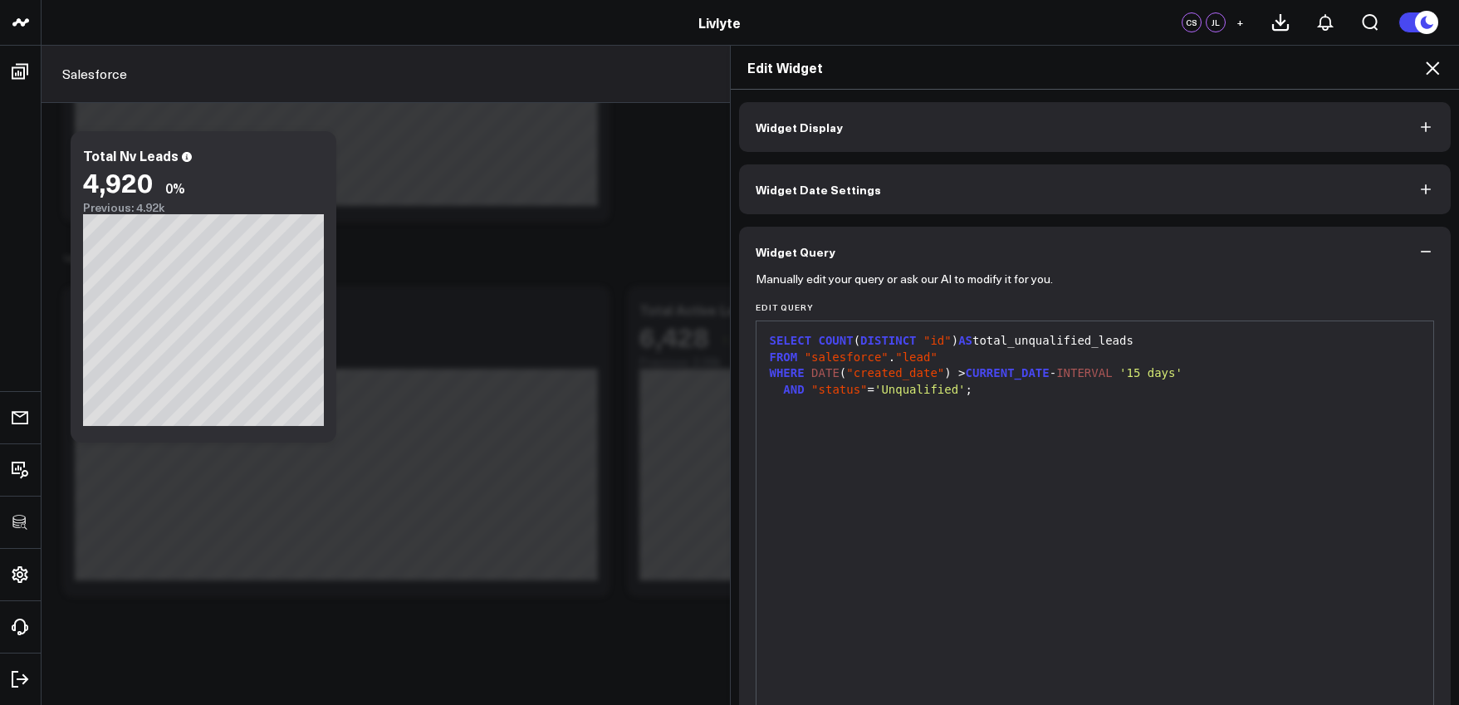
scroll to position [109, 0]
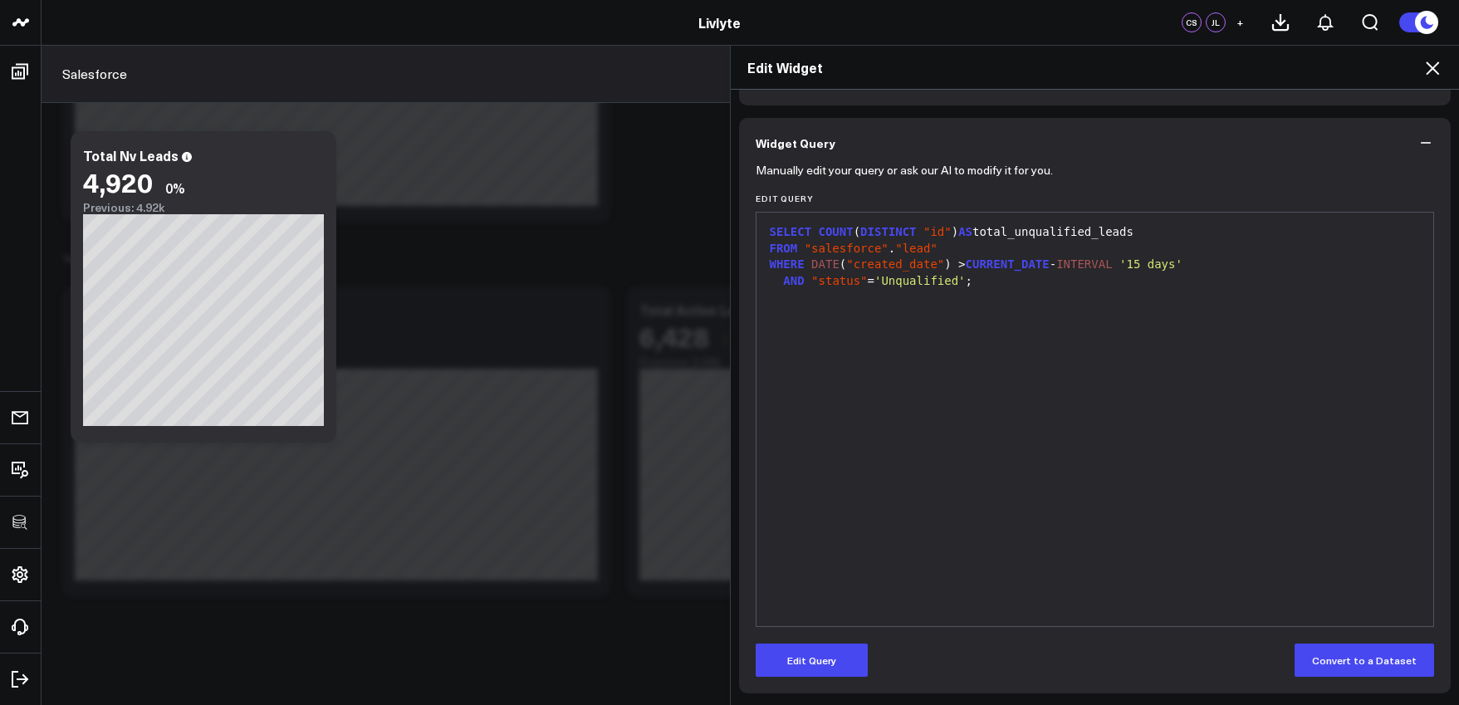
click at [1428, 67] on icon at bounding box center [1432, 68] width 20 height 20
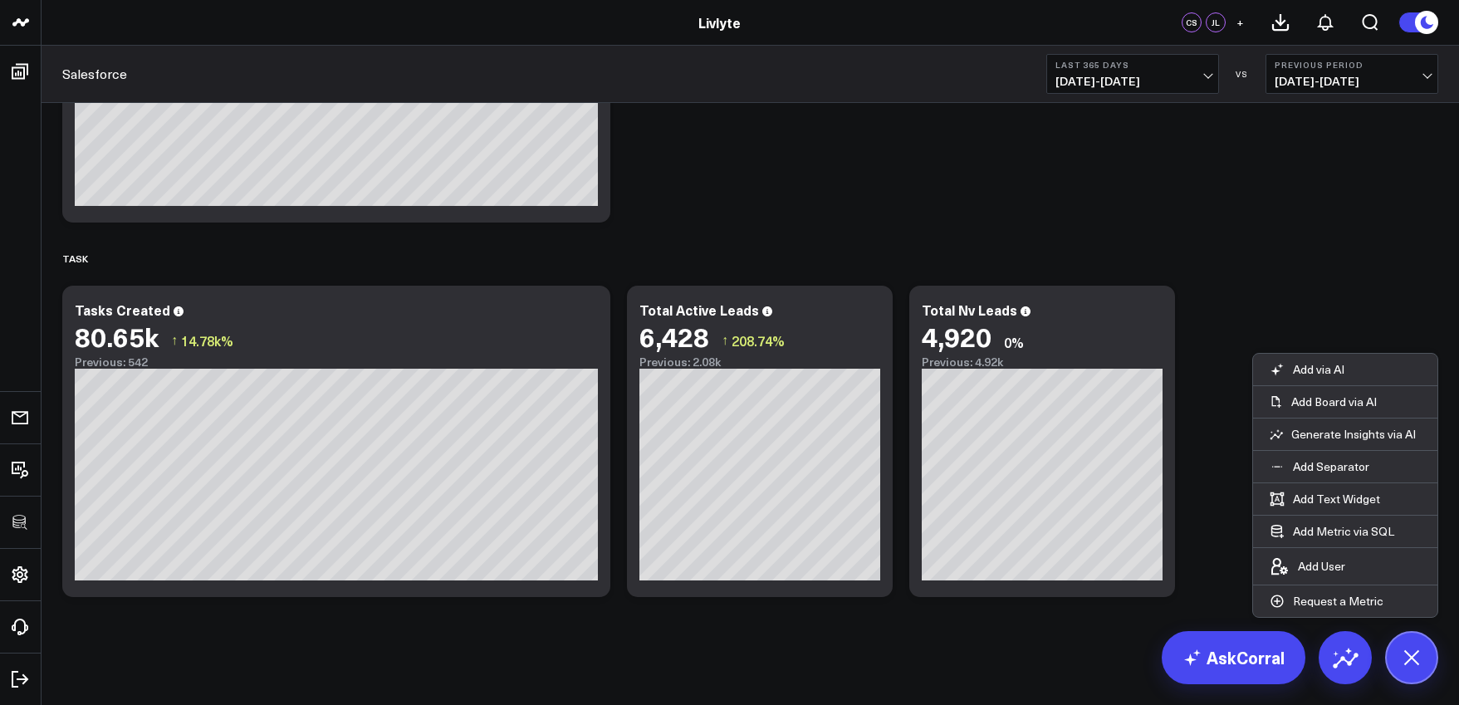
click at [1151, 319] on icon at bounding box center [1152, 318] width 3 height 3
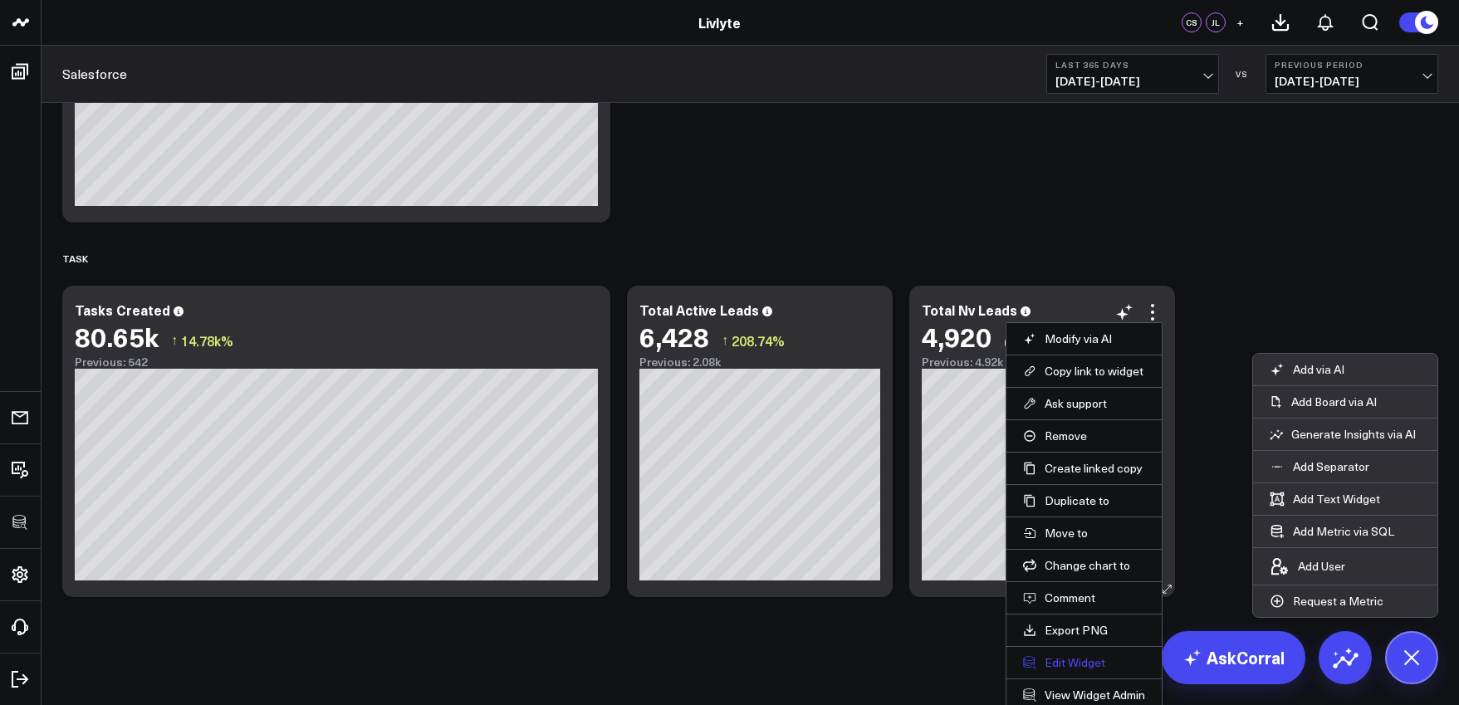
click at [1081, 656] on button "Edit Widget" at bounding box center [1084, 662] width 122 height 15
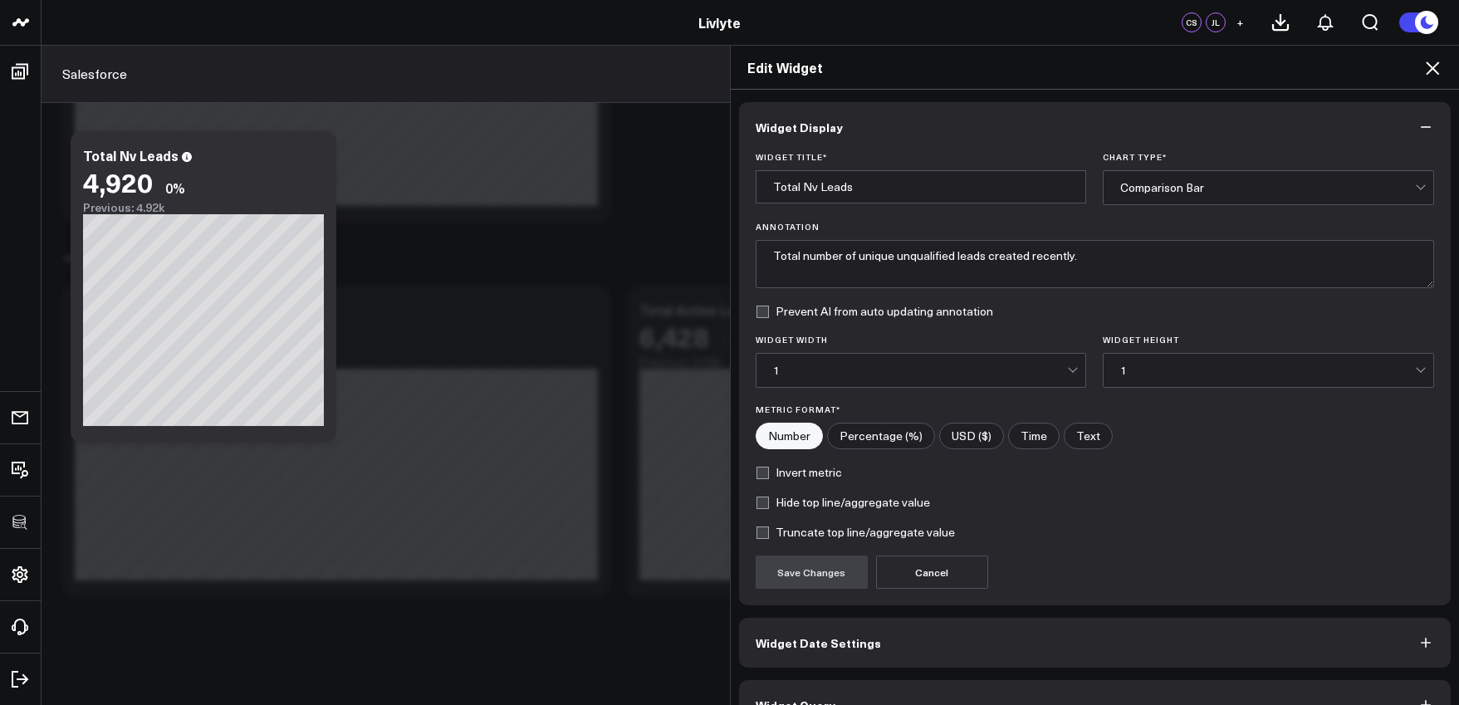
scroll to position [37, 0]
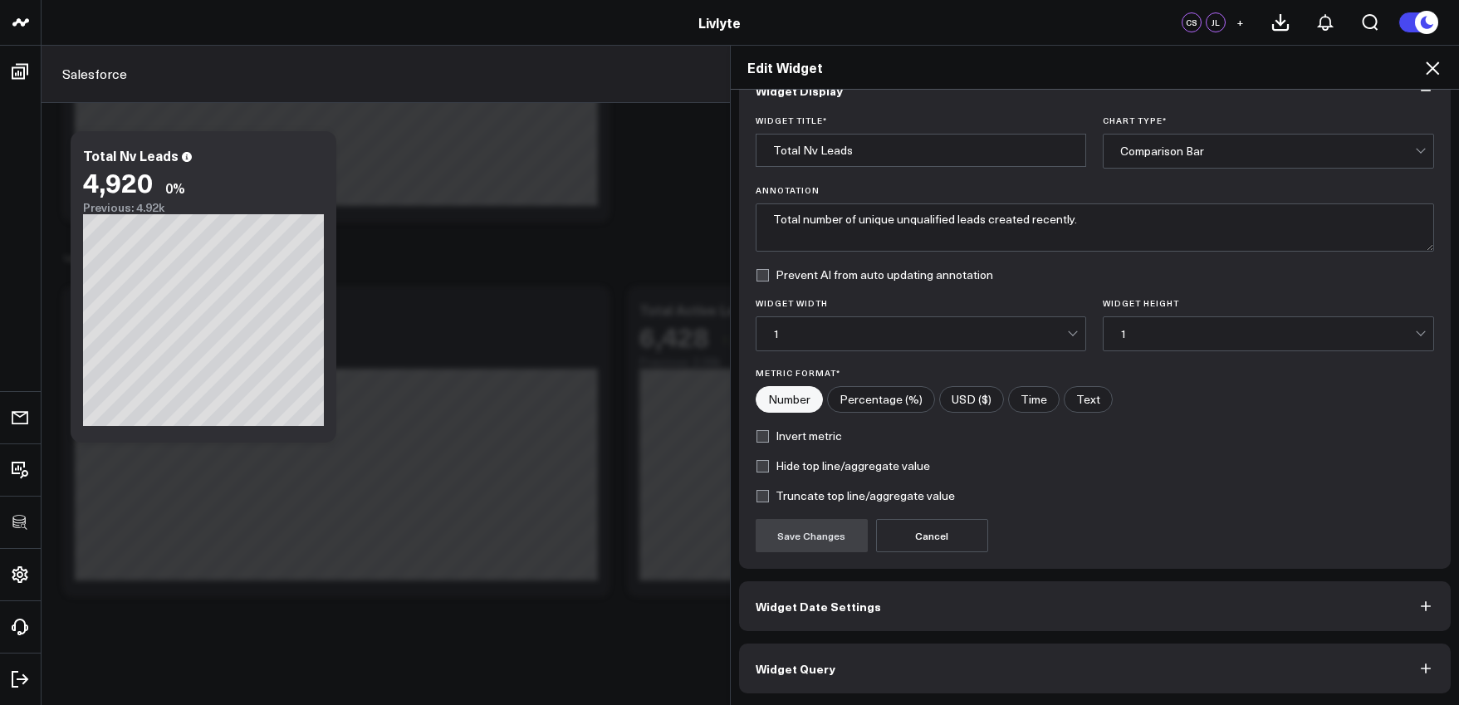
click at [1005, 659] on button "Widget Query" at bounding box center [1095, 669] width 712 height 50
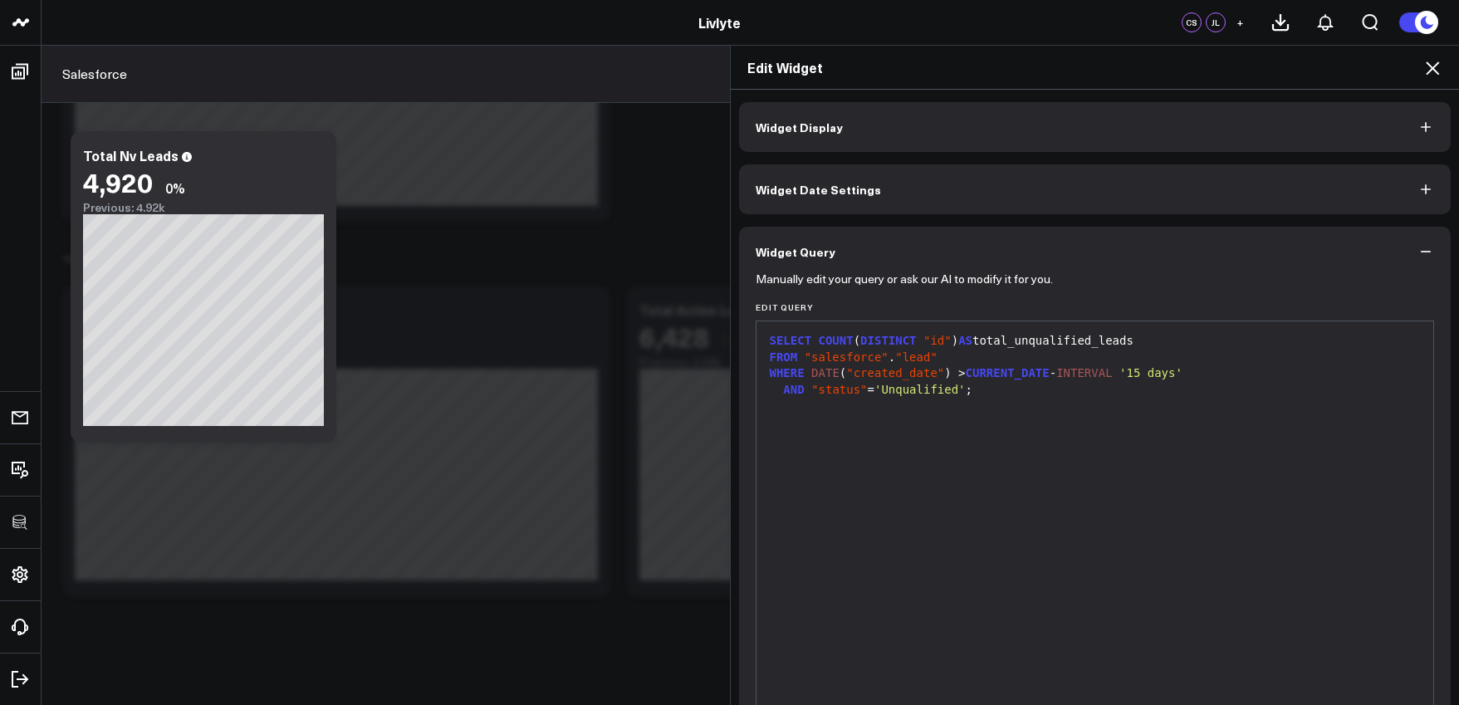
scroll to position [109, 0]
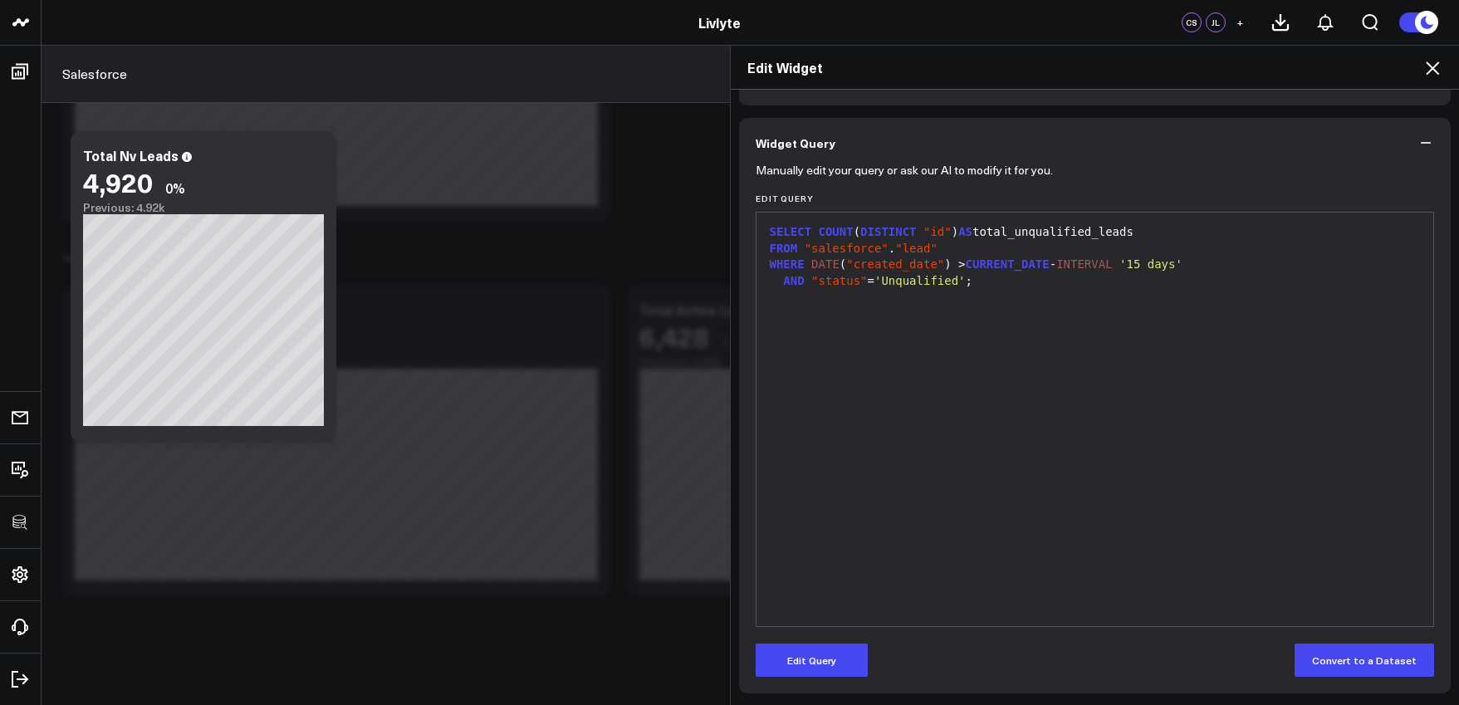
click at [679, 263] on div "Edit Widget Widget Display Widget Date Settings Widget Query Manually edit your…" at bounding box center [729, 375] width 1459 height 660
click at [1428, 71] on icon at bounding box center [1432, 68] width 20 height 20
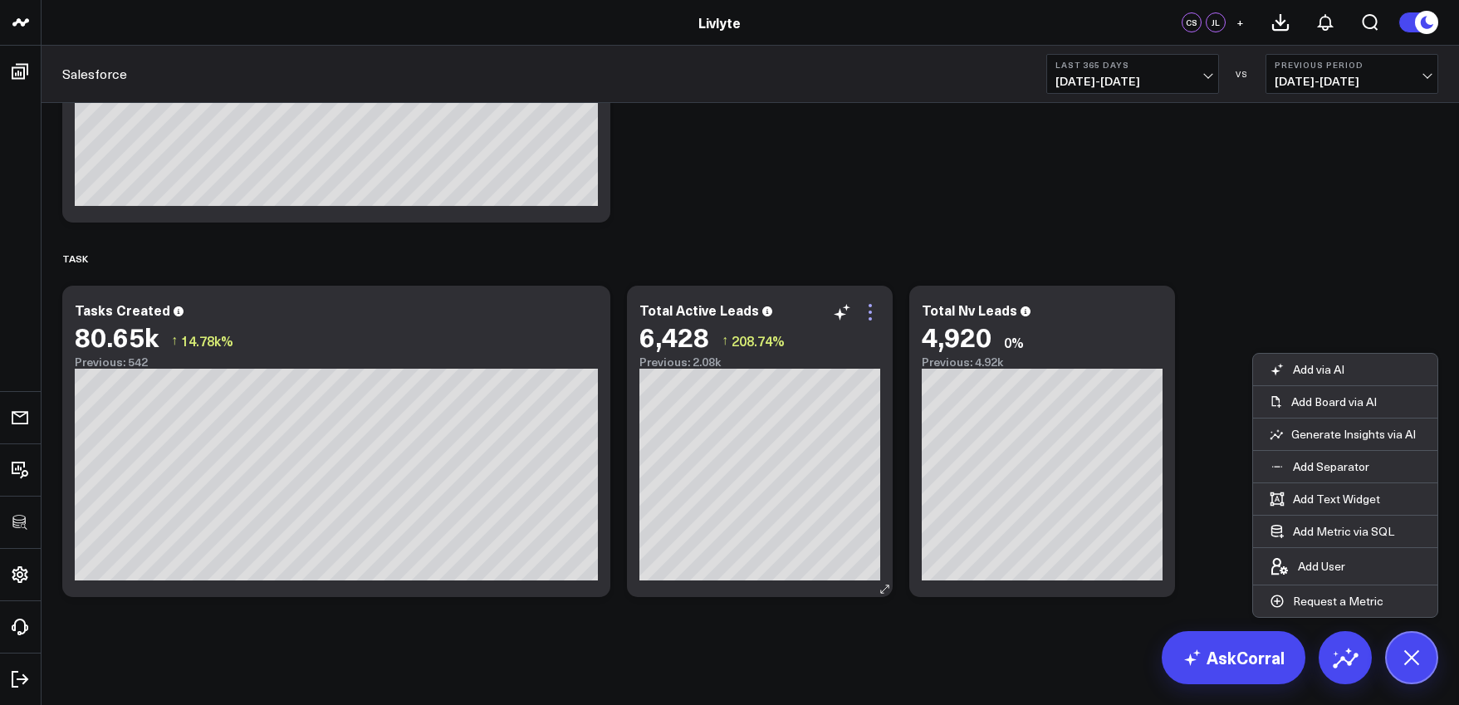
click at [873, 312] on icon at bounding box center [870, 312] width 20 height 20
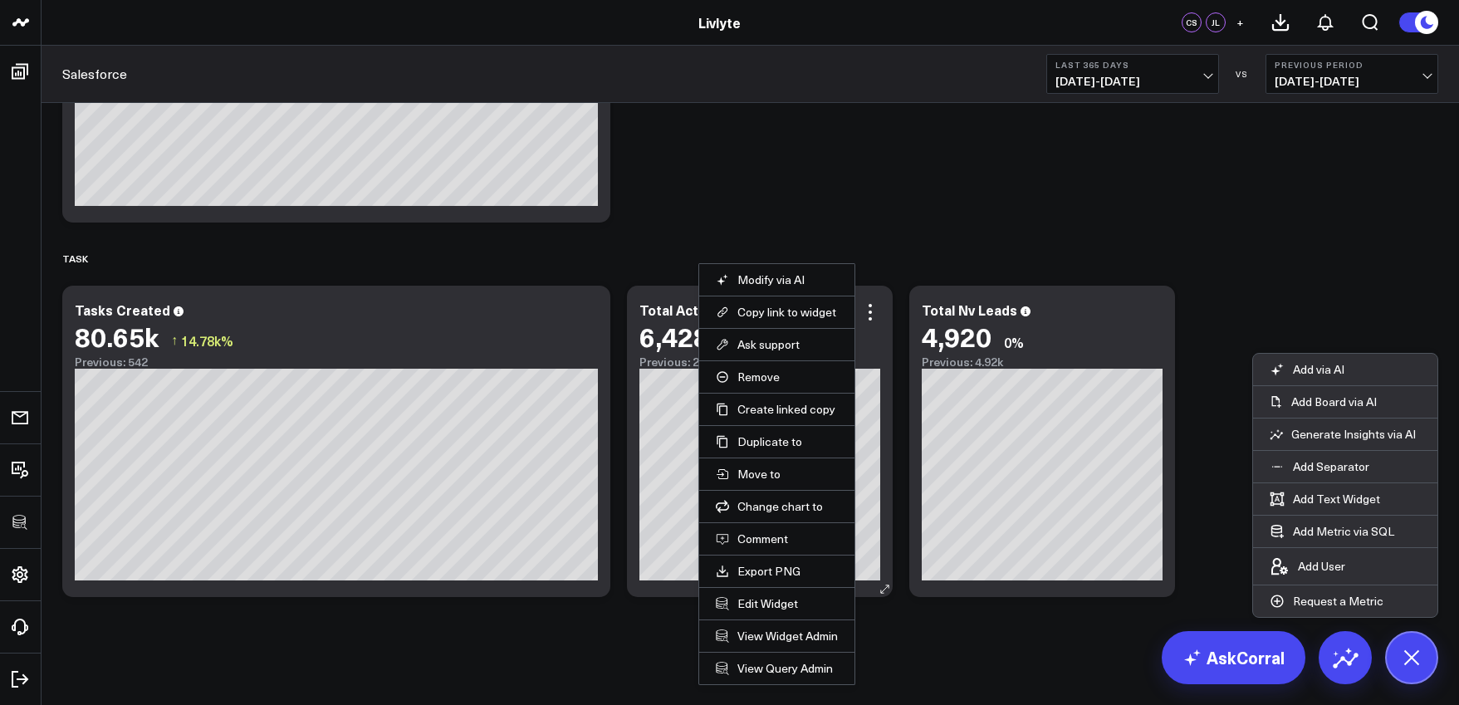
click at [784, 614] on li "Edit Widget" at bounding box center [776, 603] width 155 height 32
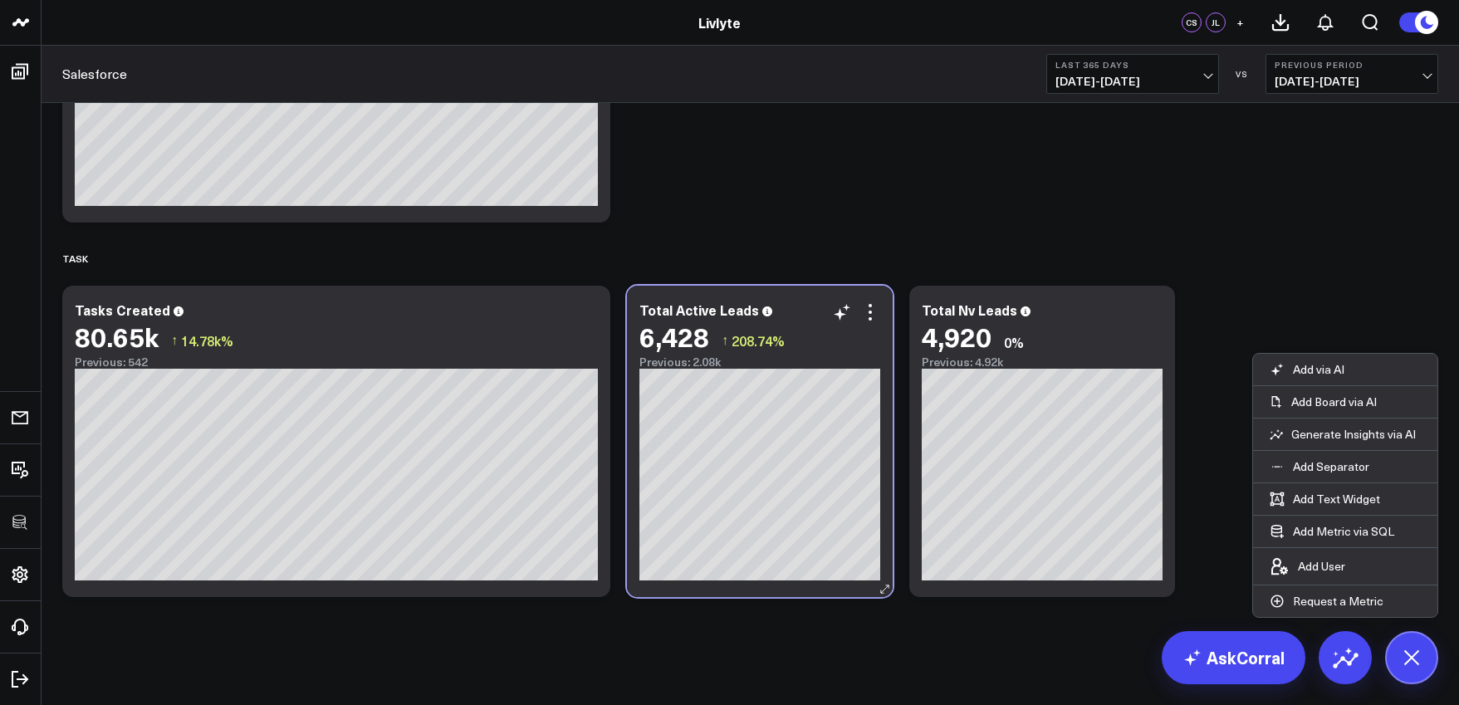
click at [886, 315] on div "Total Active Leads 6,428 ↑ 208.74% Previous: 2.08k" at bounding box center [760, 441] width 266 height 311
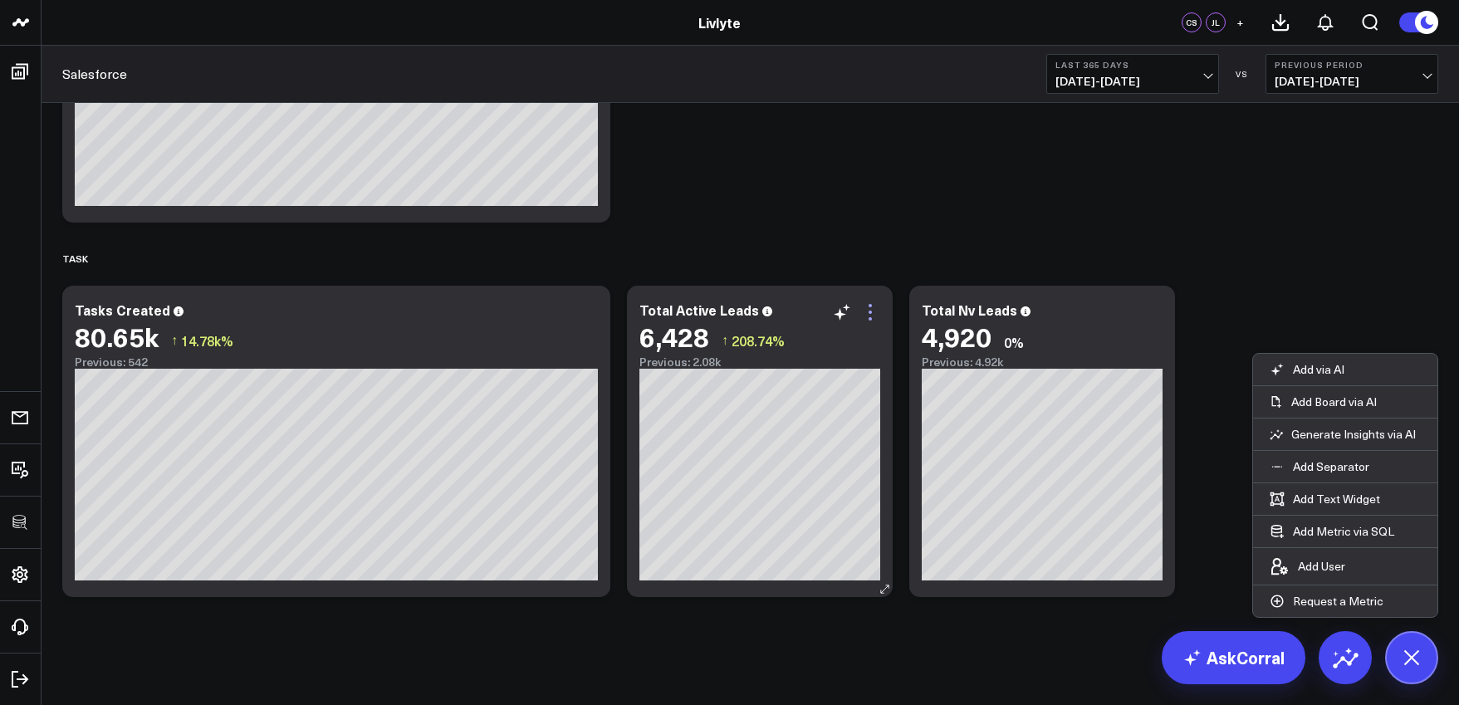
click at [875, 316] on icon at bounding box center [870, 312] width 20 height 20
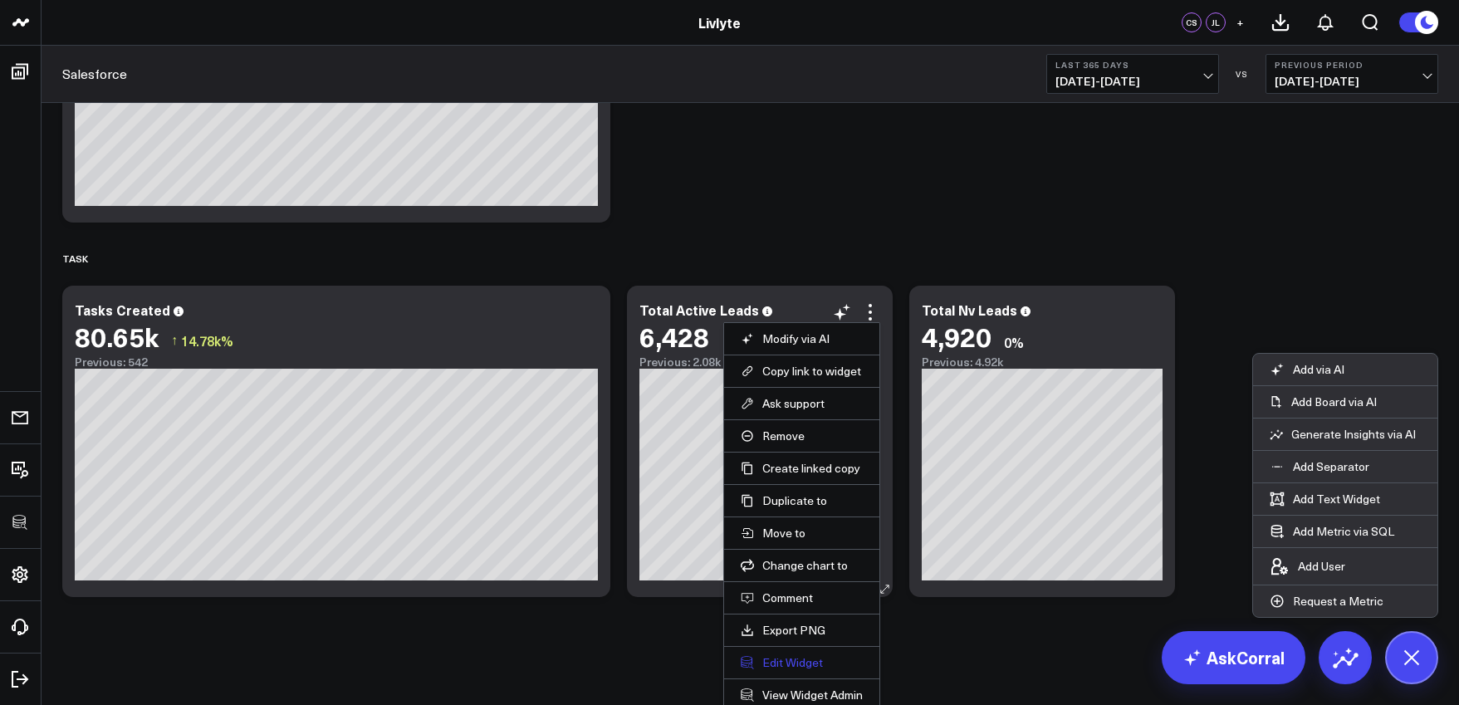
click at [789, 658] on button "Edit Widget" at bounding box center [802, 662] width 122 height 15
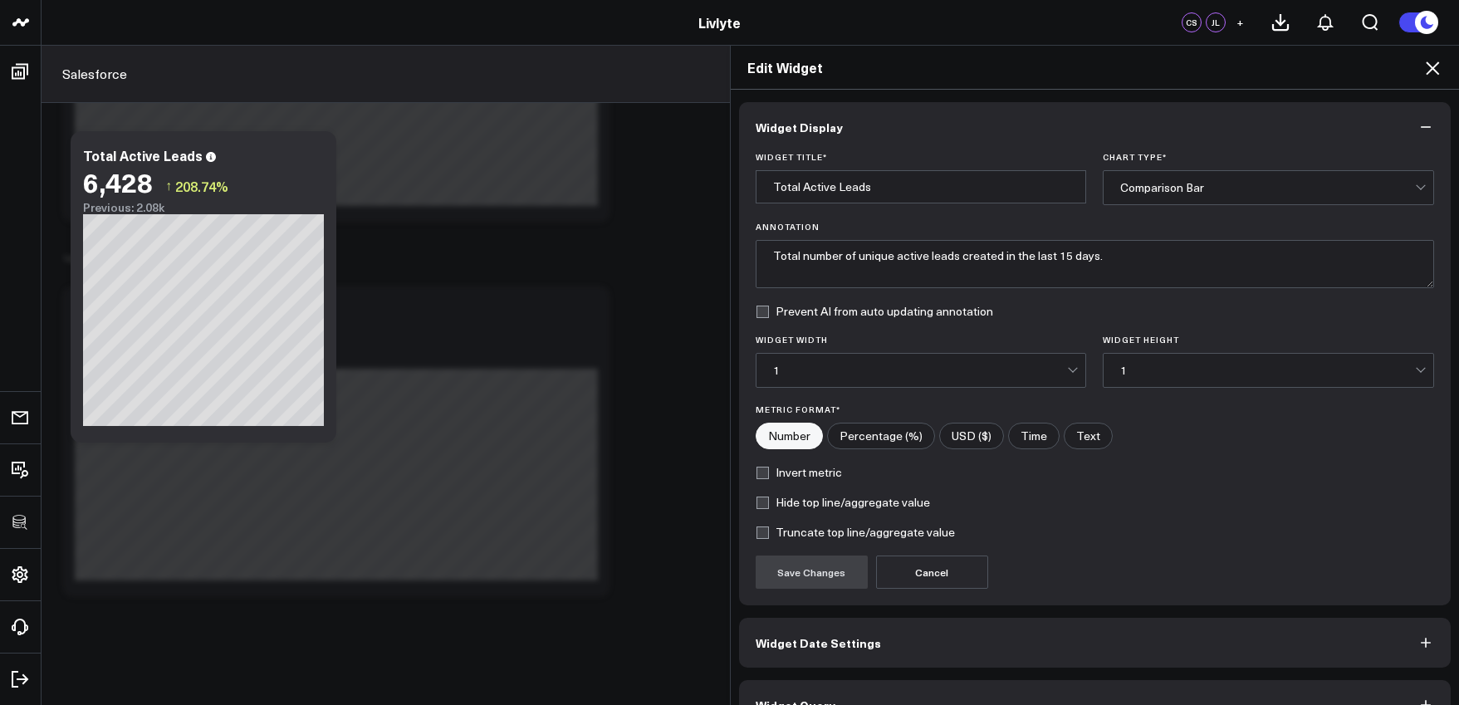
scroll to position [37, 0]
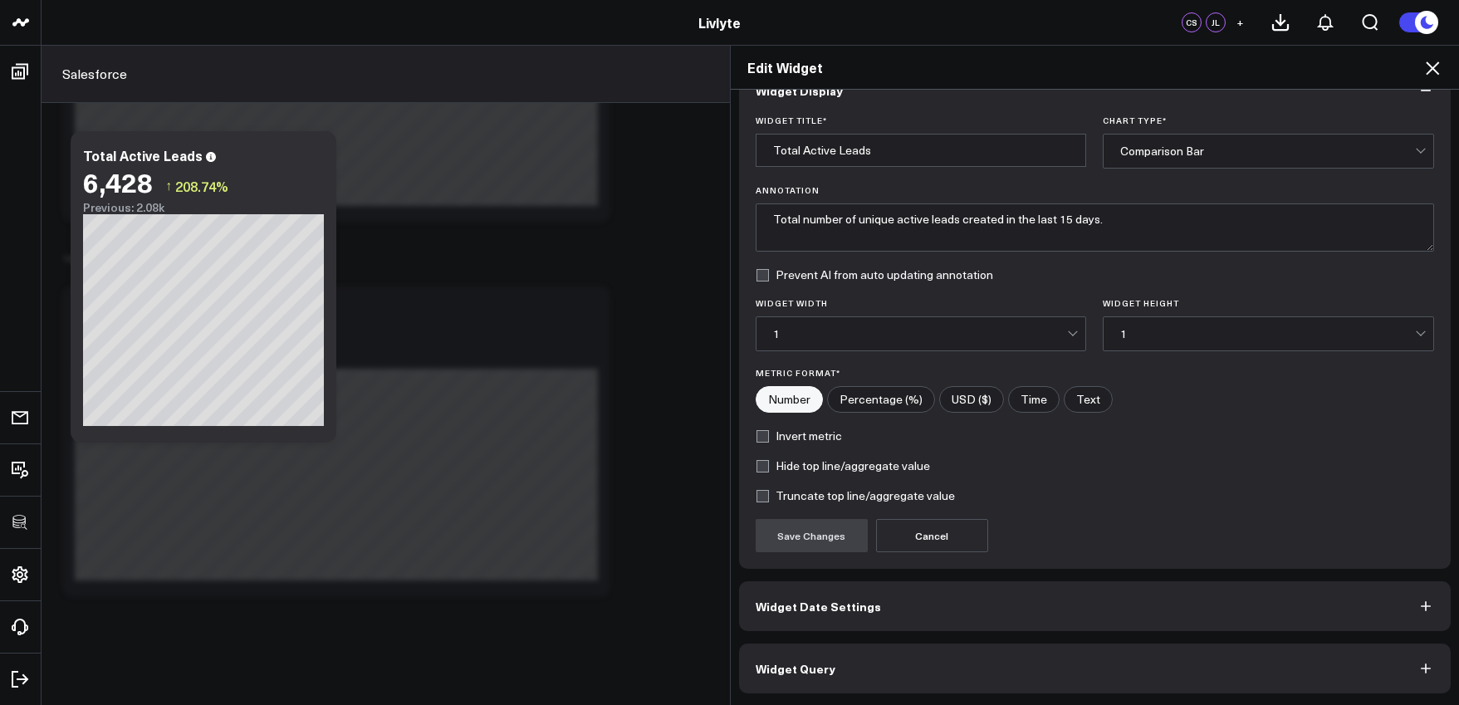
click at [906, 676] on button "Widget Query" at bounding box center [1095, 669] width 712 height 50
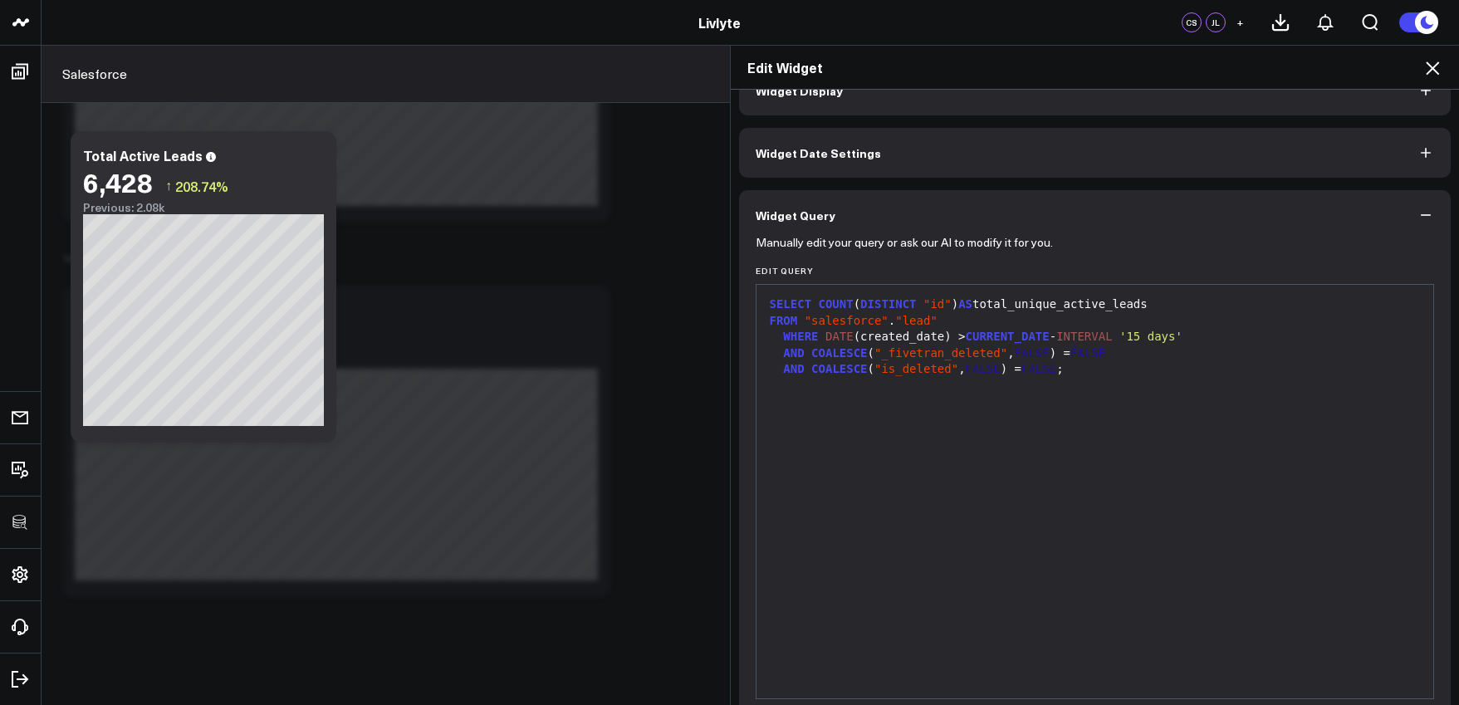
scroll to position [0, 0]
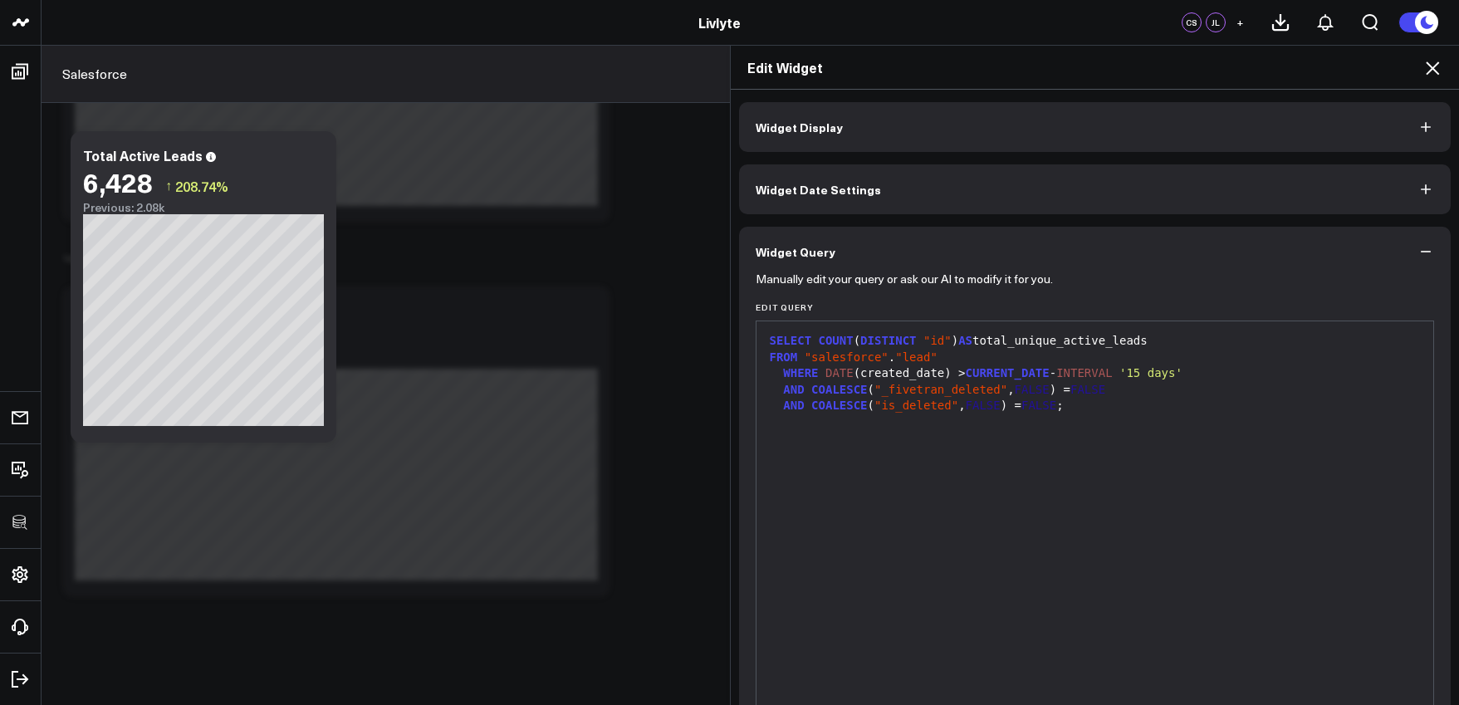
click at [952, 507] on div "SELECT COUNT ( DISTINCT "id" ) AS total_unique_active_leads FROM "salesforce" .…" at bounding box center [1095, 528] width 661 height 397
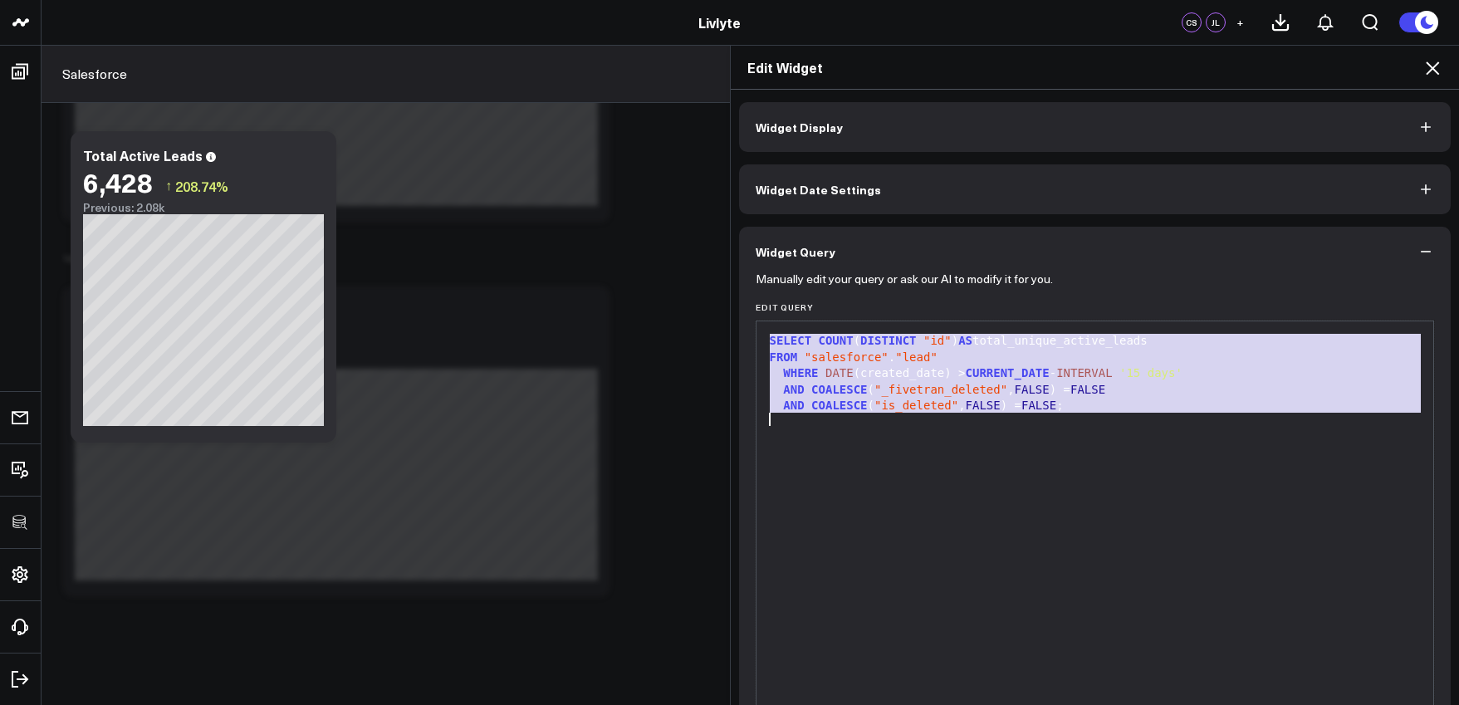
copy div "SELECT COUNT ( DISTINCT "id" ) AS total_unique_active_leads FROM "salesforce" .…"
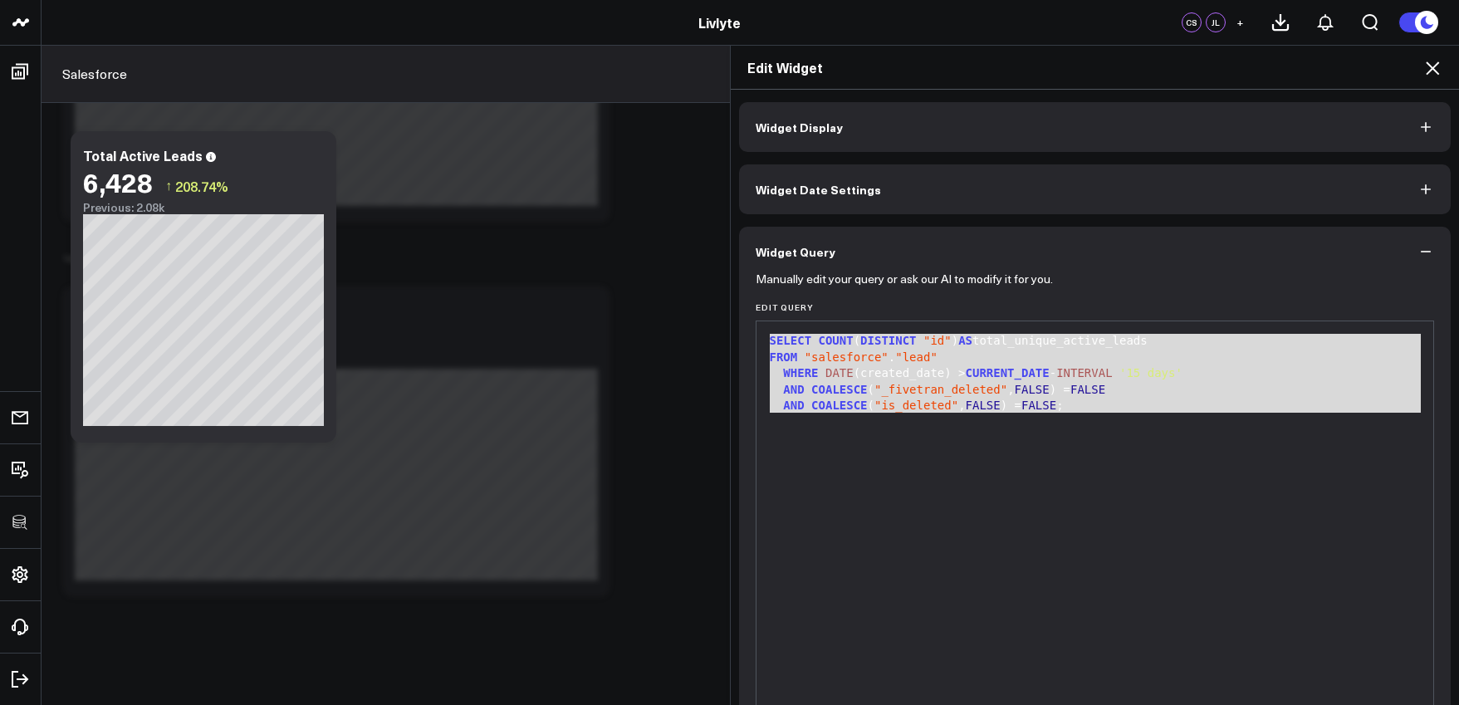
click at [1440, 71] on icon at bounding box center [1432, 68] width 20 height 20
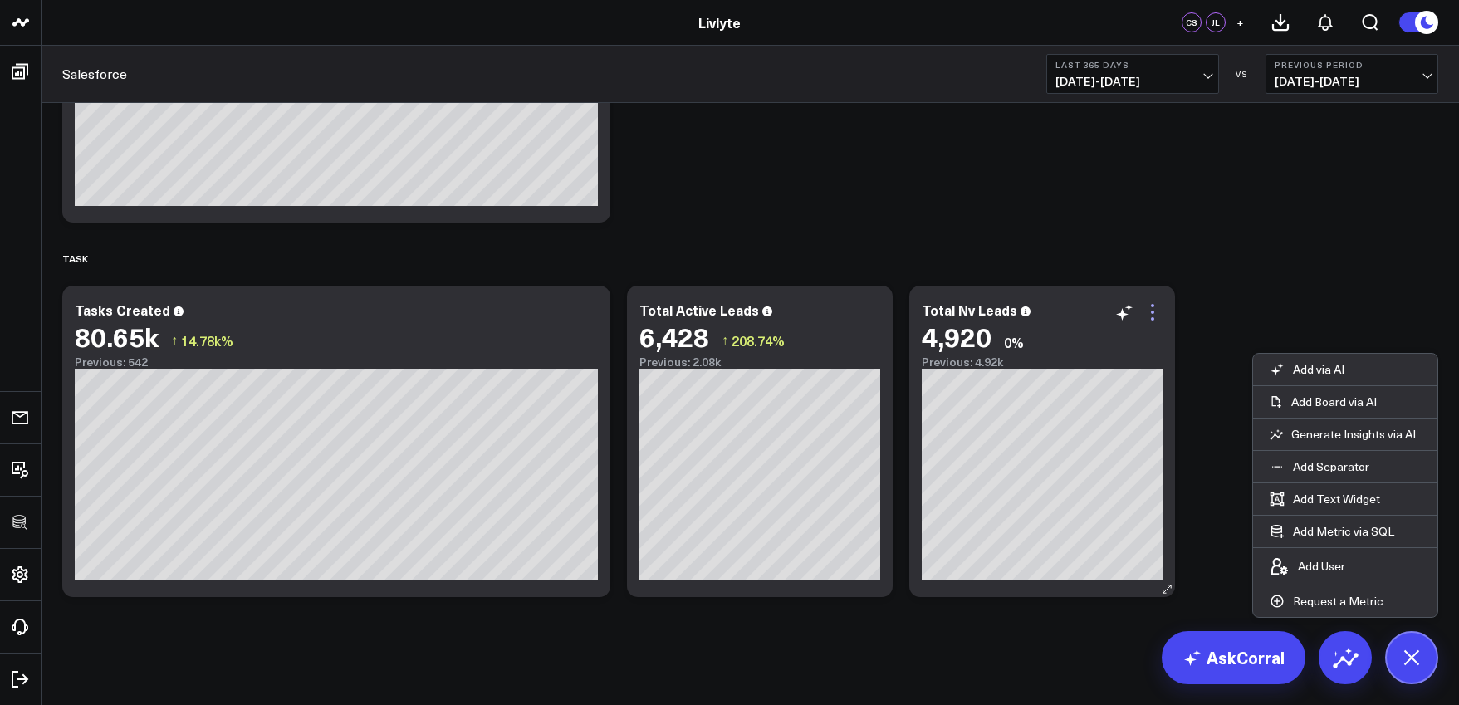
click at [1155, 313] on icon at bounding box center [1153, 312] width 20 height 20
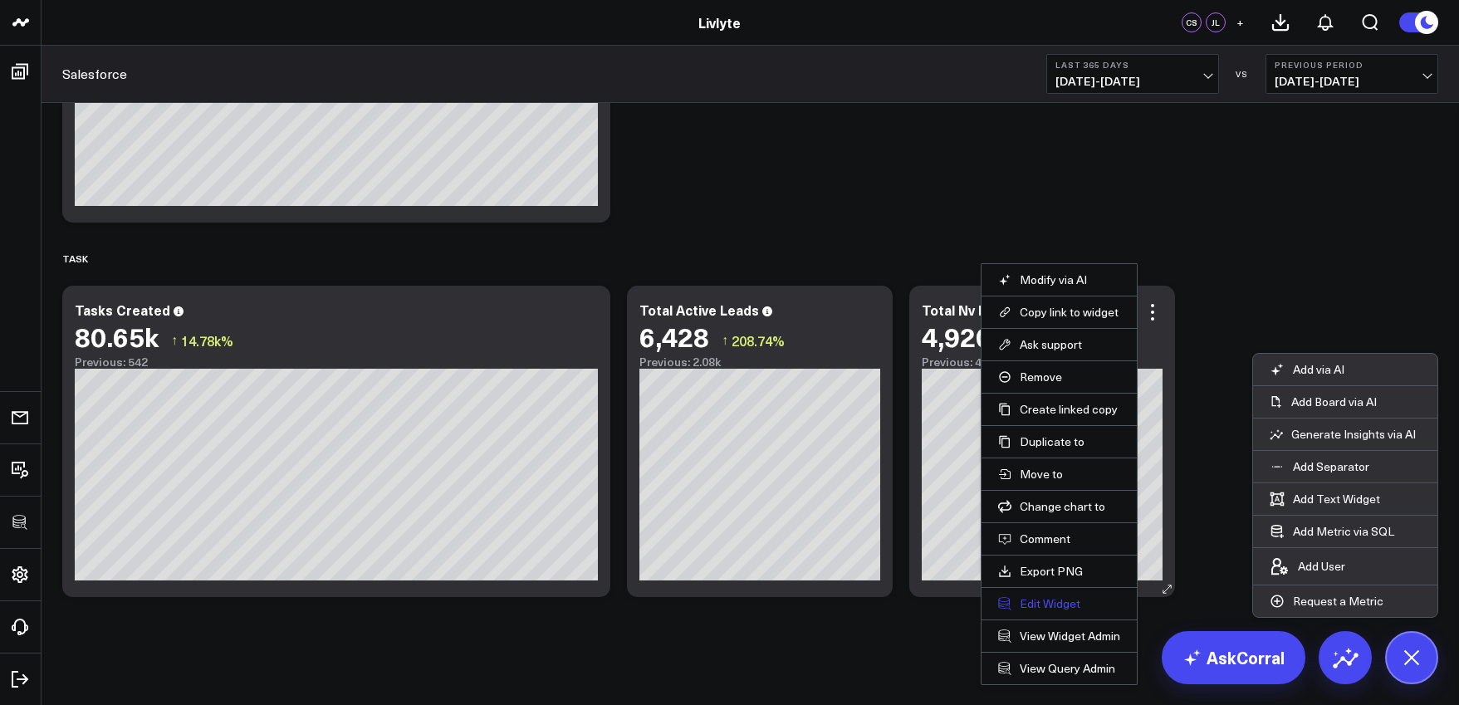
click at [1044, 600] on button "Edit Widget" at bounding box center [1059, 603] width 122 height 15
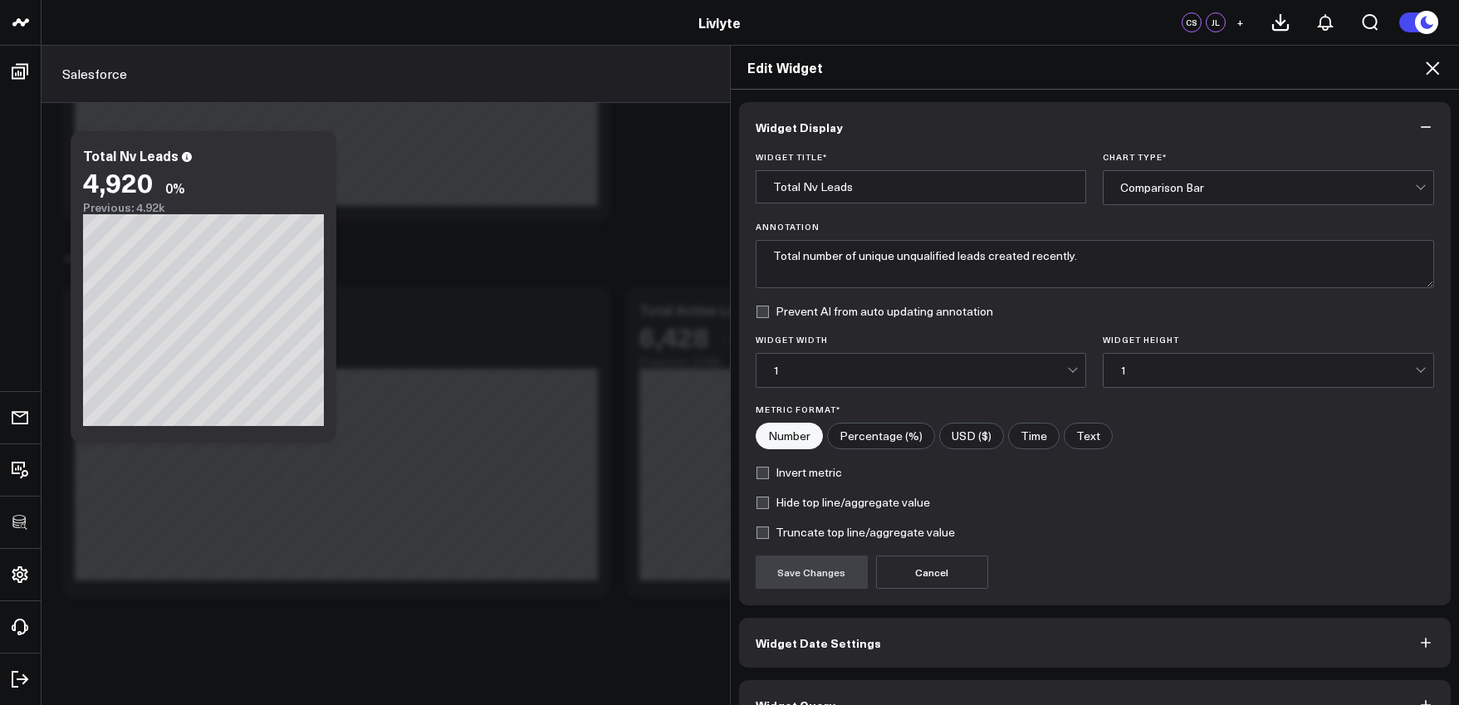
scroll to position [37, 0]
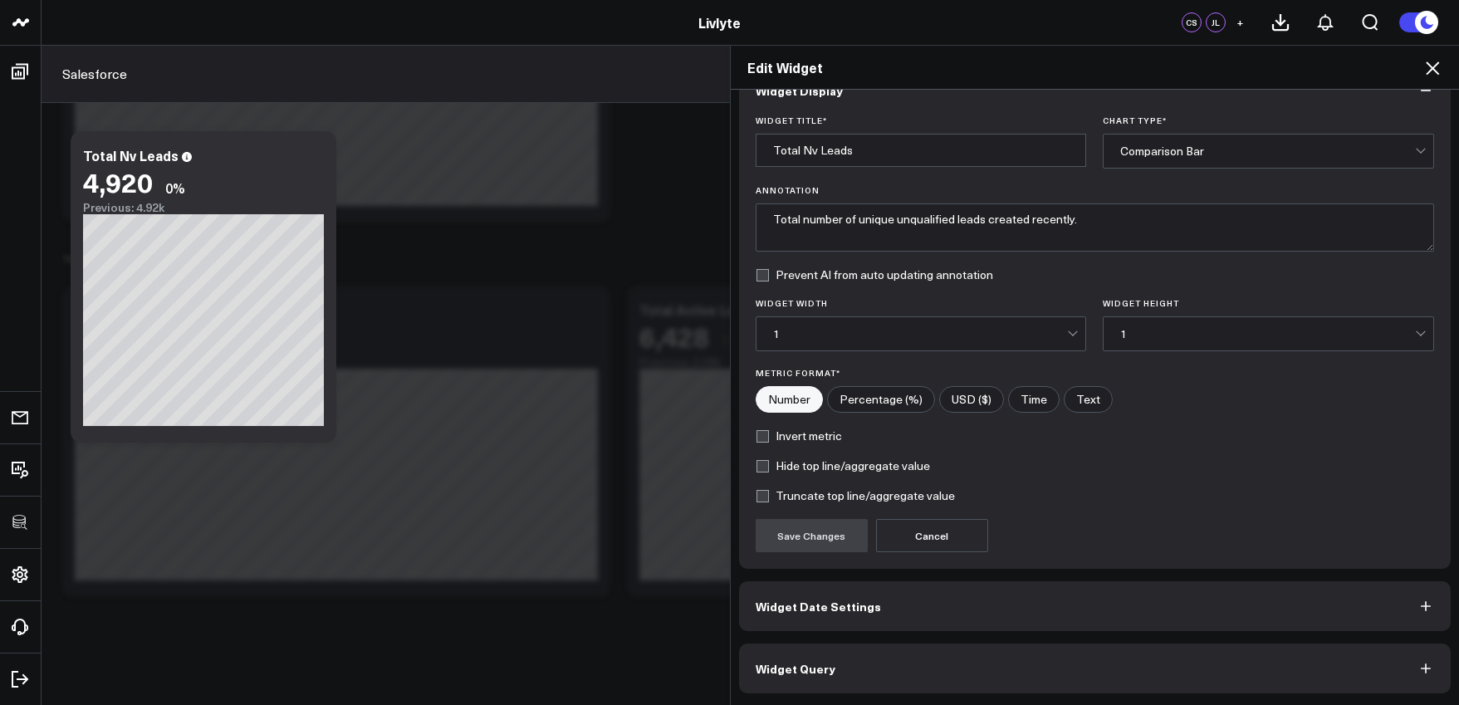
click at [990, 685] on button "Widget Query" at bounding box center [1095, 669] width 712 height 50
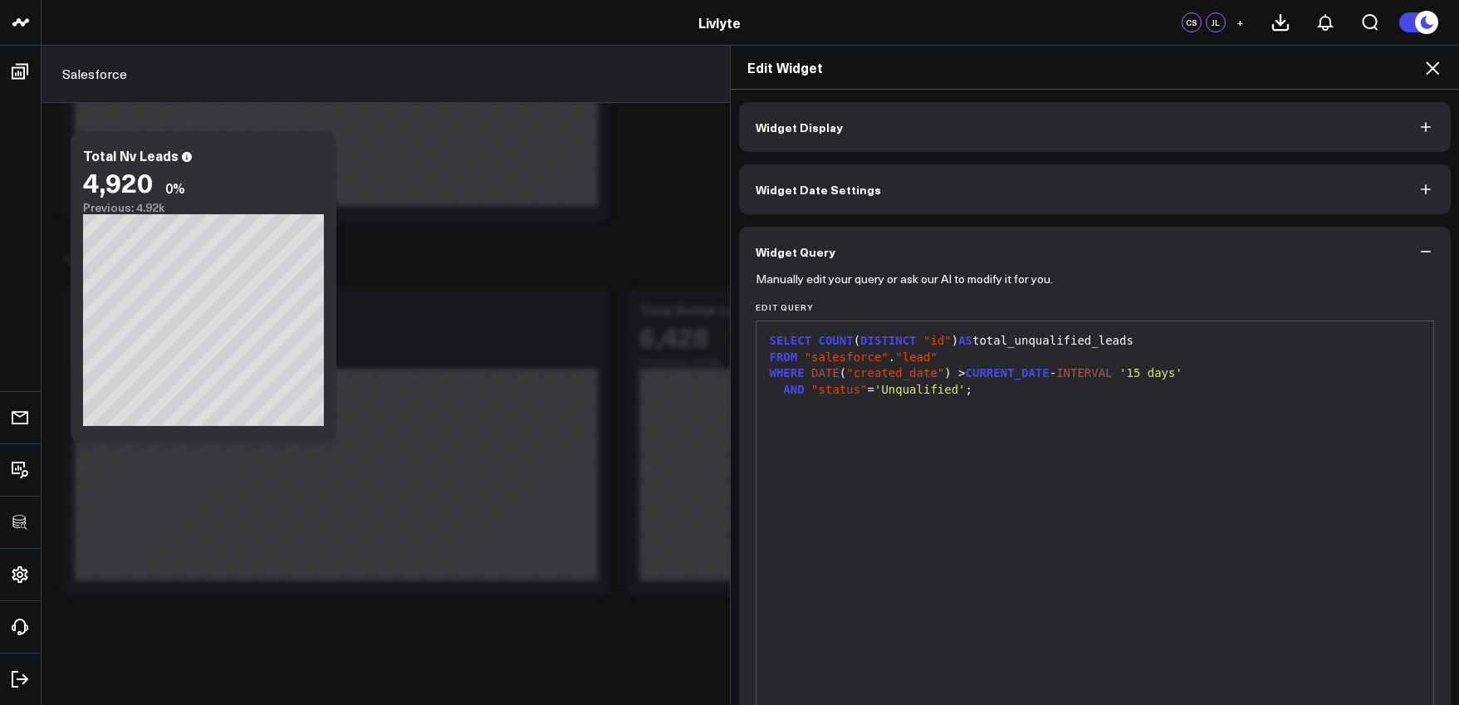
scroll to position [3, 0]
click at [952, 482] on div "SELECT COUNT ( DISTINCT "id" ) AS total_unqualified_leads FROM "salesforce" . "…" at bounding box center [1095, 524] width 661 height 397
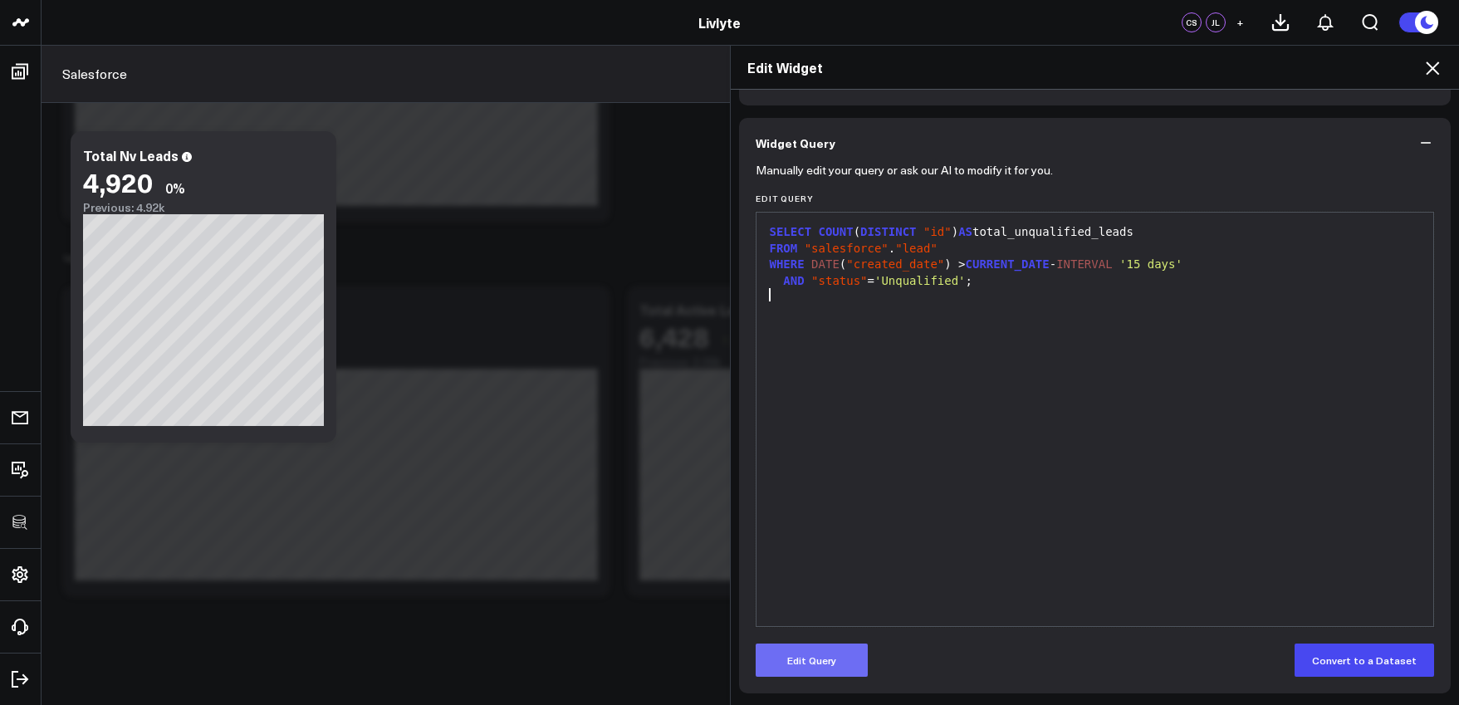
click at [850, 644] on button "Edit Query" at bounding box center [812, 660] width 112 height 33
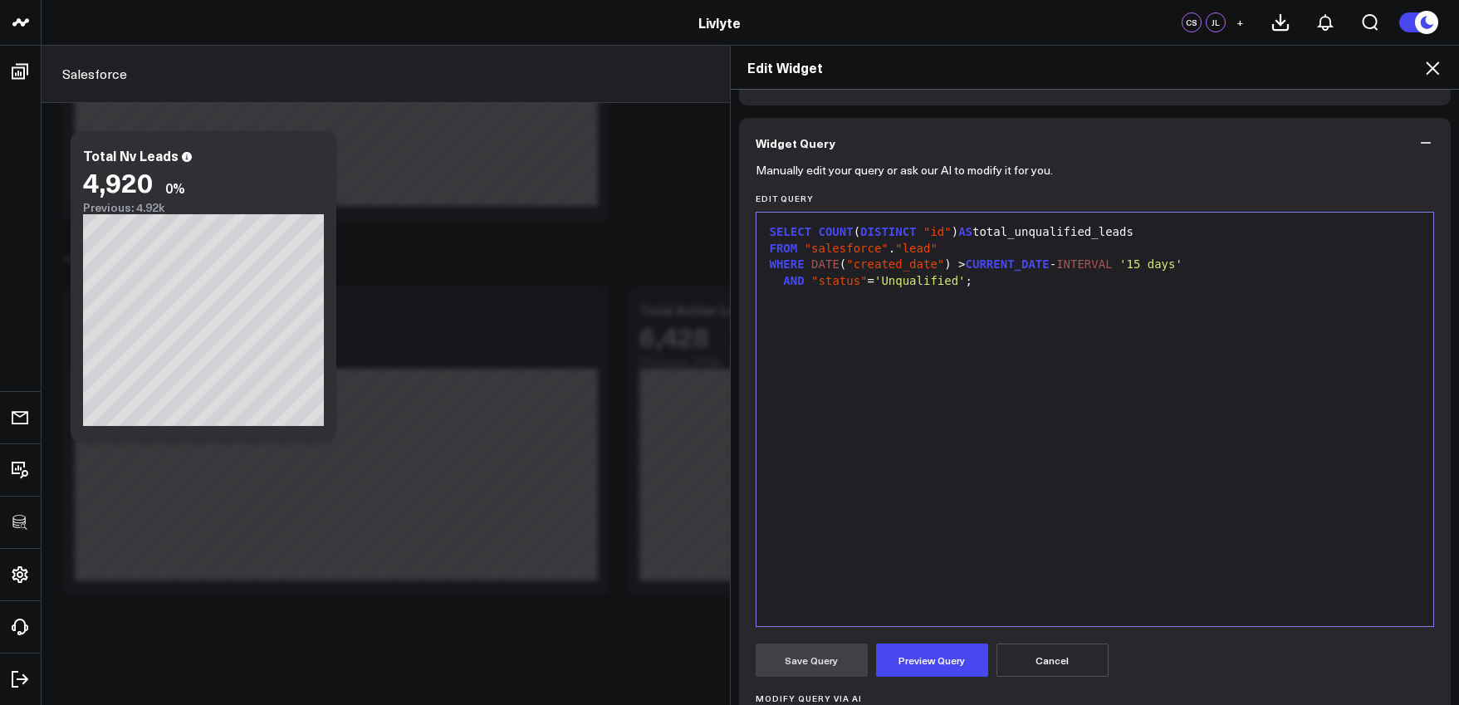
click at [884, 526] on div "SELECT COUNT ( DISTINCT "id" ) AS total_unqualified_leads FROM "salesforce" . "…" at bounding box center [1095, 419] width 661 height 397
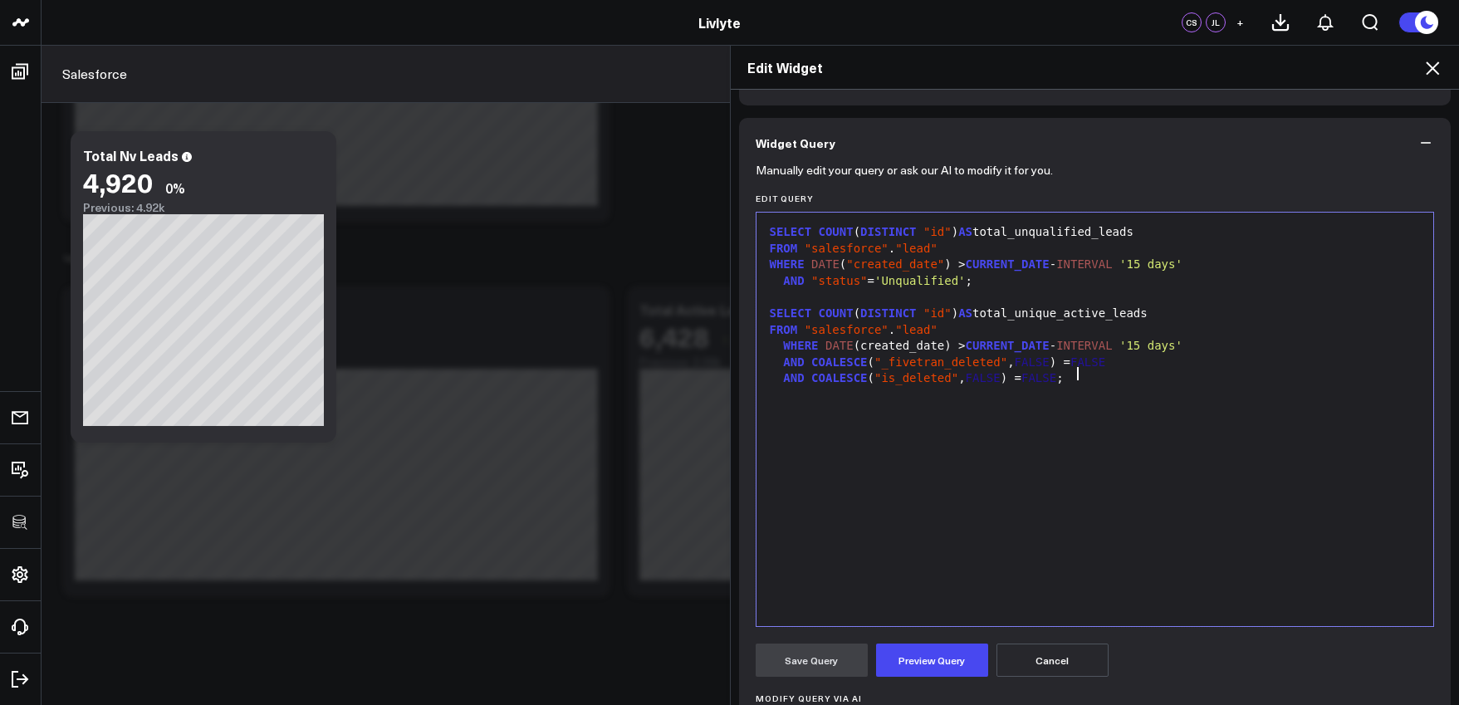
click at [1081, 376] on div "AND COALESCE ( "is_deleted" , FALSE ) = FALSE ;" at bounding box center [1095, 378] width 661 height 17
drag, startPoint x: 984, startPoint y: 284, endPoint x: 778, endPoint y: 286, distance: 205.9
click at [778, 286] on div "AND "status" = 'Unqualified' ;" at bounding box center [1095, 281] width 661 height 17
copy div "AND "status" = 'Unqualified' ;"
drag, startPoint x: 839, startPoint y: 411, endPoint x: 834, endPoint y: 404, distance: 9.5
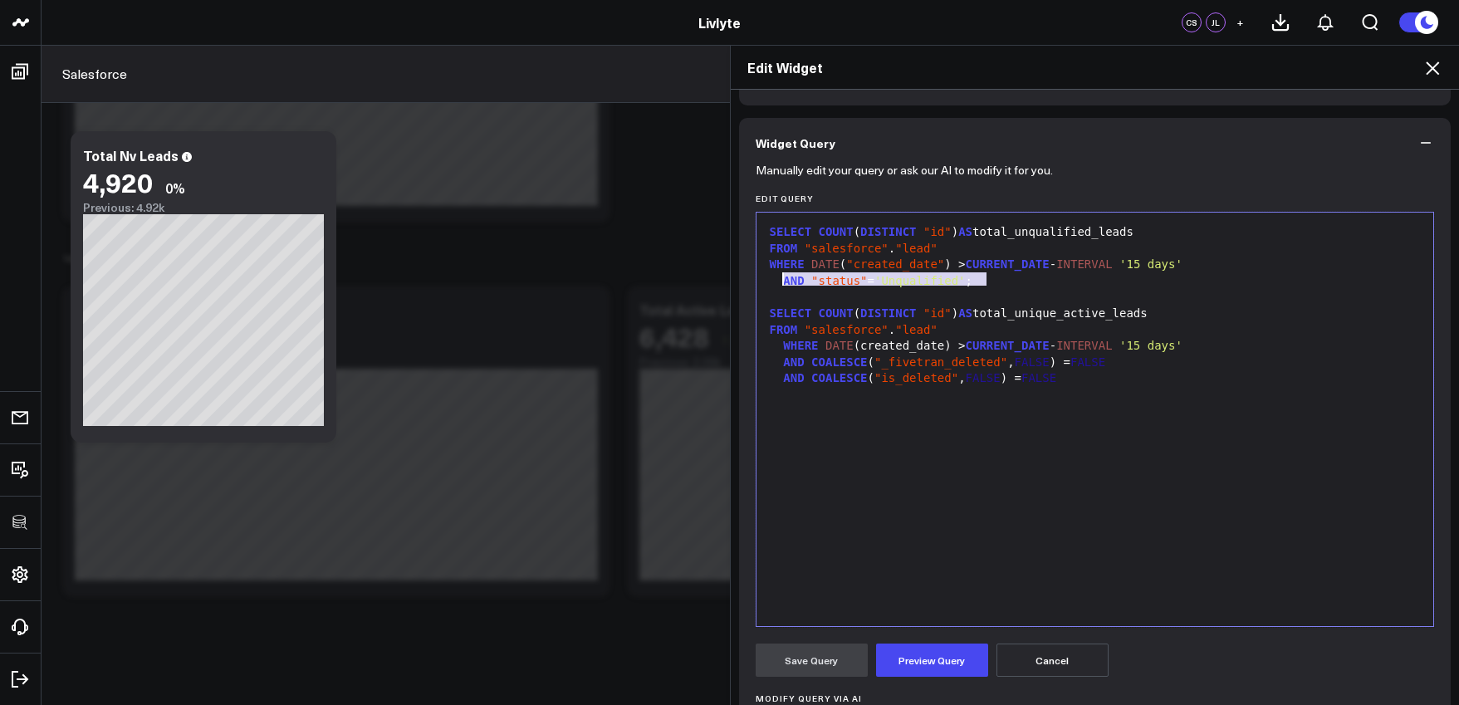
click at [839, 411] on div "SELECT COUNT ( DISTINCT "id" ) AS total_unqualified_leads FROM "salesforce" . "…" at bounding box center [1095, 419] width 661 height 397
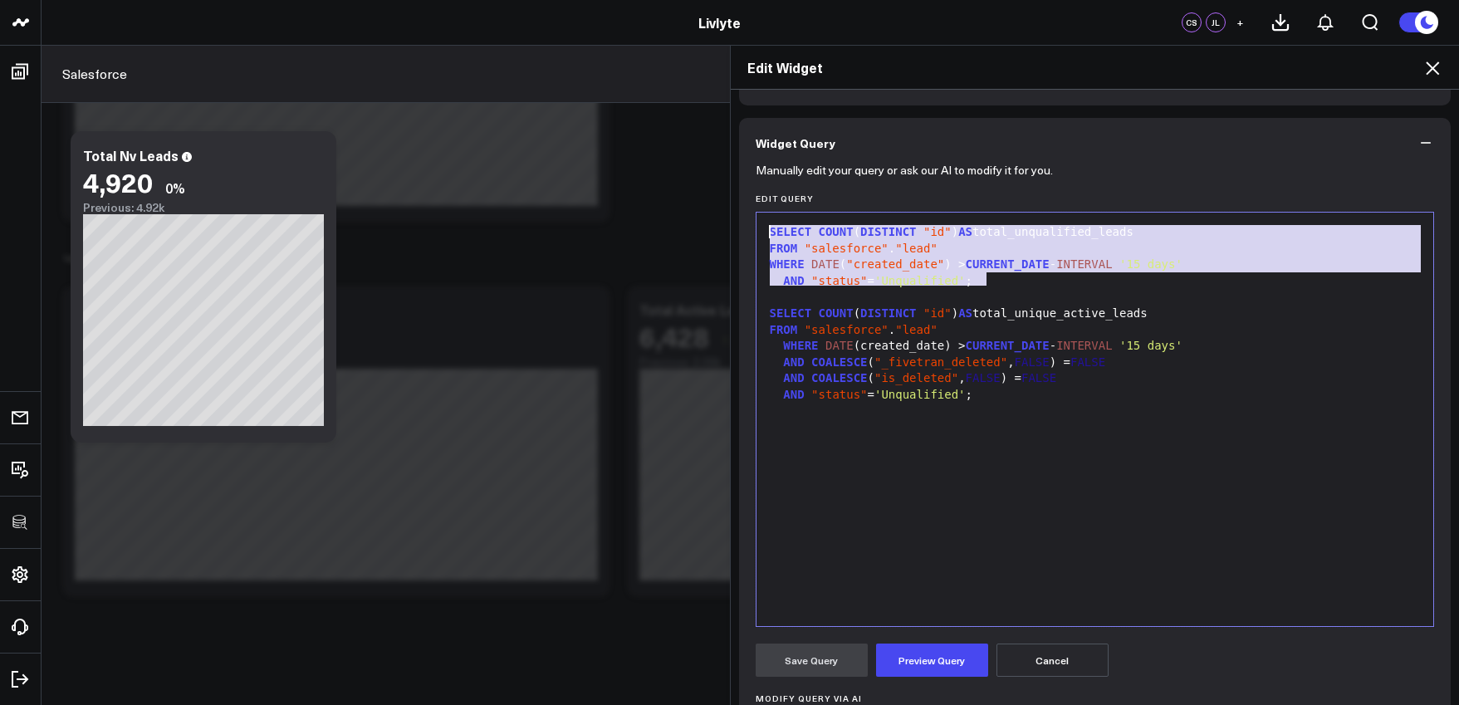
drag, startPoint x: 1005, startPoint y: 286, endPoint x: 670, endPoint y: 224, distance: 340.4
click at [670, 224] on div "Edit Widget Widget Display Widget Date Settings Widget Query Manually edit your…" at bounding box center [729, 375] width 1459 height 660
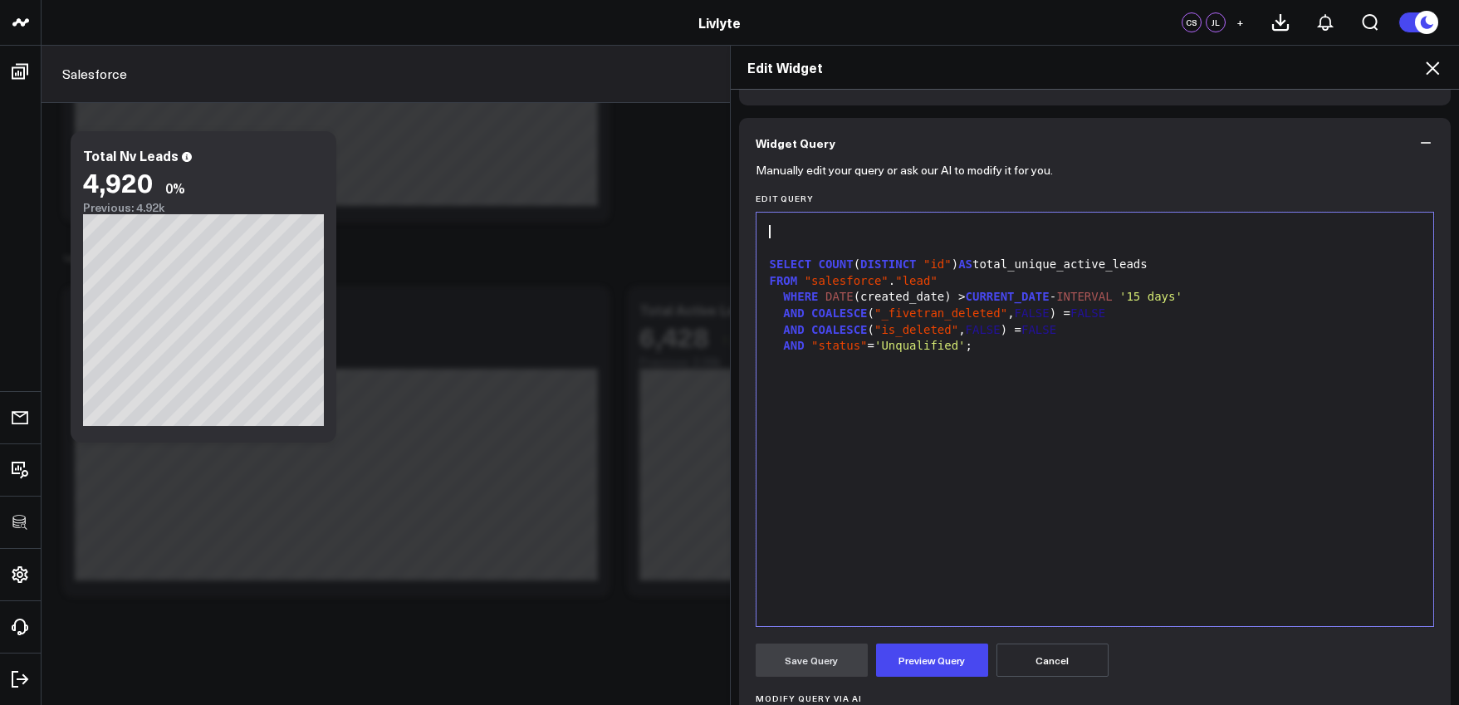
click at [766, 257] on div "SELECT COUNT ( DISTINCT "id" ) AS total_unique_active_leads" at bounding box center [1095, 265] width 661 height 17
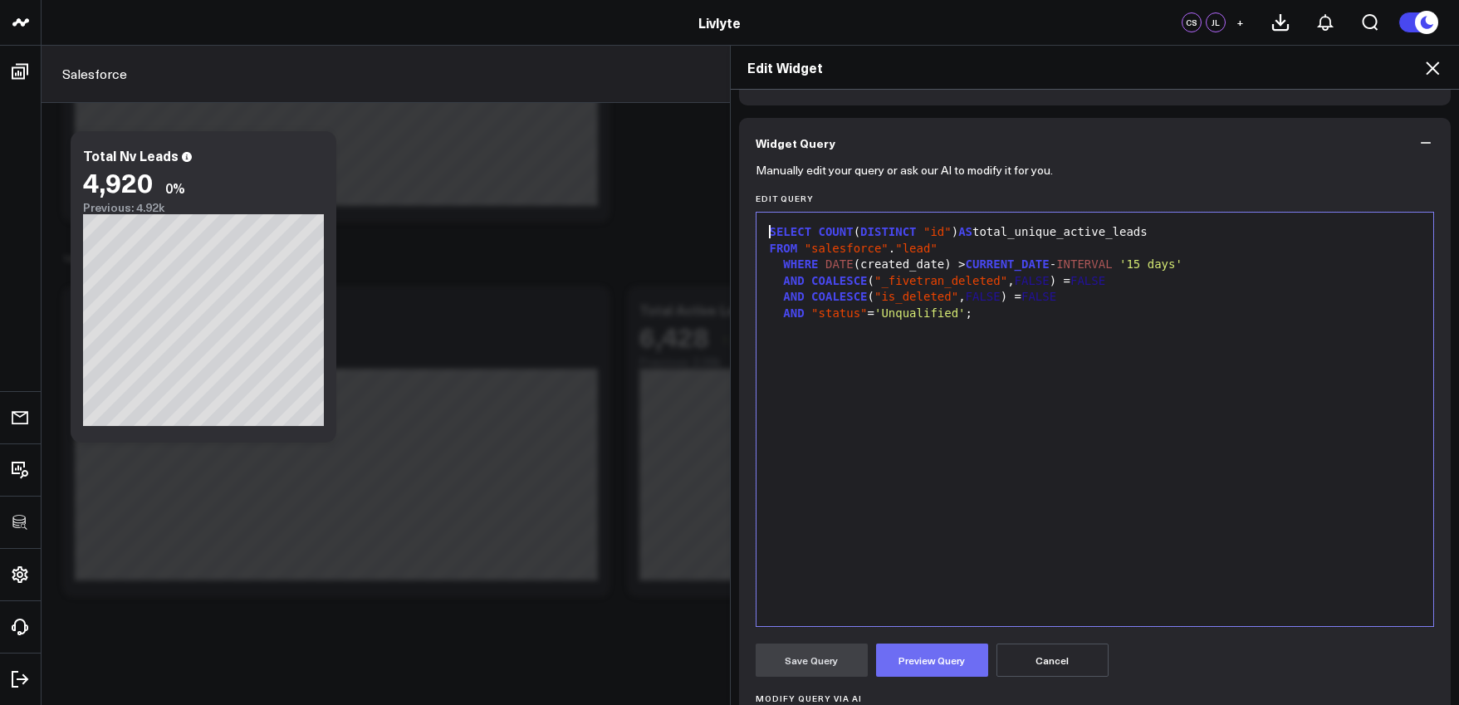
click at [958, 655] on button "Preview Query" at bounding box center [932, 660] width 112 height 33
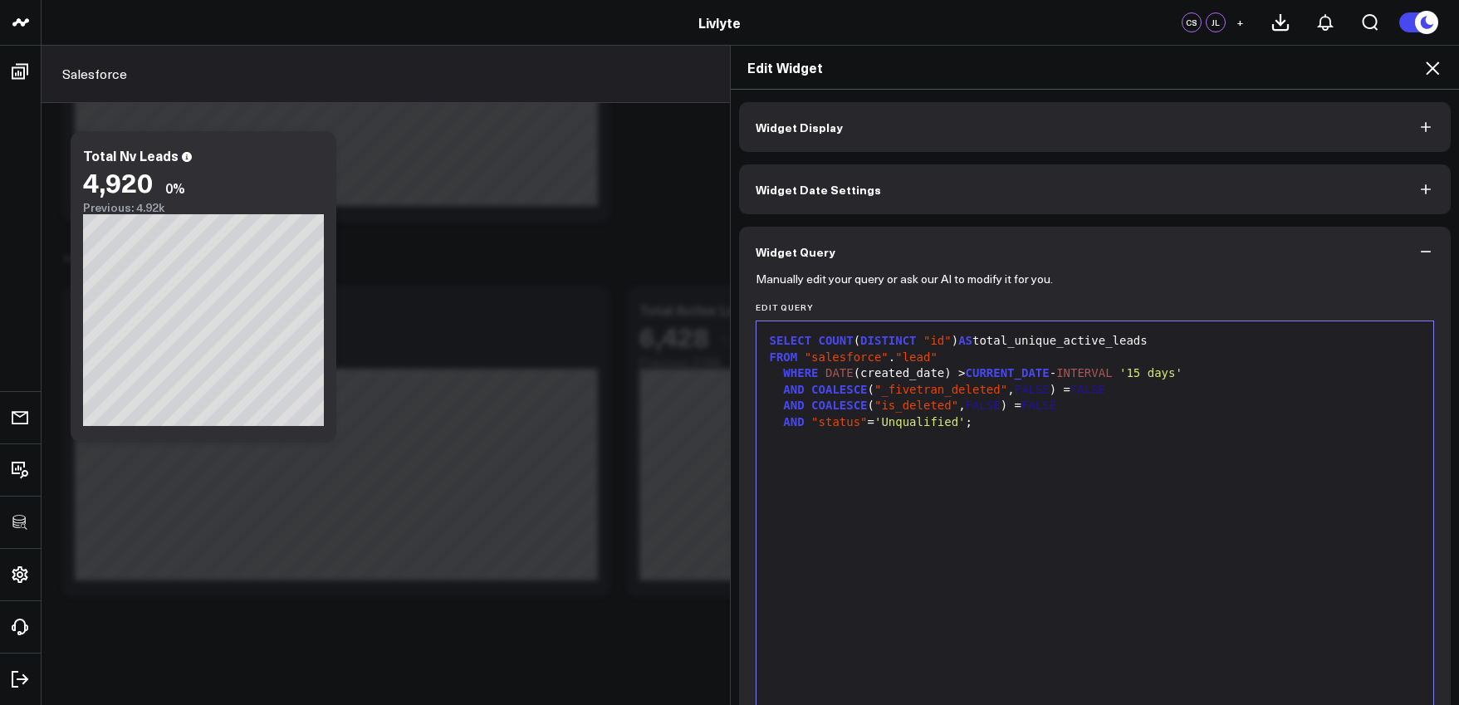
scroll to position [356, 0]
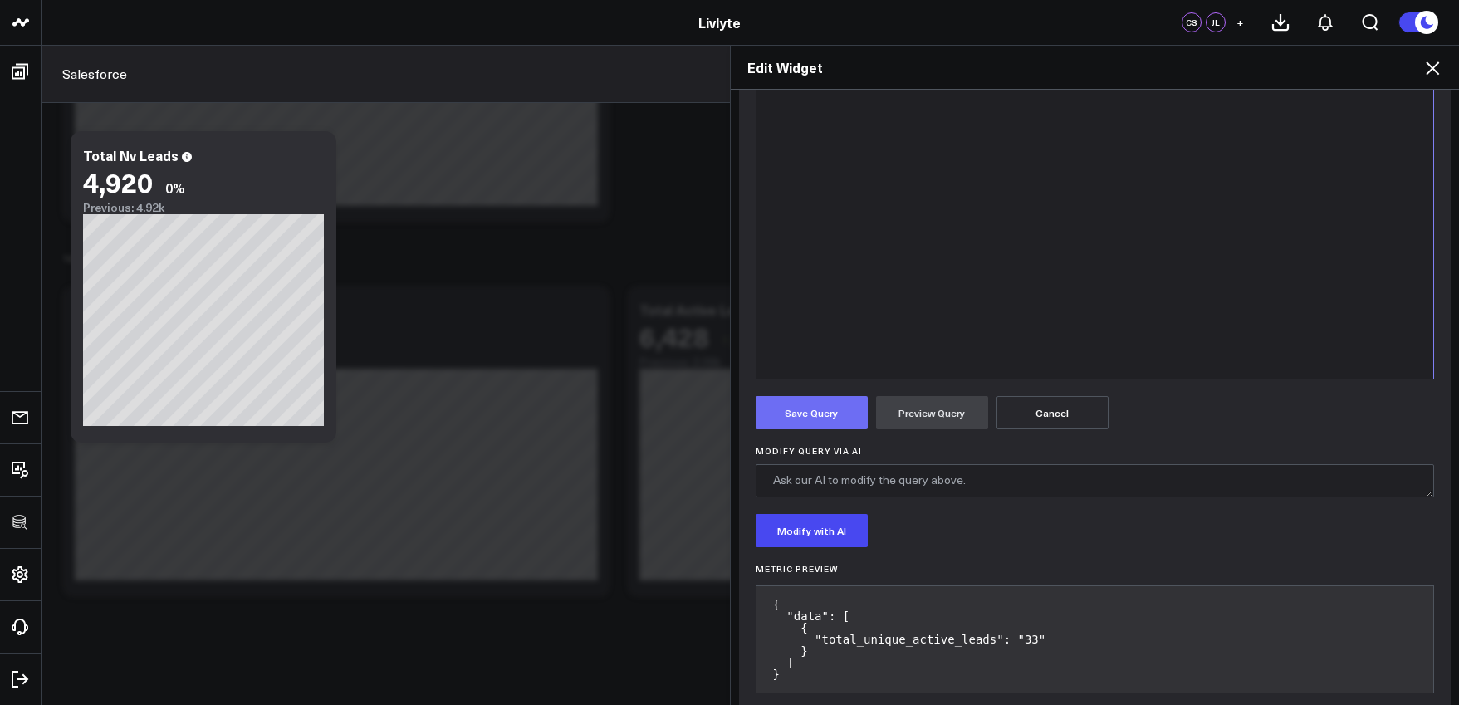
click at [839, 428] on button "Save Query" at bounding box center [812, 412] width 112 height 33
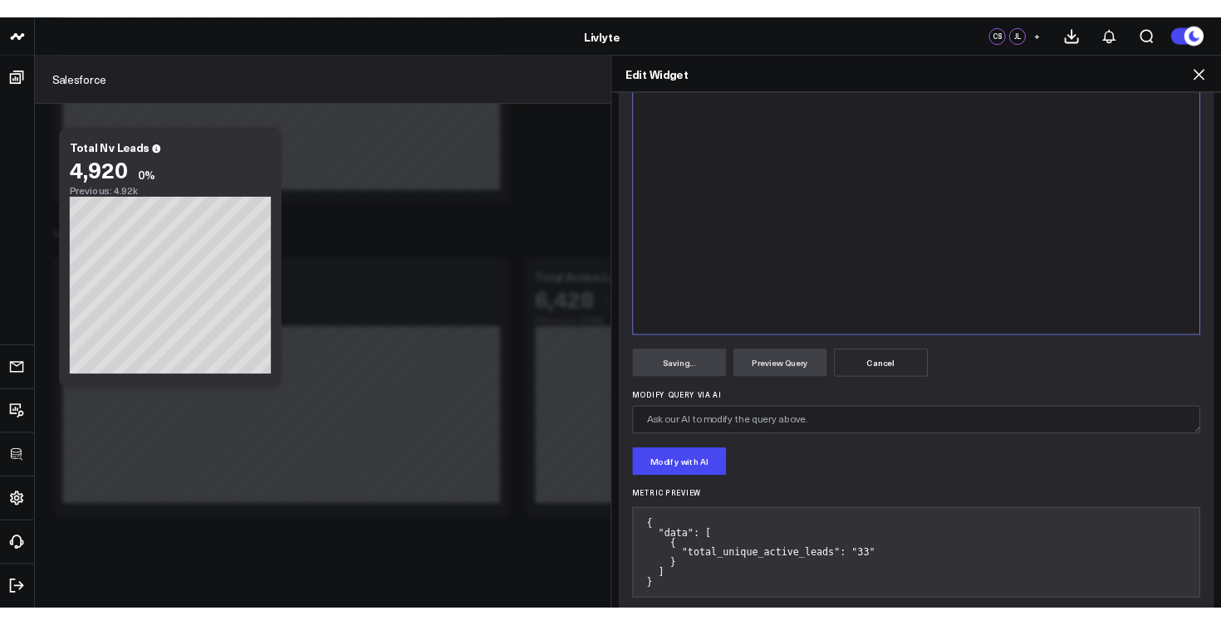
scroll to position [109, 0]
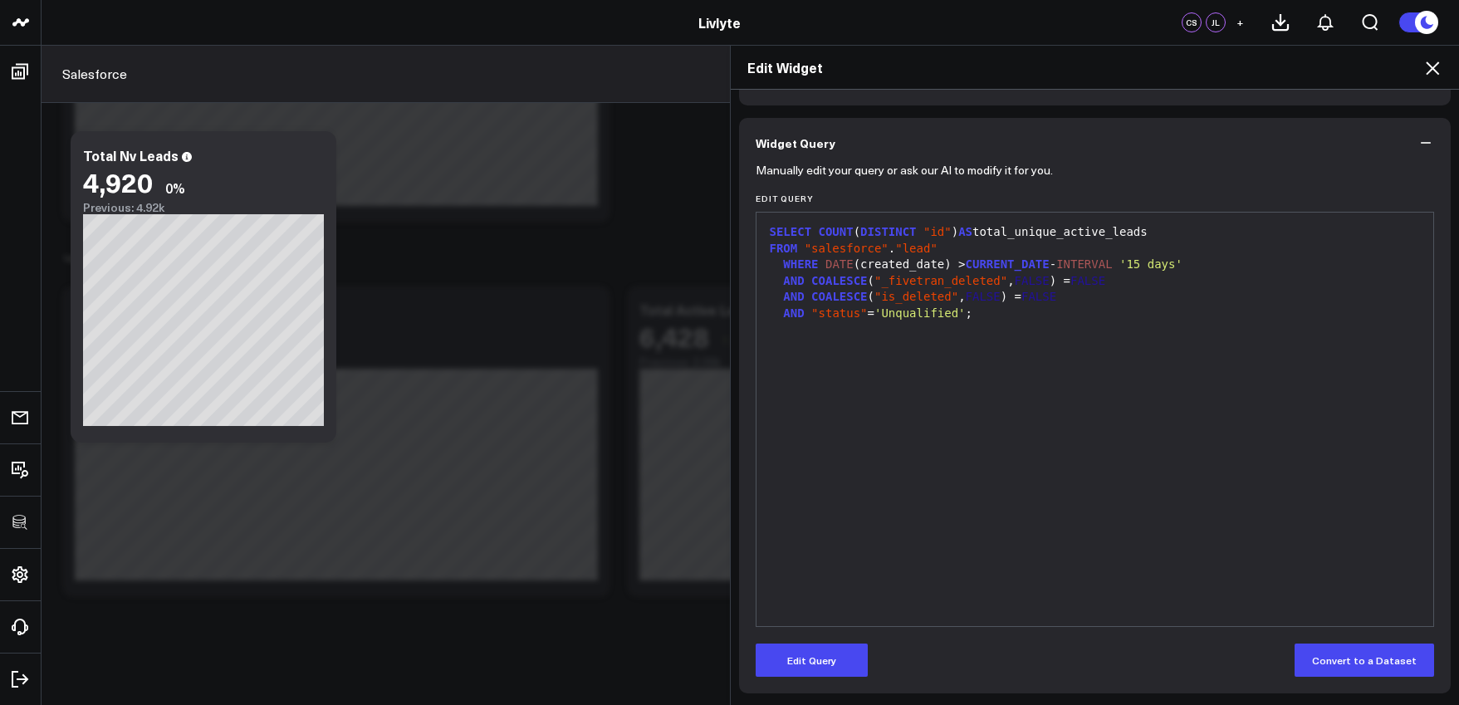
click at [1423, 69] on icon at bounding box center [1432, 68] width 20 height 20
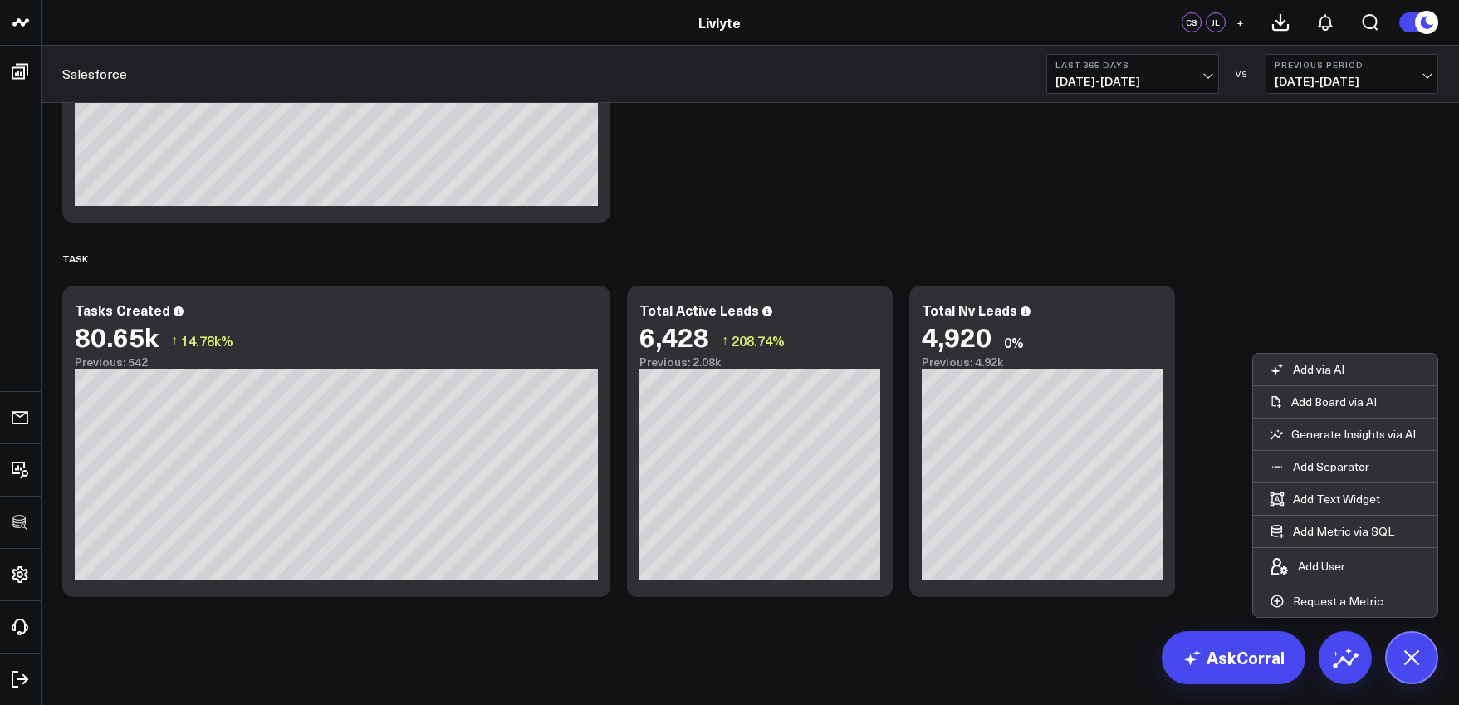
click at [1205, 87] on span "09/03/24 - 09/02/25" at bounding box center [1132, 81] width 154 height 13
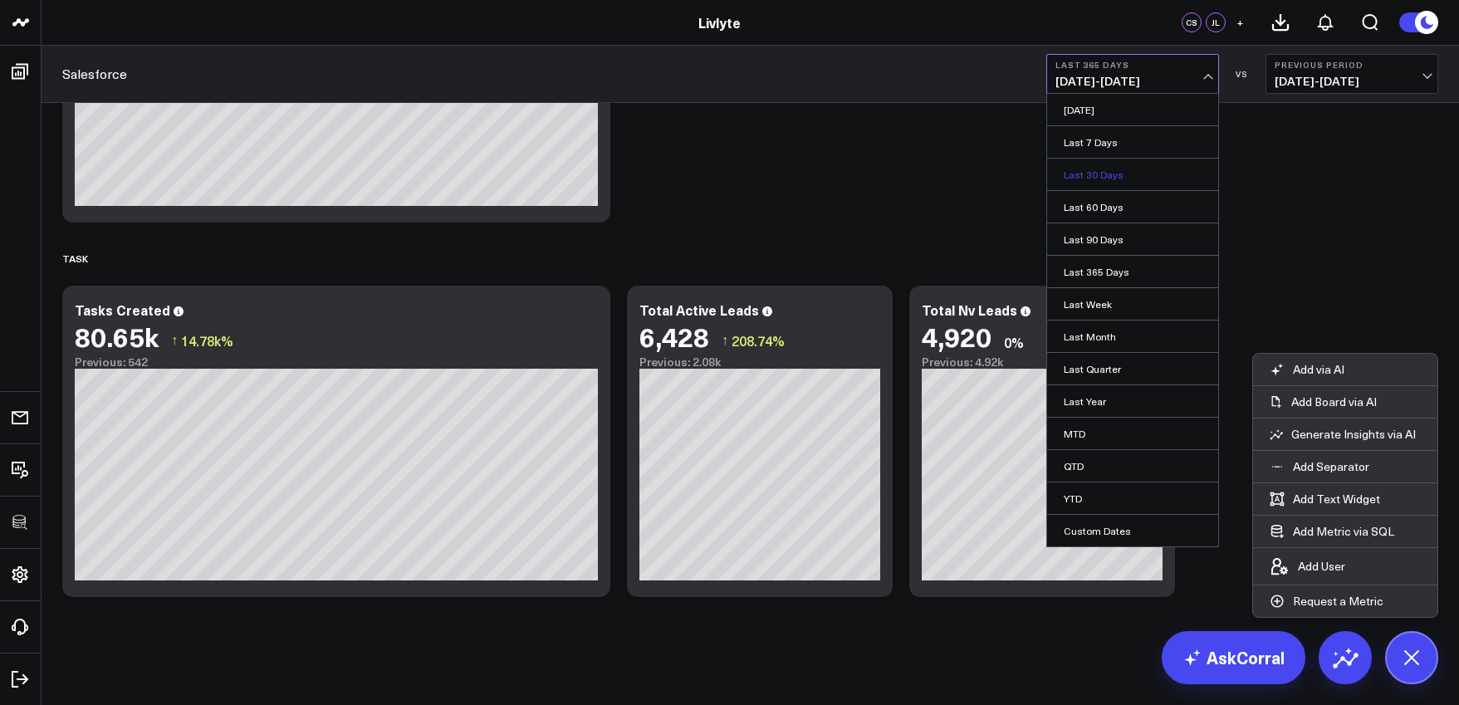
click at [1172, 179] on link "Last 30 Days" at bounding box center [1132, 175] width 171 height 32
